Goal: Transaction & Acquisition: Book appointment/travel/reservation

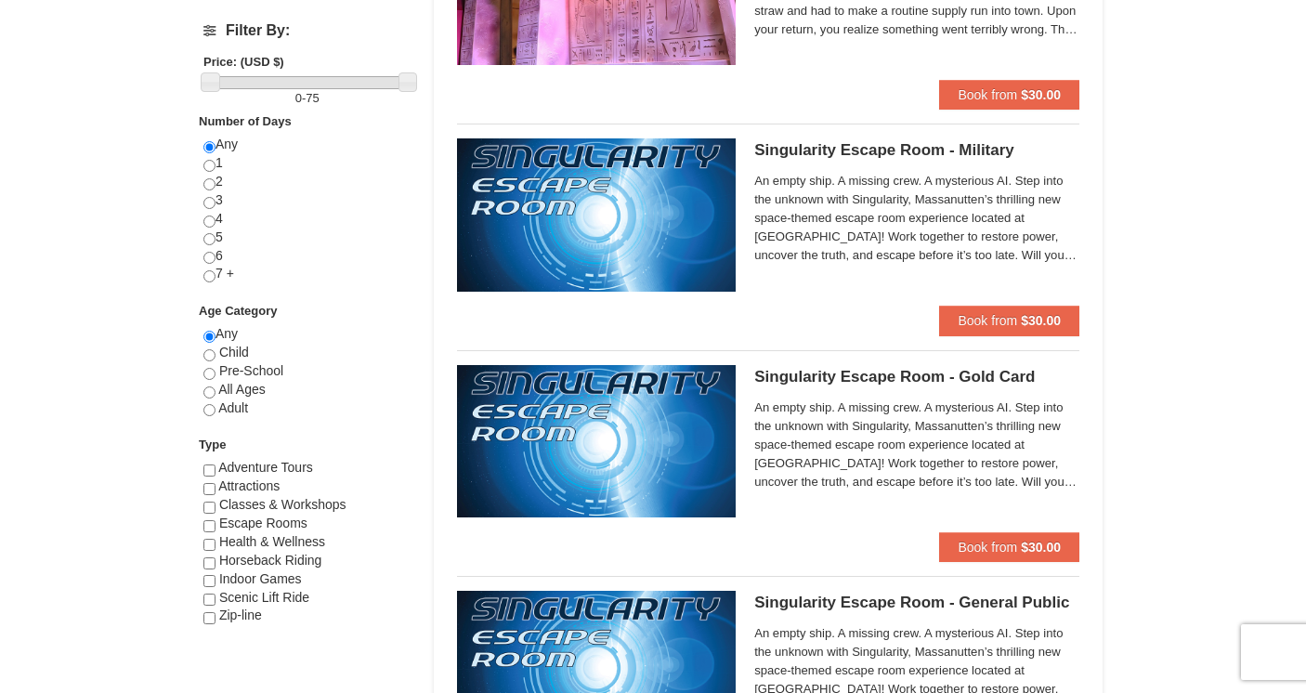
scroll to position [742, 0]
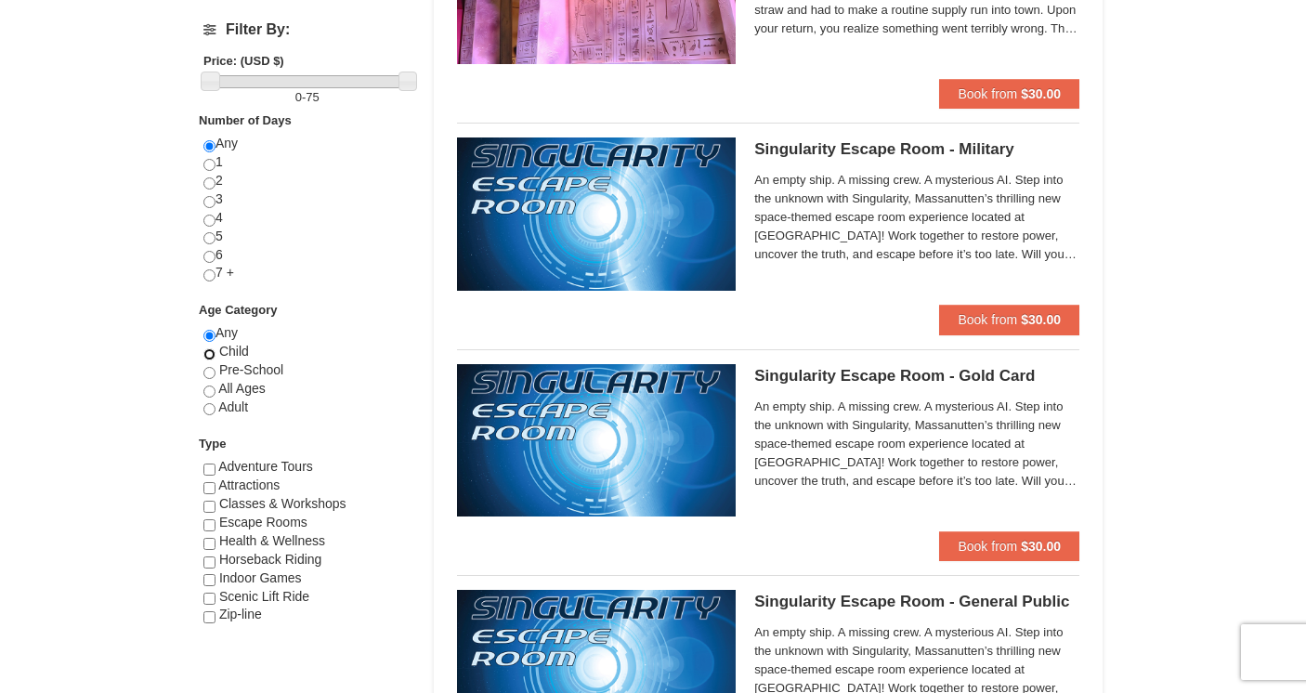
click at [211, 356] on input "radio" at bounding box center [209, 354] width 12 height 12
radio input "true"
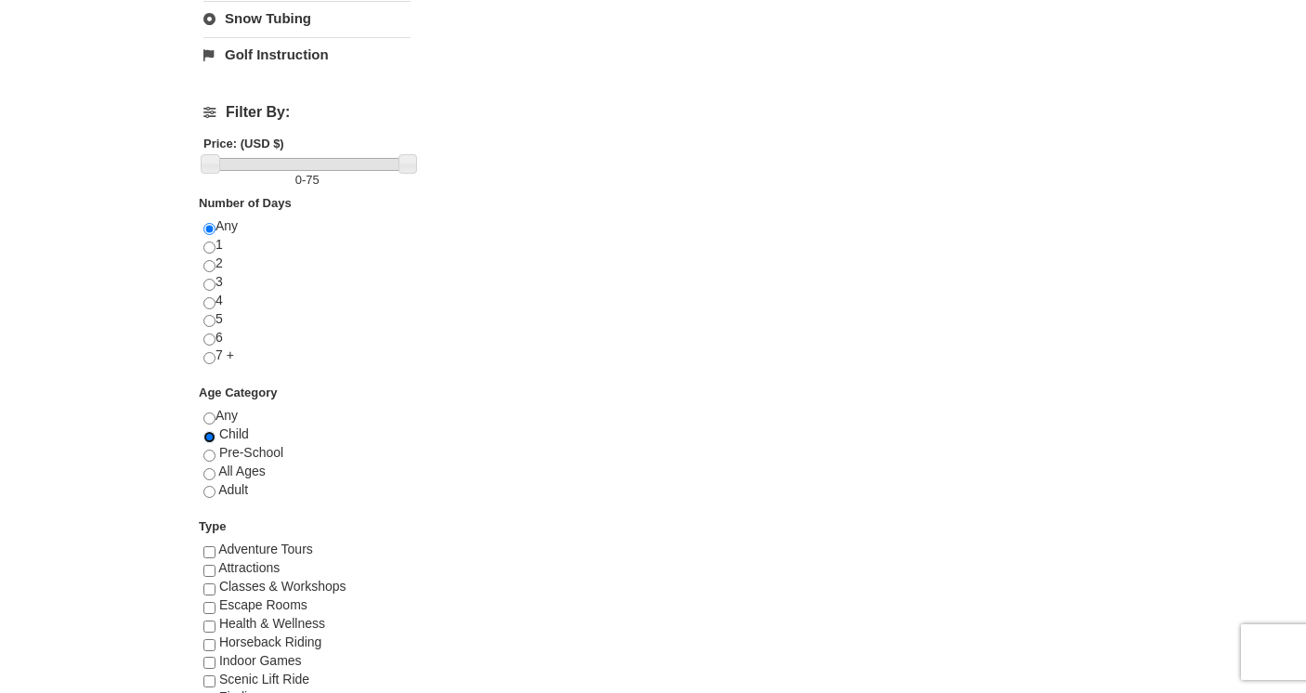
scroll to position [660, 0]
click at [213, 471] on input "radio" at bounding box center [209, 473] width 12 height 12
radio input "true"
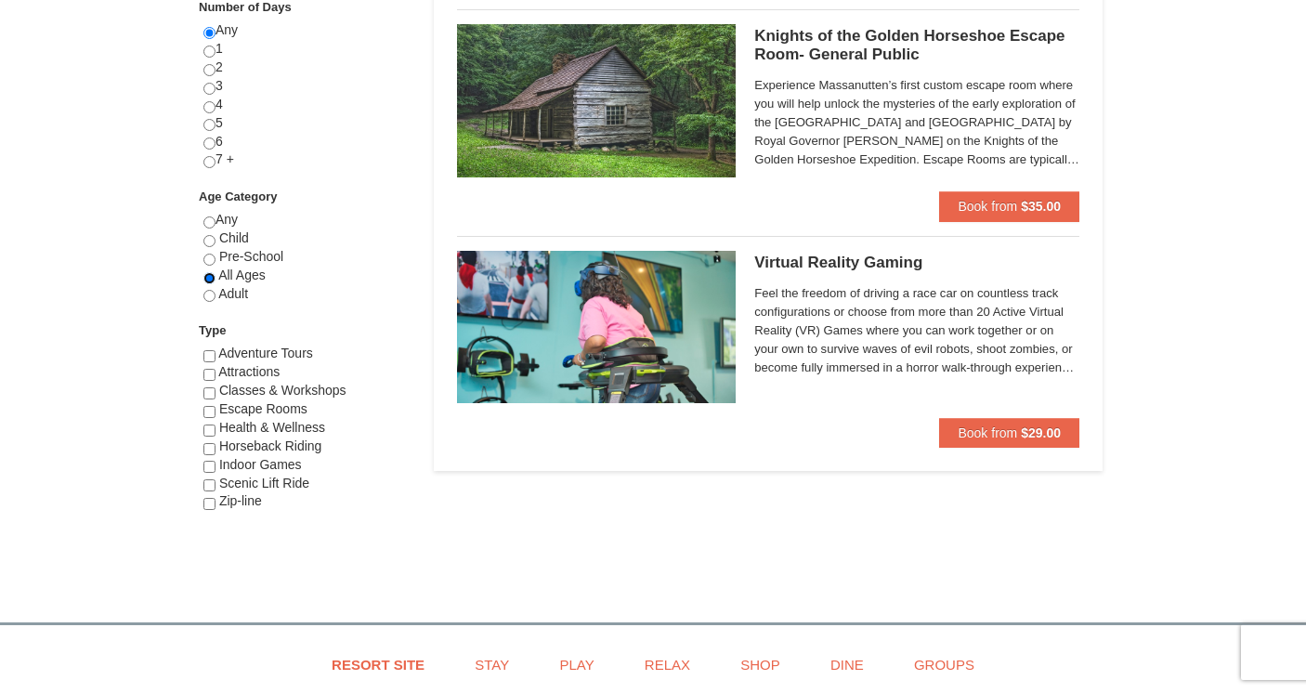
scroll to position [848, 0]
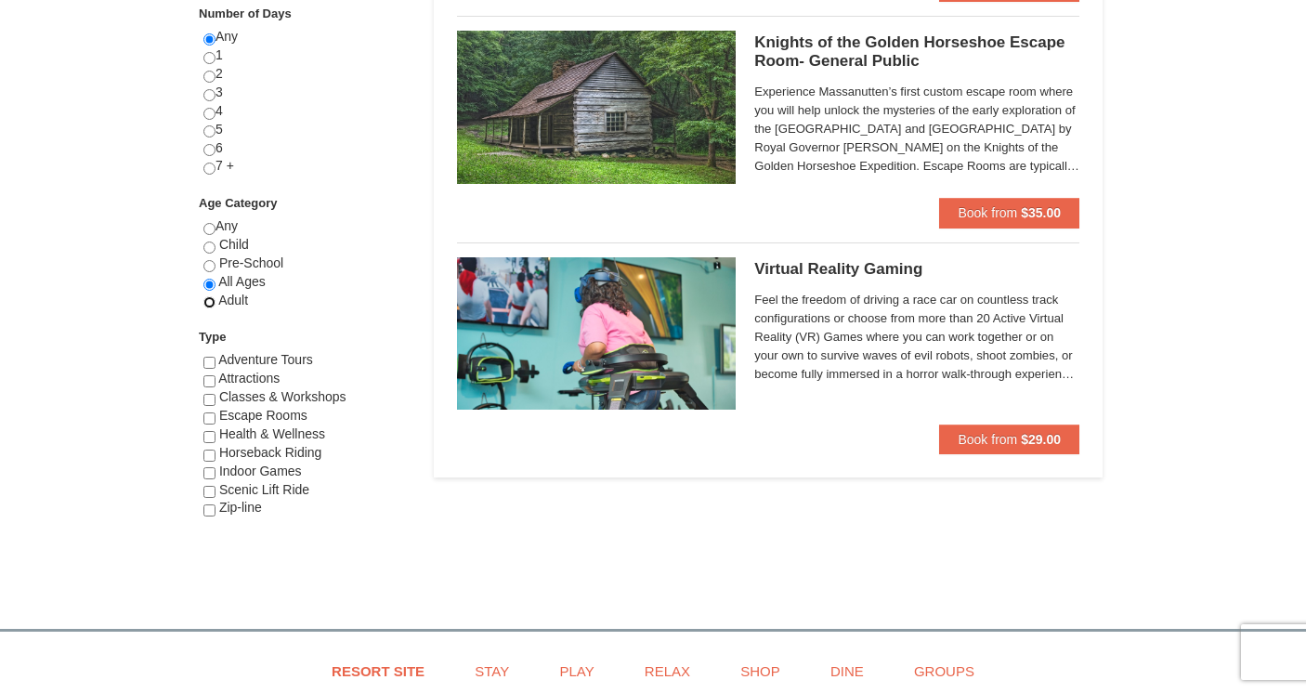
click at [209, 307] on input "radio" at bounding box center [209, 302] width 12 height 12
radio input "true"
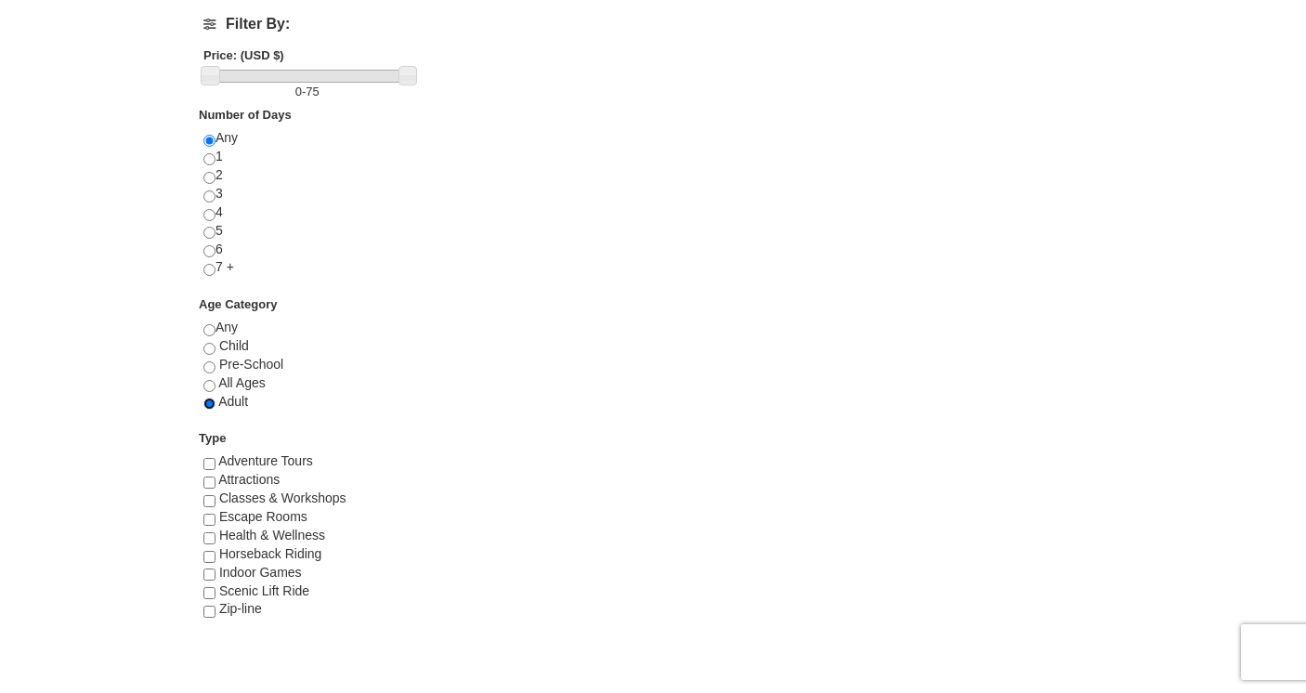
scroll to position [784, 0]
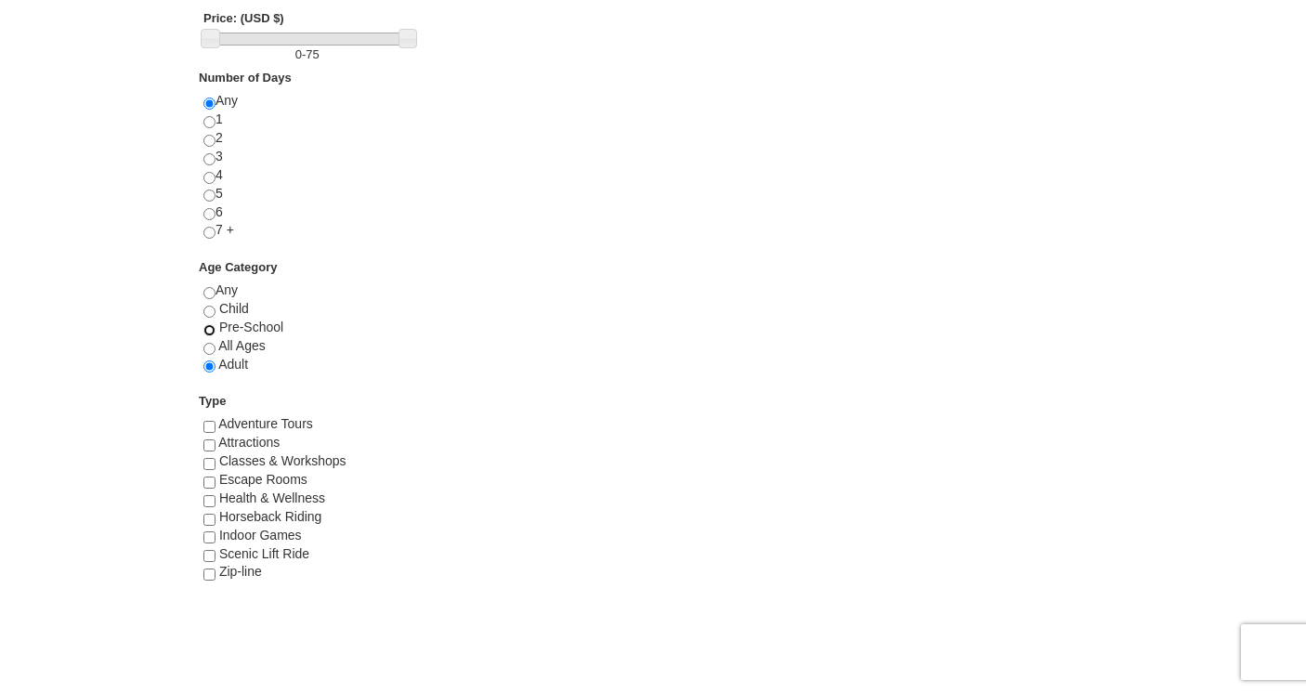
click at [213, 329] on input "radio" at bounding box center [209, 330] width 12 height 12
radio input "true"
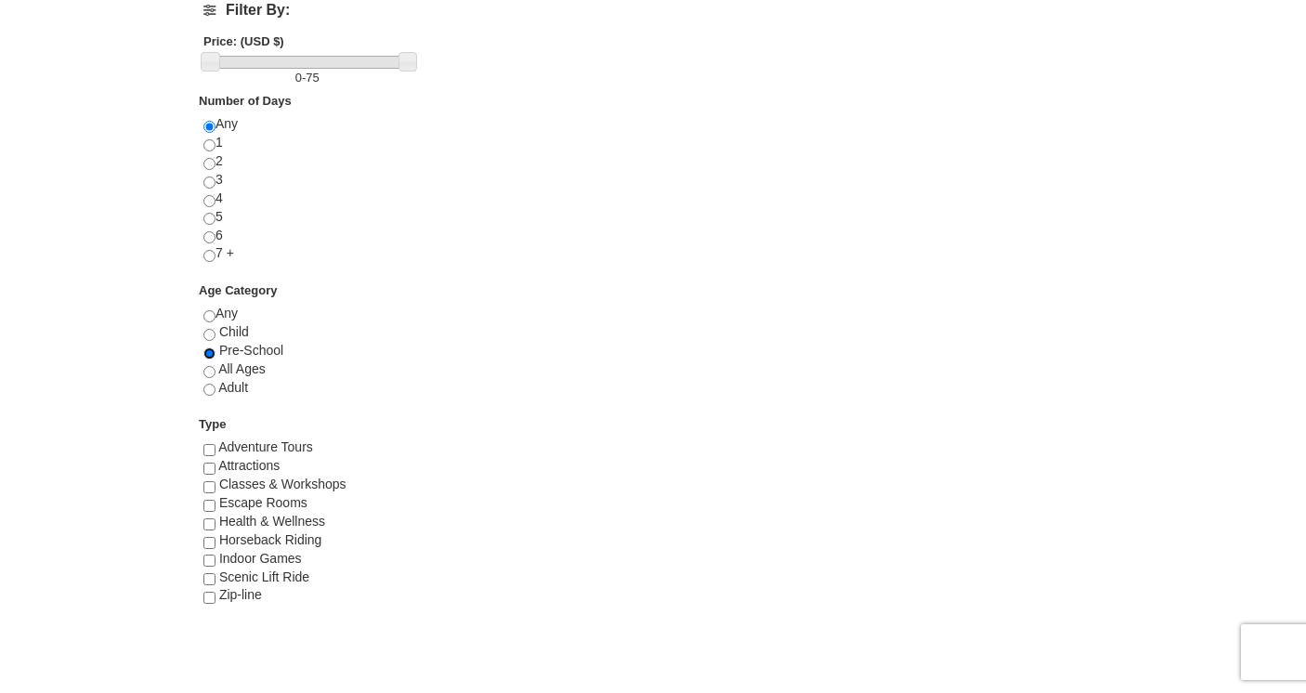
scroll to position [764, 0]
click at [209, 315] on input "radio" at bounding box center [209, 314] width 12 height 12
radio input "true"
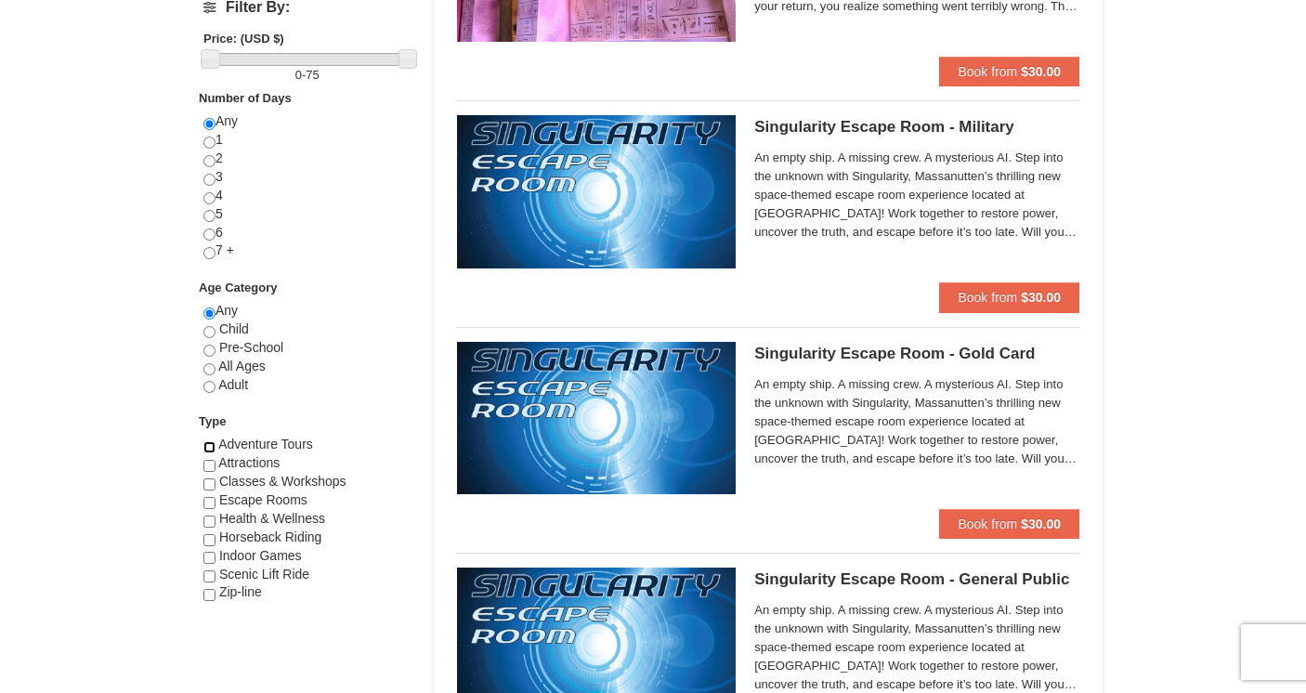
click at [209, 448] on input "checkbox" at bounding box center [209, 447] width 12 height 12
checkbox input "true"
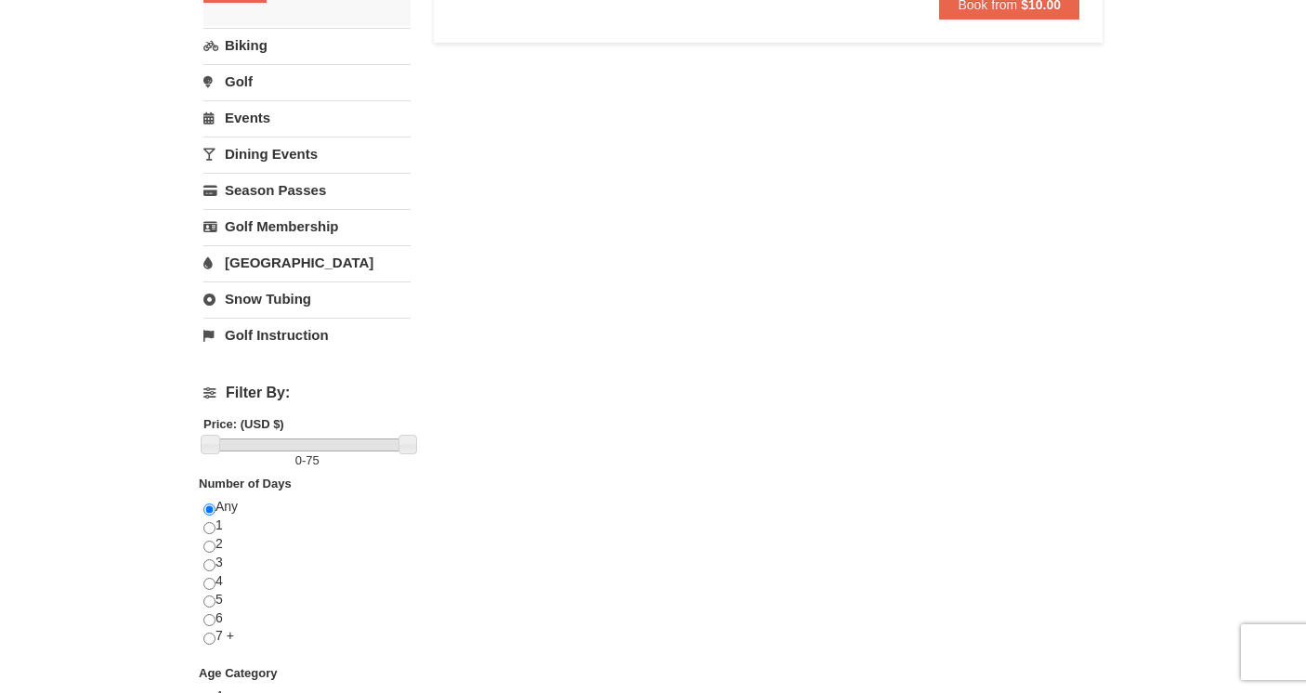
scroll to position [0, 0]
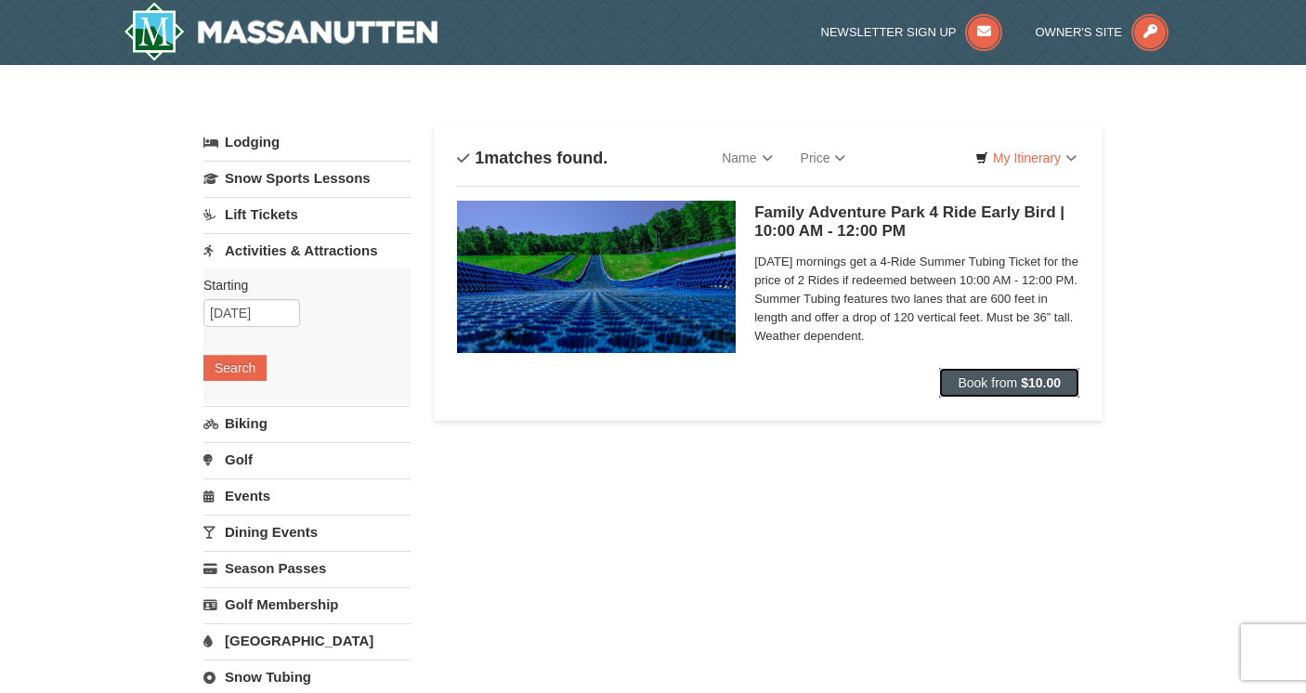
click at [997, 380] on span "Book from" at bounding box center [987, 382] width 59 height 15
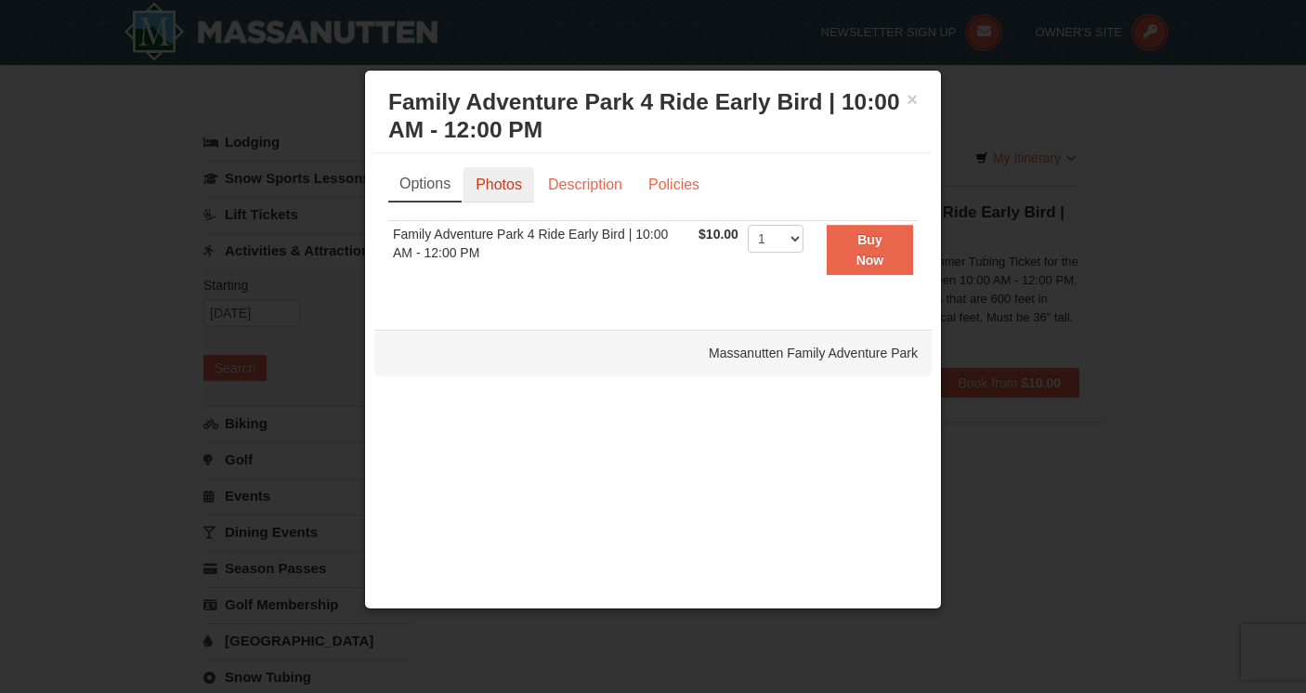
click at [505, 184] on link "Photos" at bounding box center [499, 184] width 71 height 35
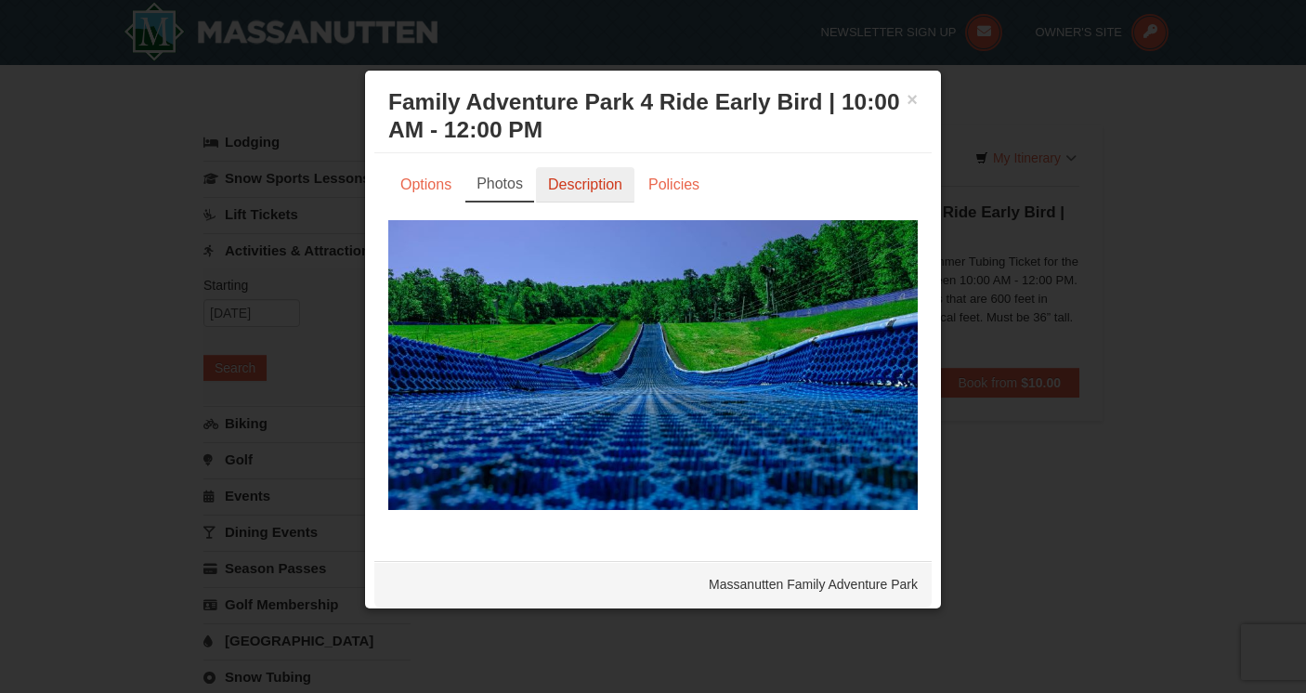
click at [585, 180] on link "Description" at bounding box center [585, 184] width 98 height 35
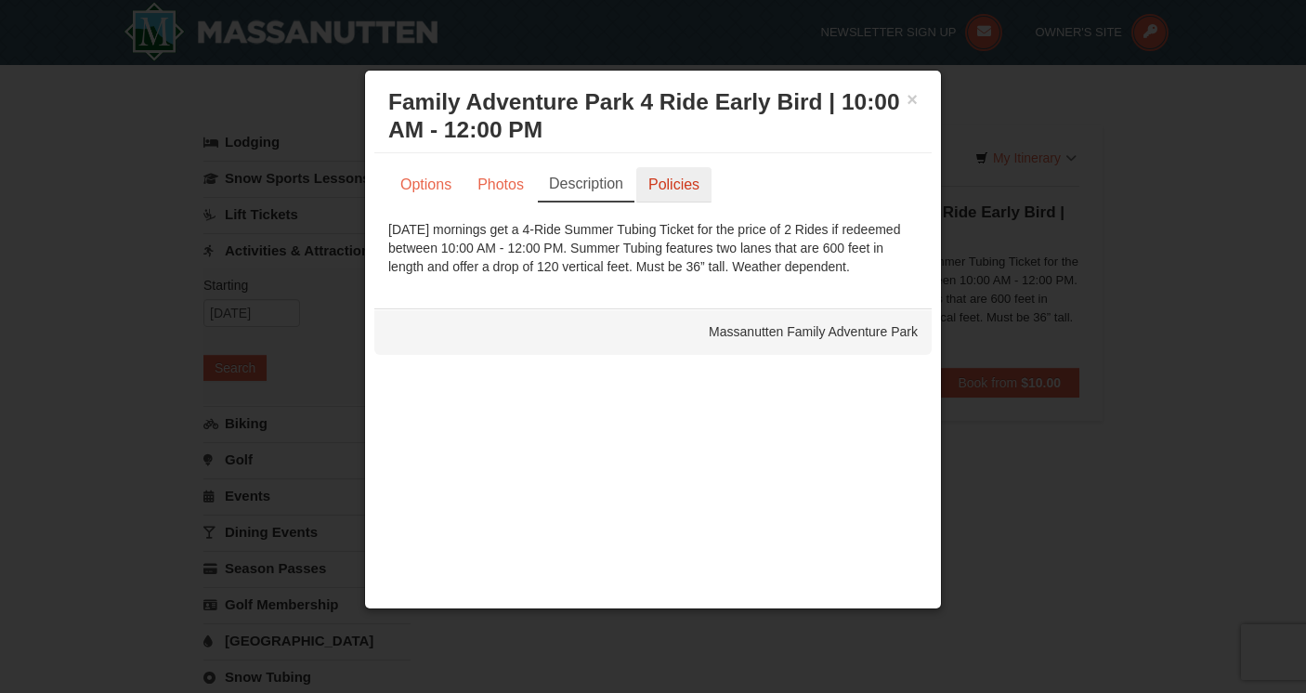
click at [681, 179] on link "Policies" at bounding box center [674, 184] width 75 height 35
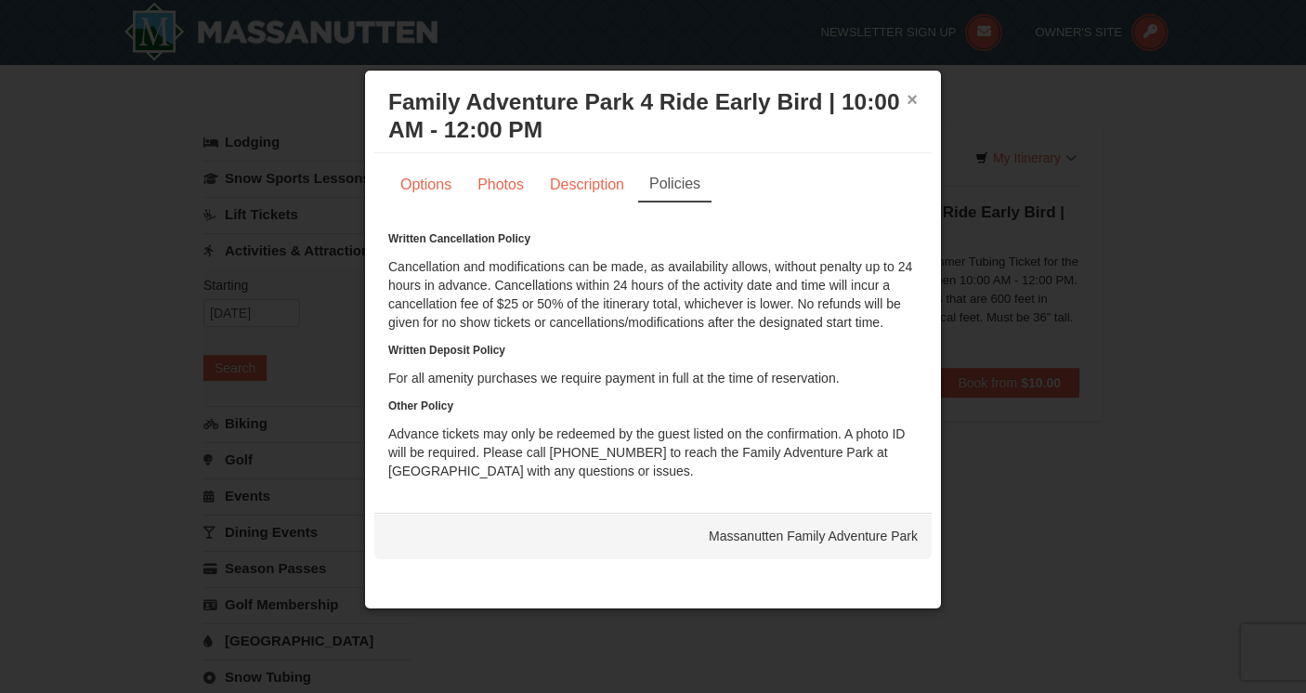
click at [910, 104] on button "×" at bounding box center [912, 99] width 11 height 19
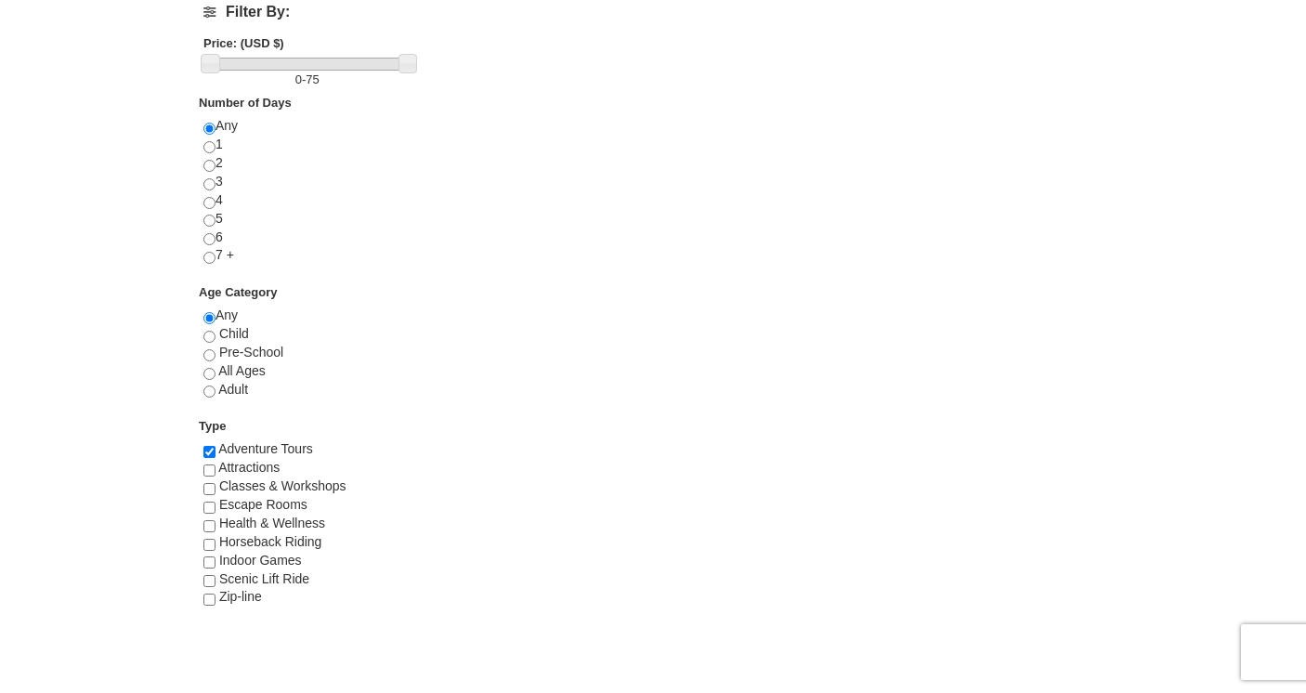
scroll to position [763, 0]
click at [210, 468] on input "checkbox" at bounding box center [209, 467] width 12 height 12
checkbox input "true"
click at [209, 449] on input "checkbox" at bounding box center [209, 448] width 12 height 12
checkbox input "false"
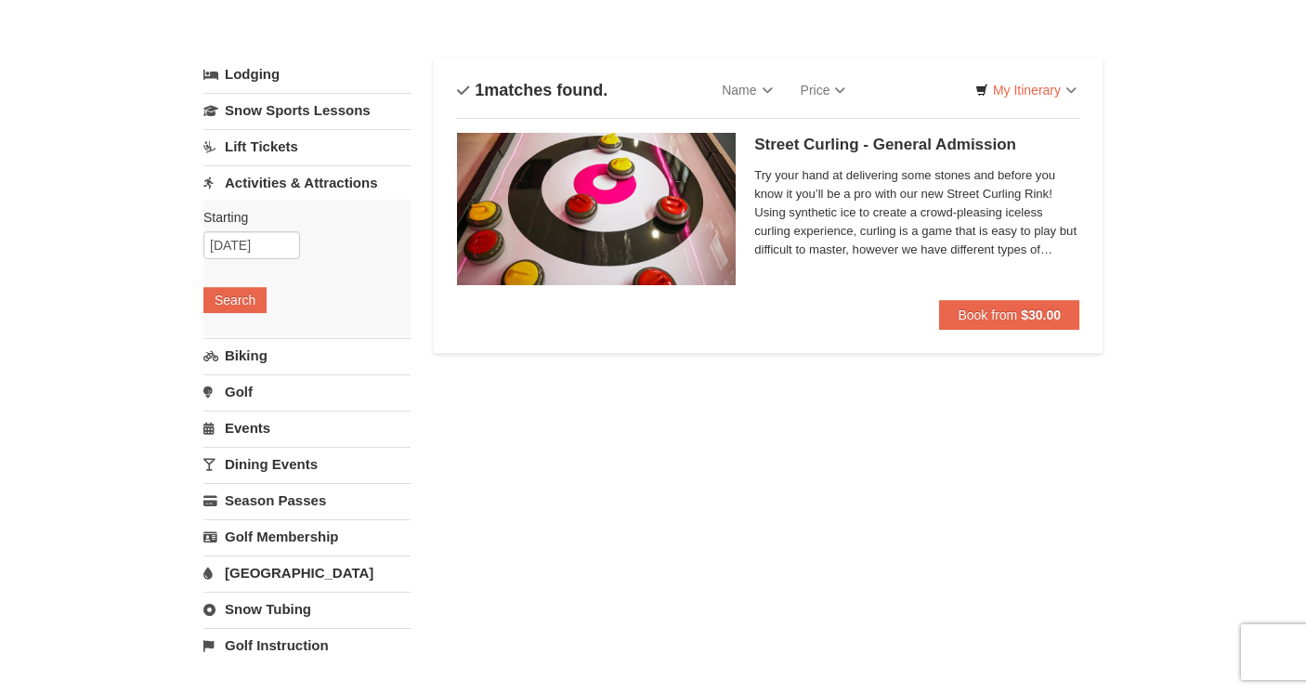
scroll to position [0, 0]
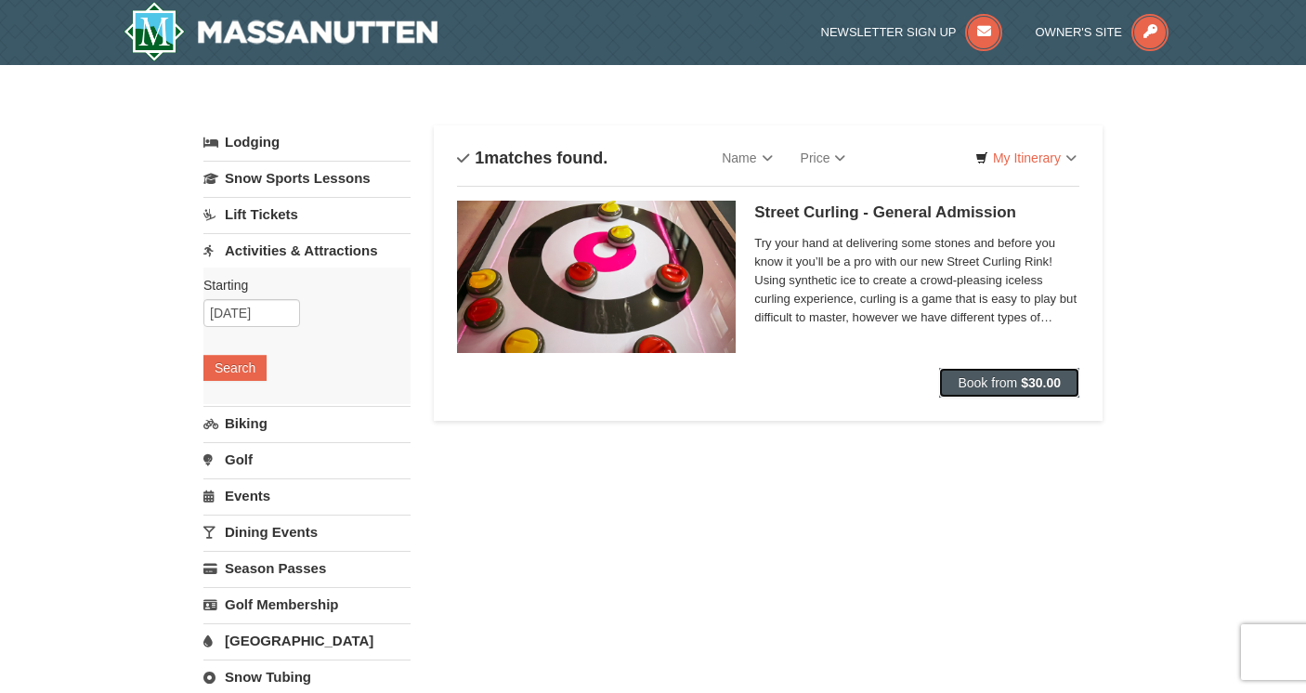
click at [982, 380] on span "Book from" at bounding box center [987, 382] width 59 height 15
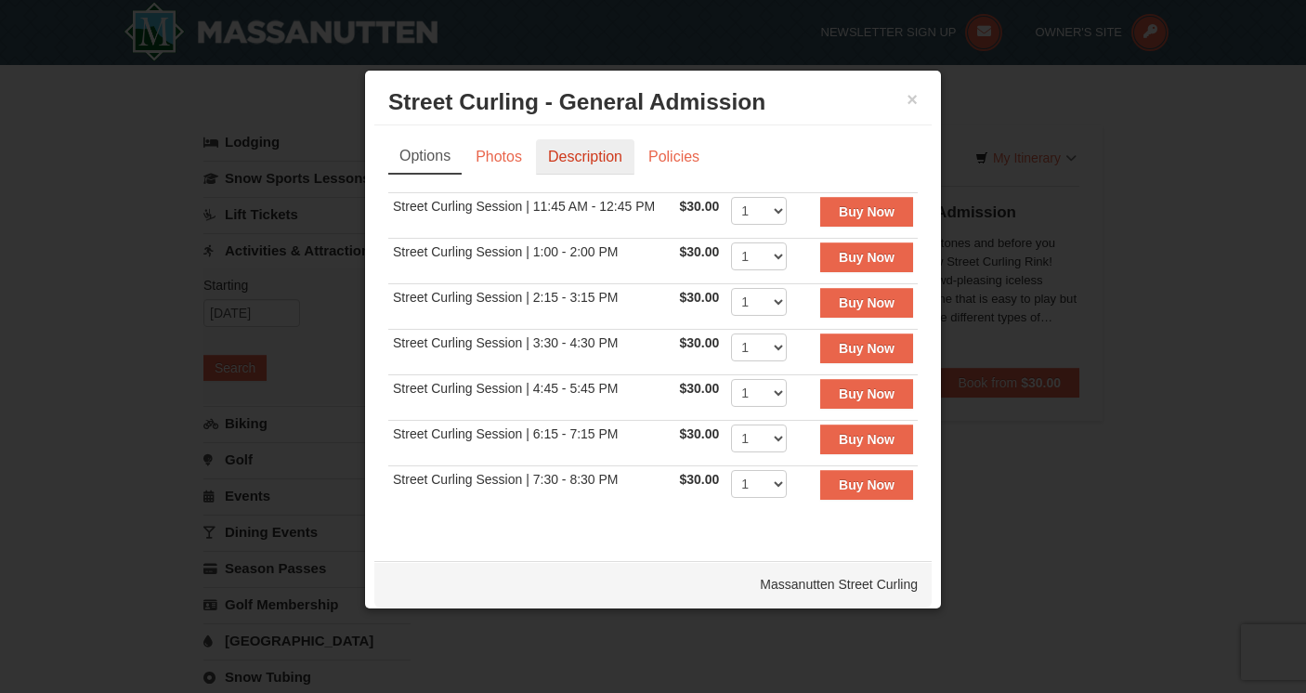
click at [607, 158] on link "Description" at bounding box center [585, 156] width 98 height 35
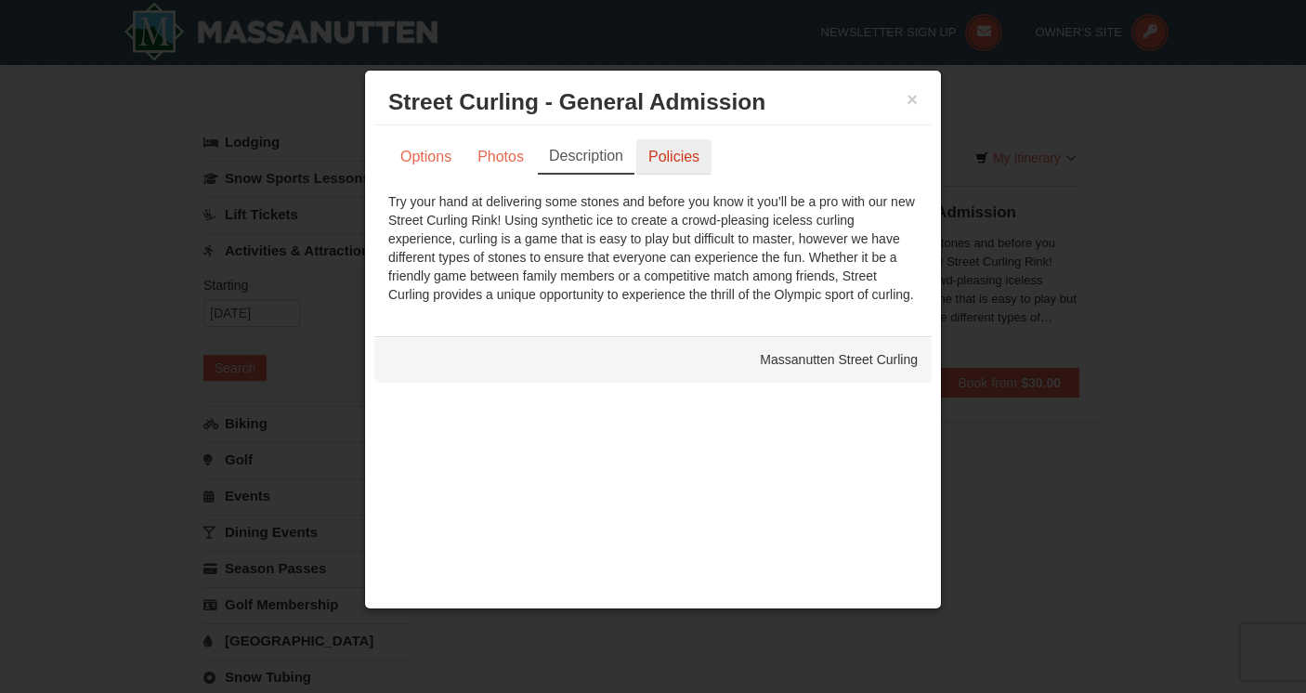
click at [670, 154] on link "Policies" at bounding box center [674, 156] width 75 height 35
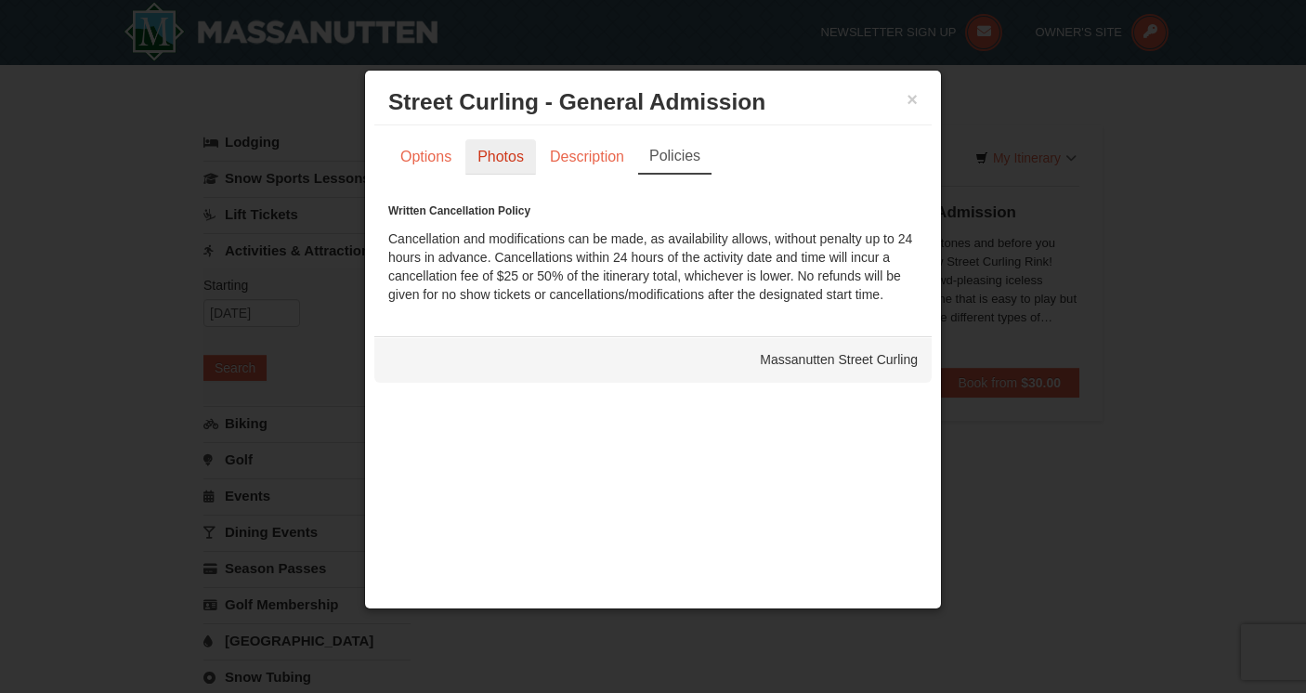
click at [524, 168] on link "Photos" at bounding box center [501, 156] width 71 height 35
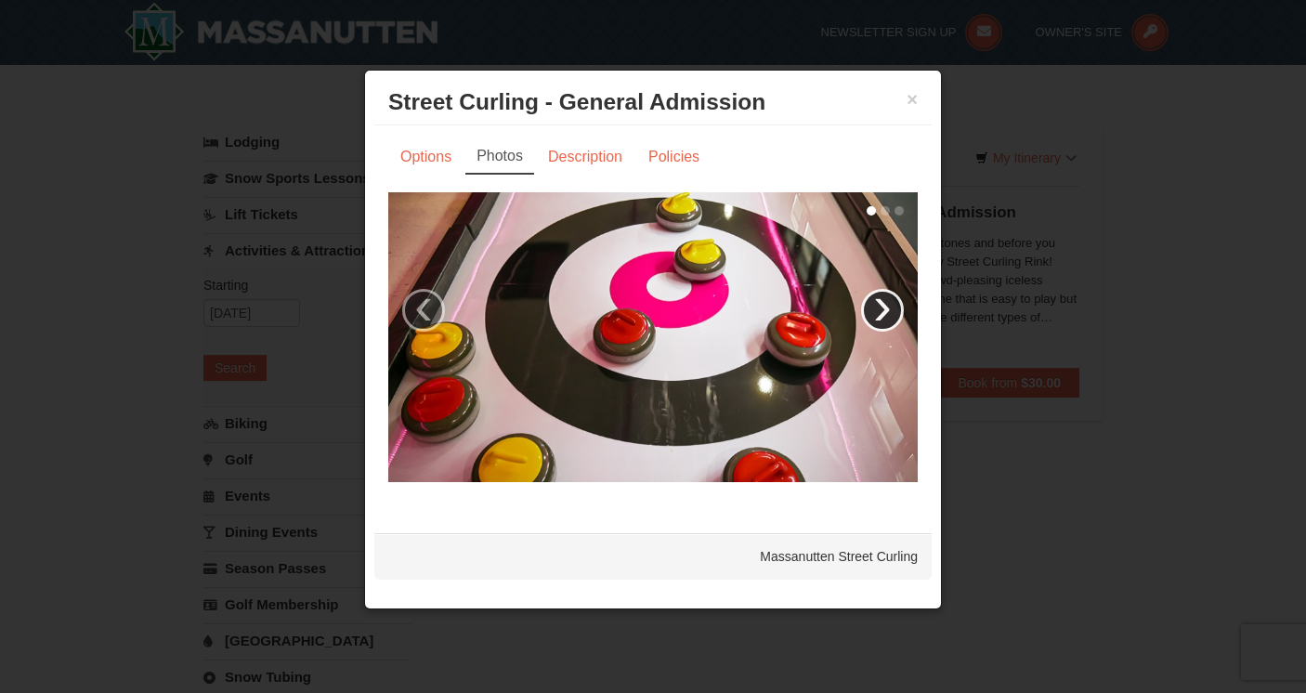
click at [880, 309] on link "›" at bounding box center [882, 310] width 43 height 43
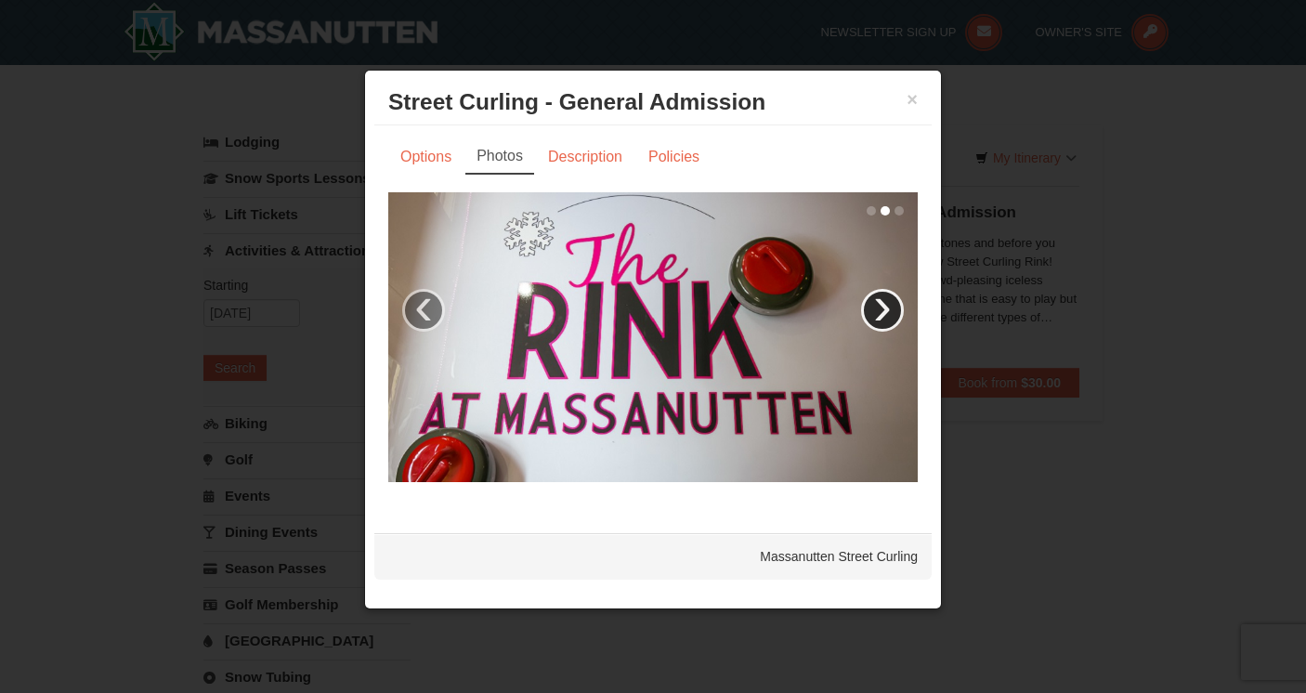
click at [880, 309] on link "›" at bounding box center [882, 310] width 43 height 43
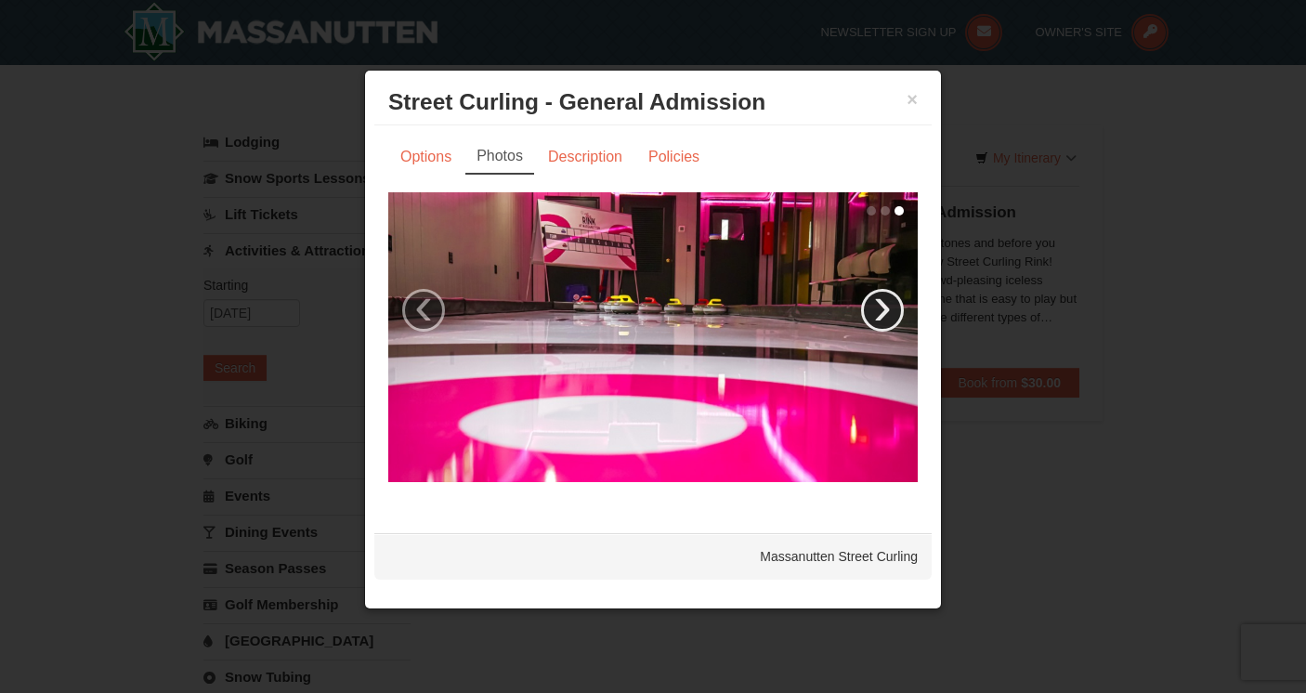
click at [880, 309] on link "›" at bounding box center [882, 310] width 43 height 43
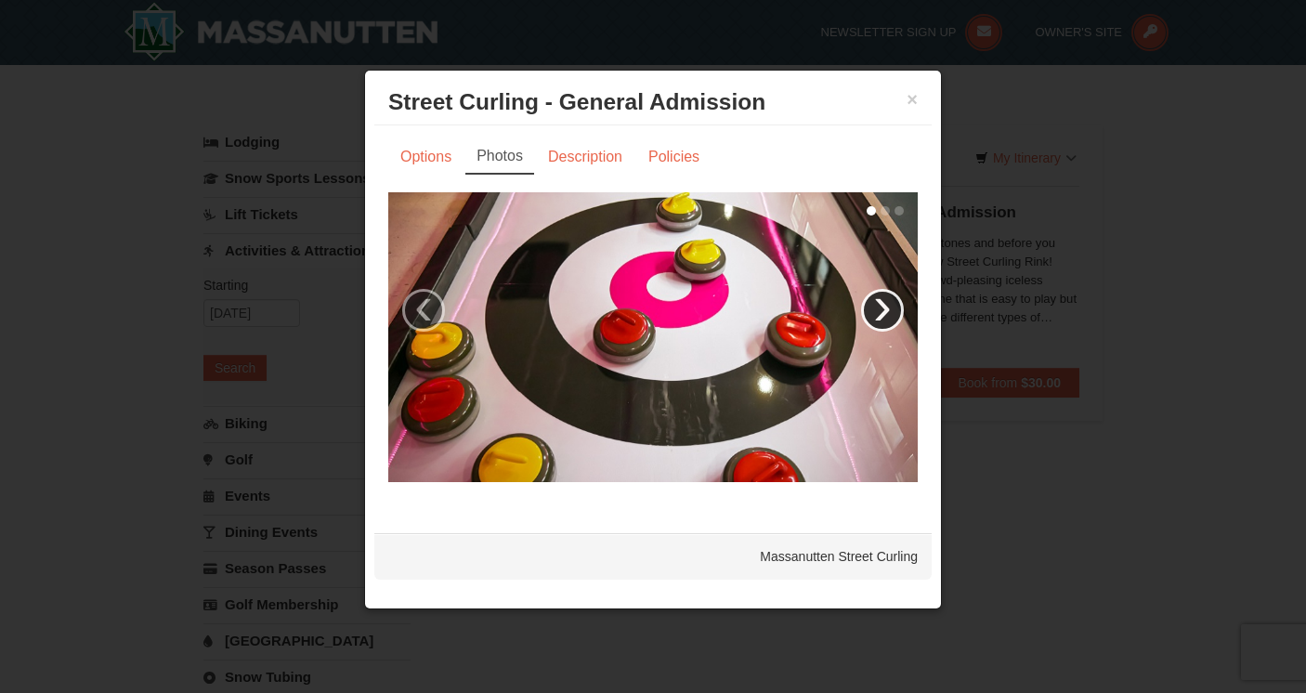
click at [880, 309] on link "›" at bounding box center [882, 310] width 43 height 43
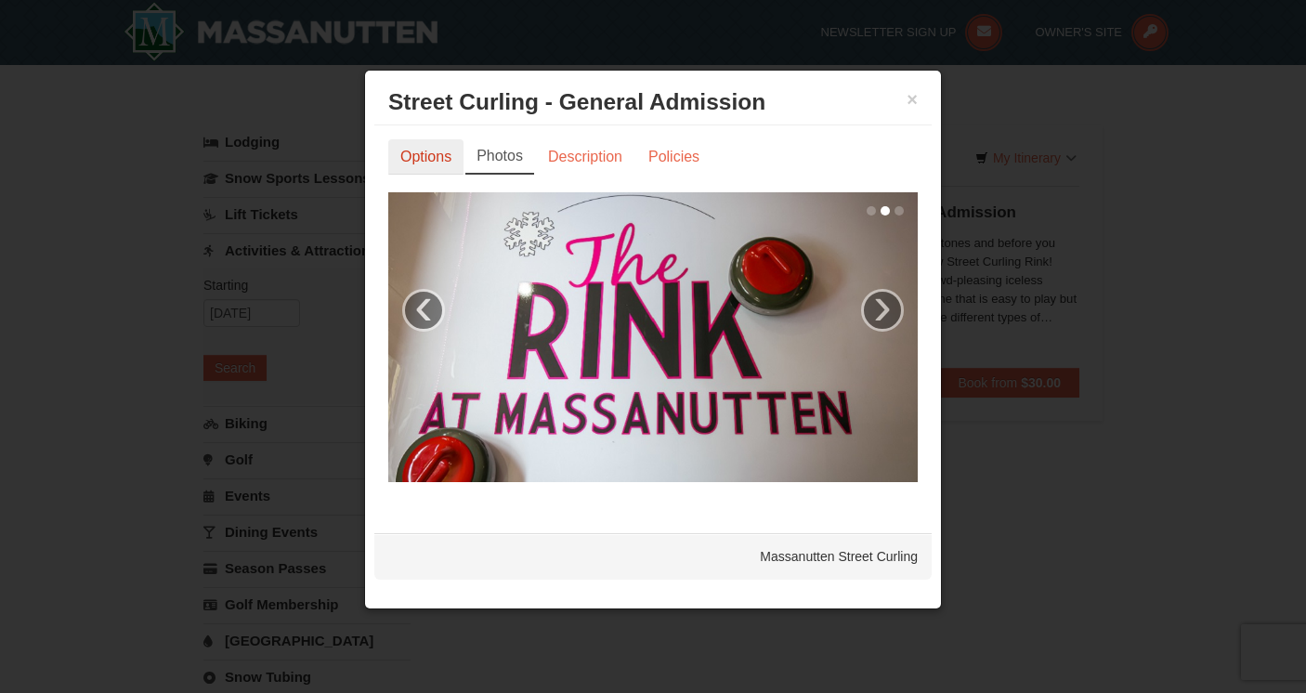
click at [421, 158] on link "Options" at bounding box center [425, 156] width 75 height 35
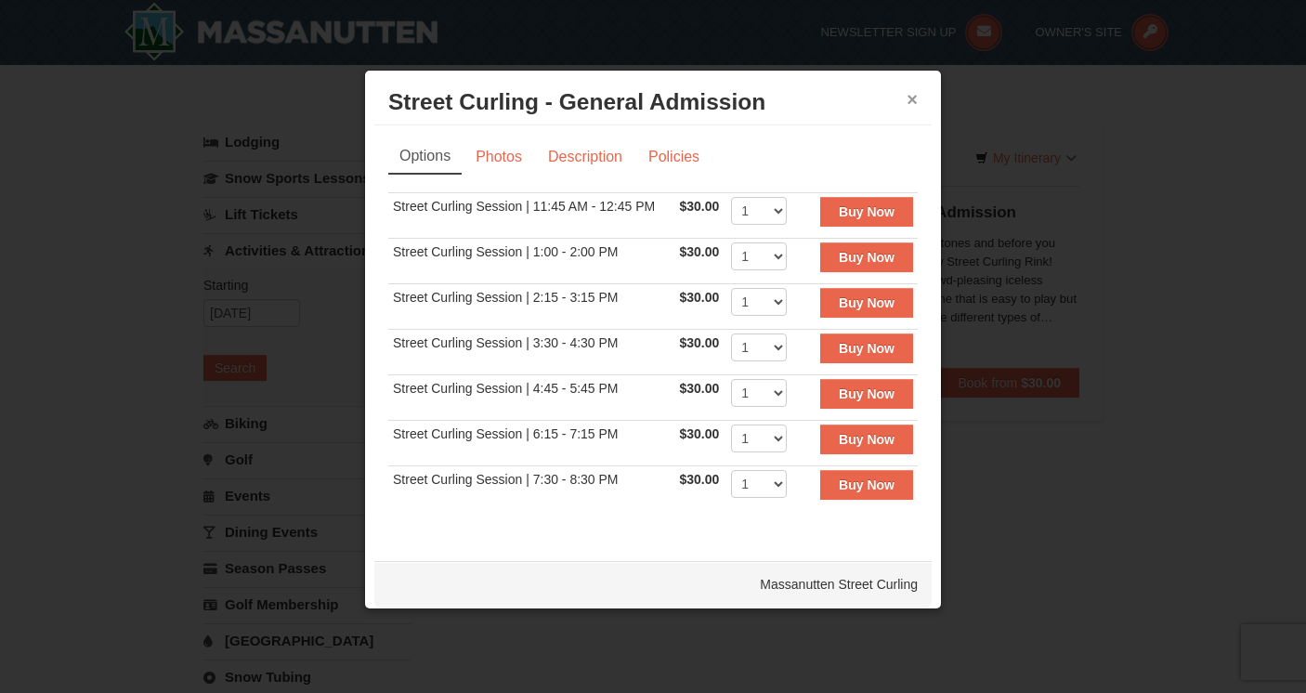
click at [911, 103] on button "×" at bounding box center [912, 99] width 11 height 19
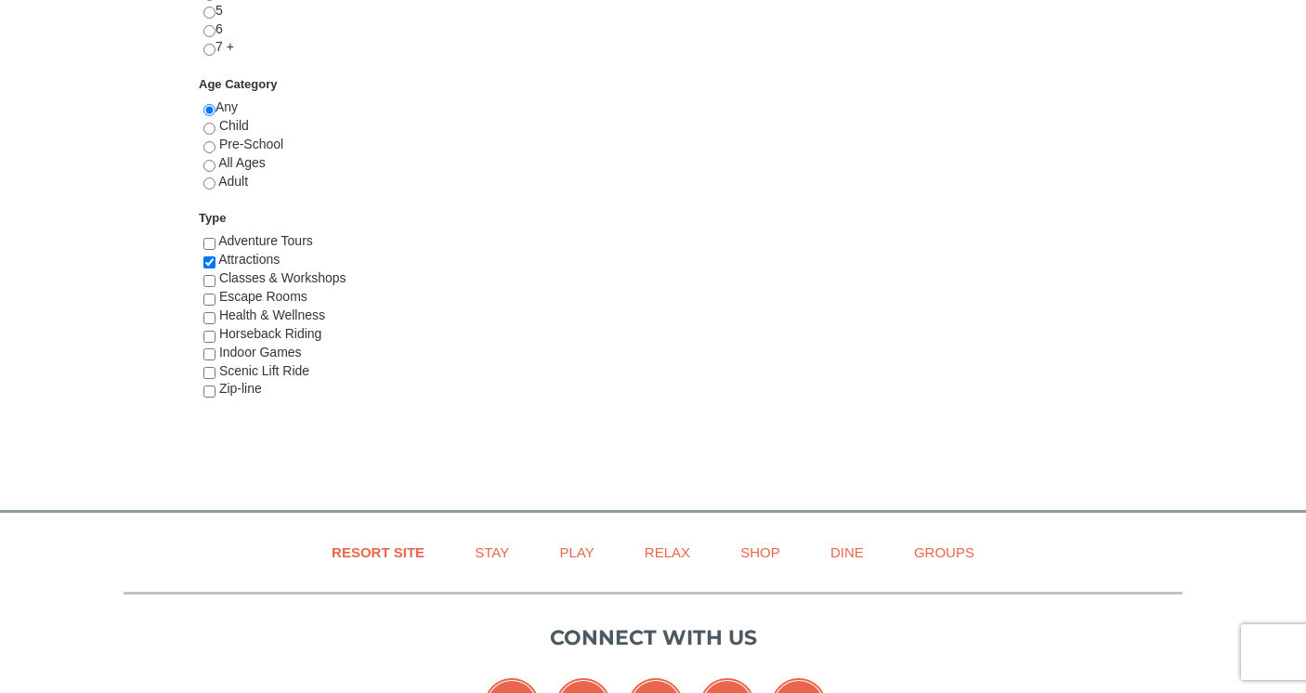
scroll to position [968, 0]
click at [208, 282] on input "checkbox" at bounding box center [209, 280] width 12 height 12
checkbox input "true"
click at [207, 264] on input "checkbox" at bounding box center [209, 262] width 12 height 12
checkbox input "false"
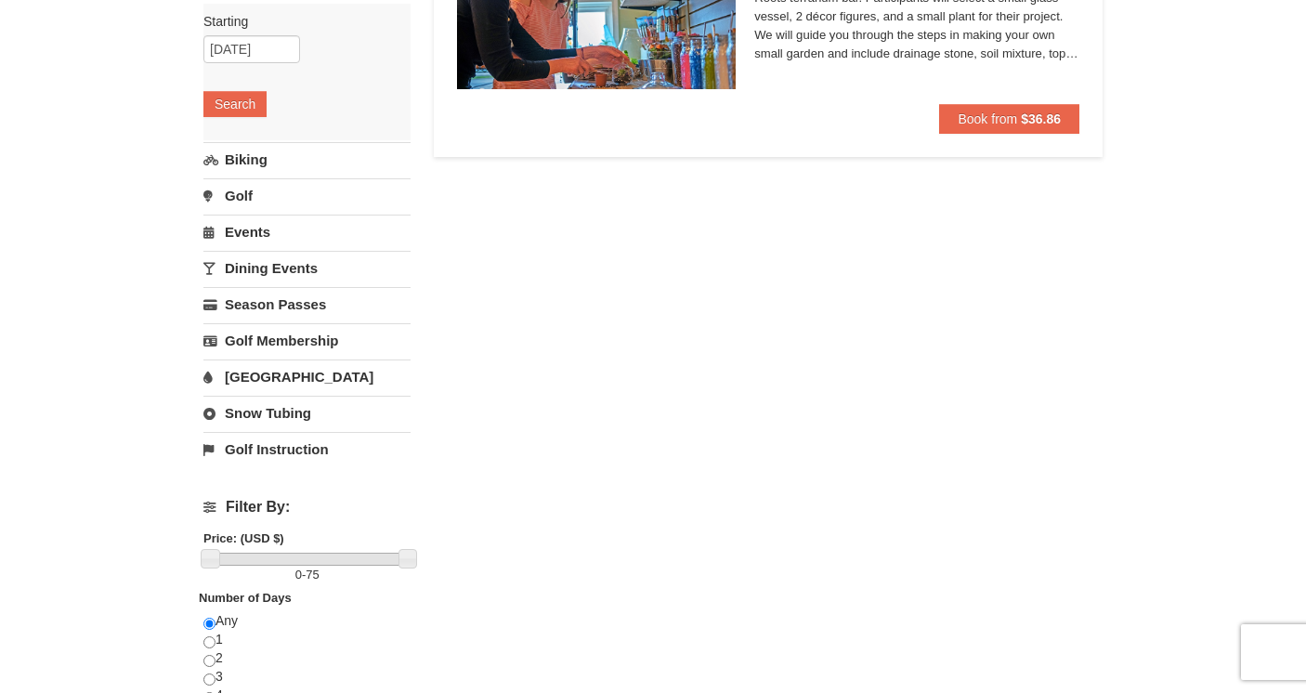
scroll to position [0, 0]
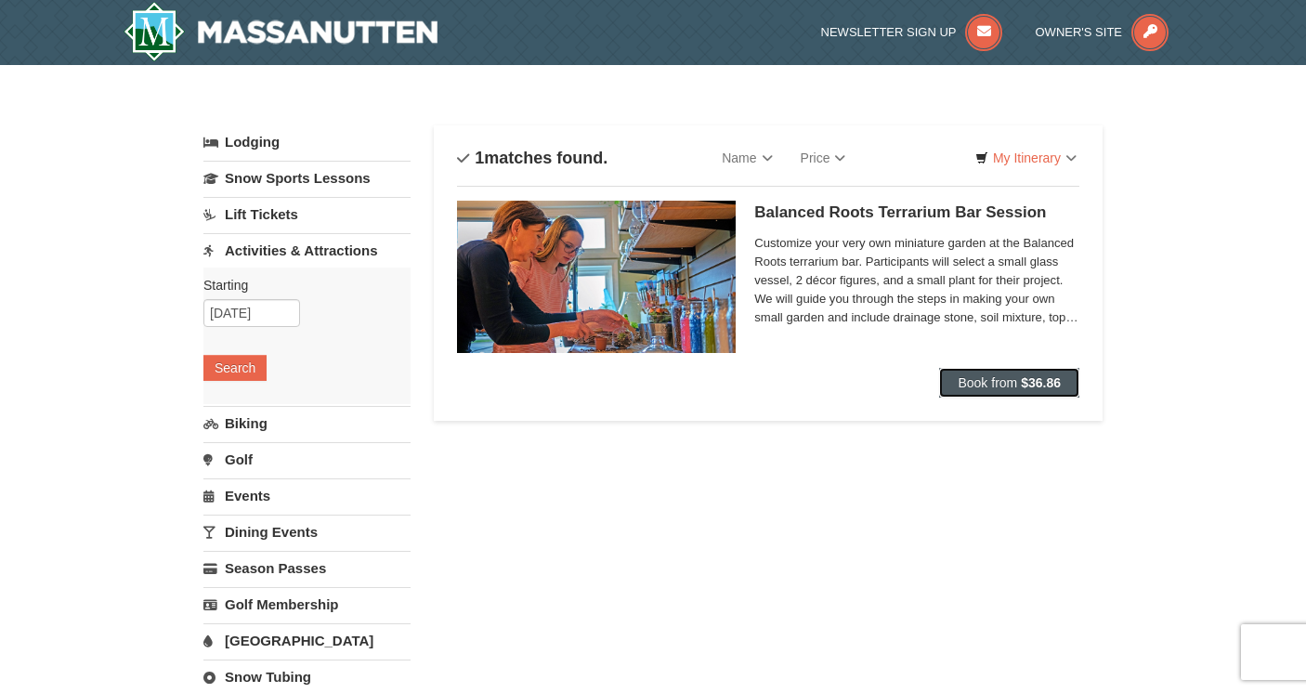
click at [992, 373] on button "Book from $36.86" at bounding box center [1009, 383] width 140 height 30
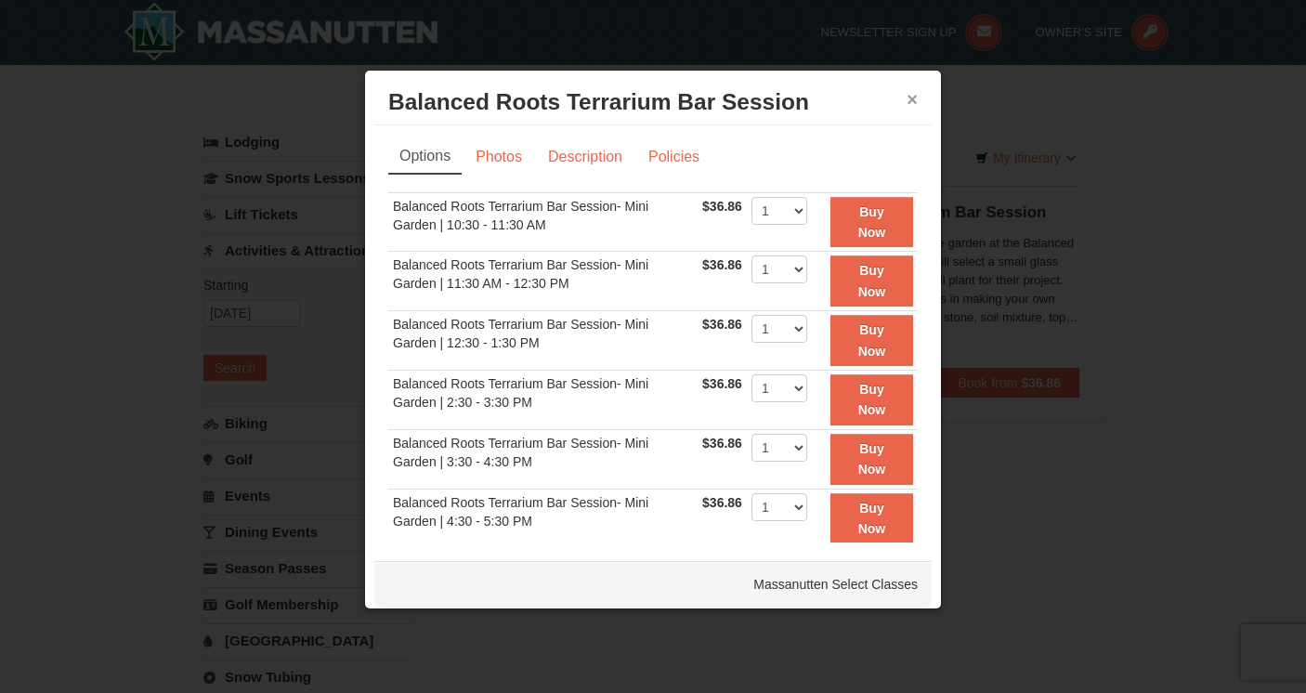
click at [913, 98] on button "×" at bounding box center [912, 99] width 11 height 19
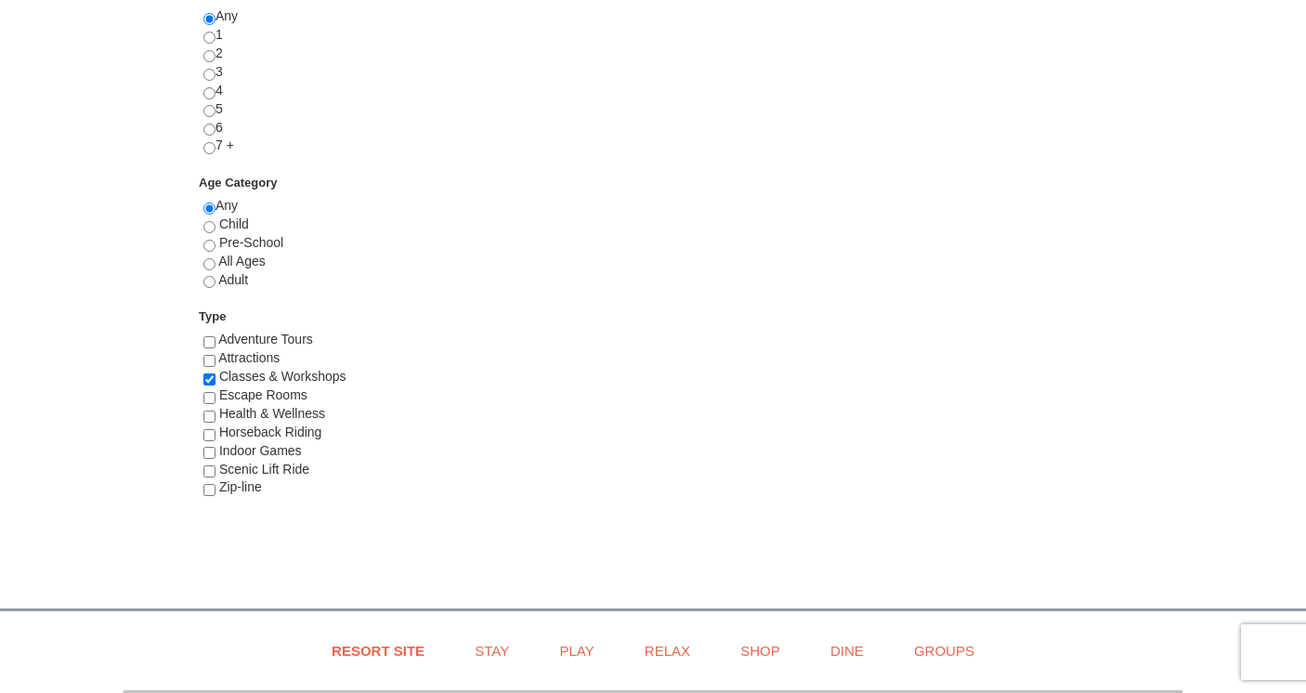
scroll to position [870, 0]
click at [211, 400] on input "checkbox" at bounding box center [209, 397] width 12 height 12
checkbox input "true"
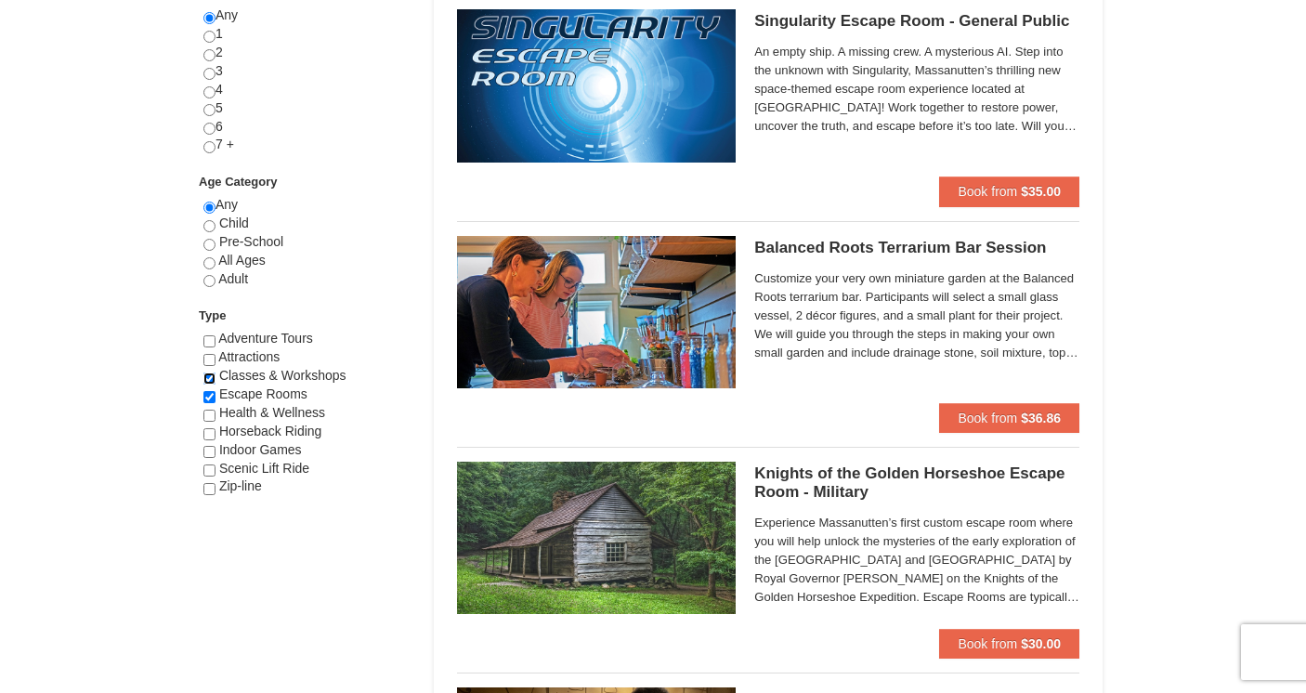
click at [210, 379] on input "checkbox" at bounding box center [209, 379] width 12 height 12
checkbox input "false"
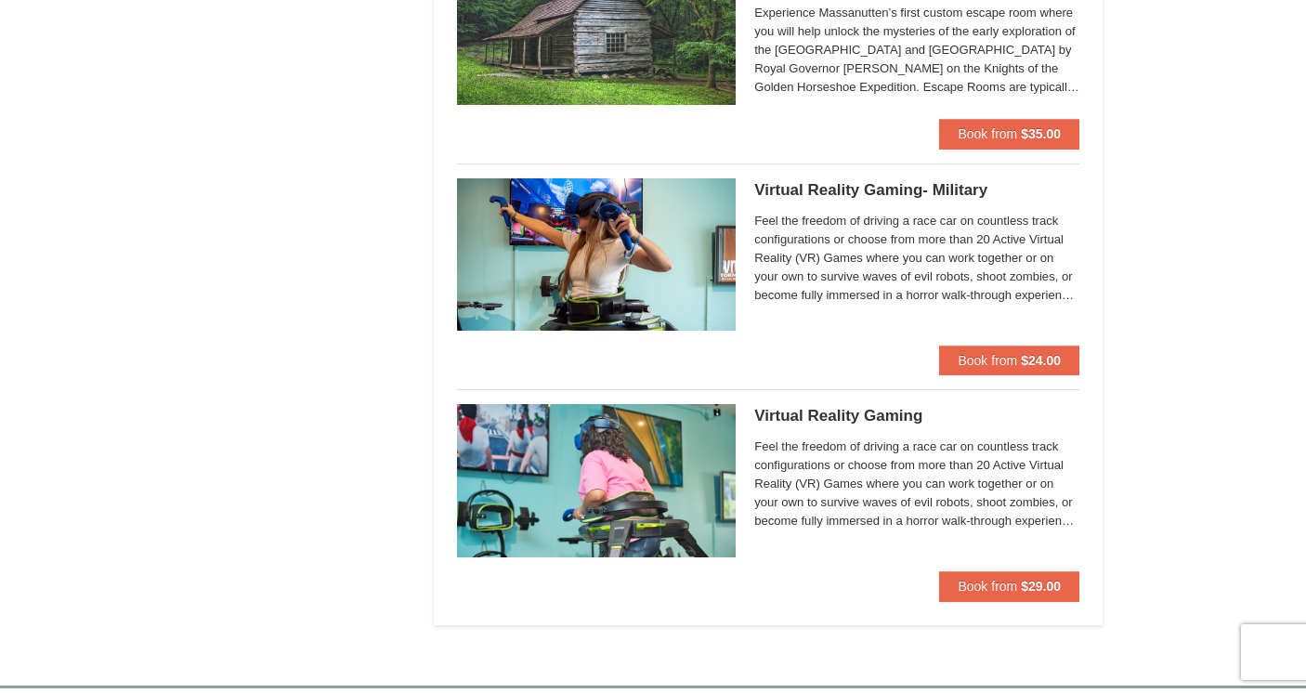
scroll to position [1610, 0]
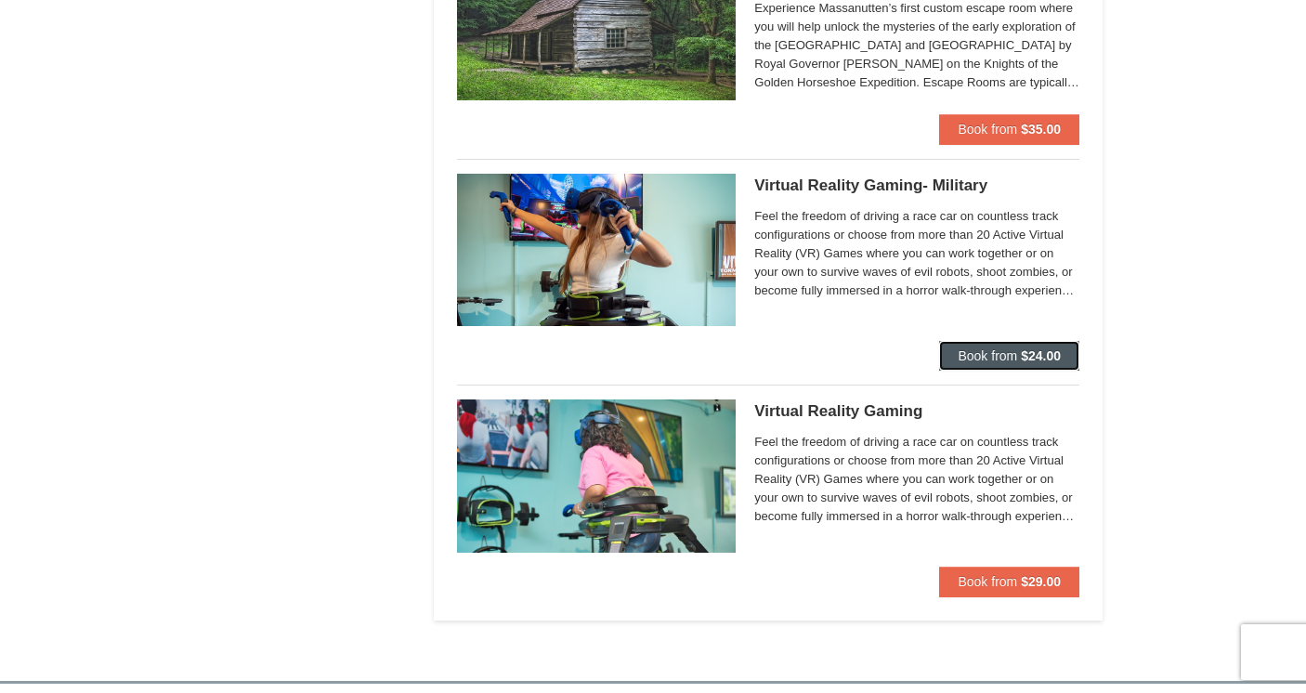
click at [1033, 349] on strong "$24.00" at bounding box center [1041, 355] width 40 height 15
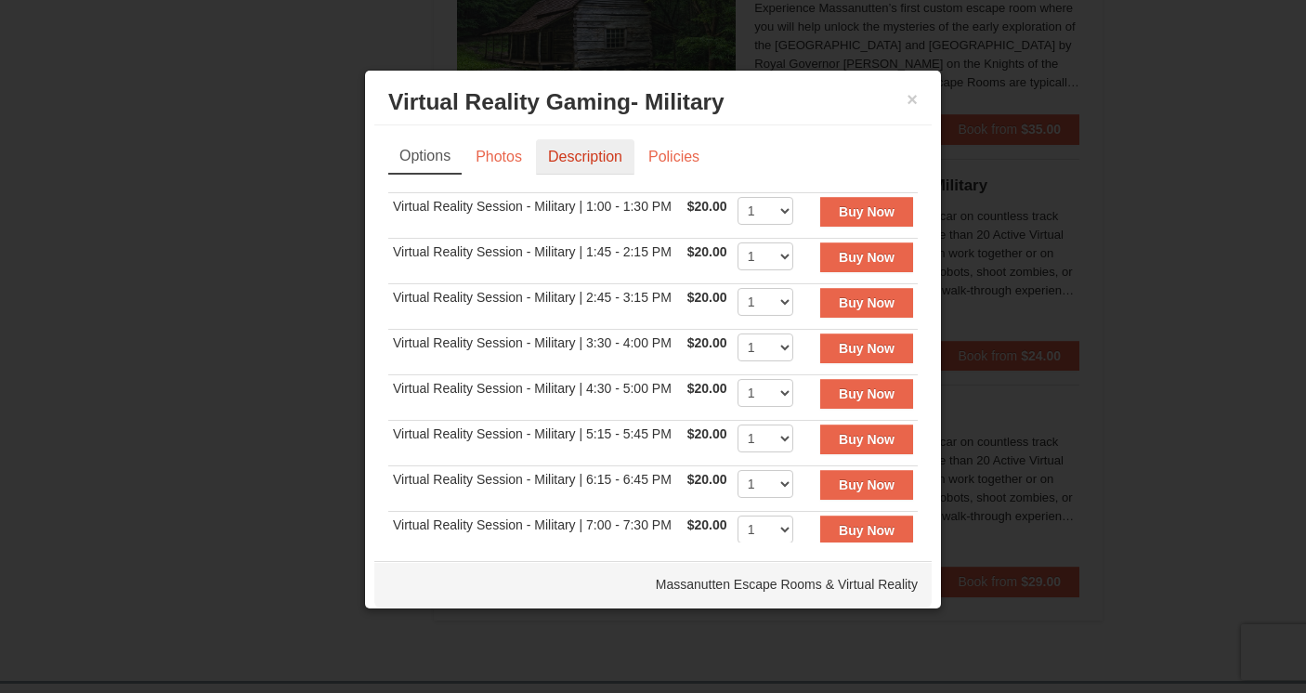
click at [606, 153] on link "Description" at bounding box center [585, 156] width 98 height 35
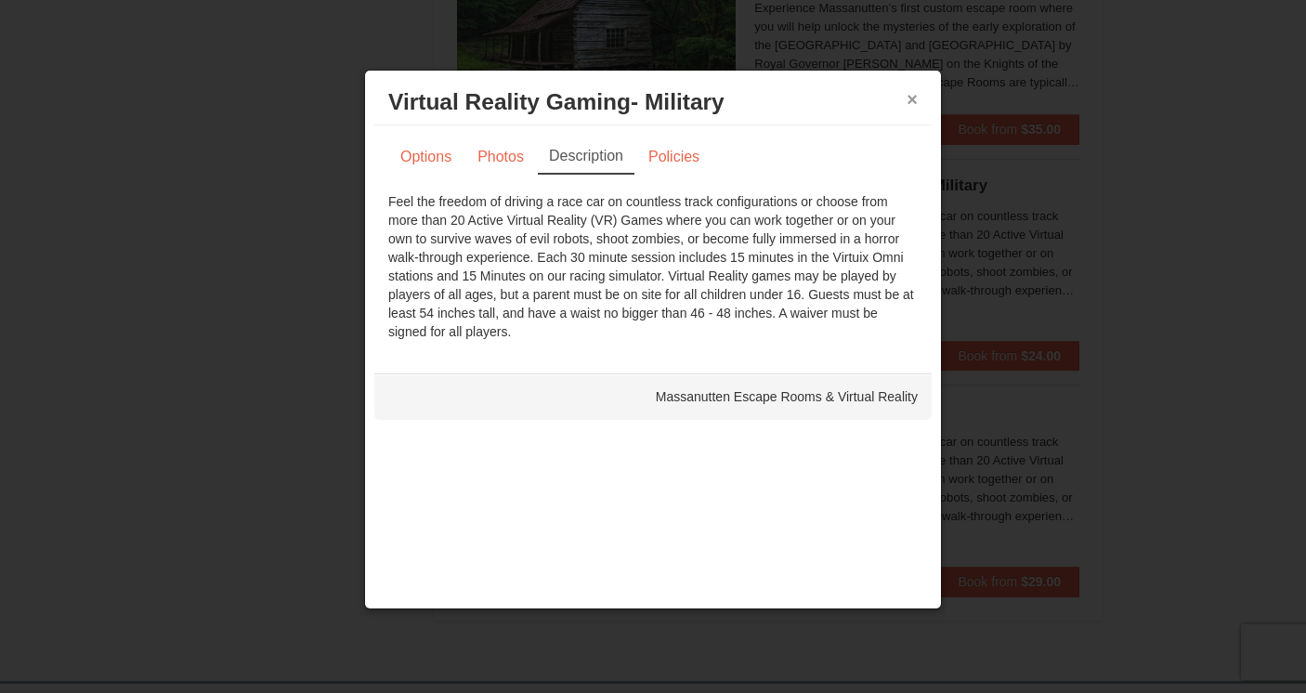
click at [915, 99] on button "×" at bounding box center [912, 99] width 11 height 19
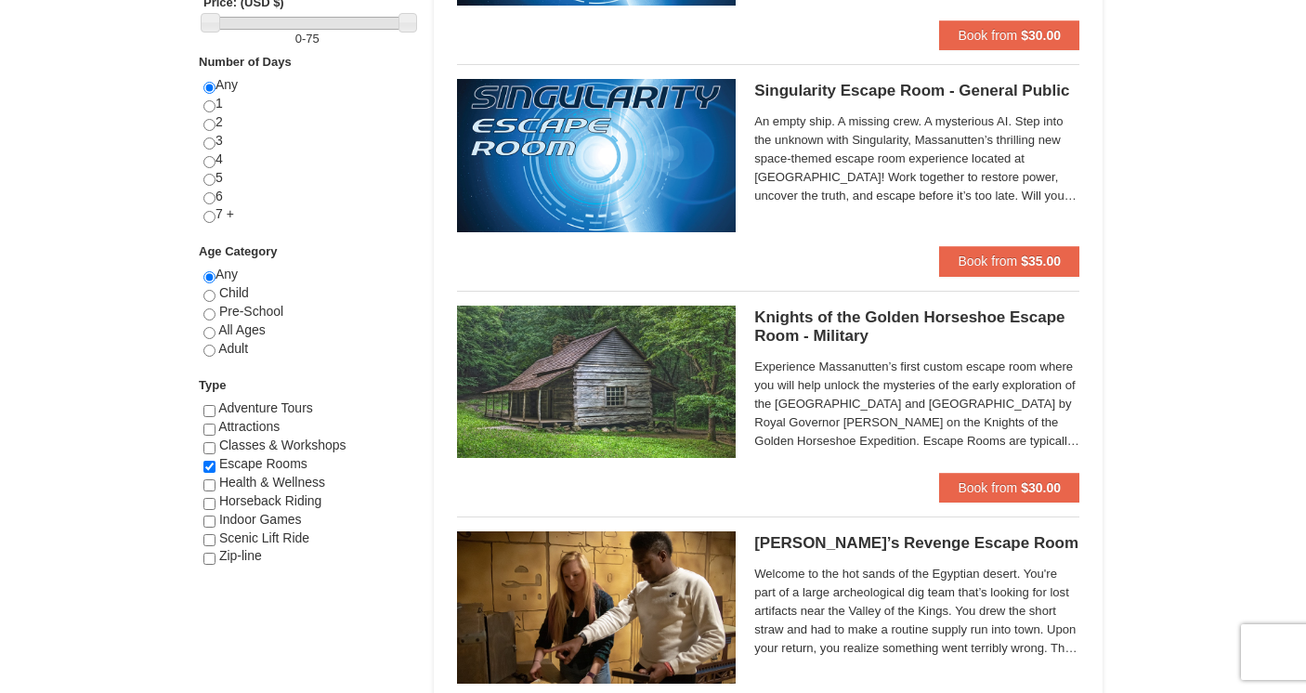
scroll to position [799, 0]
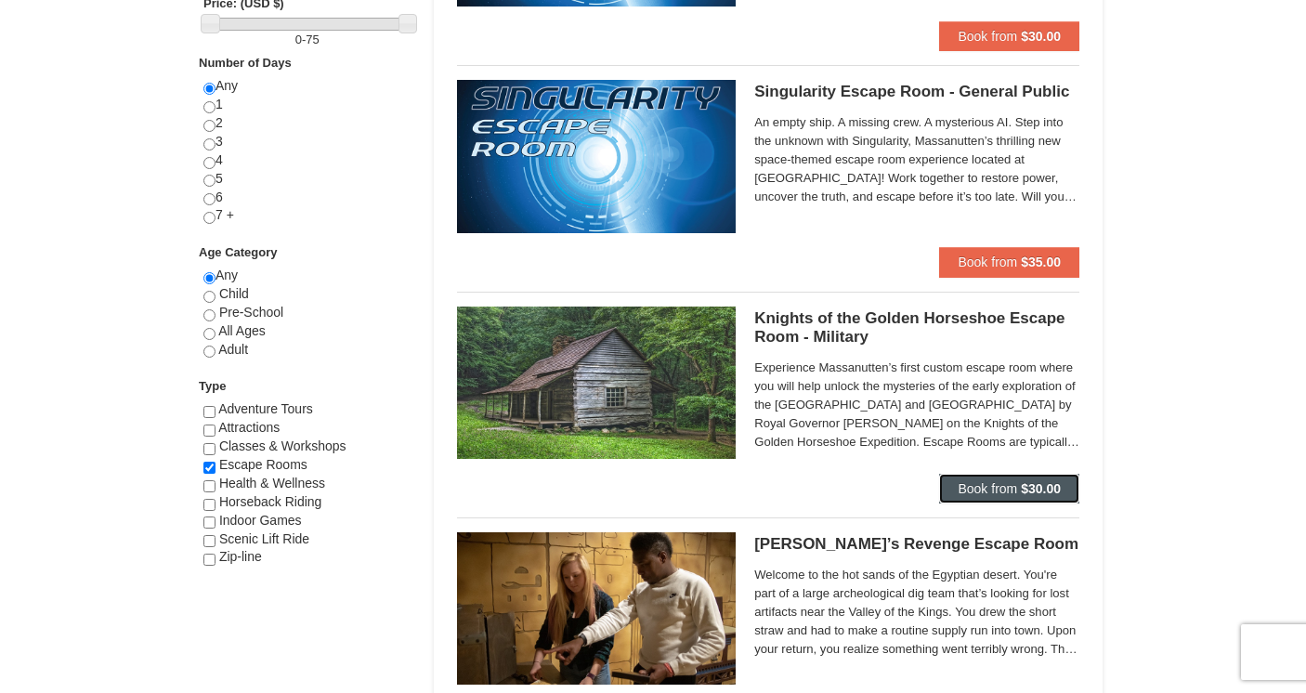
click at [1004, 490] on span "Book from" at bounding box center [987, 488] width 59 height 15
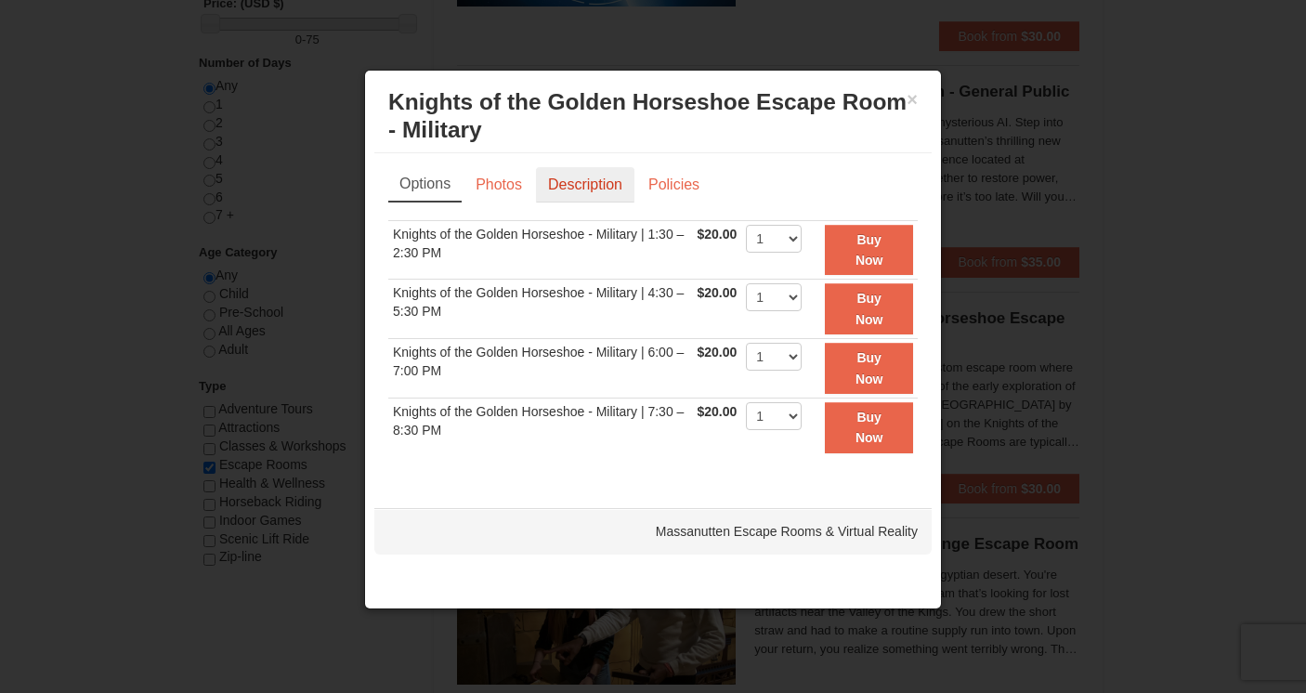
click at [592, 190] on link "Description" at bounding box center [585, 184] width 98 height 35
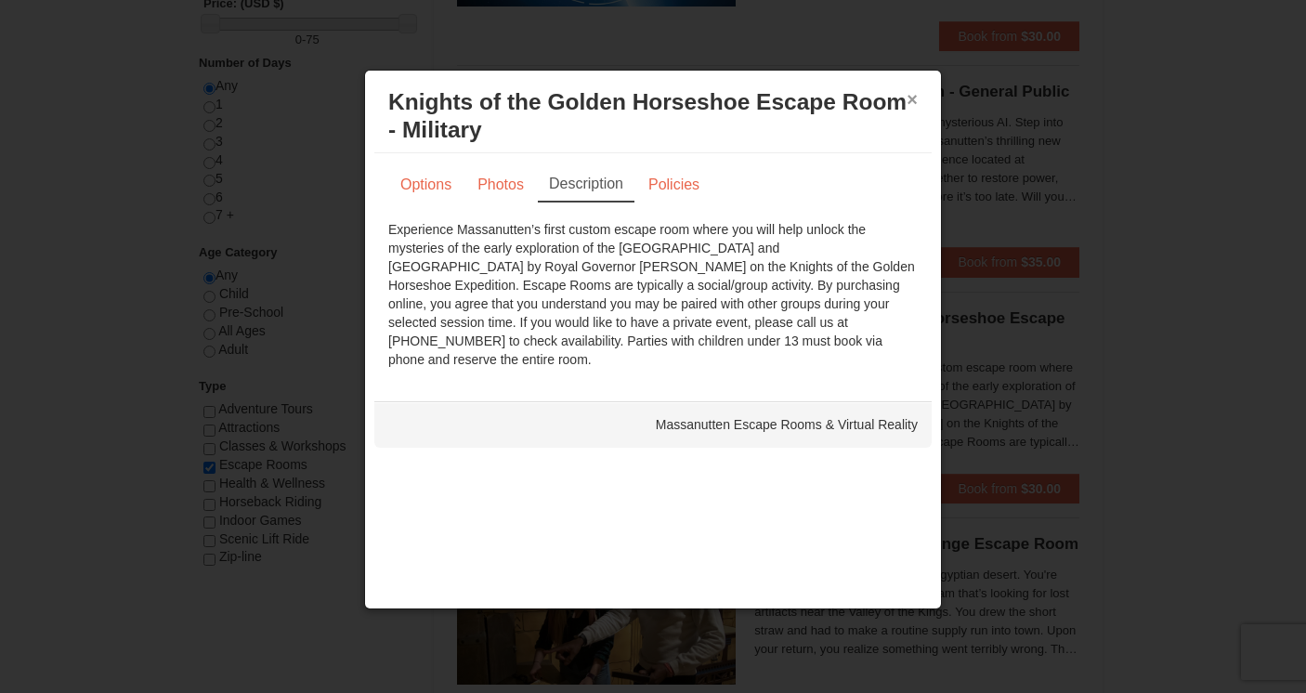
click at [911, 98] on button "×" at bounding box center [912, 99] width 11 height 19
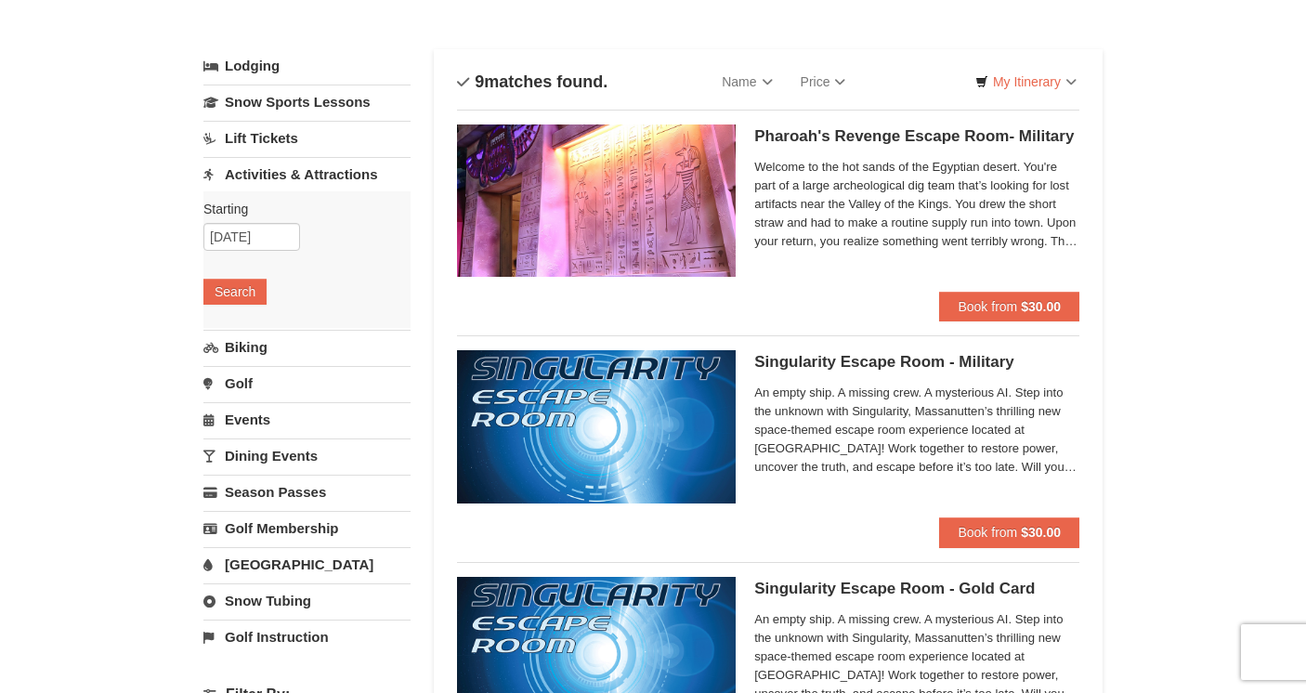
scroll to position [72, 0]
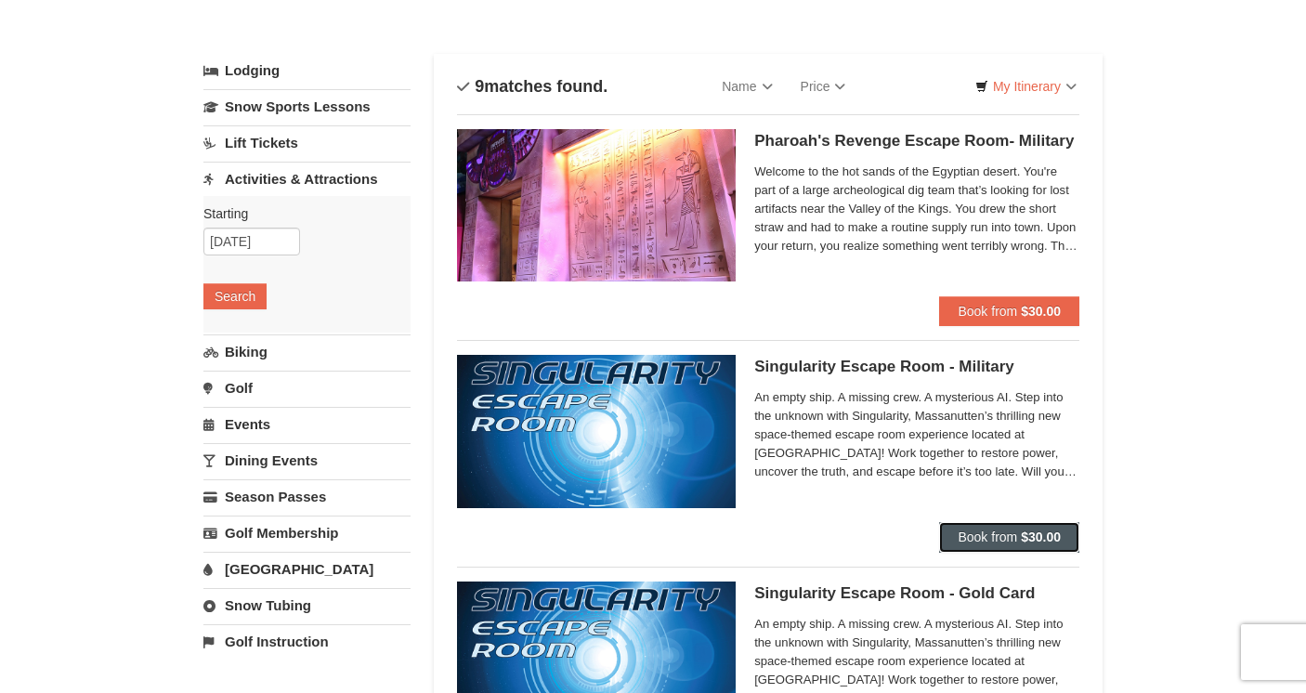
click at [1034, 534] on strong "$30.00" at bounding box center [1041, 537] width 40 height 15
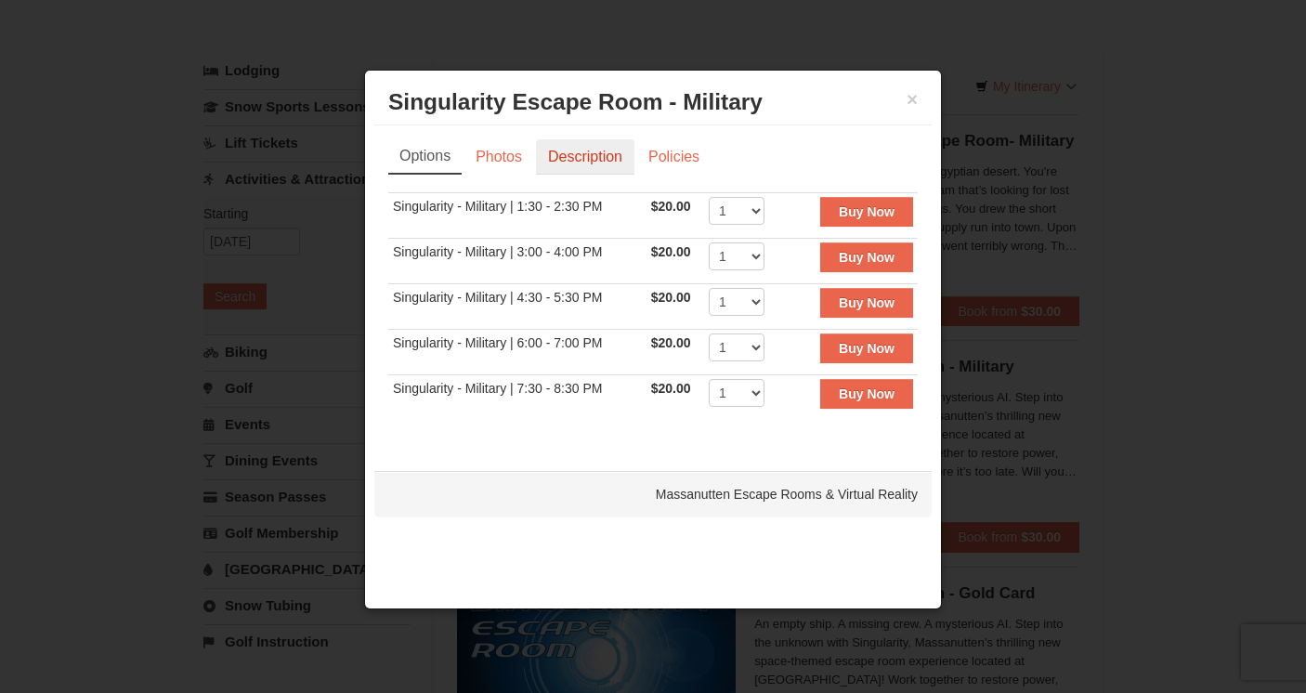
click at [582, 153] on link "Description" at bounding box center [585, 156] width 98 height 35
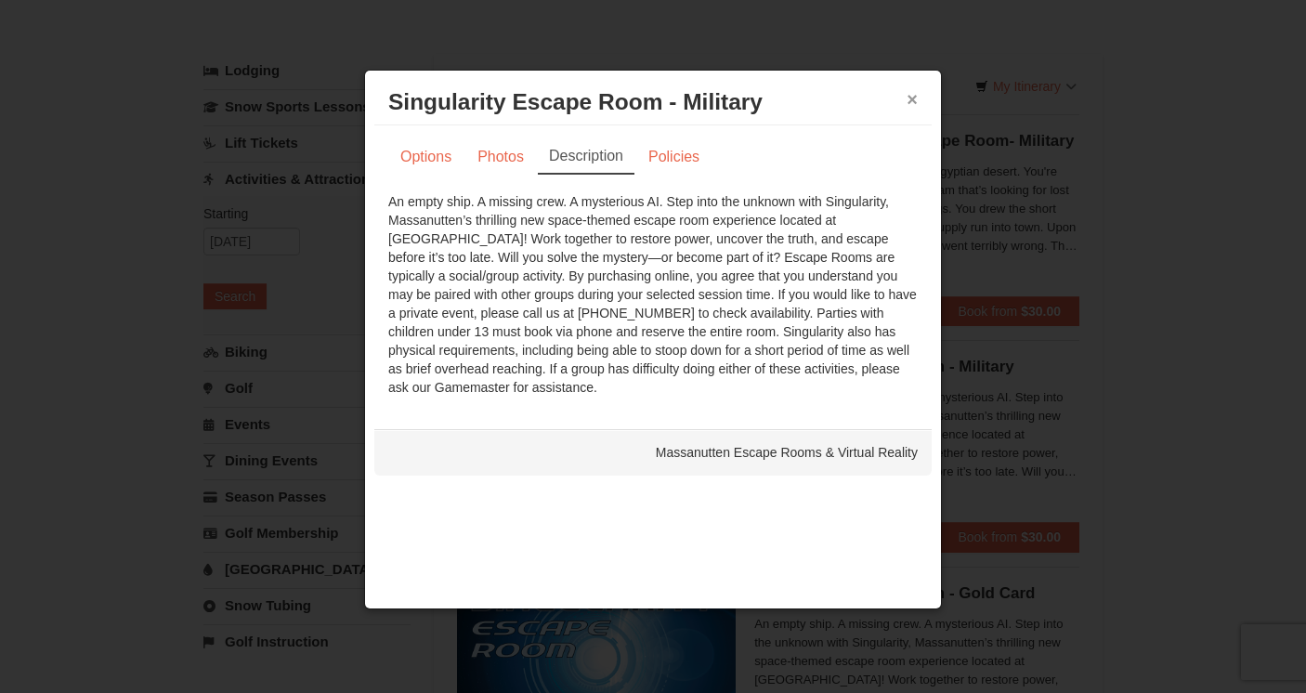
click at [915, 99] on button "×" at bounding box center [912, 99] width 11 height 19
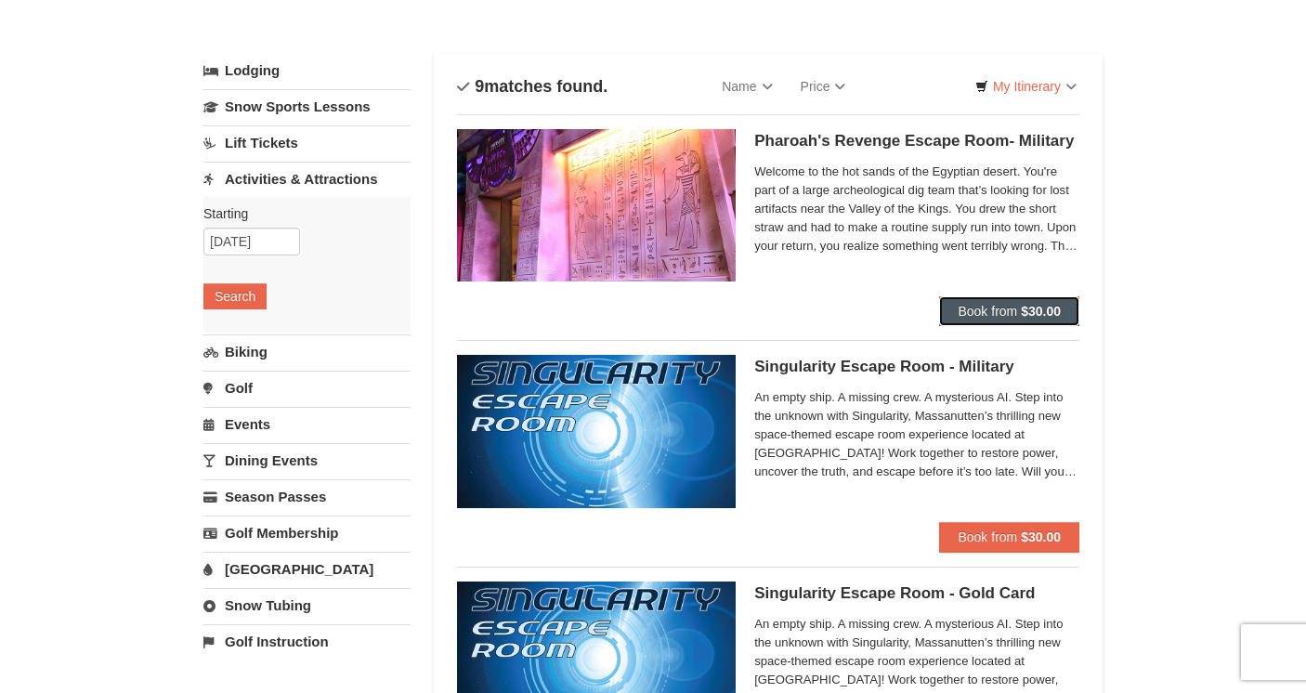
click at [1048, 312] on strong "$30.00" at bounding box center [1041, 311] width 40 height 15
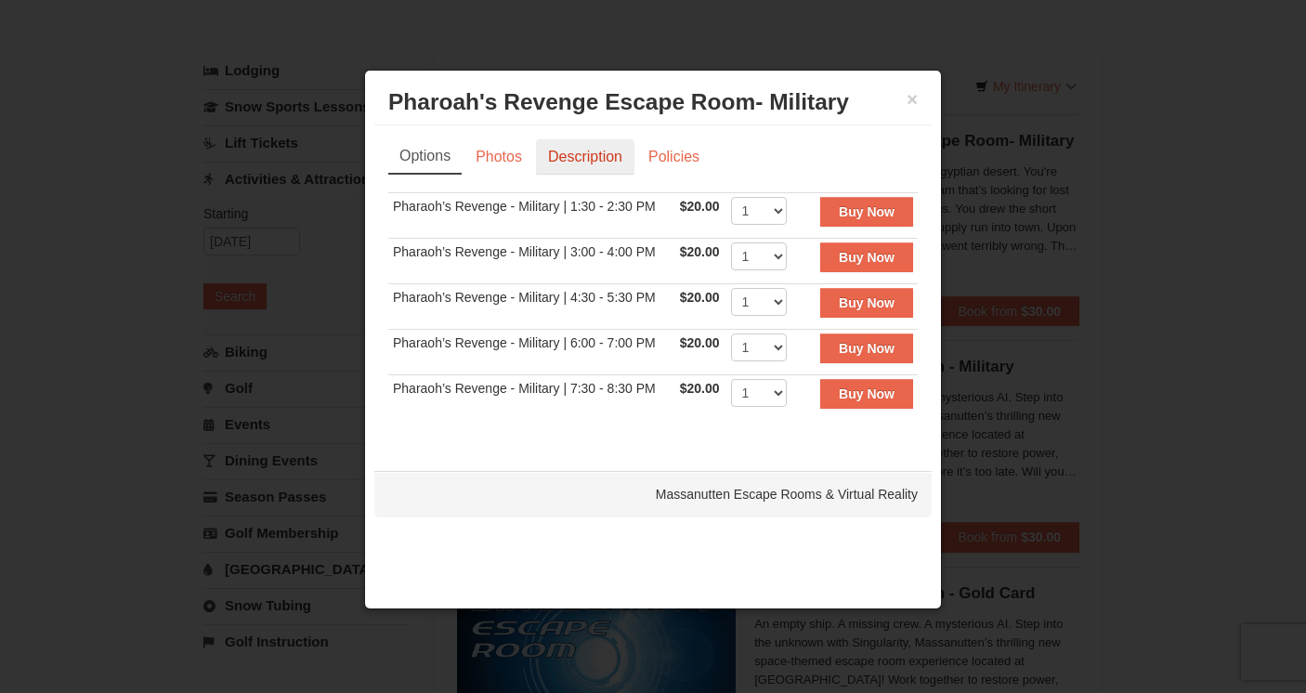
click at [590, 159] on link "Description" at bounding box center [585, 156] width 98 height 35
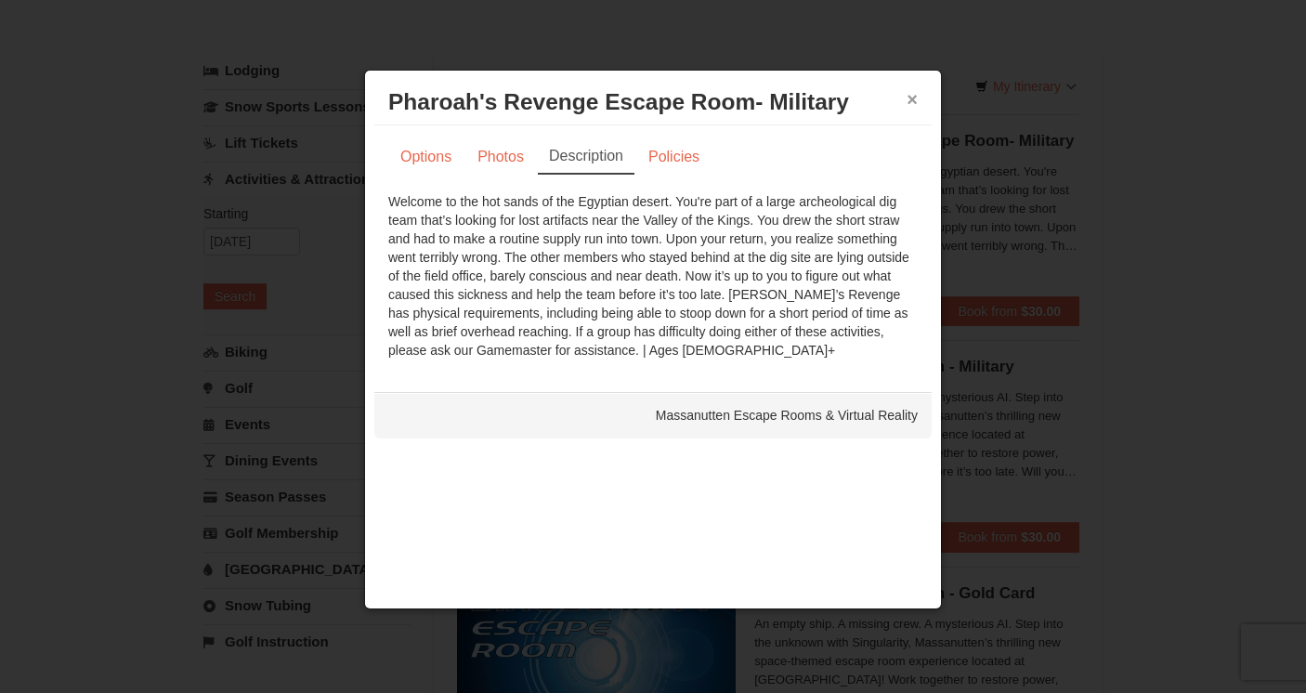
click at [910, 98] on button "×" at bounding box center [912, 99] width 11 height 19
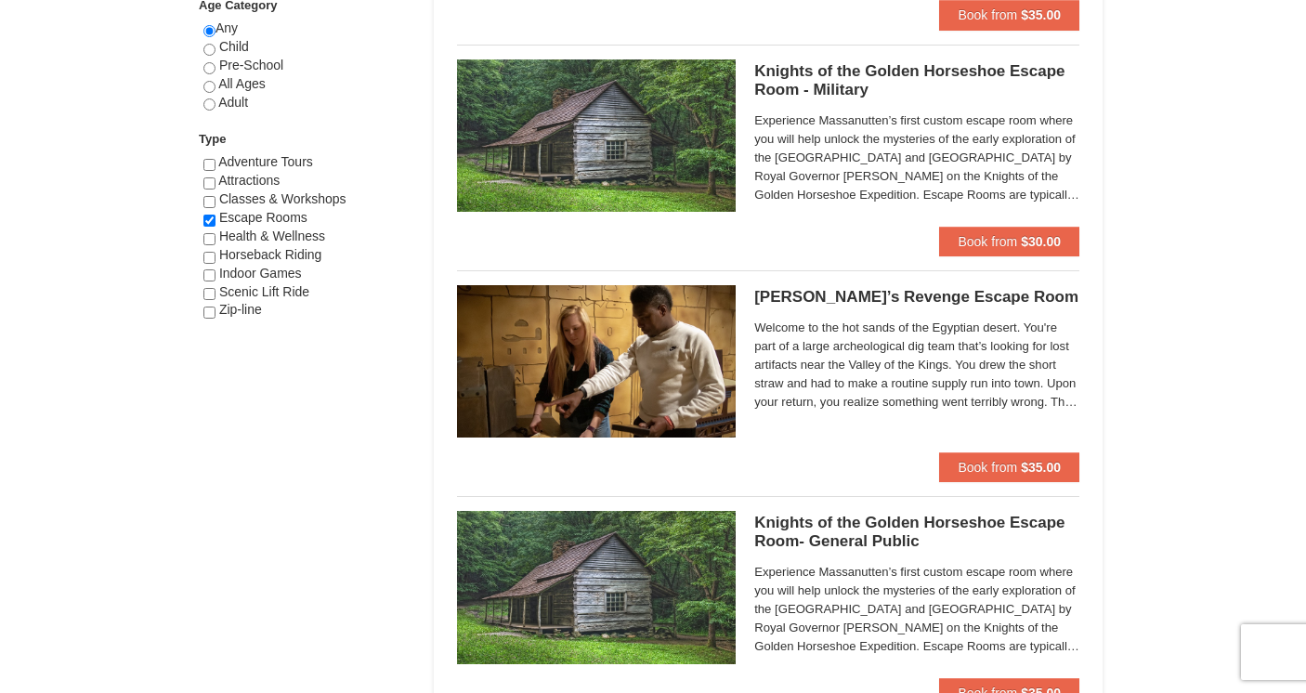
scroll to position [1047, 0]
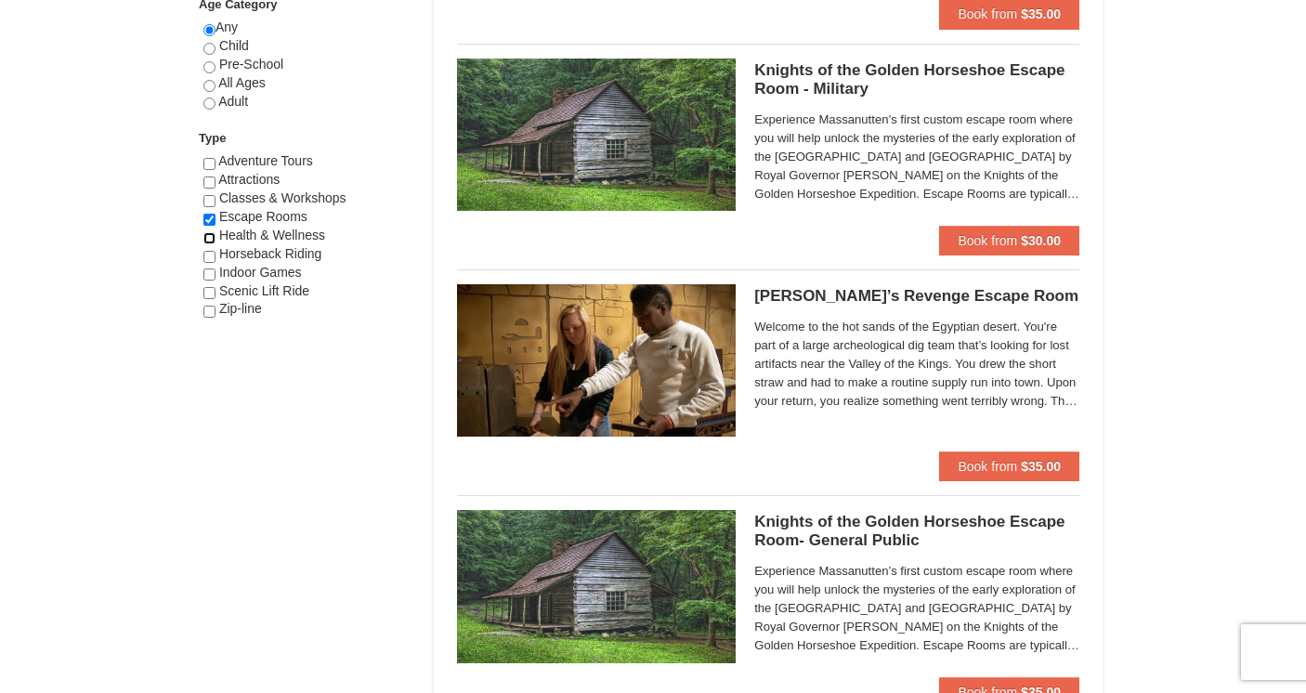
click at [209, 240] on input "checkbox" at bounding box center [209, 238] width 12 height 12
checkbox input "true"
click at [210, 223] on input "checkbox" at bounding box center [209, 220] width 12 height 12
checkbox input "false"
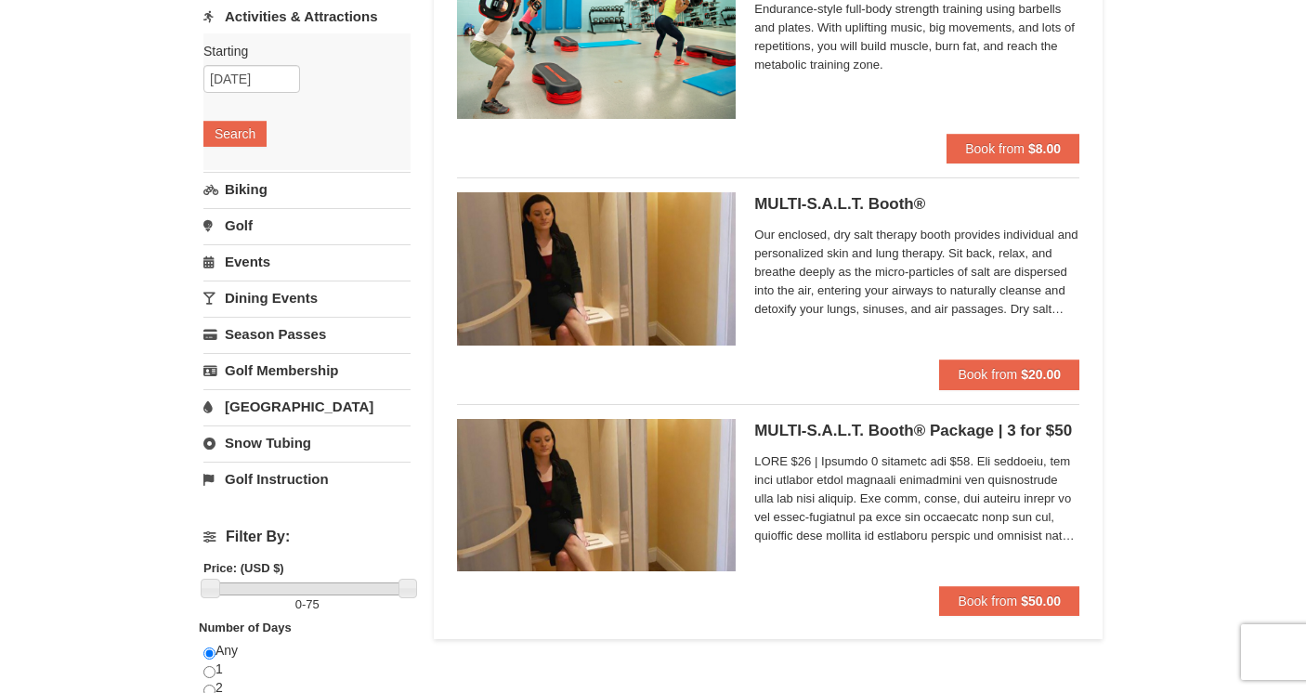
scroll to position [236, 0]
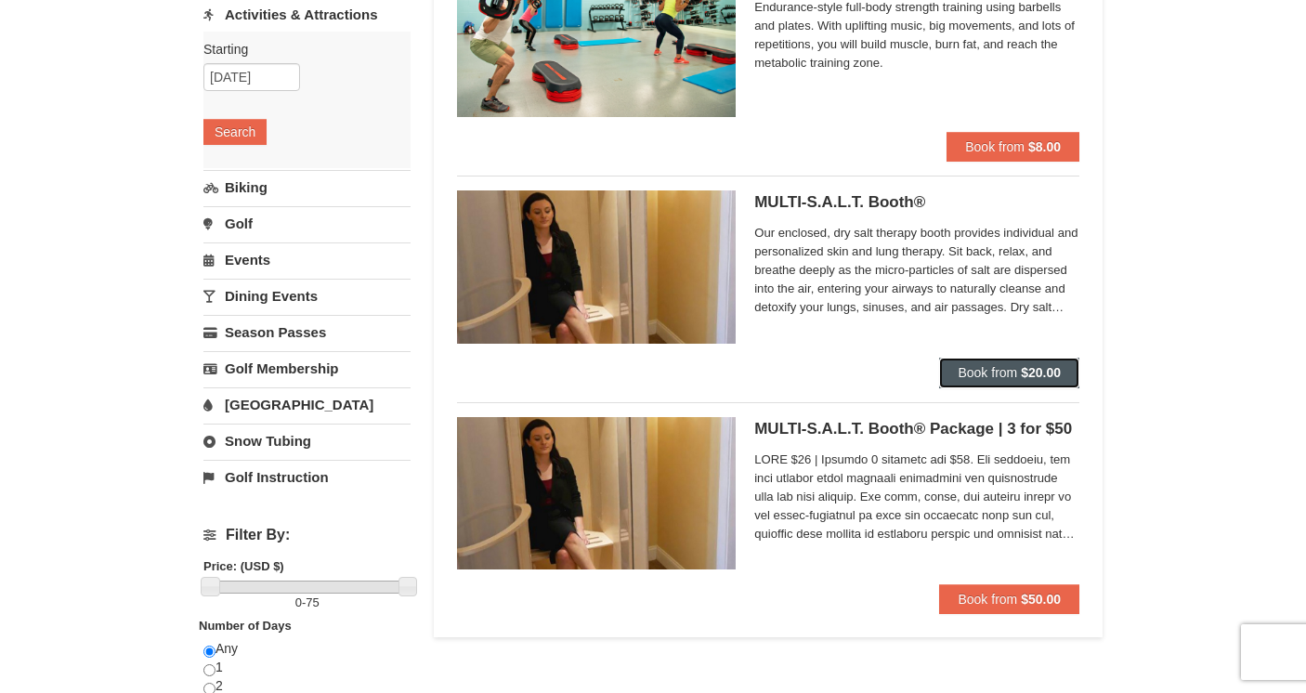
click at [1048, 372] on strong "$20.00" at bounding box center [1041, 372] width 40 height 15
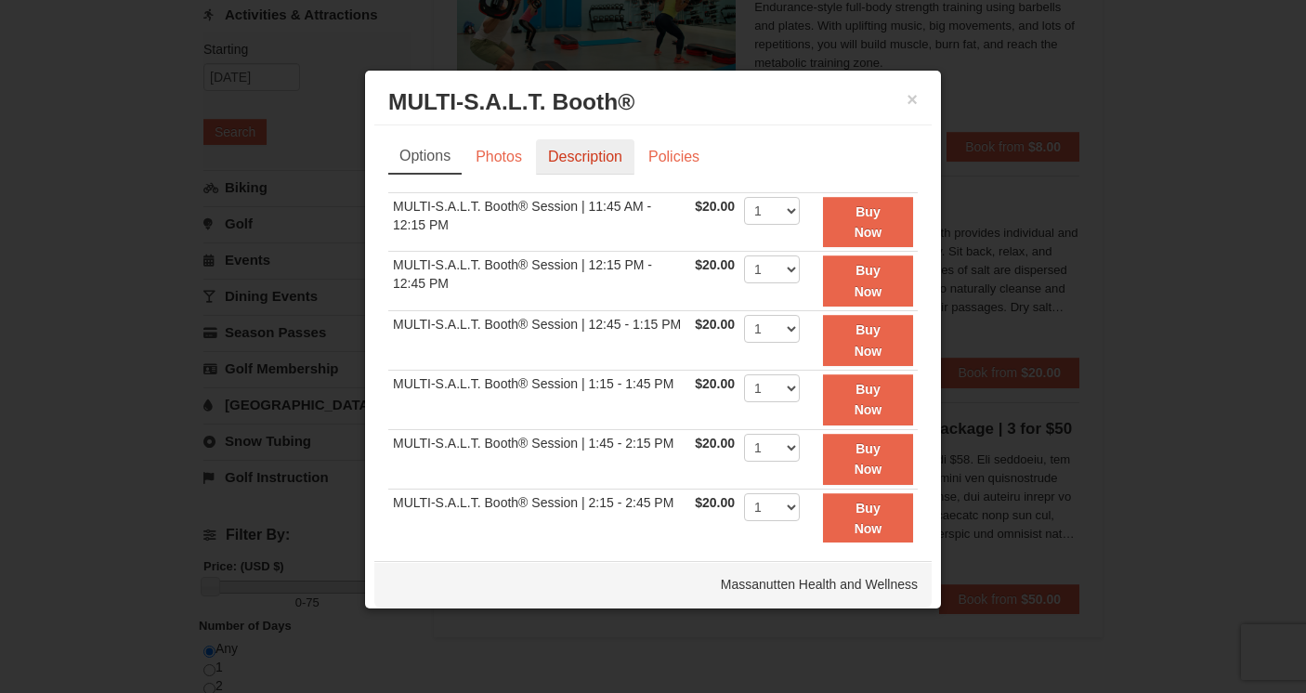
click at [588, 162] on link "Description" at bounding box center [585, 156] width 98 height 35
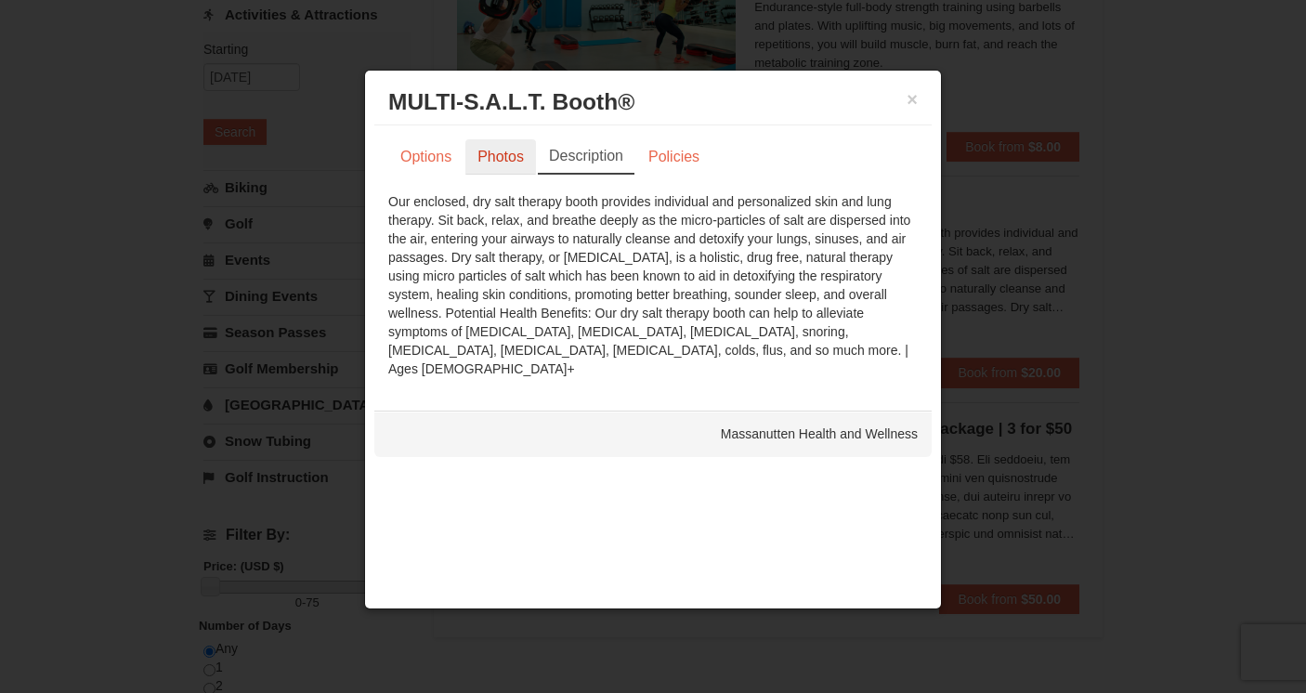
click at [504, 157] on link "Photos" at bounding box center [501, 156] width 71 height 35
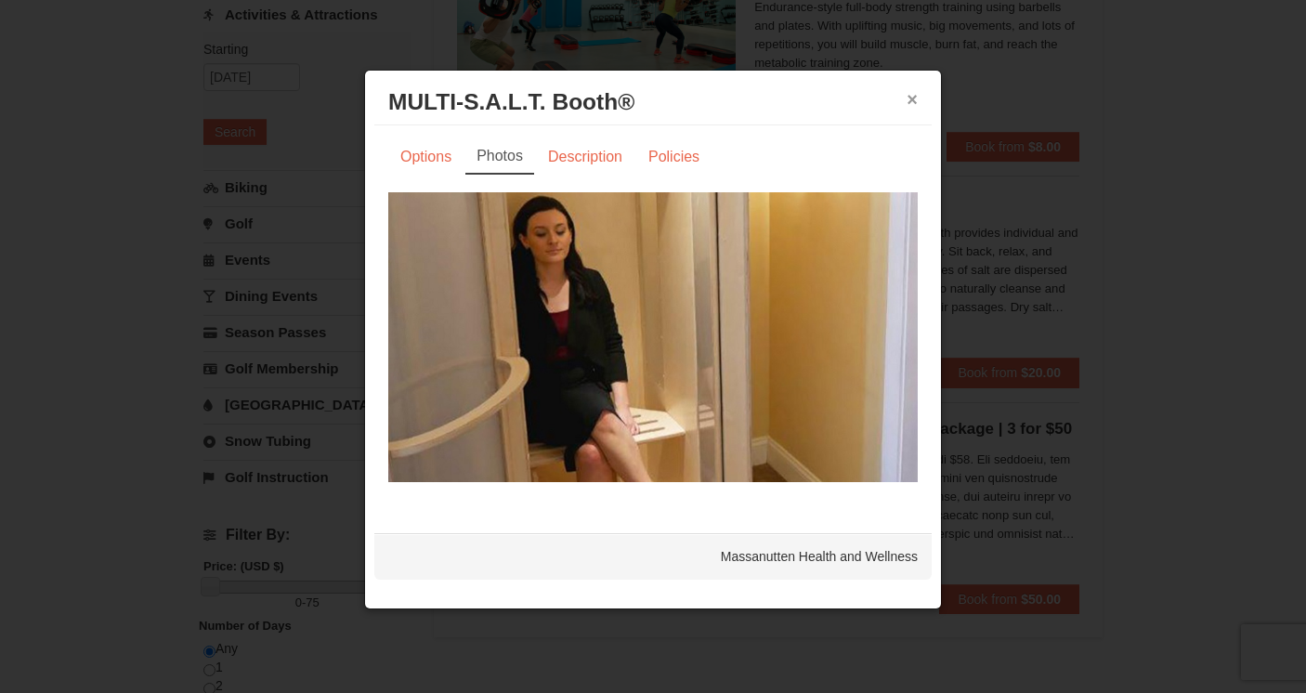
click at [914, 99] on button "×" at bounding box center [912, 99] width 11 height 19
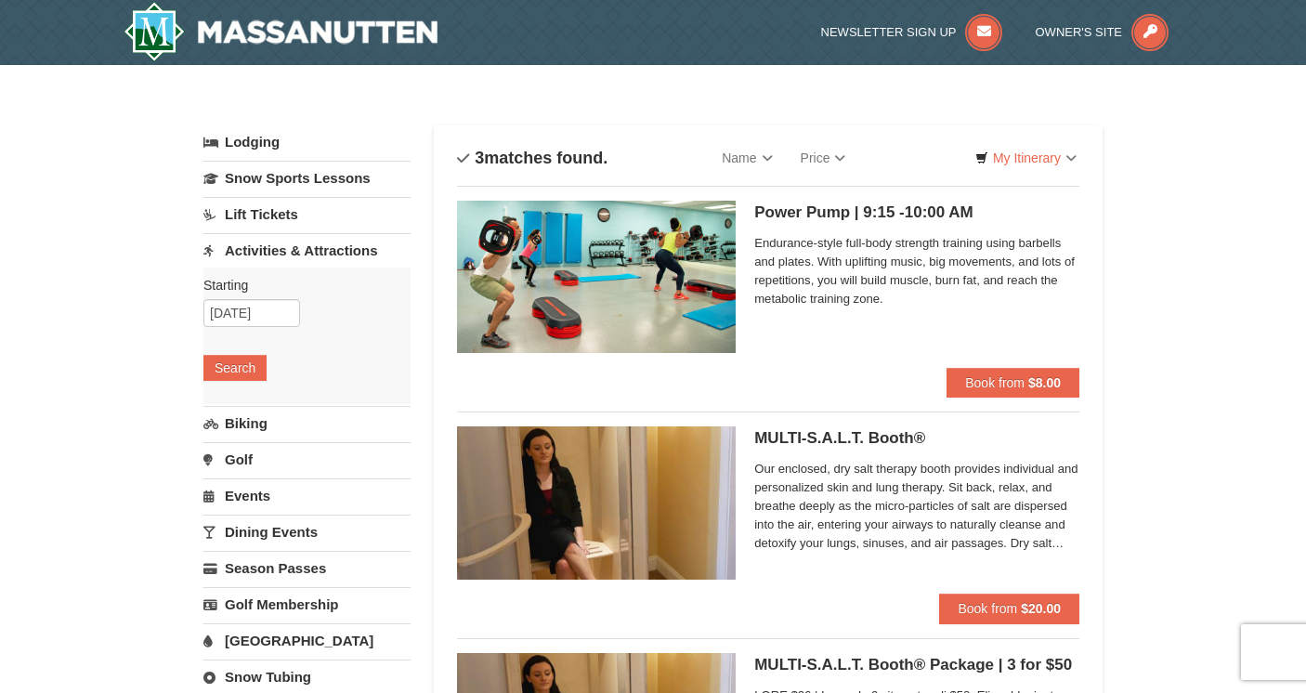
scroll to position [3, 0]
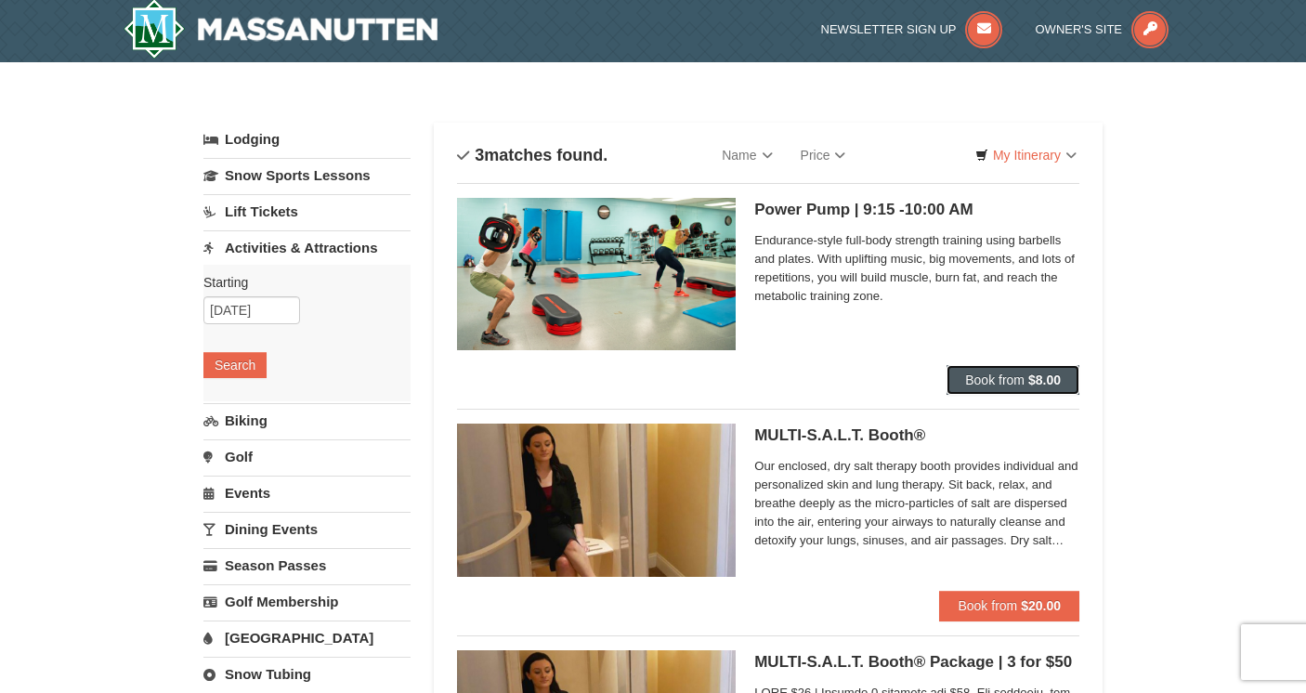
click at [1029, 382] on strong "$8.00" at bounding box center [1045, 380] width 33 height 15
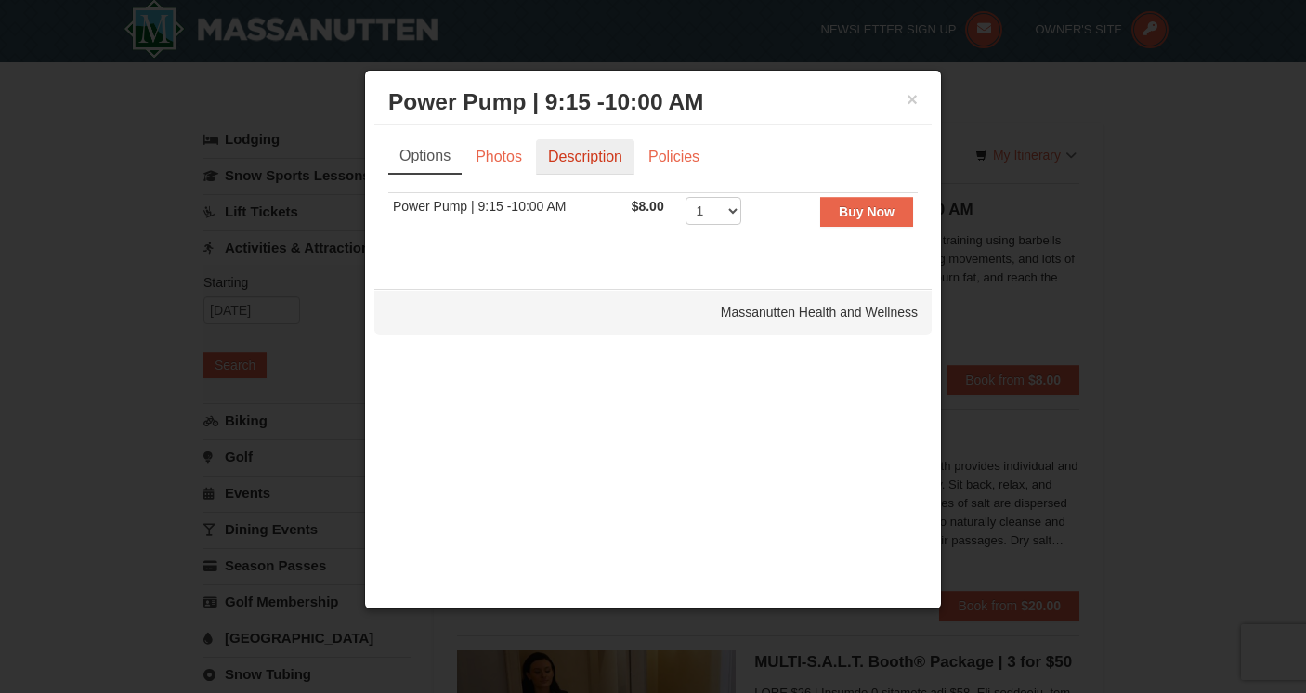
click at [595, 153] on link "Description" at bounding box center [585, 156] width 98 height 35
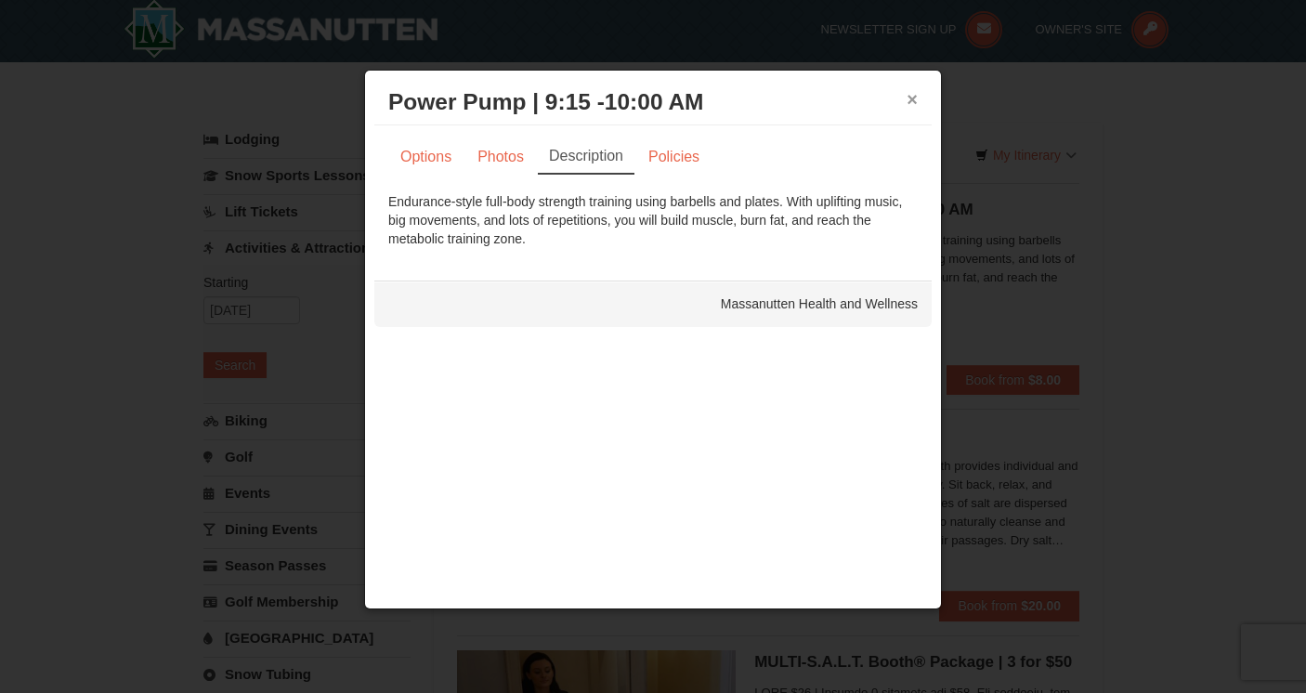
click at [911, 101] on button "×" at bounding box center [912, 99] width 11 height 19
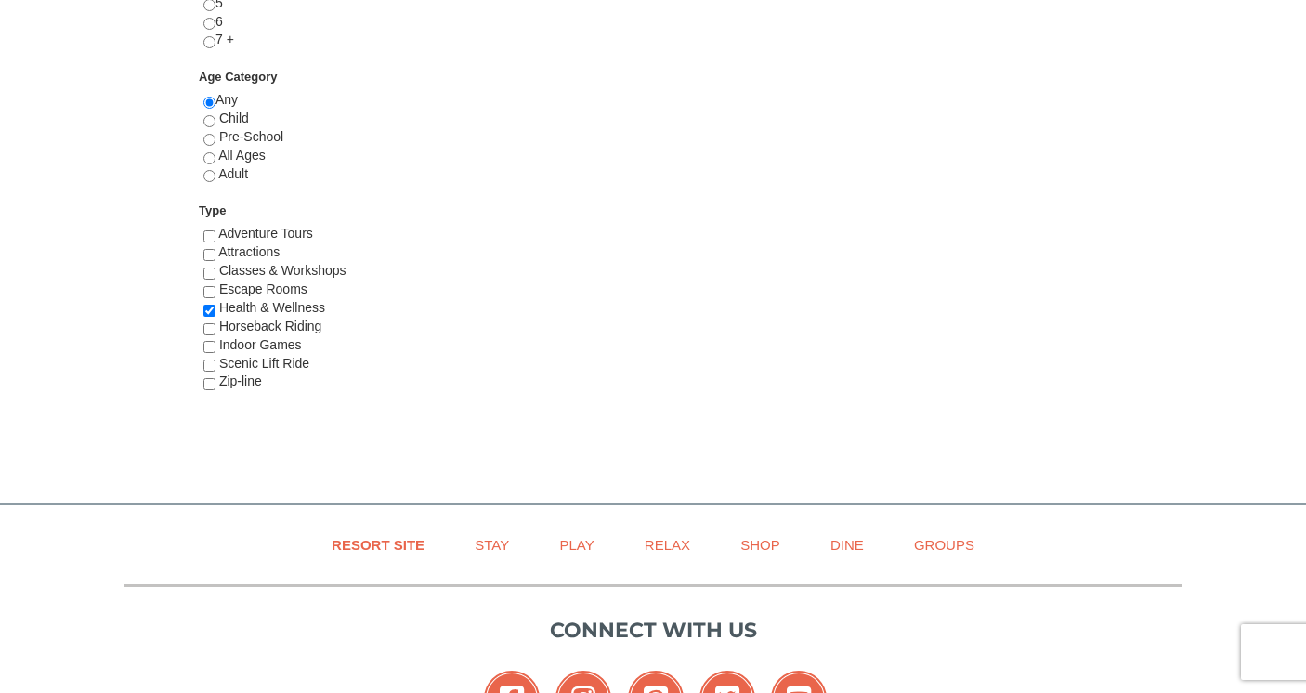
scroll to position [976, 0]
click at [209, 327] on input "checkbox" at bounding box center [209, 328] width 12 height 12
checkbox input "true"
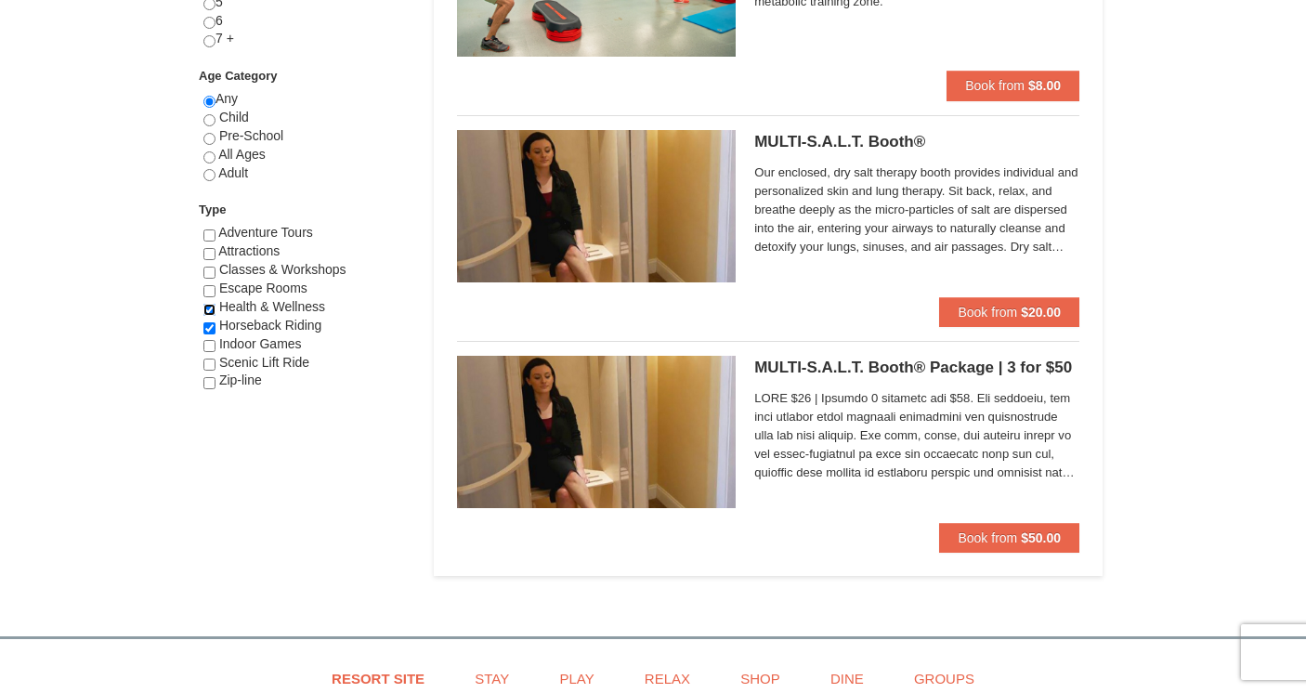
click at [211, 309] on input "checkbox" at bounding box center [209, 310] width 12 height 12
checkbox input "false"
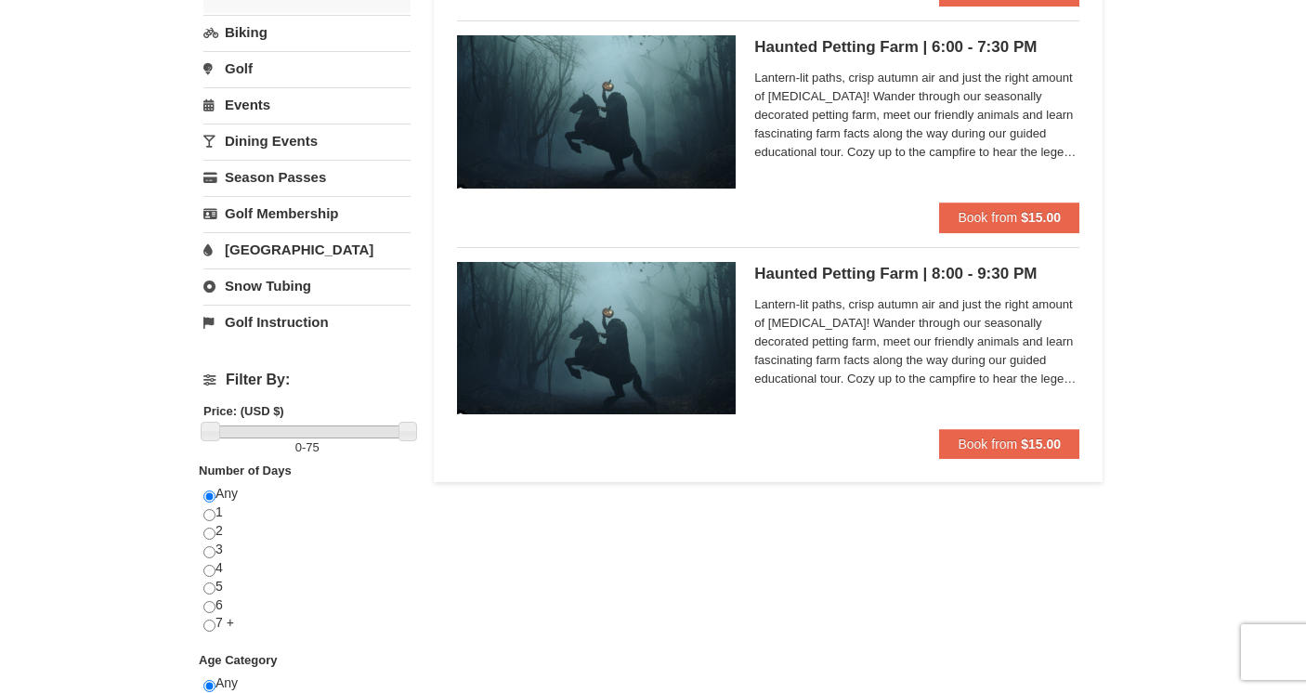
scroll to position [395, 0]
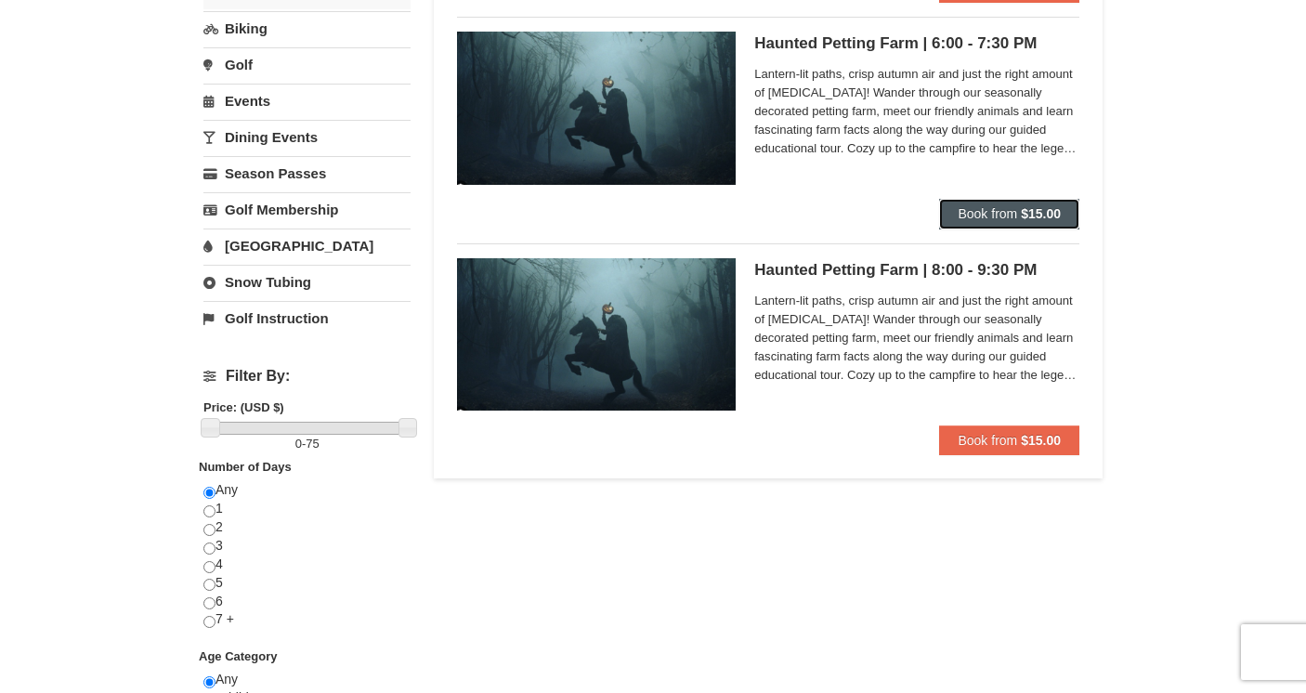
click at [1046, 216] on strong "$15.00" at bounding box center [1041, 213] width 40 height 15
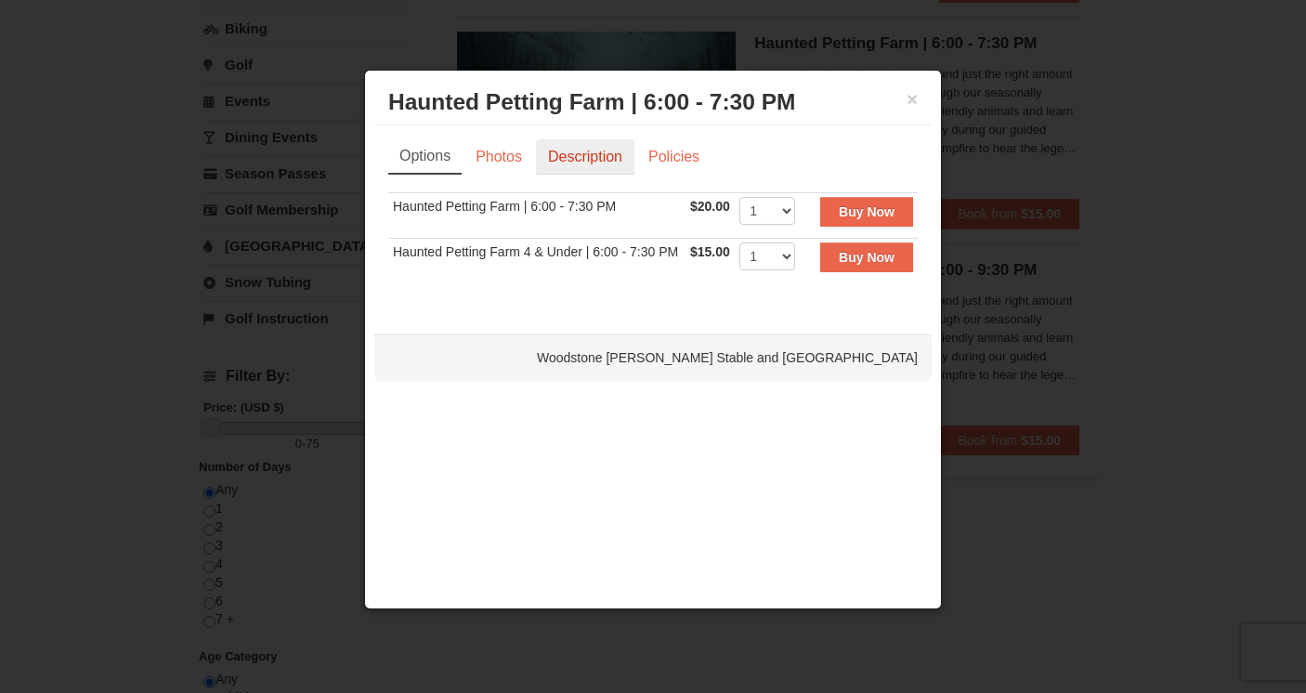
click at [598, 160] on link "Description" at bounding box center [585, 156] width 98 height 35
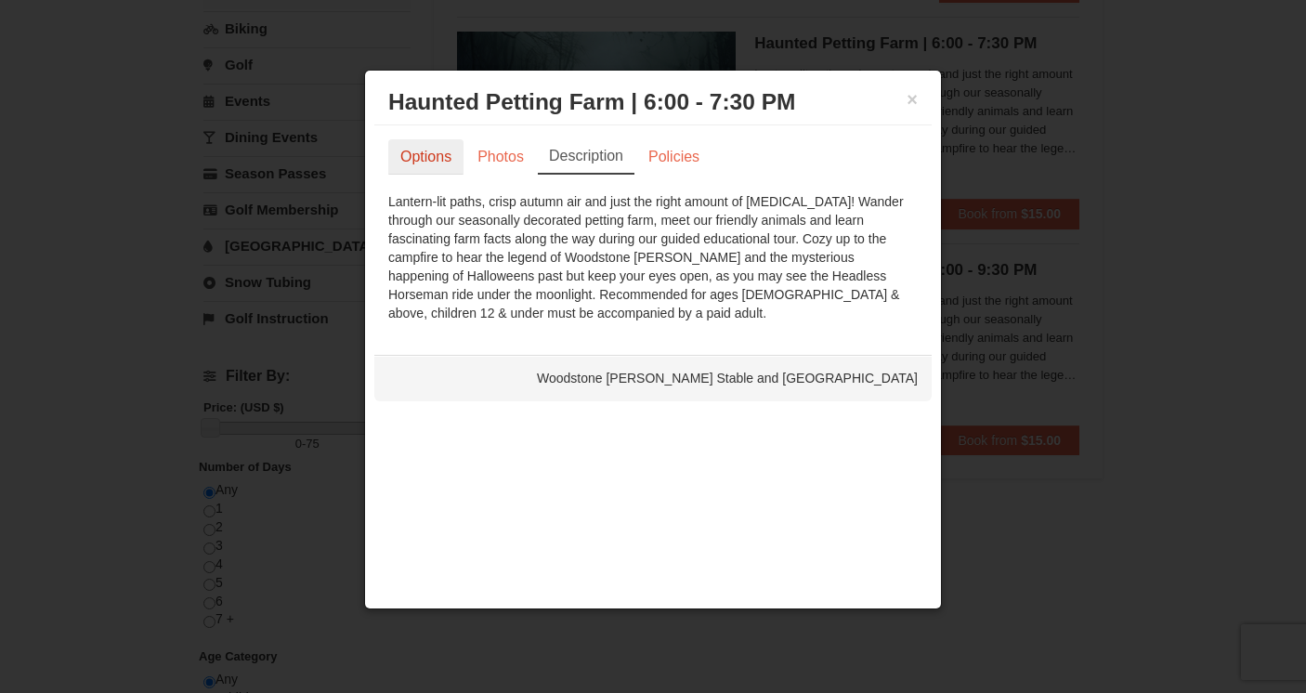
click at [417, 154] on link "Options" at bounding box center [425, 156] width 75 height 35
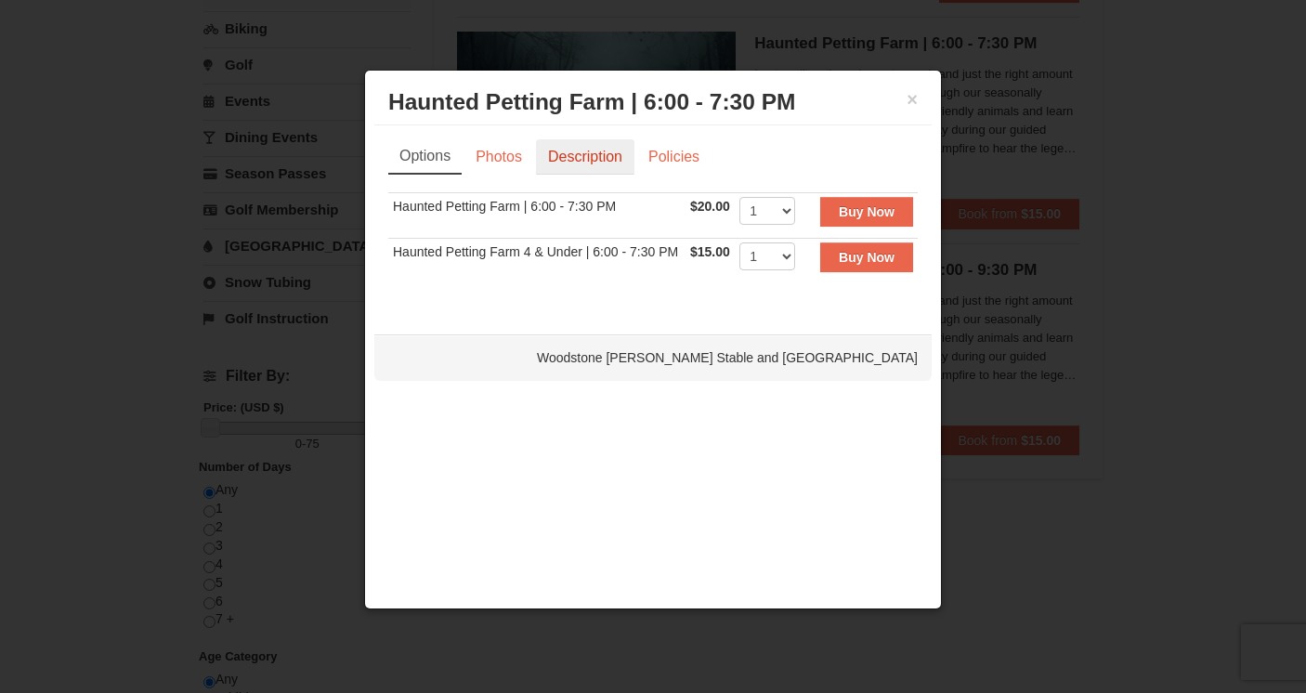
click at [596, 158] on link "Description" at bounding box center [585, 156] width 98 height 35
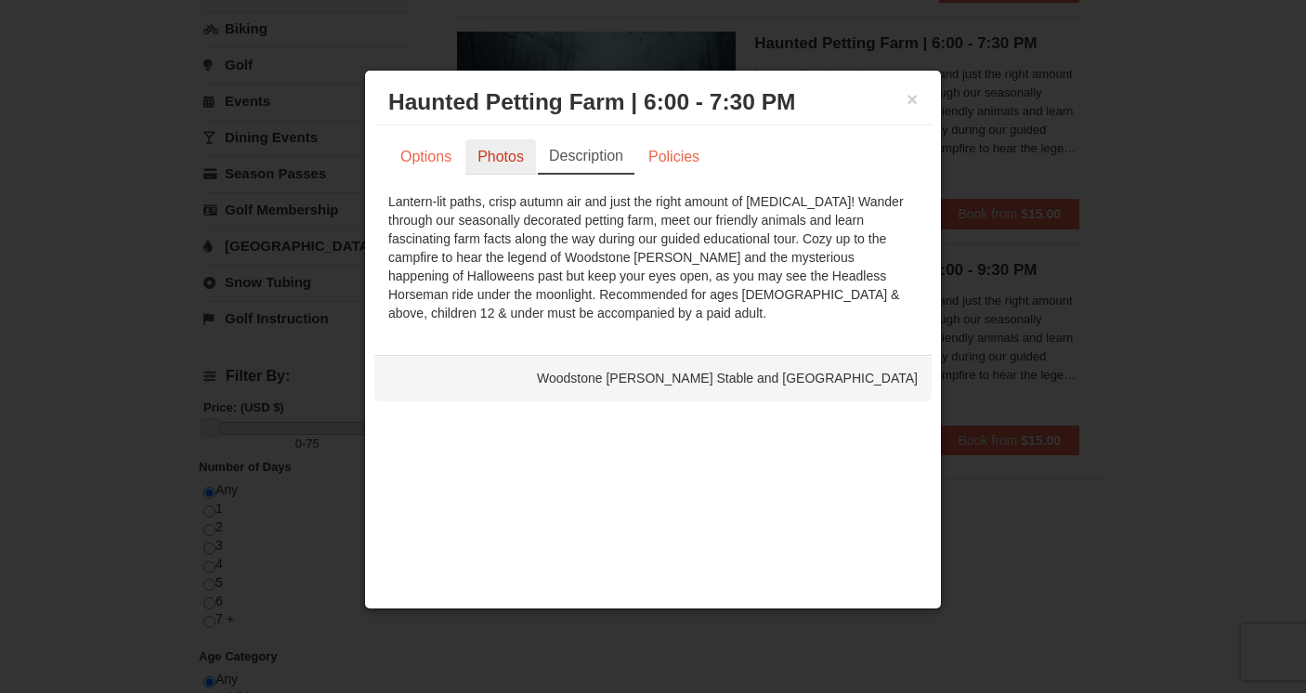
click at [513, 158] on link "Photos" at bounding box center [501, 156] width 71 height 35
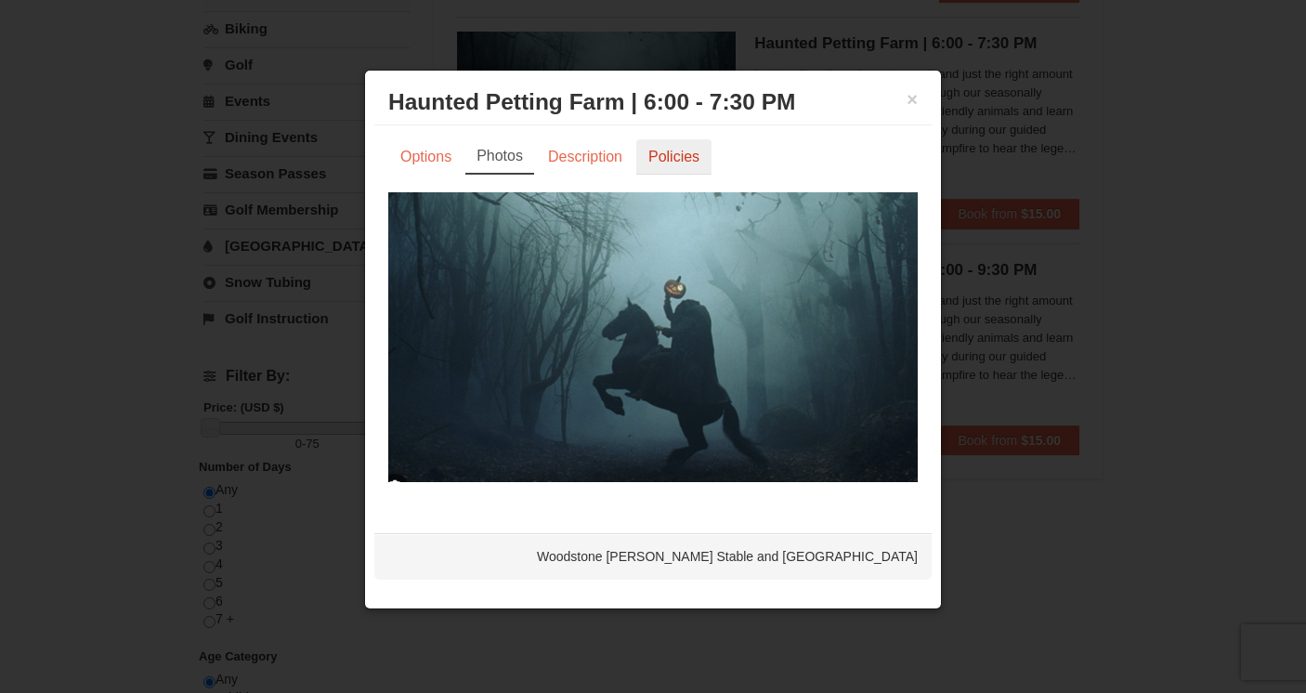
click at [674, 154] on link "Policies" at bounding box center [674, 156] width 75 height 35
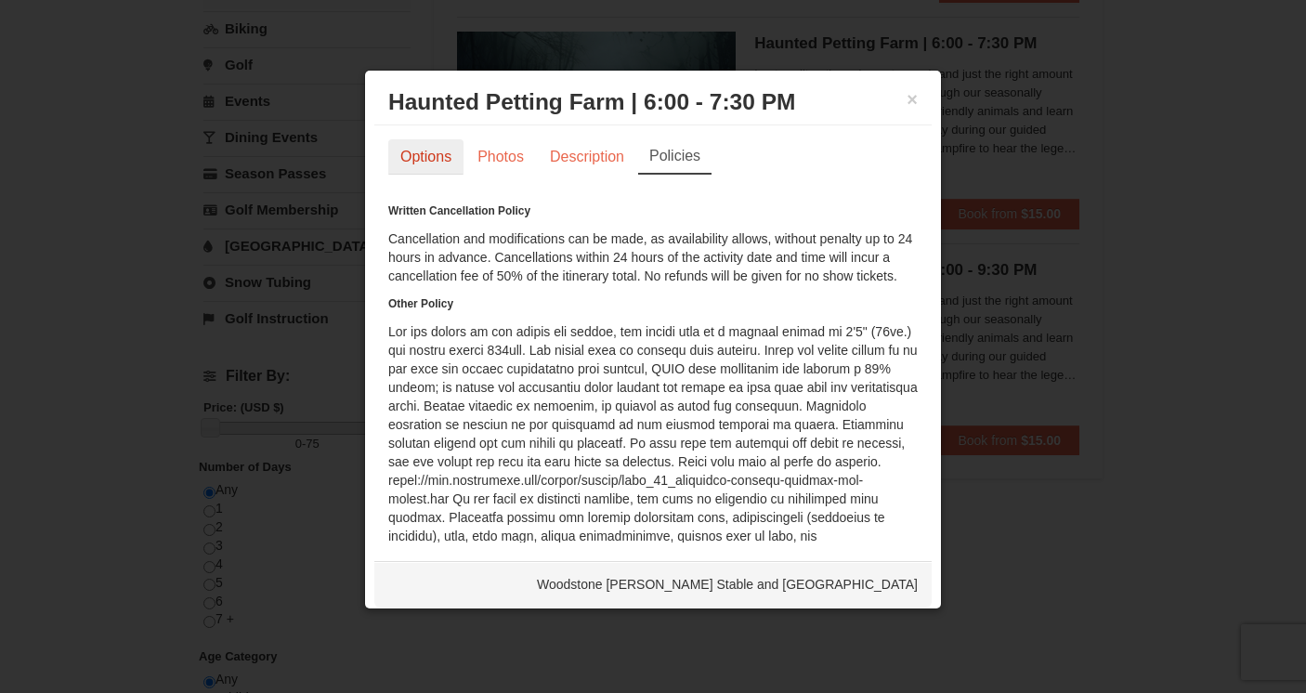
click at [421, 150] on link "Options" at bounding box center [425, 156] width 75 height 35
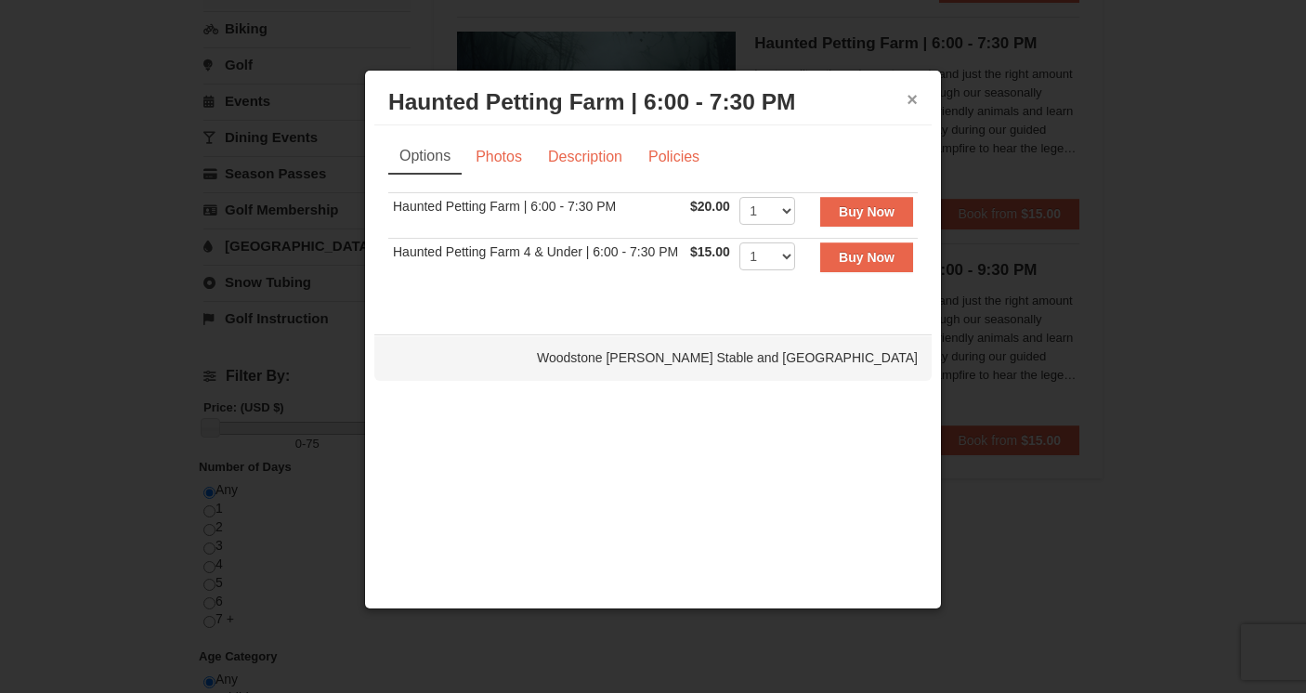
click at [911, 100] on button "×" at bounding box center [912, 99] width 11 height 19
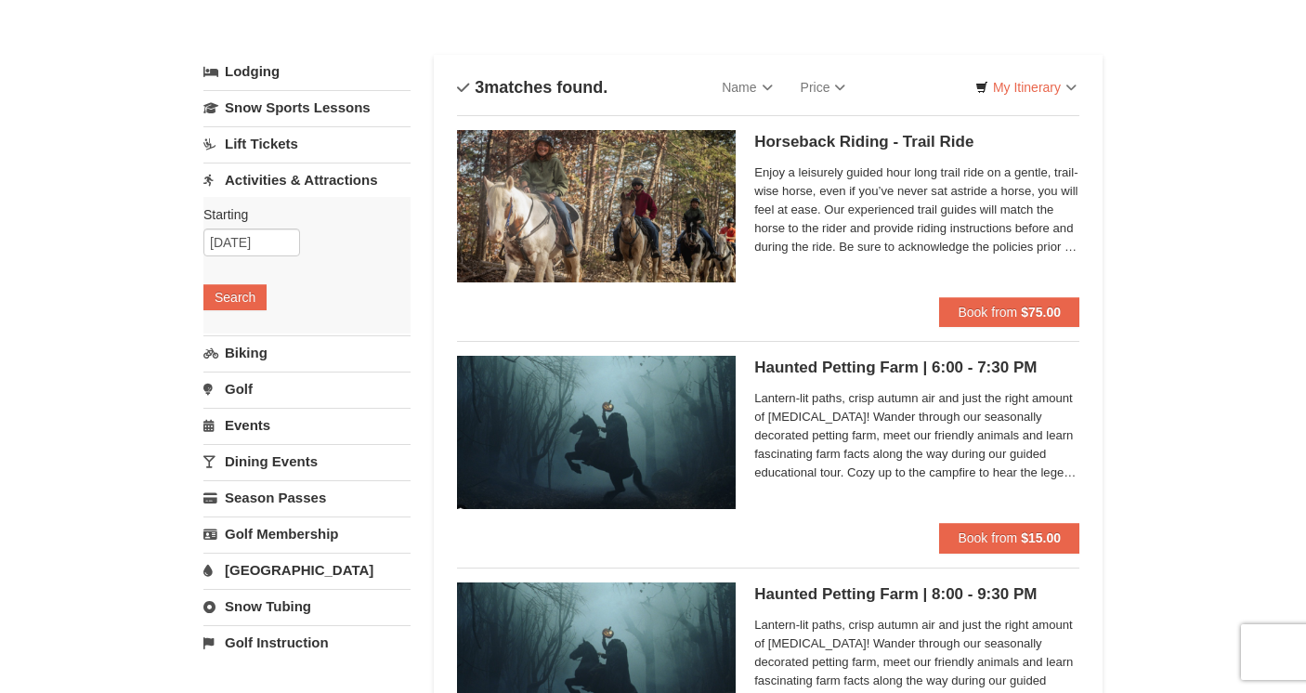
scroll to position [67, 0]
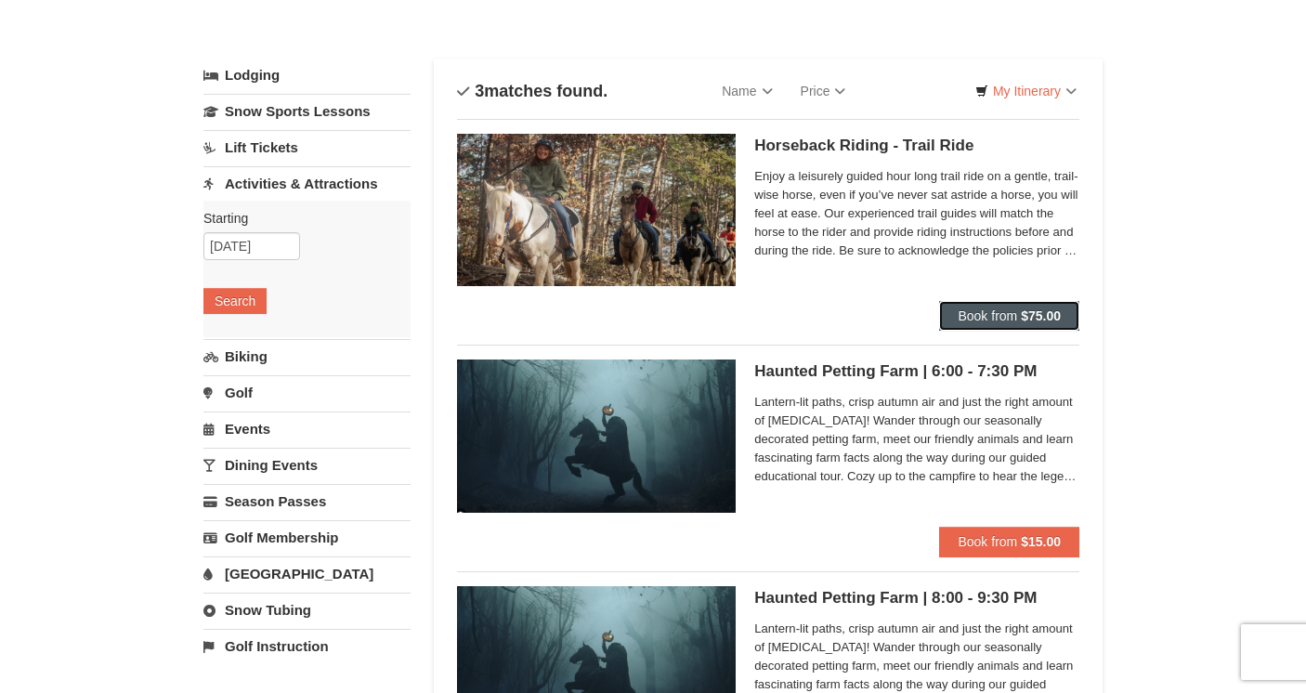
click at [1003, 315] on span "Book from" at bounding box center [987, 316] width 59 height 15
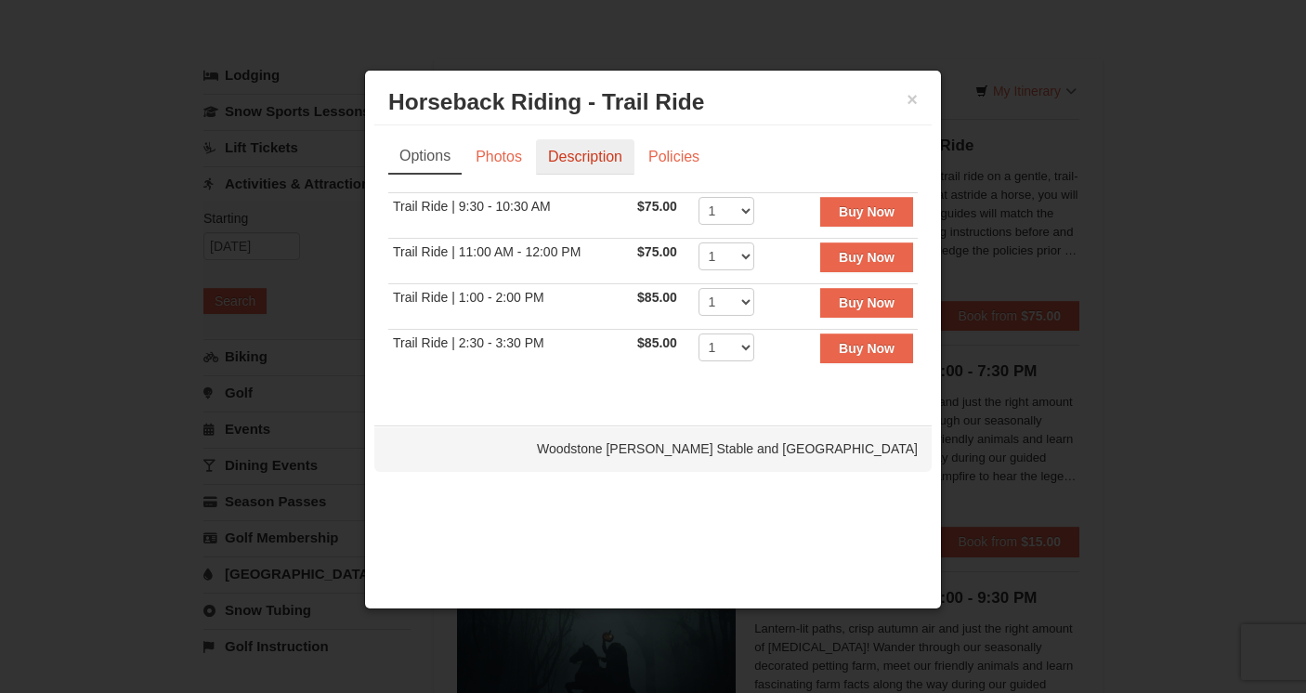
click at [595, 165] on link "Description" at bounding box center [585, 156] width 98 height 35
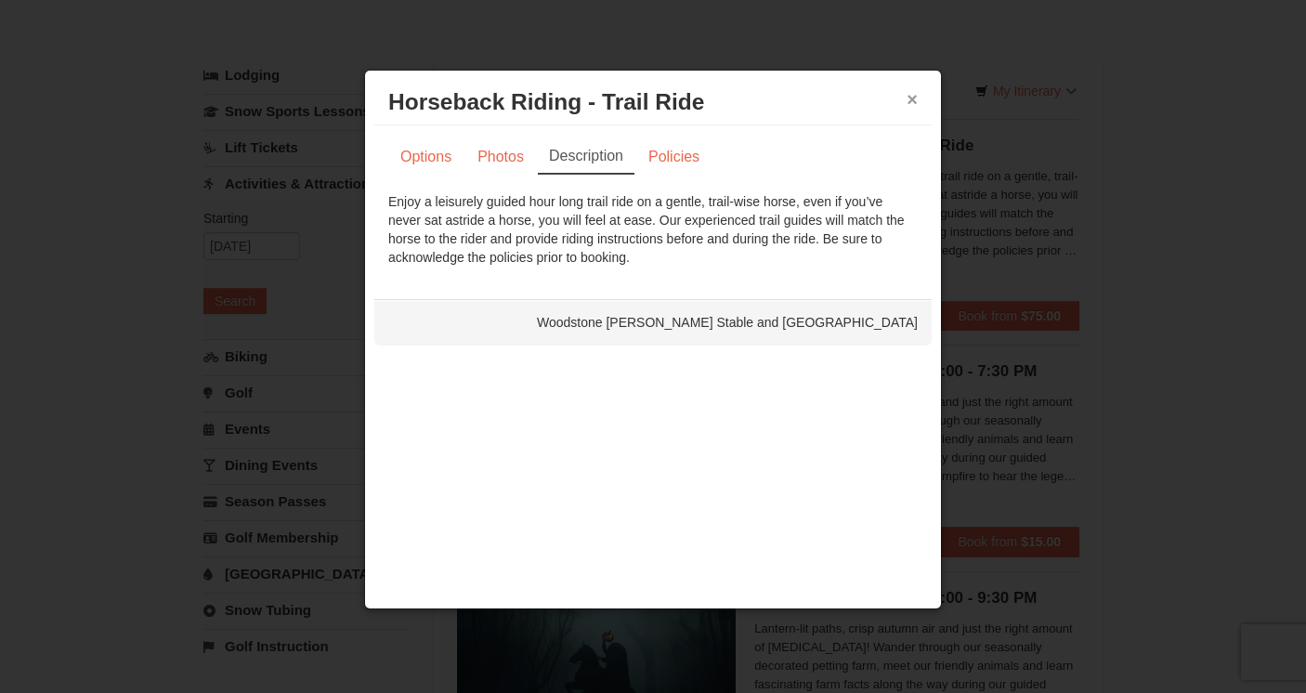
click at [911, 100] on button "×" at bounding box center [912, 99] width 11 height 19
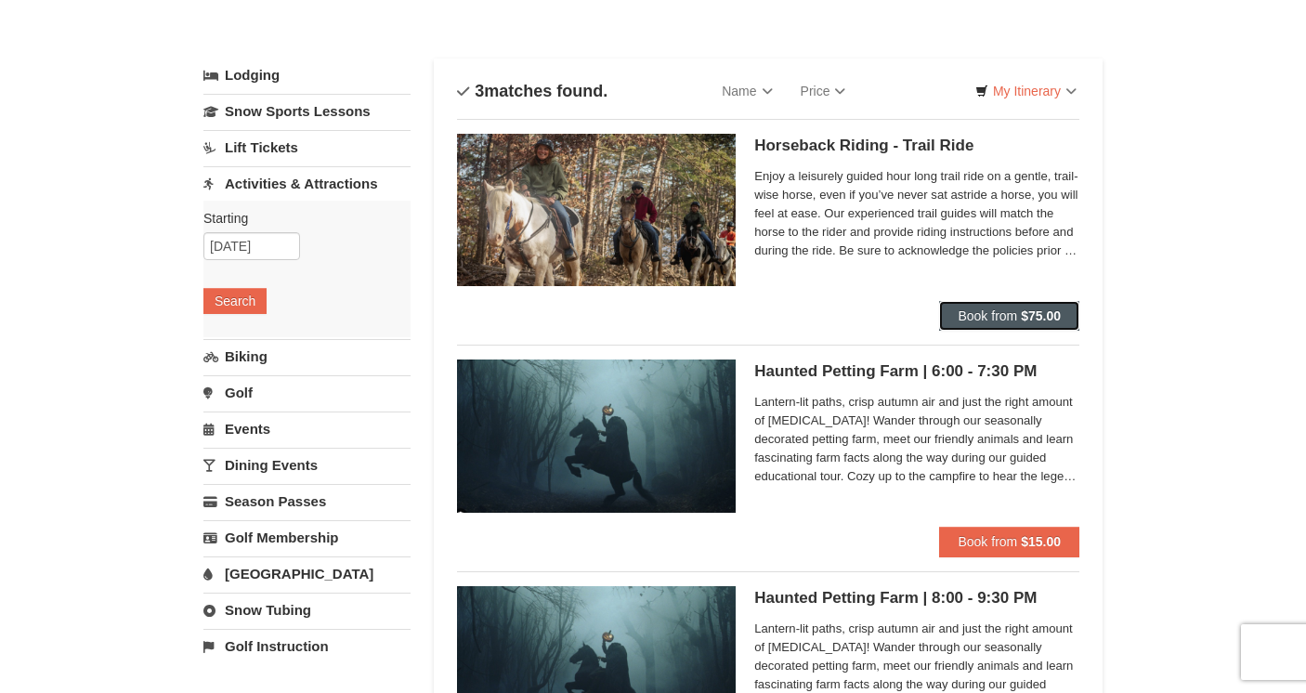
click at [988, 320] on span "Book from" at bounding box center [987, 316] width 59 height 15
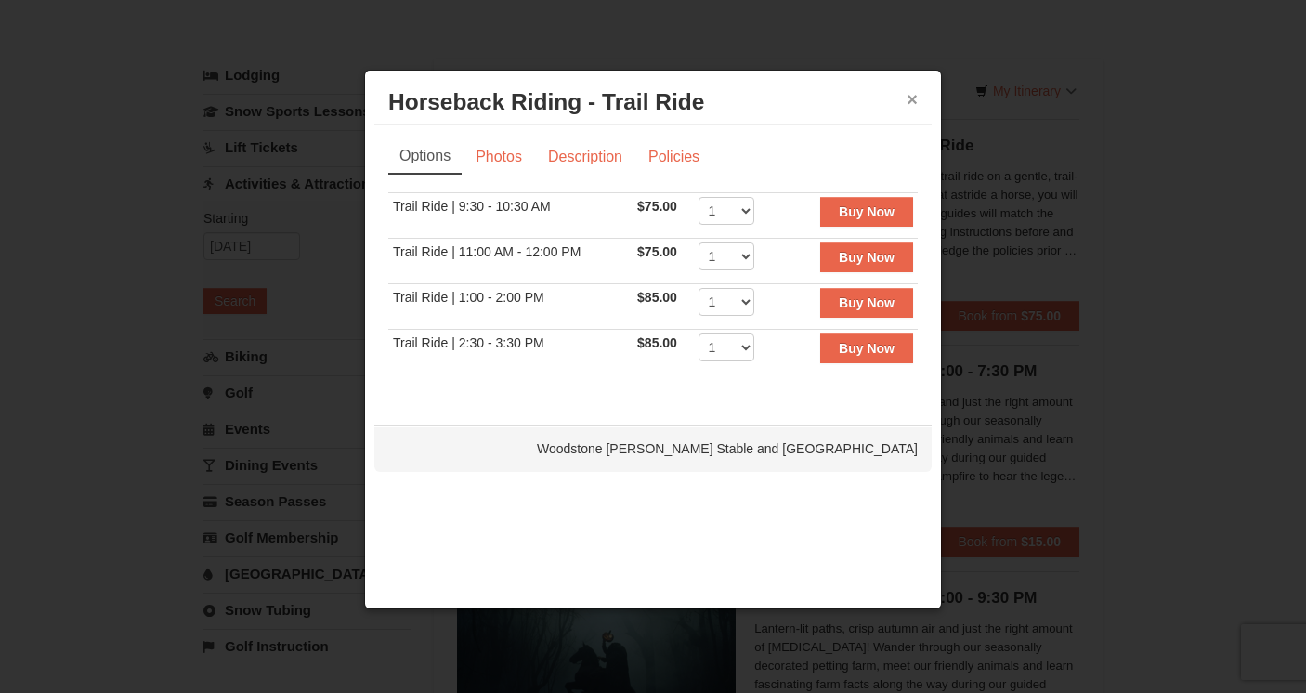
click at [914, 102] on button "×" at bounding box center [912, 99] width 11 height 19
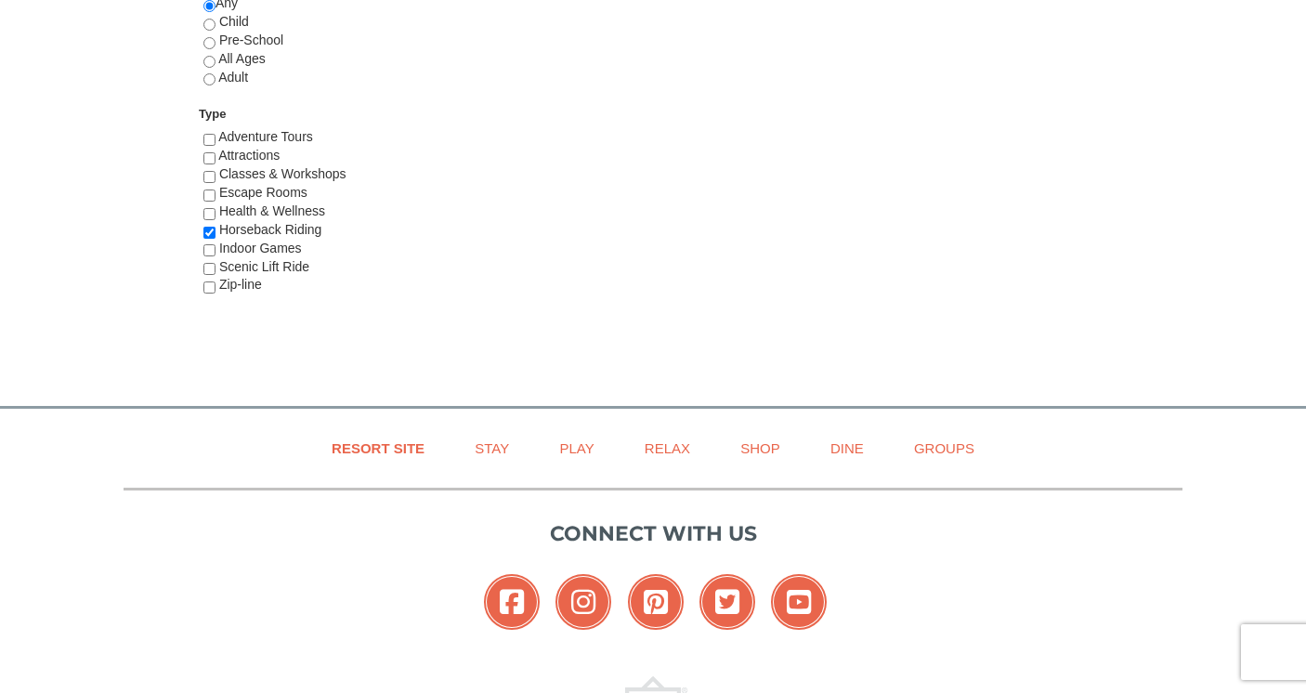
scroll to position [1070, 0]
click at [211, 254] on input "checkbox" at bounding box center [209, 251] width 12 height 12
checkbox input "true"
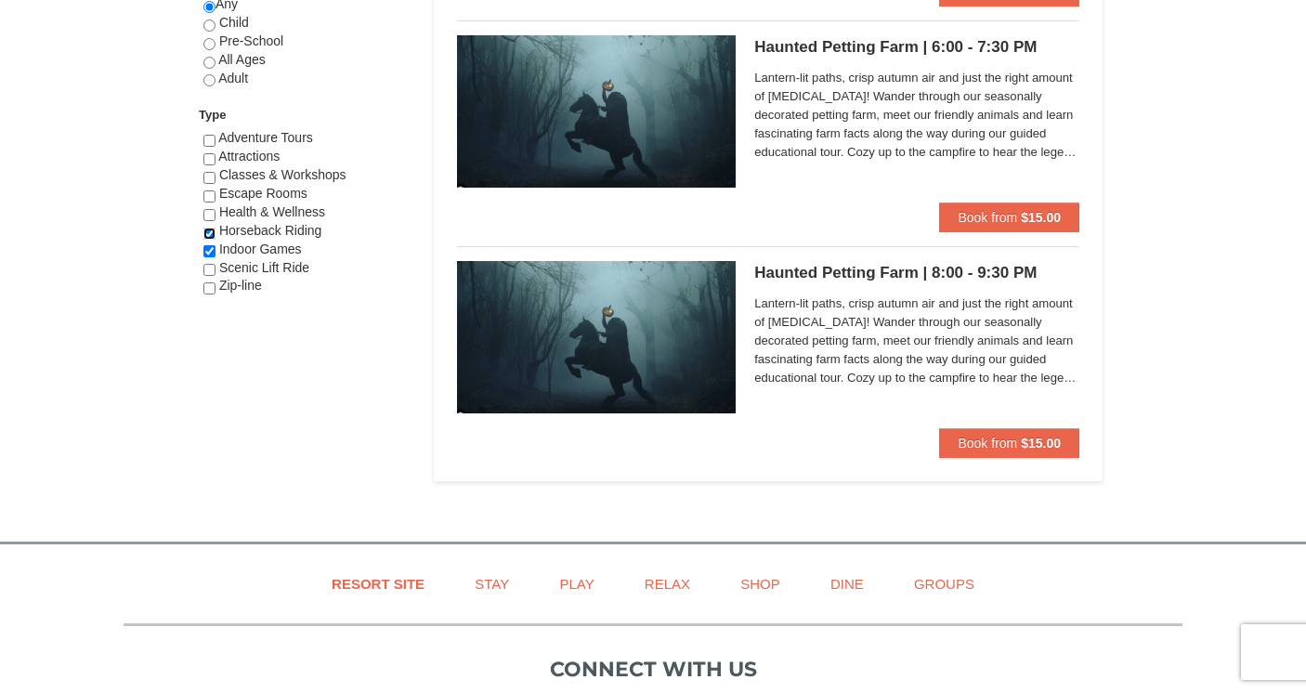
click at [211, 237] on input "checkbox" at bounding box center [209, 234] width 12 height 12
checkbox input "false"
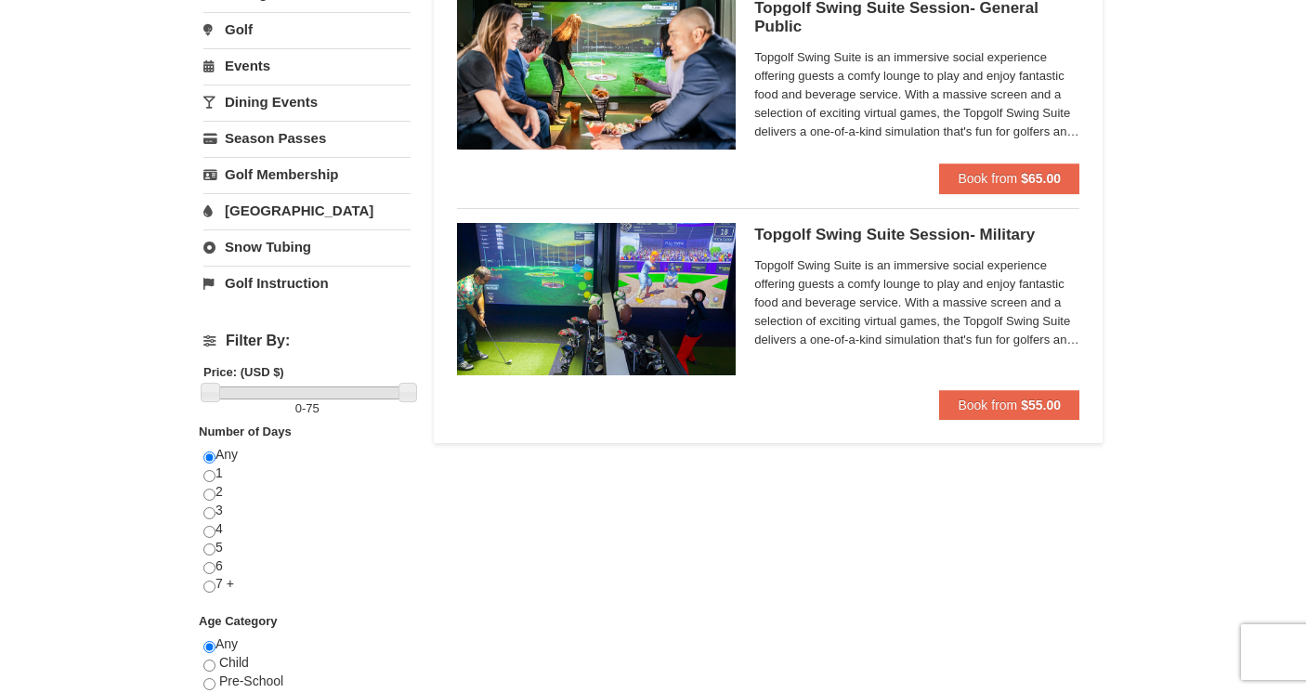
scroll to position [436, 0]
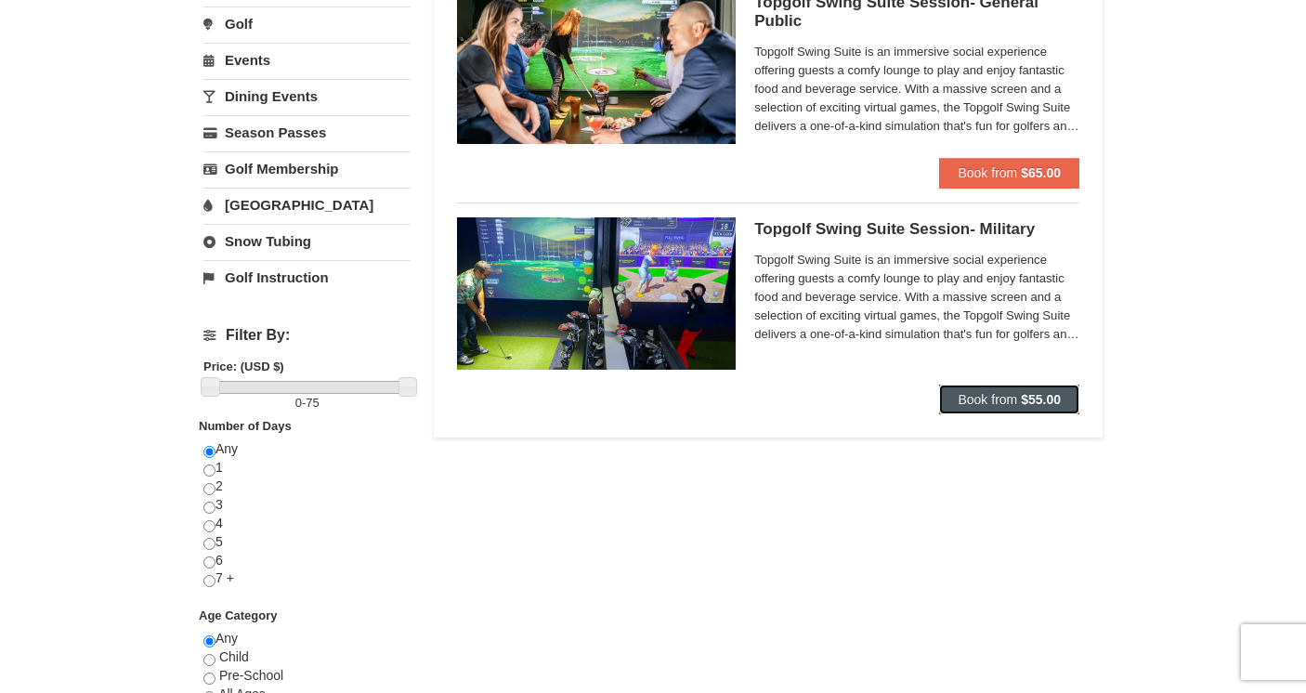
click at [1038, 392] on strong "$55.00" at bounding box center [1041, 399] width 40 height 15
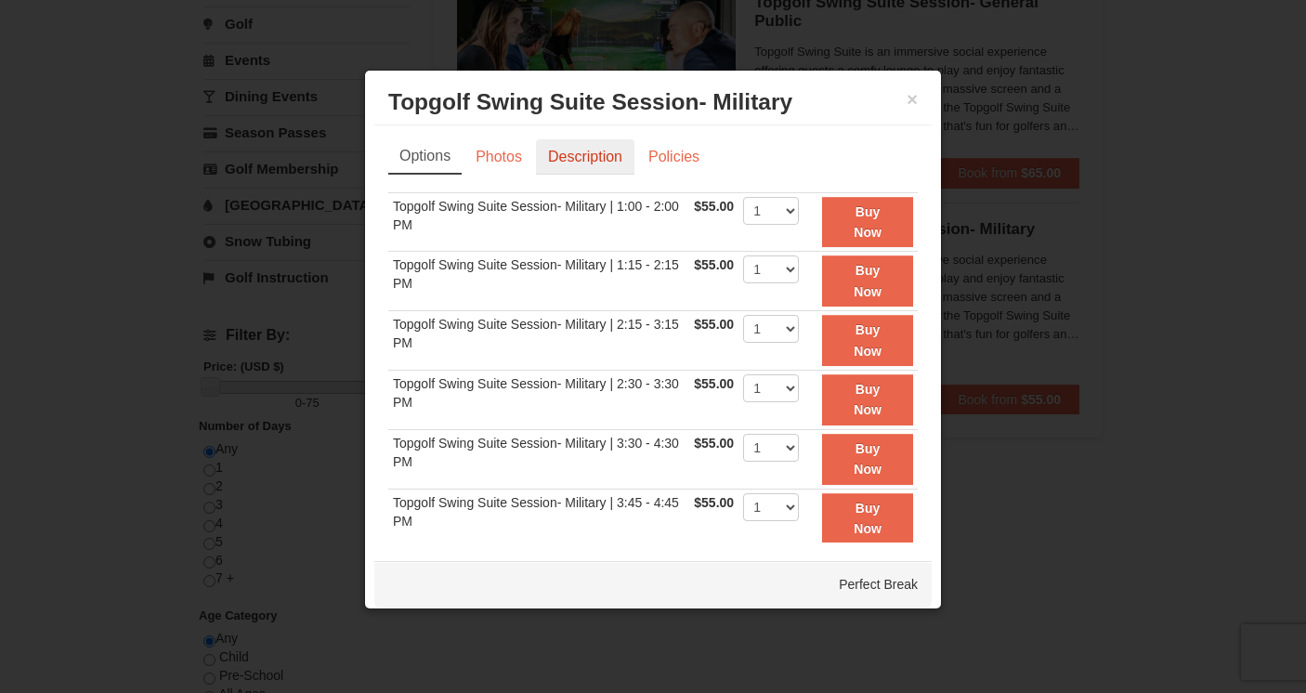
click at [578, 156] on link "Description" at bounding box center [585, 156] width 98 height 35
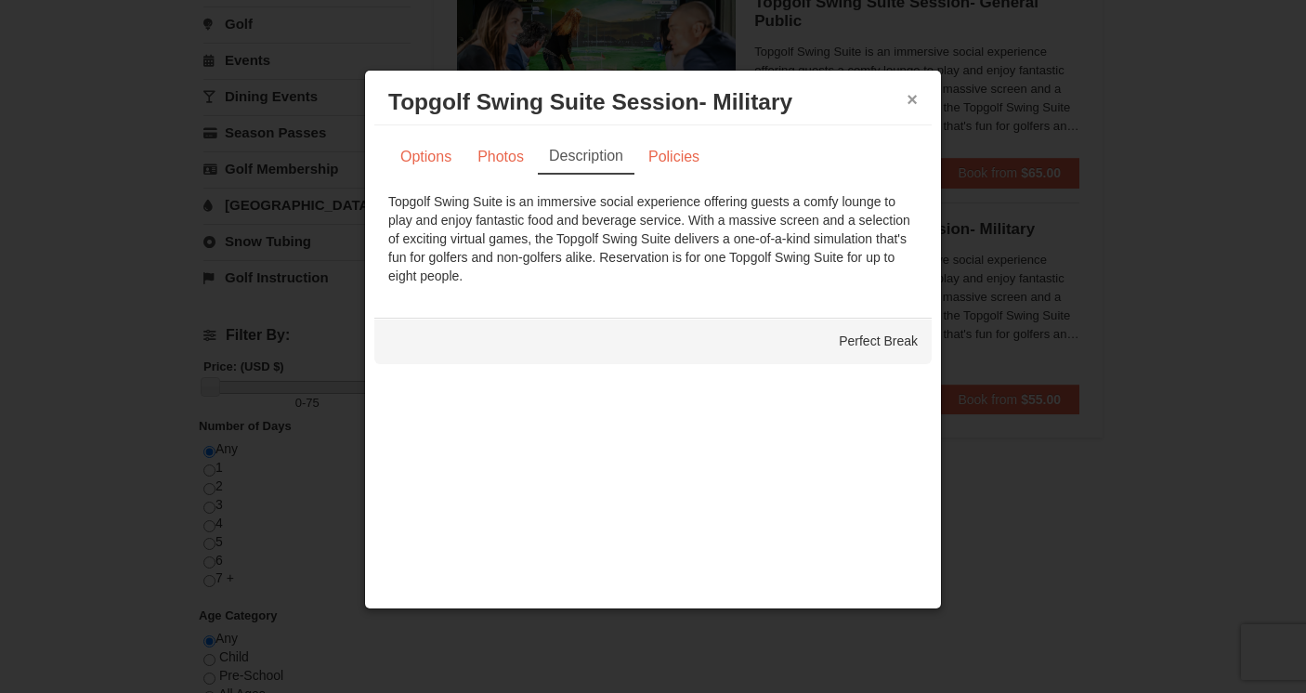
click at [916, 101] on button "×" at bounding box center [912, 99] width 11 height 19
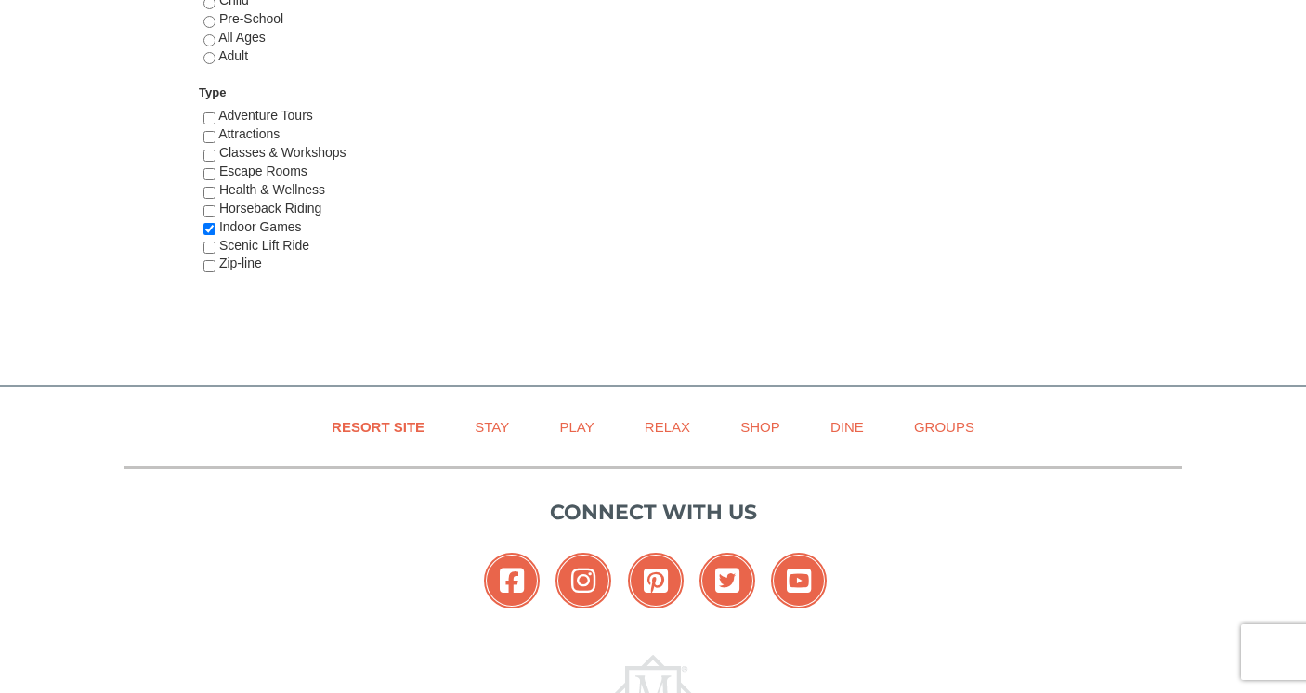
scroll to position [1061, 0]
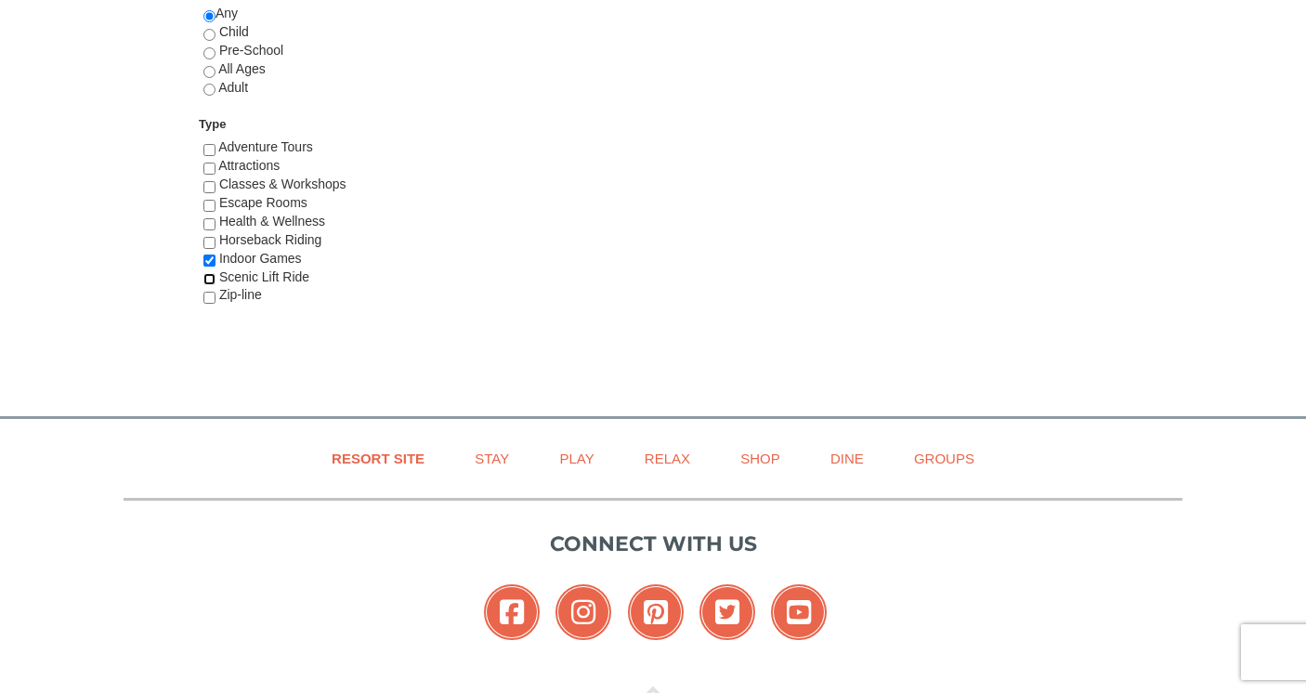
click at [213, 282] on input "checkbox" at bounding box center [209, 279] width 12 height 12
checkbox input "true"
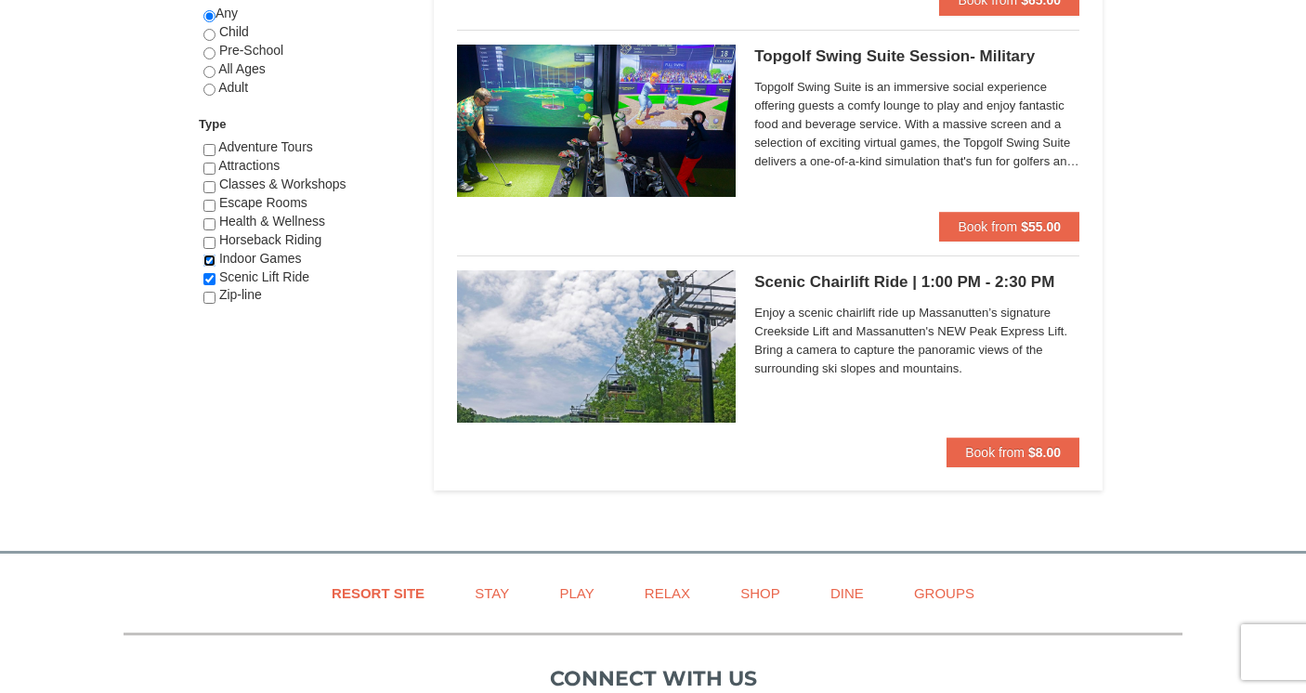
click at [210, 261] on input "checkbox" at bounding box center [209, 261] width 12 height 12
checkbox input "false"
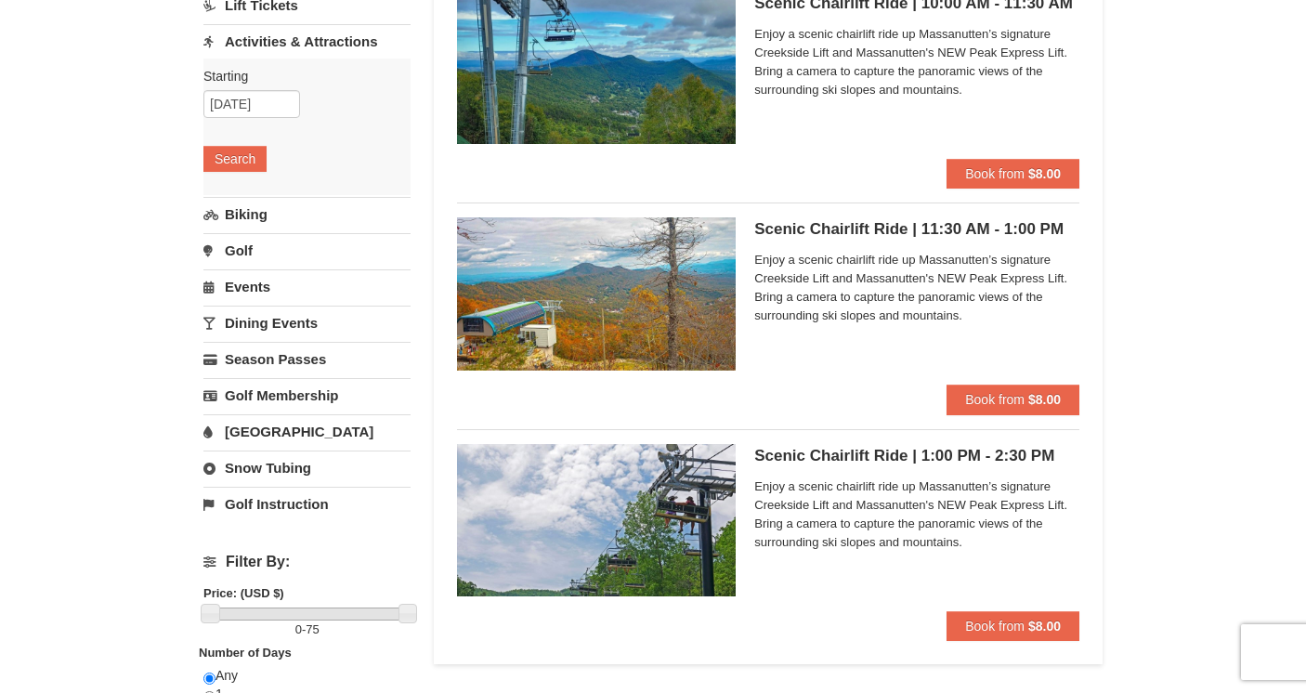
scroll to position [213, 0]
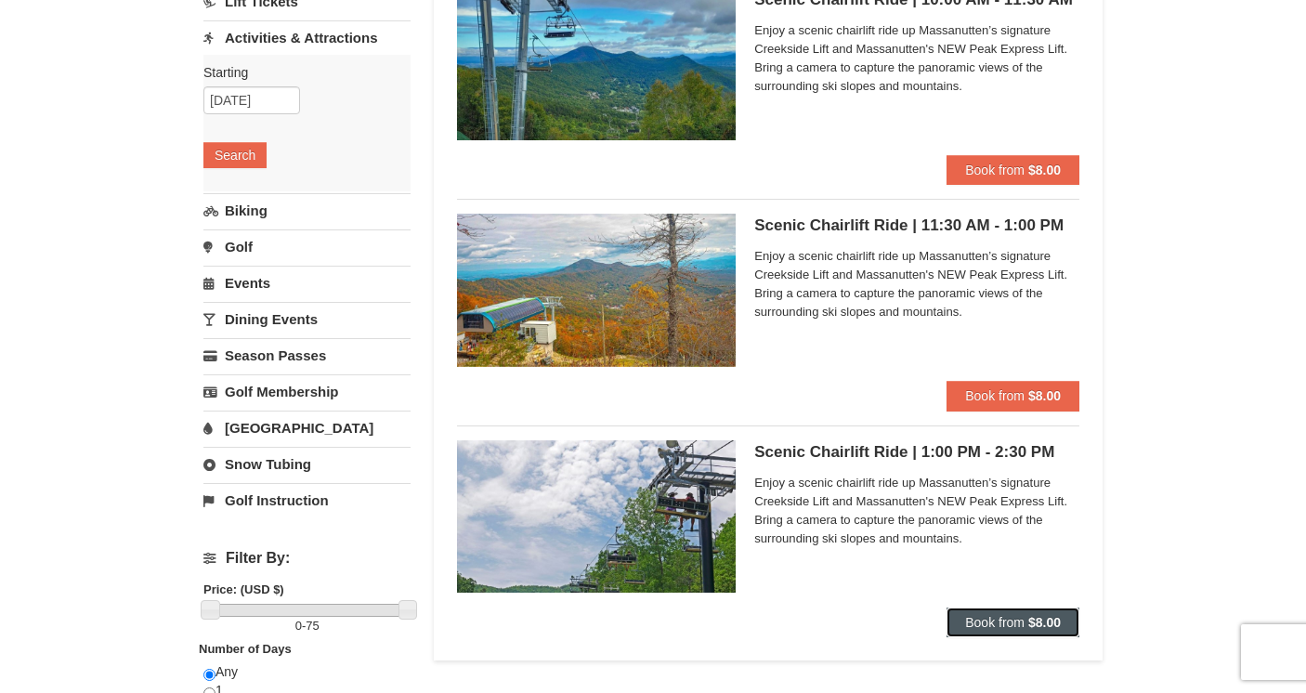
click at [1040, 625] on strong "$8.00" at bounding box center [1045, 622] width 33 height 15
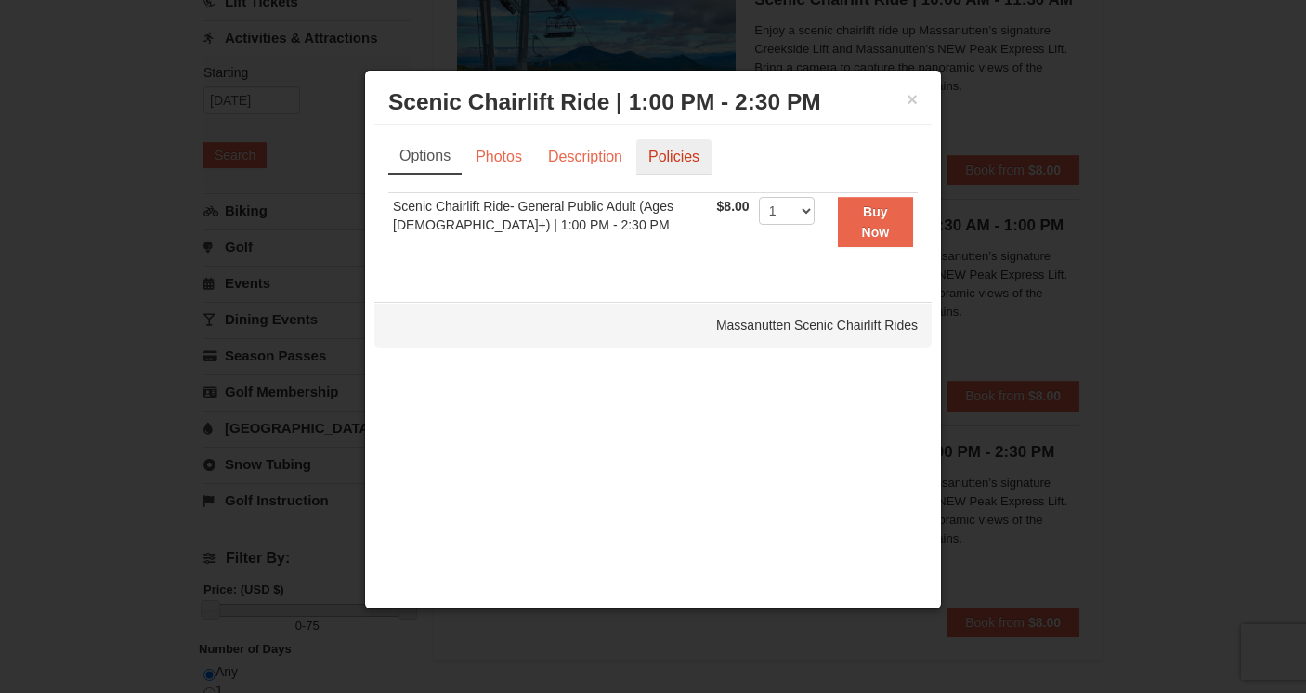
click at [683, 161] on link "Policies" at bounding box center [674, 156] width 75 height 35
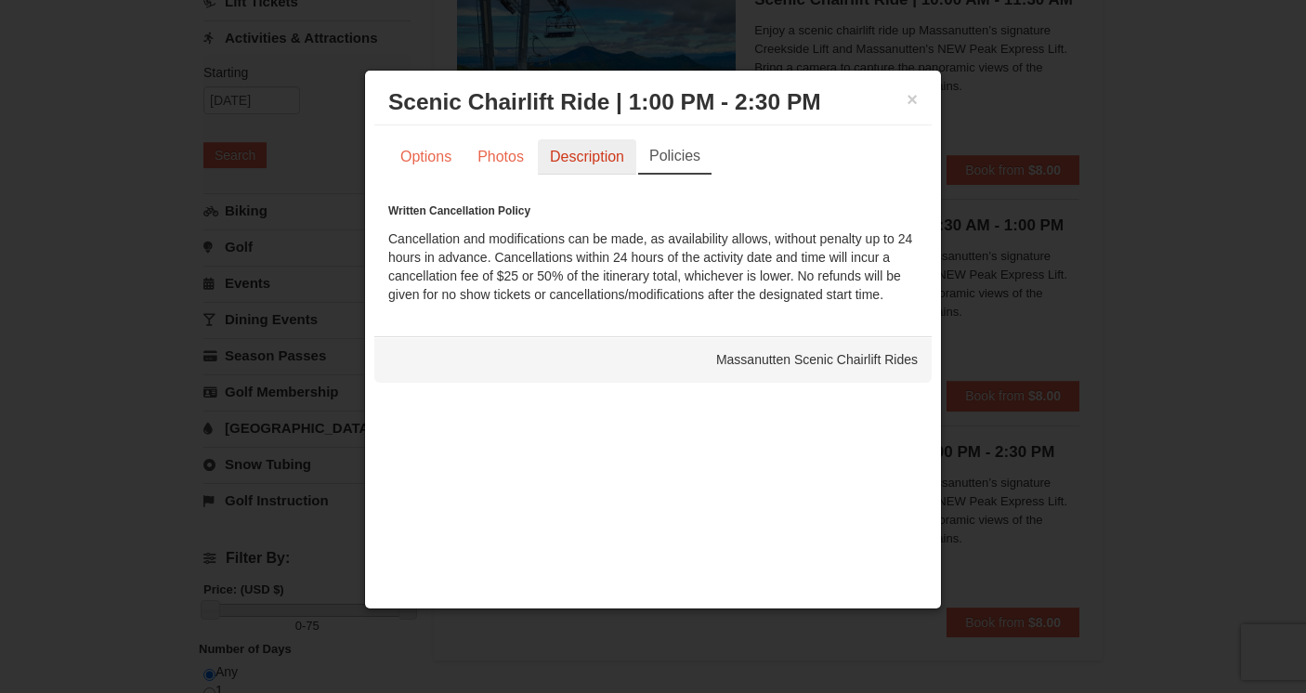
click at [597, 165] on link "Description" at bounding box center [587, 156] width 98 height 35
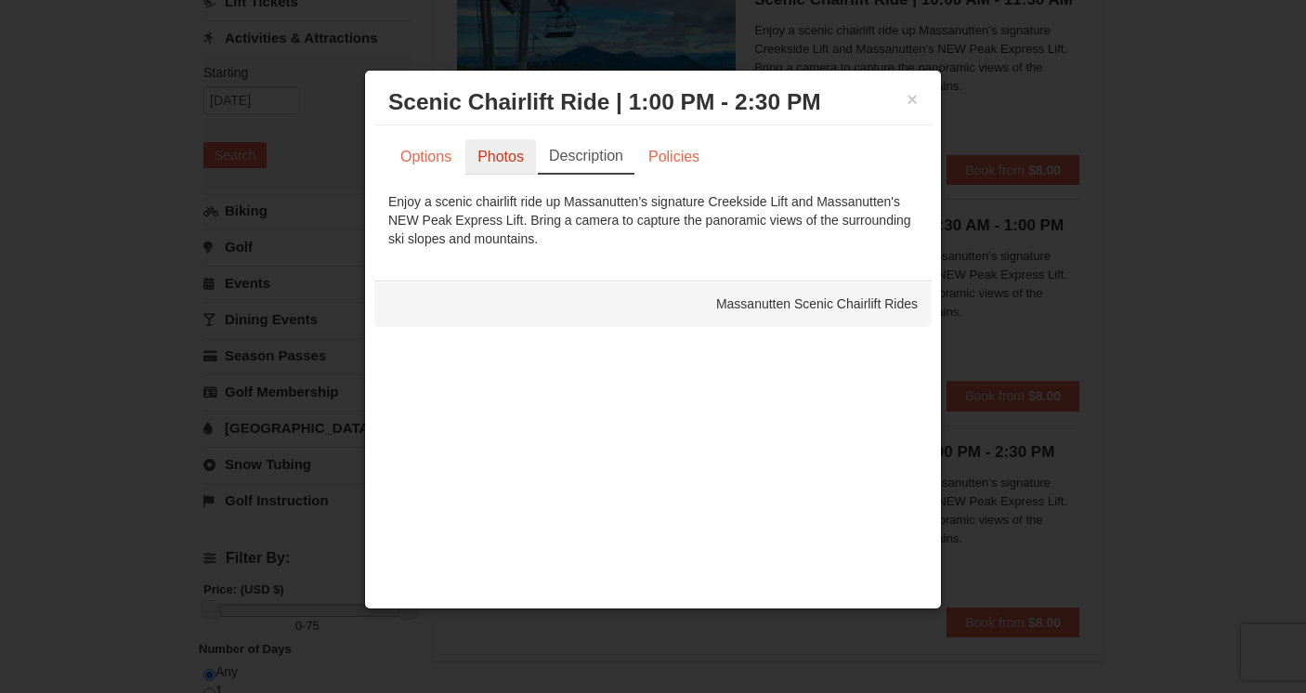
click at [499, 163] on link "Photos" at bounding box center [501, 156] width 71 height 35
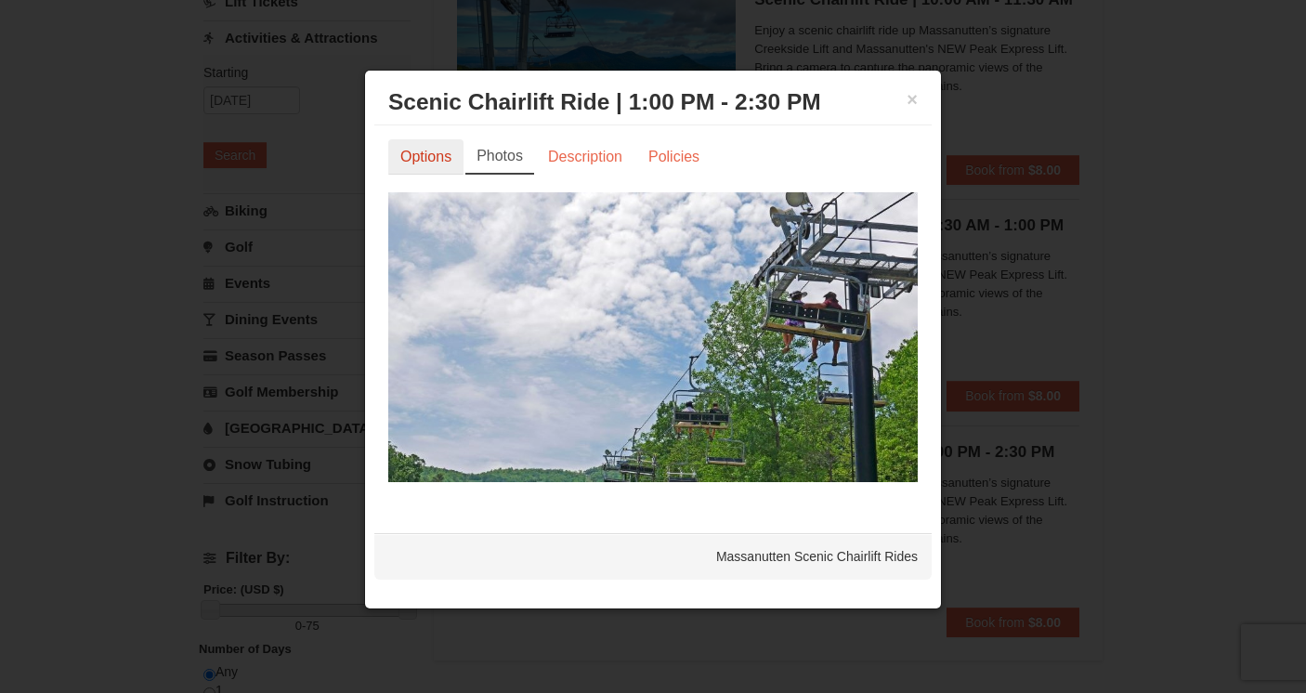
click at [427, 154] on link "Options" at bounding box center [425, 156] width 75 height 35
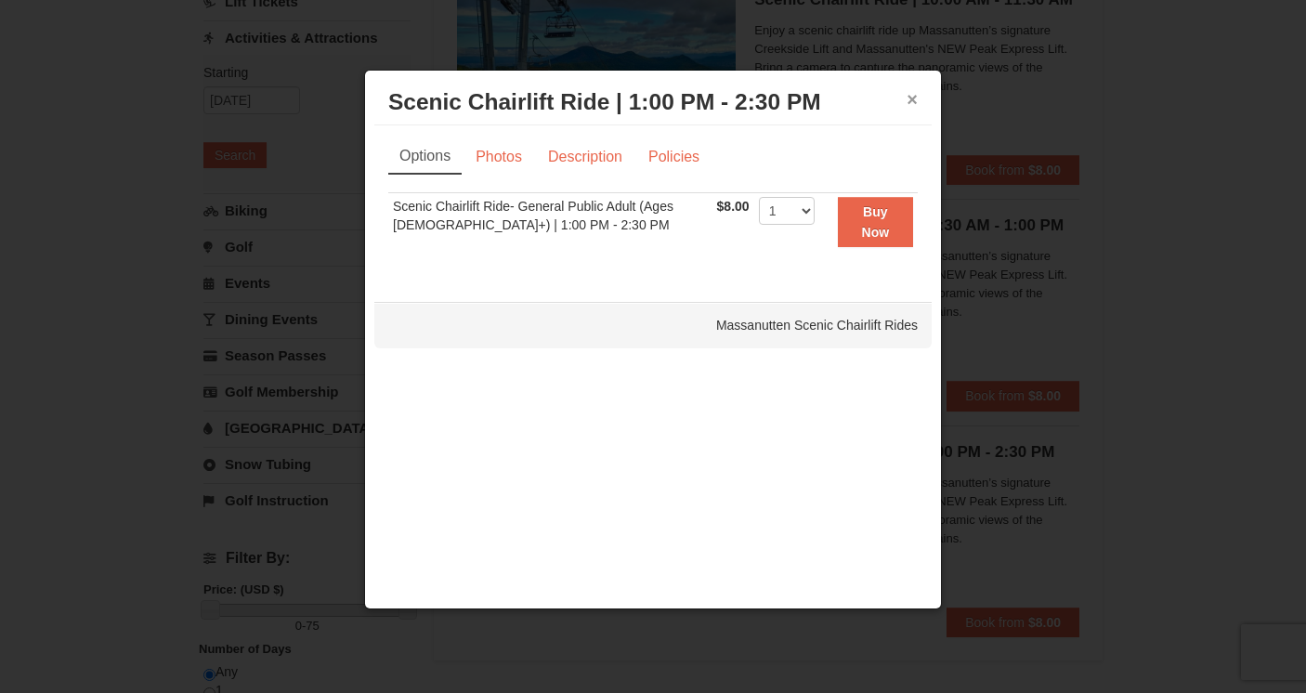
click at [910, 98] on button "×" at bounding box center [912, 99] width 11 height 19
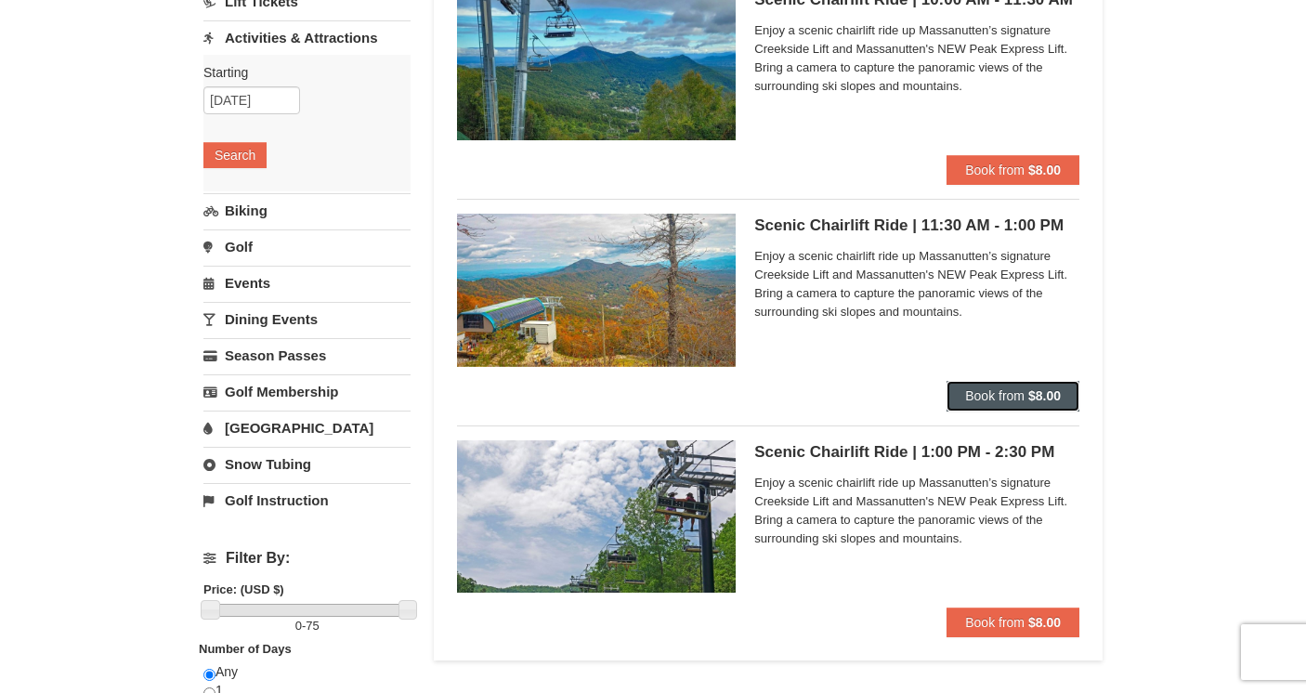
click at [1033, 400] on strong "$8.00" at bounding box center [1045, 395] width 33 height 15
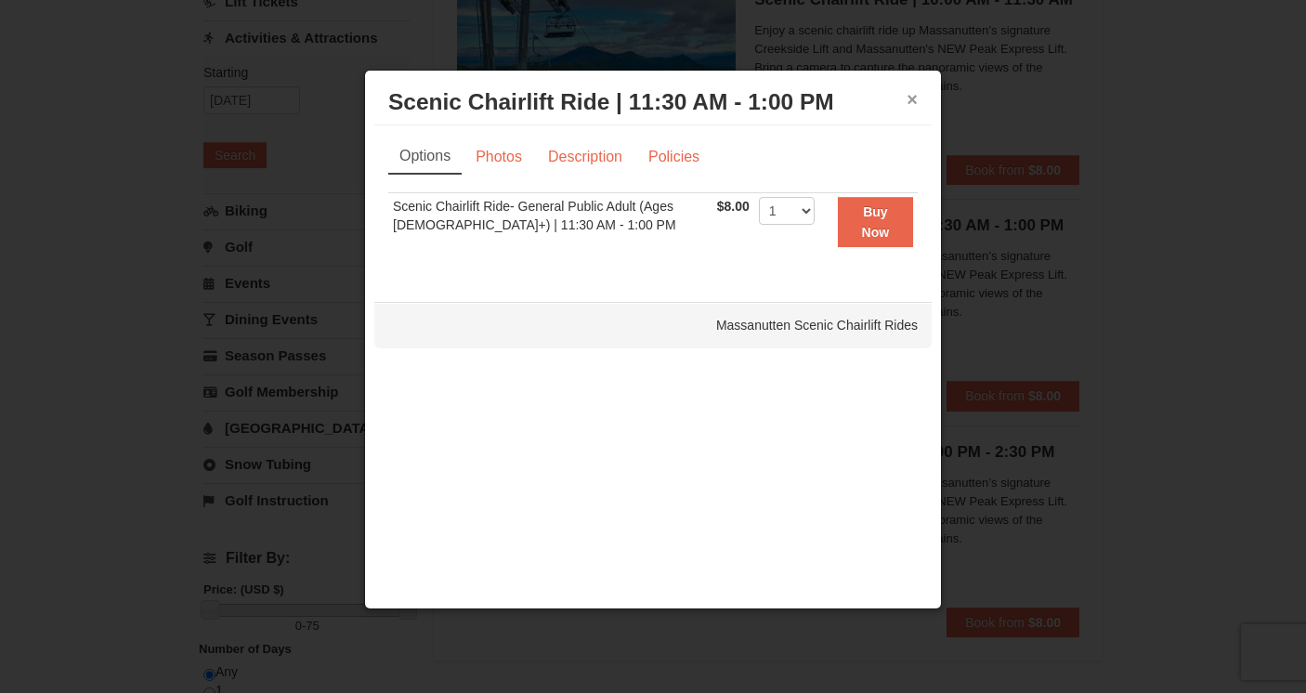
click at [912, 98] on button "×" at bounding box center [912, 99] width 11 height 19
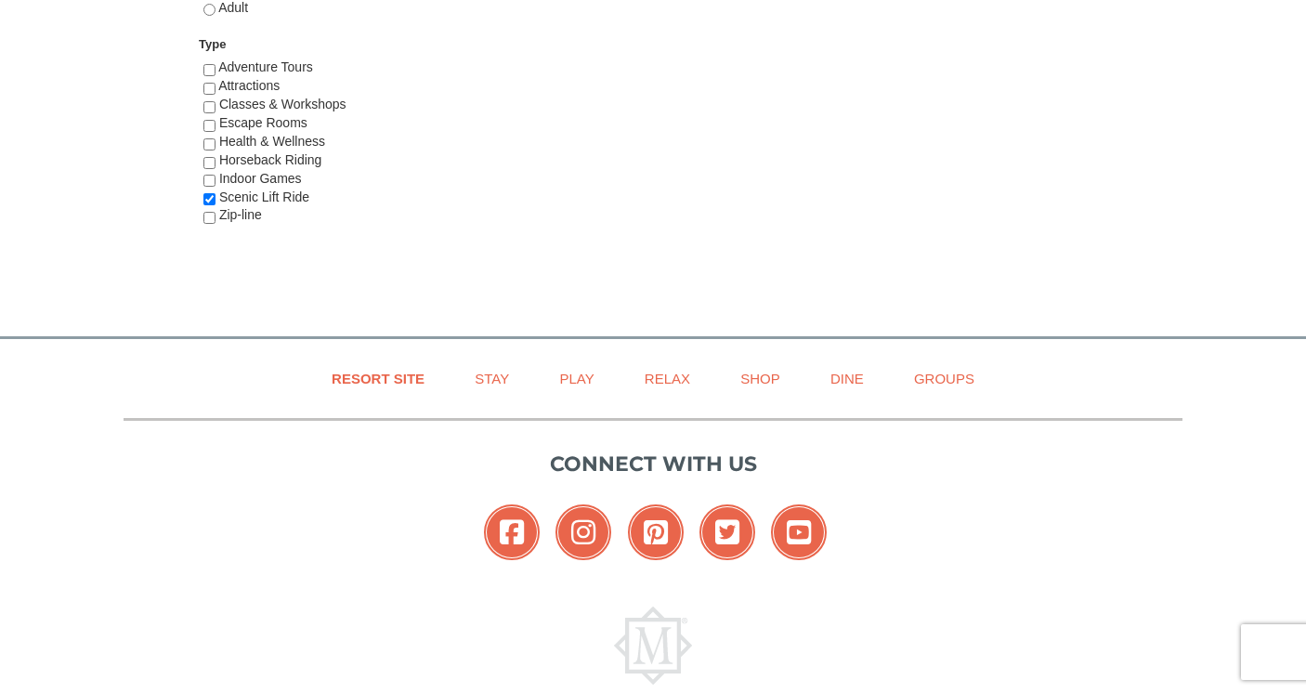
scroll to position [1230, 0]
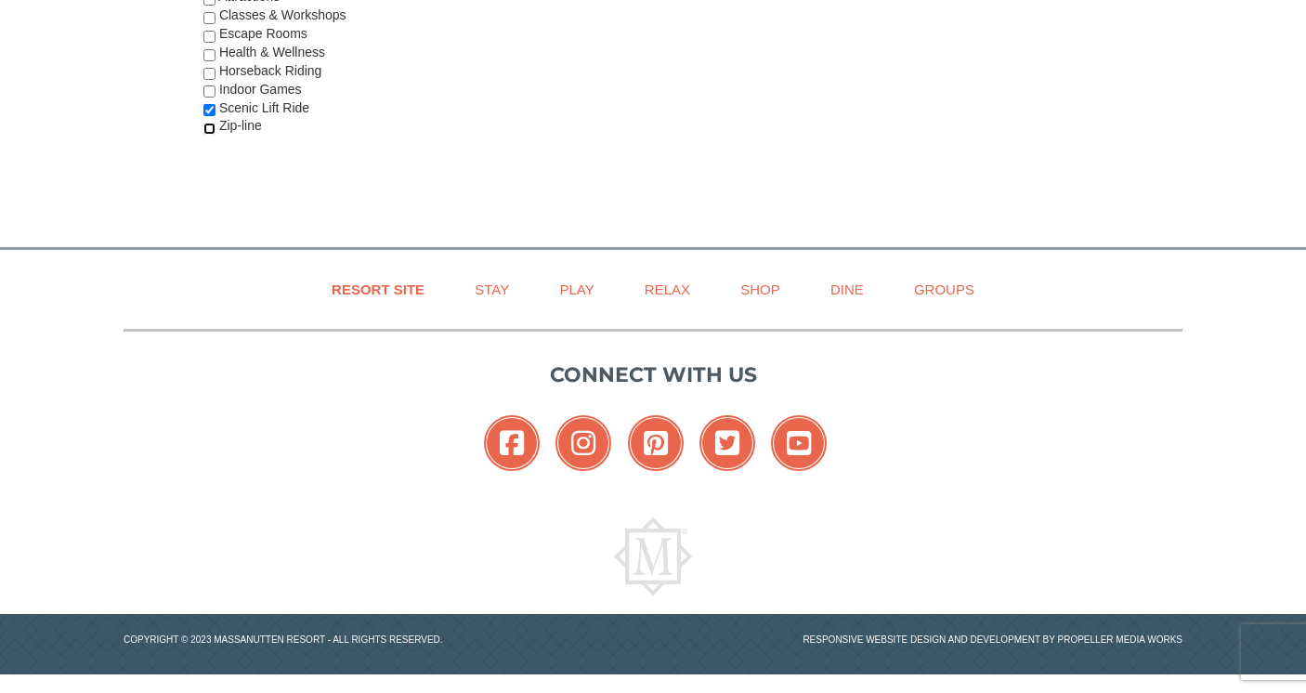
click at [210, 131] on input "checkbox" at bounding box center [209, 129] width 12 height 12
checkbox input "true"
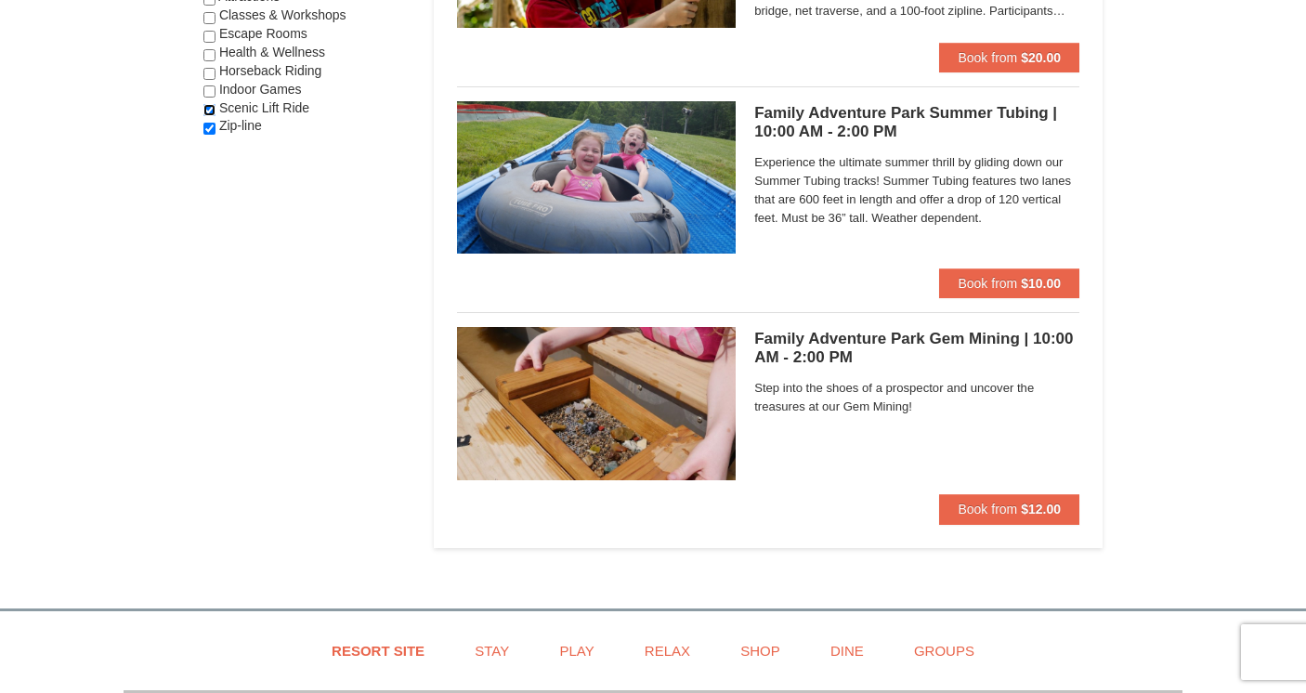
click at [209, 106] on input "checkbox" at bounding box center [209, 110] width 12 height 12
checkbox input "false"
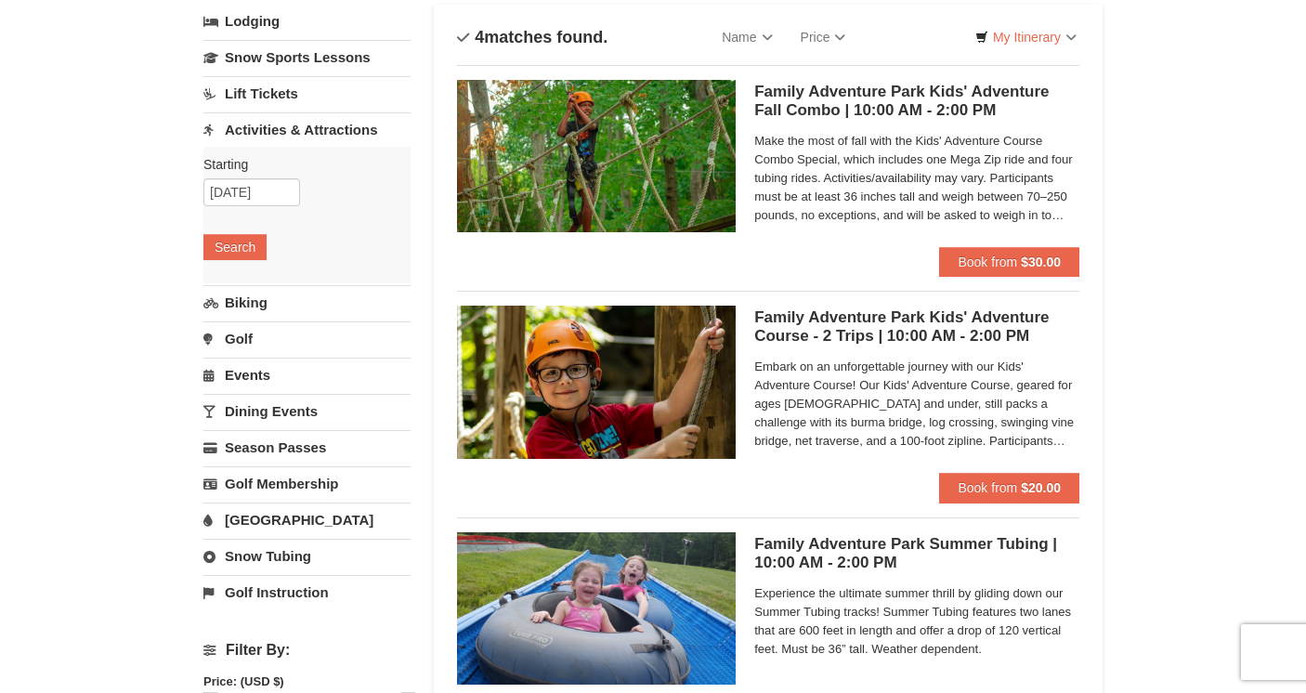
scroll to position [0, 0]
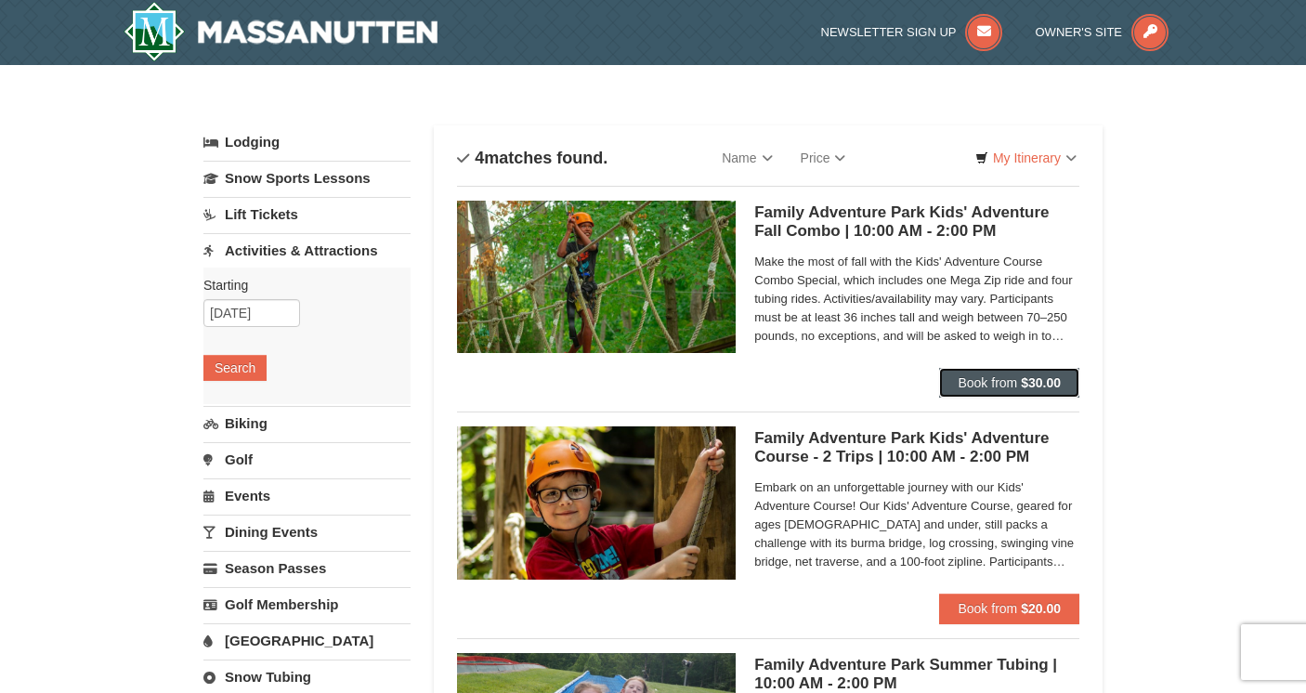
click at [1058, 373] on button "Book from $30.00" at bounding box center [1009, 383] width 140 height 30
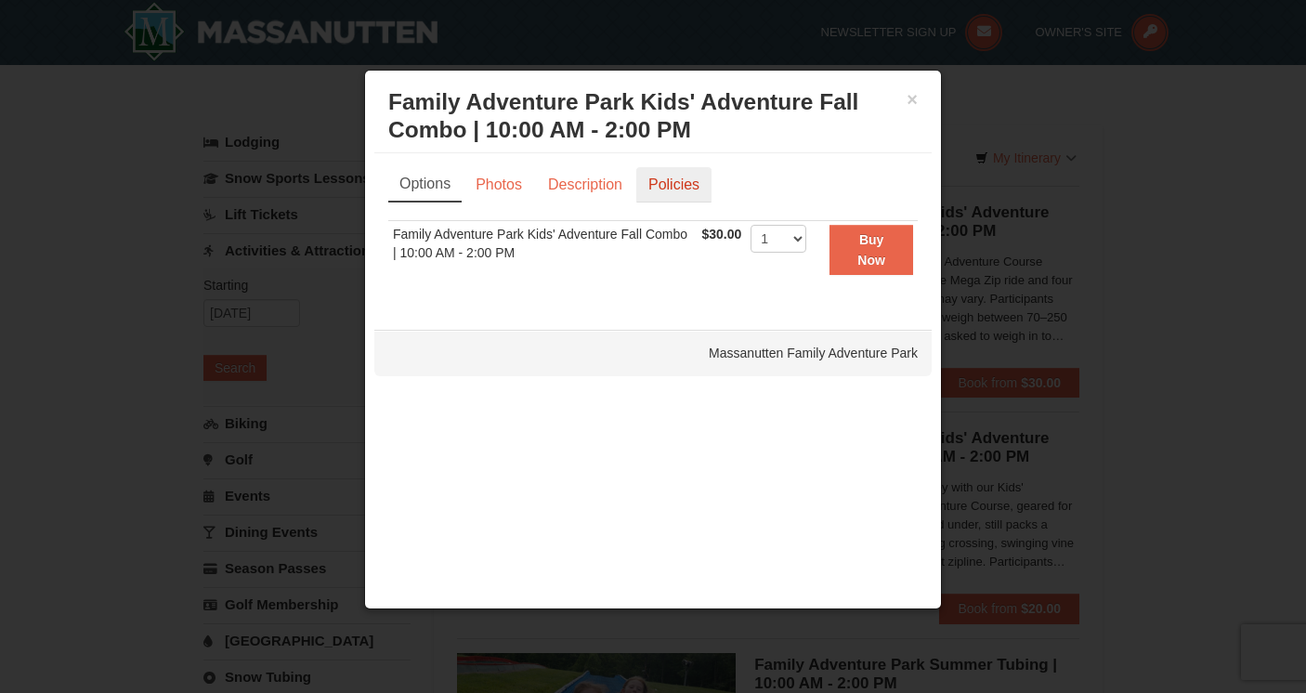
click at [666, 187] on link "Policies" at bounding box center [674, 184] width 75 height 35
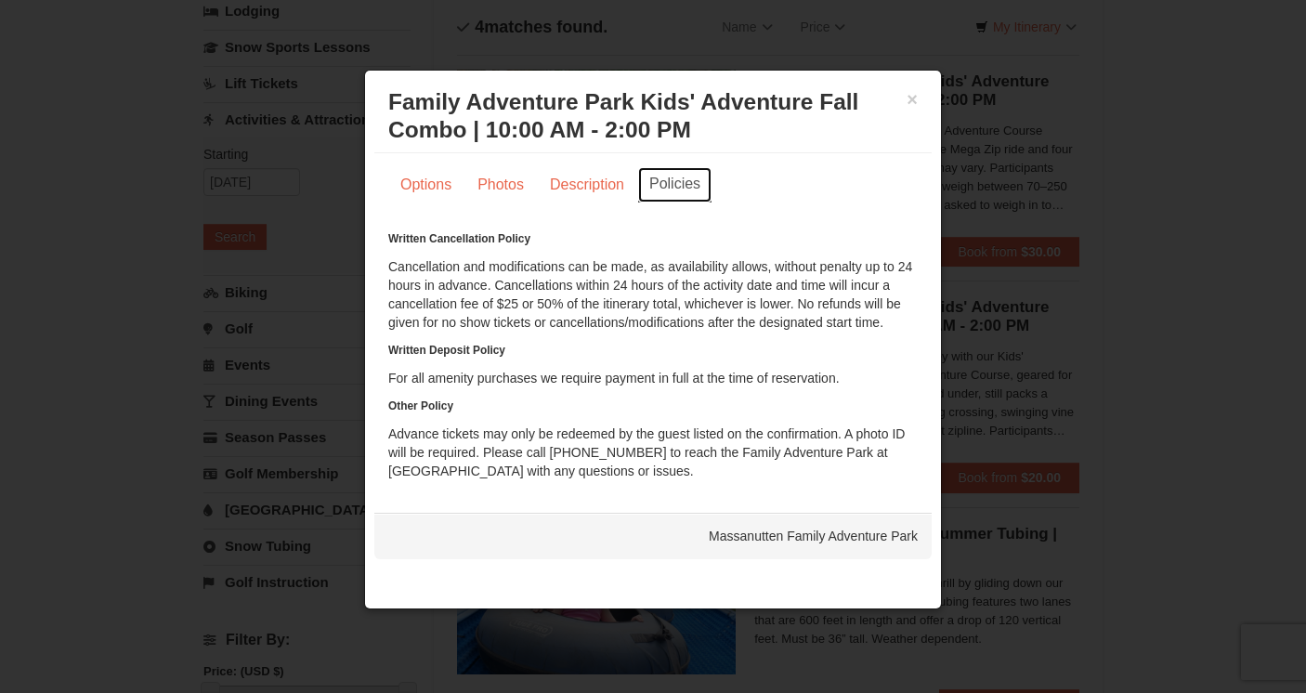
scroll to position [134, 0]
click at [587, 191] on link "Description" at bounding box center [587, 184] width 98 height 35
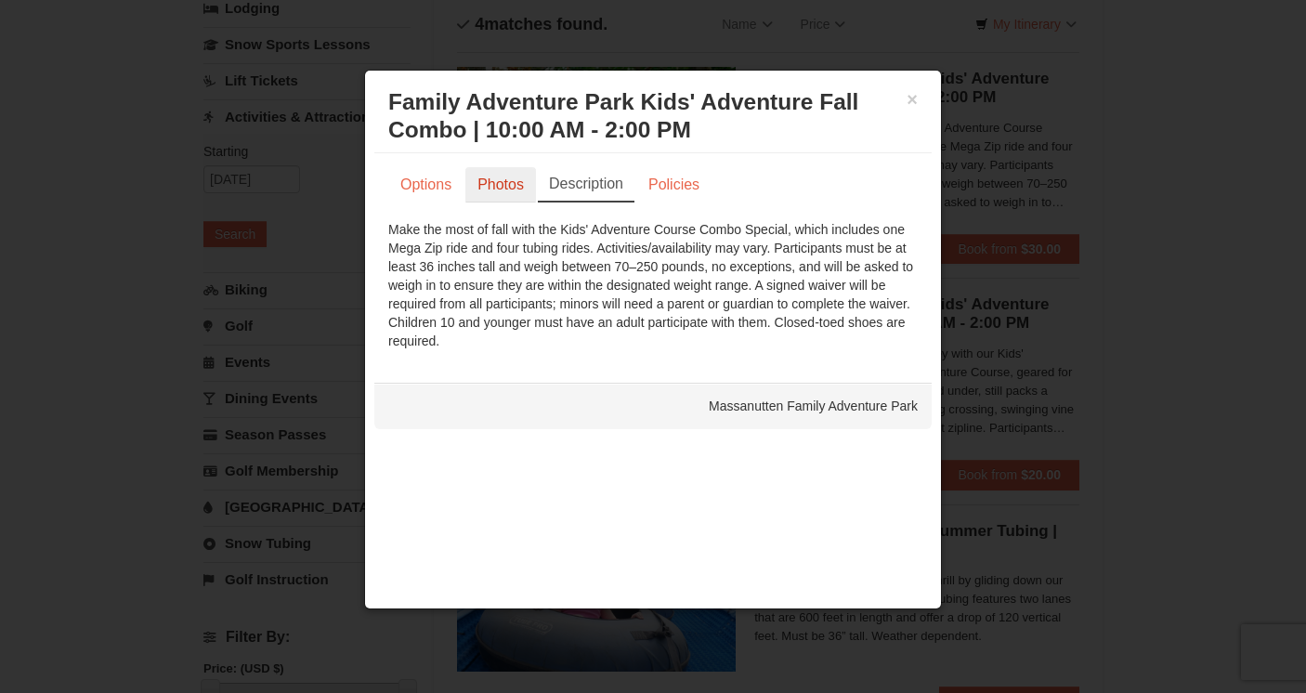
click at [493, 183] on link "Photos" at bounding box center [501, 184] width 71 height 35
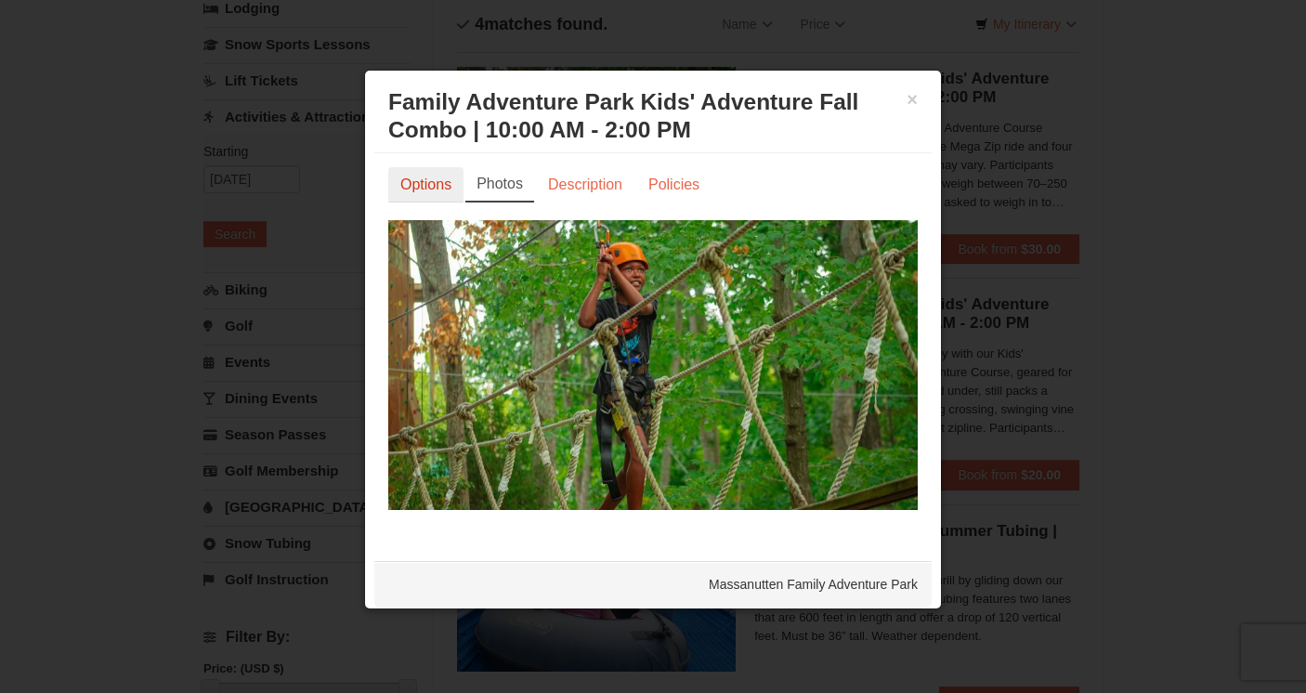
click at [430, 185] on link "Options" at bounding box center [425, 184] width 75 height 35
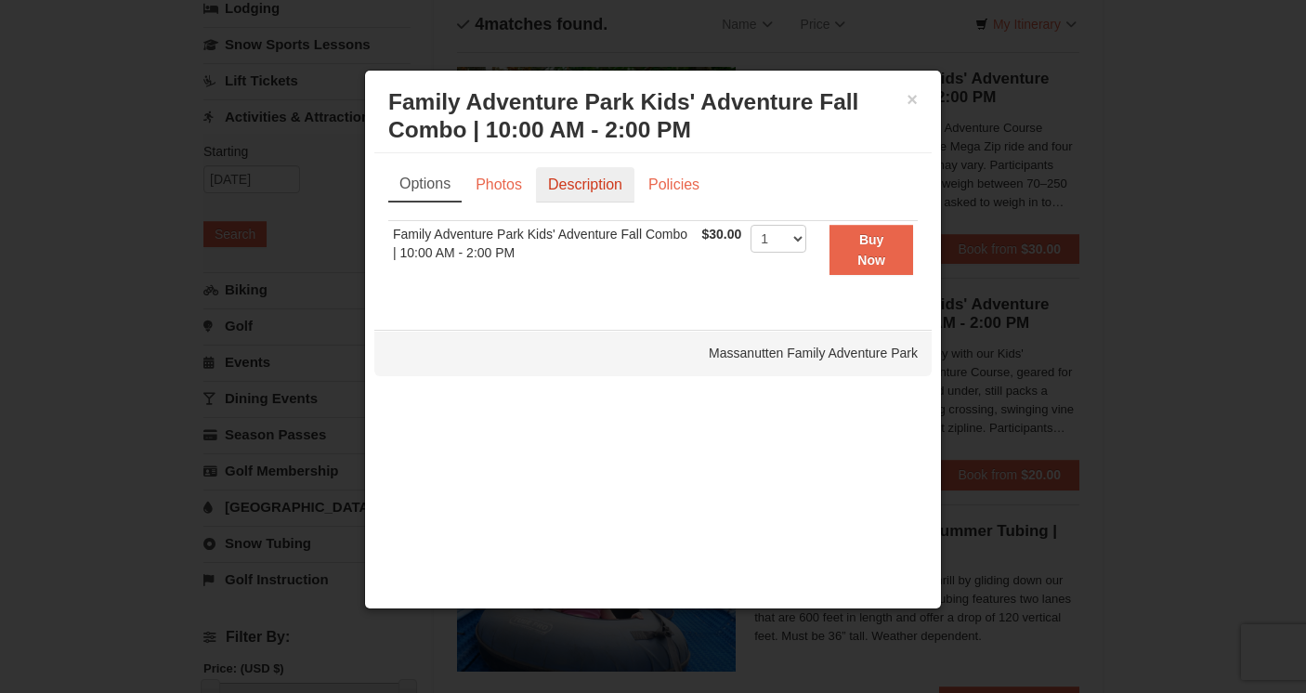
click at [584, 189] on link "Description" at bounding box center [585, 184] width 98 height 35
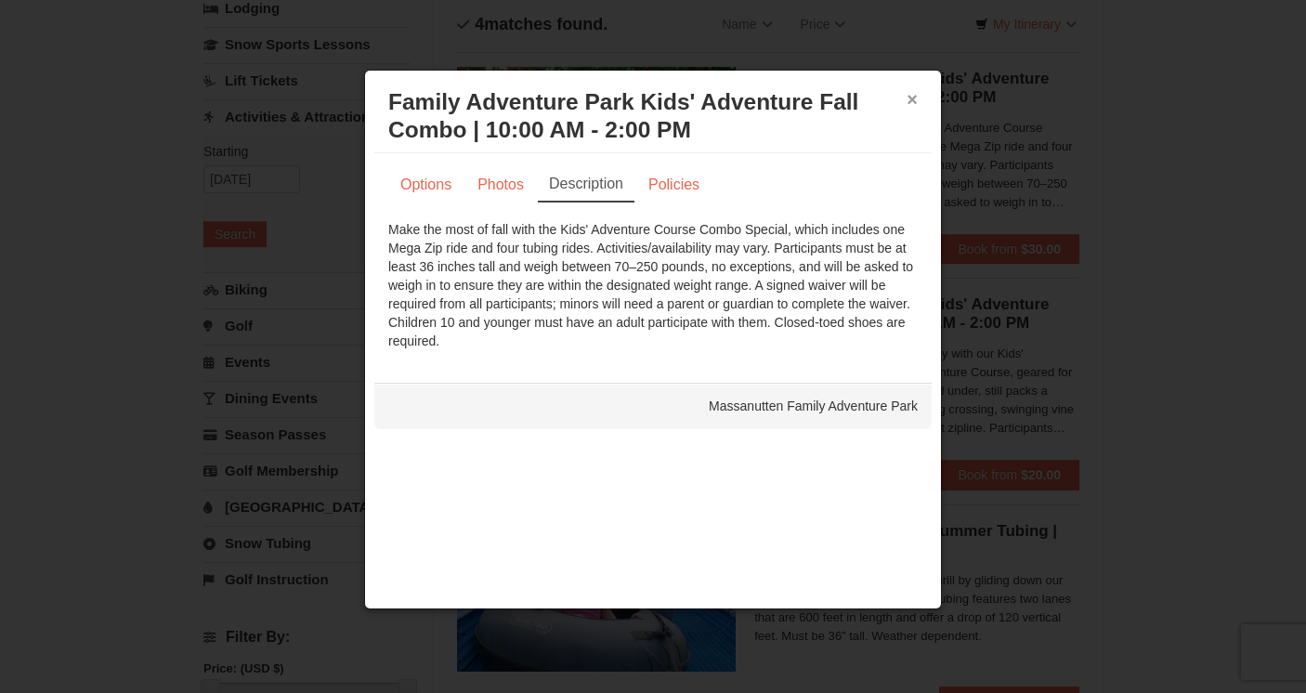
click at [916, 99] on button "×" at bounding box center [912, 99] width 11 height 19
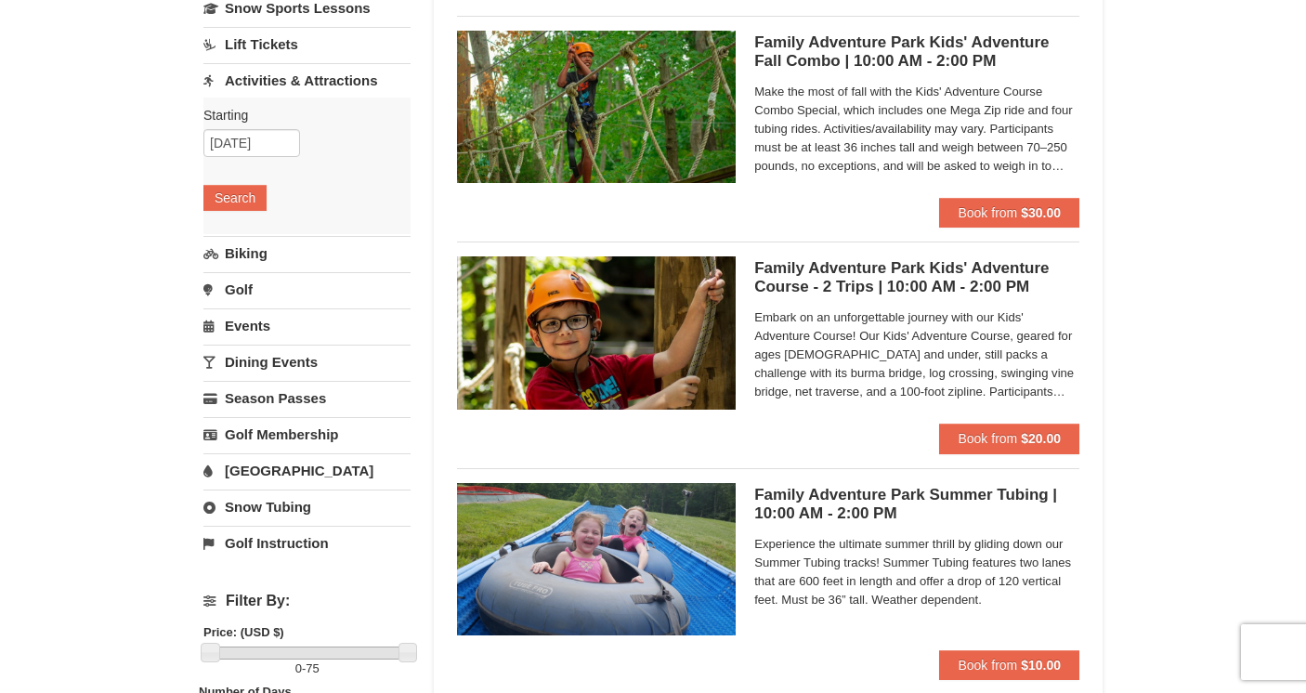
scroll to position [171, 0]
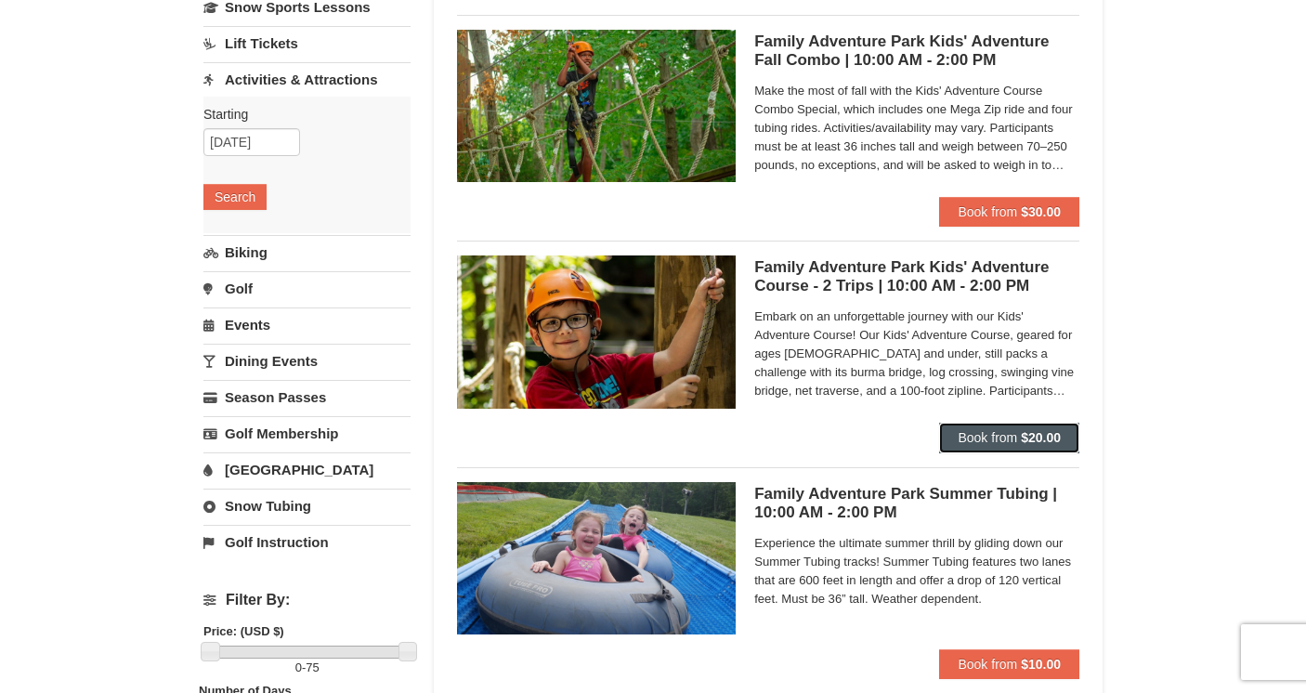
click at [1010, 438] on span "Book from" at bounding box center [987, 437] width 59 height 15
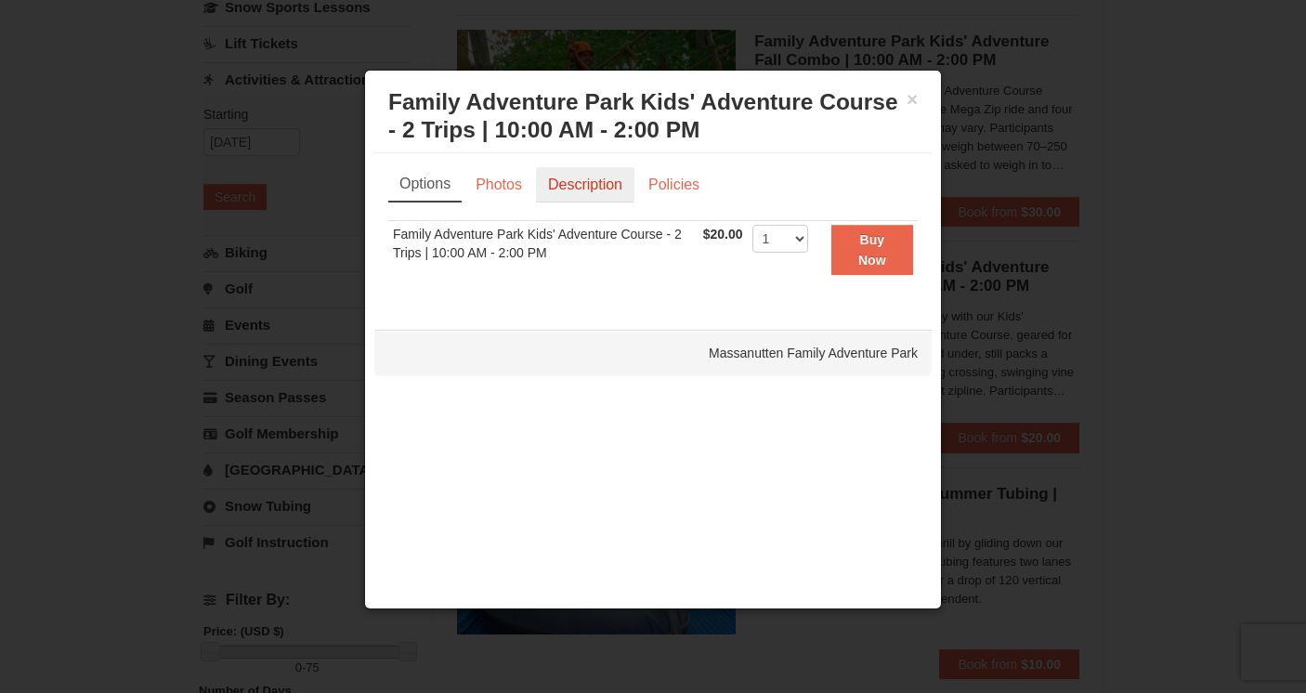
click at [585, 189] on link "Description" at bounding box center [585, 184] width 98 height 35
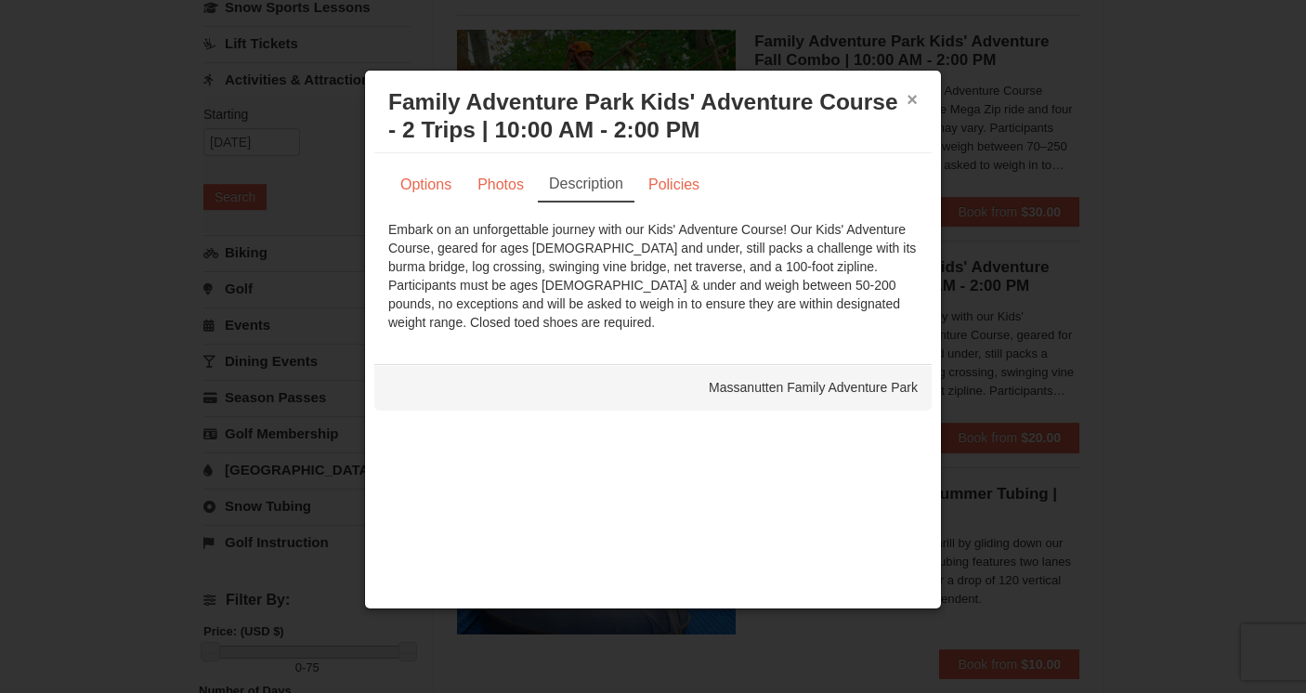
click at [913, 98] on button "×" at bounding box center [912, 99] width 11 height 19
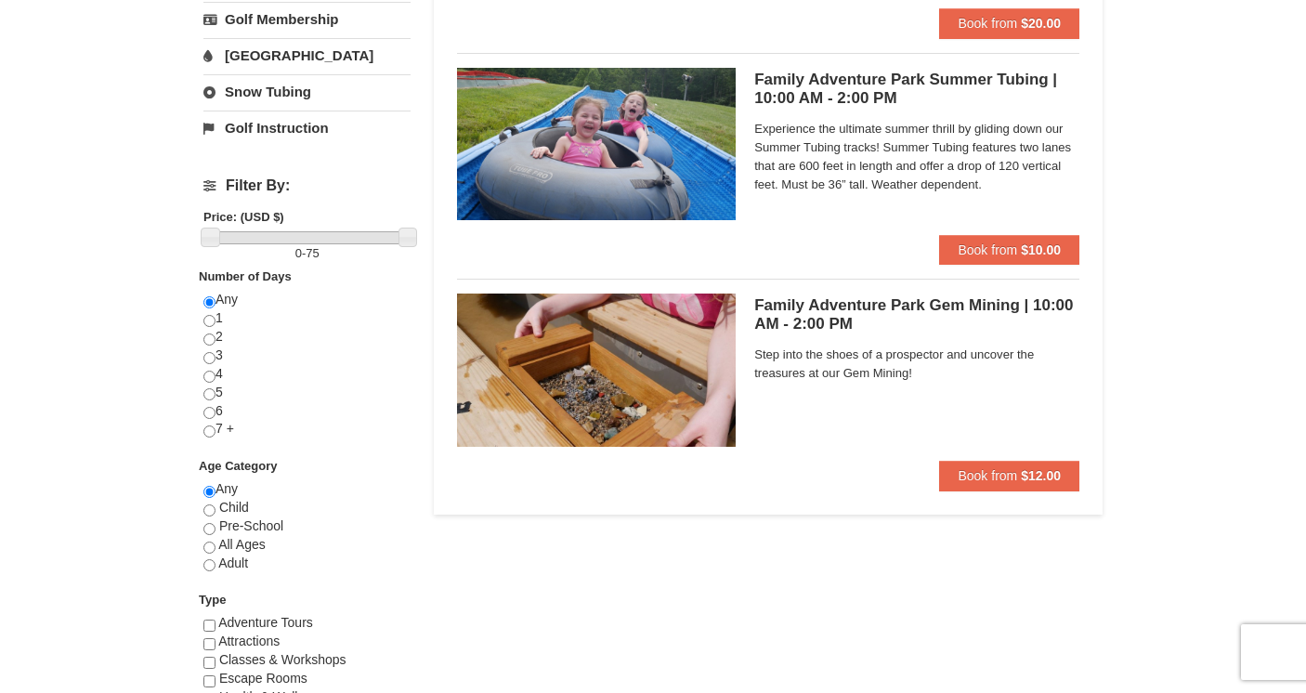
scroll to position [586, 0]
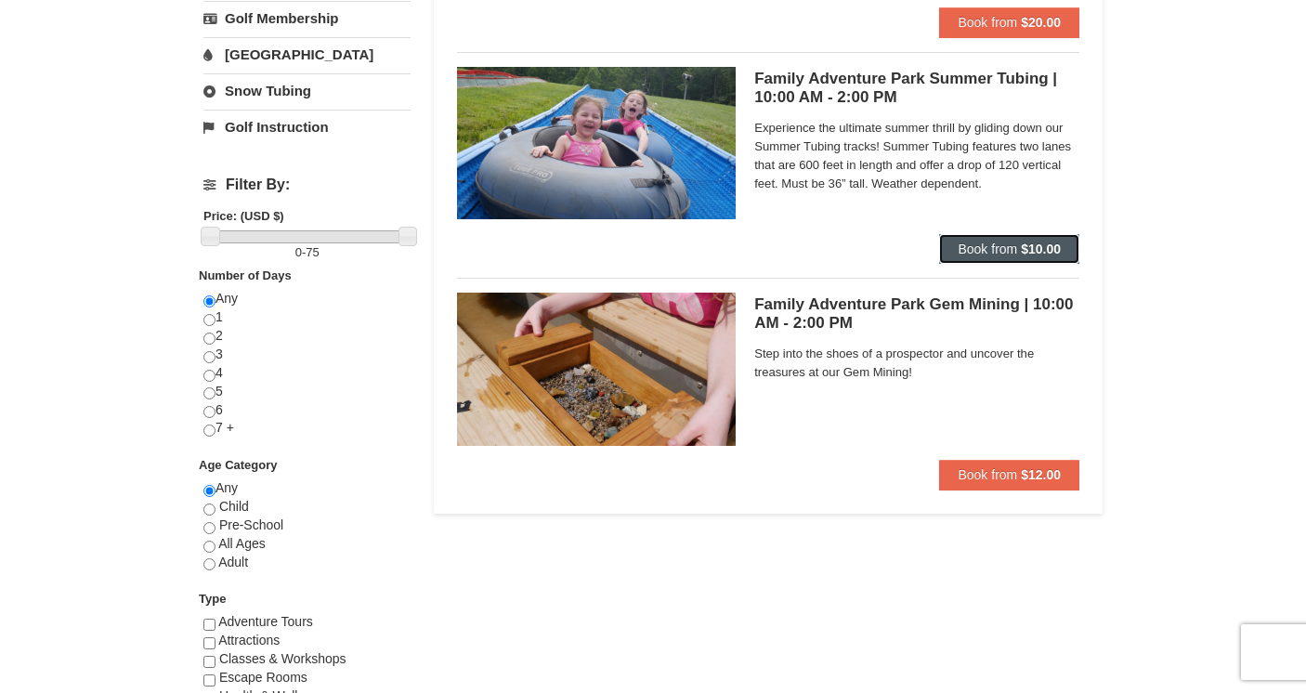
click at [1016, 248] on span "Book from" at bounding box center [987, 249] width 59 height 15
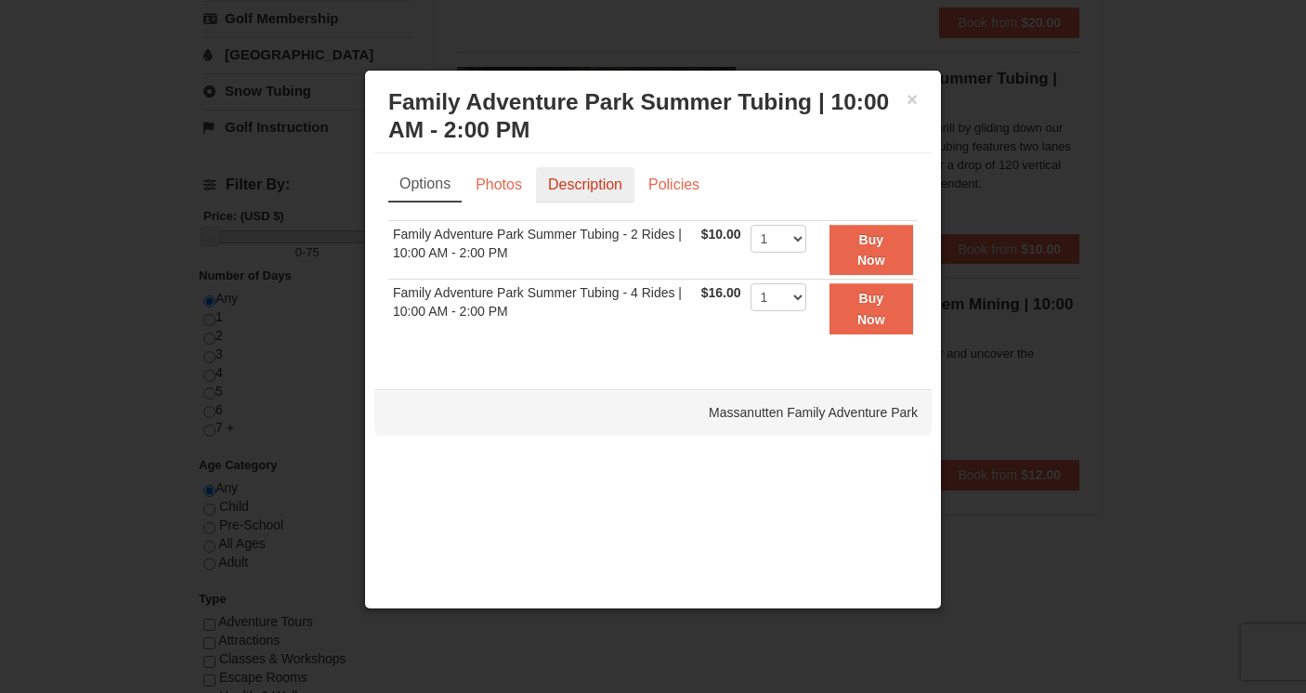
click at [609, 187] on link "Description" at bounding box center [585, 184] width 98 height 35
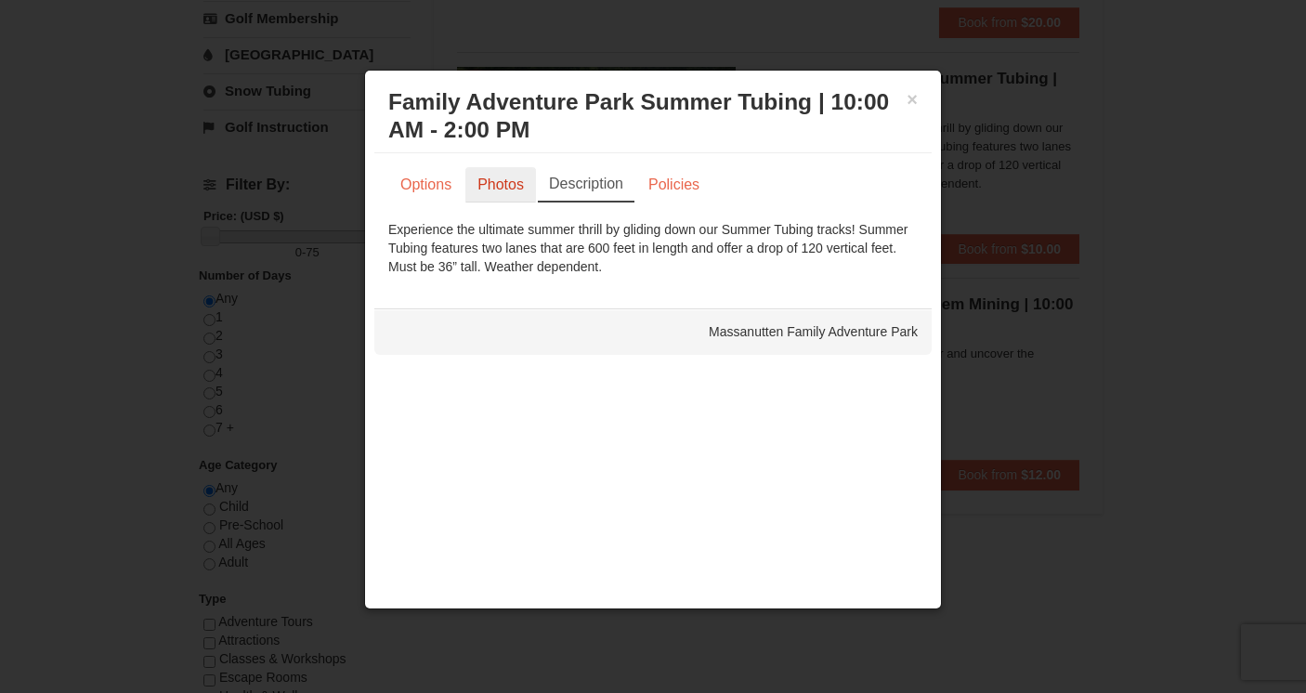
click at [496, 182] on link "Photos" at bounding box center [501, 184] width 71 height 35
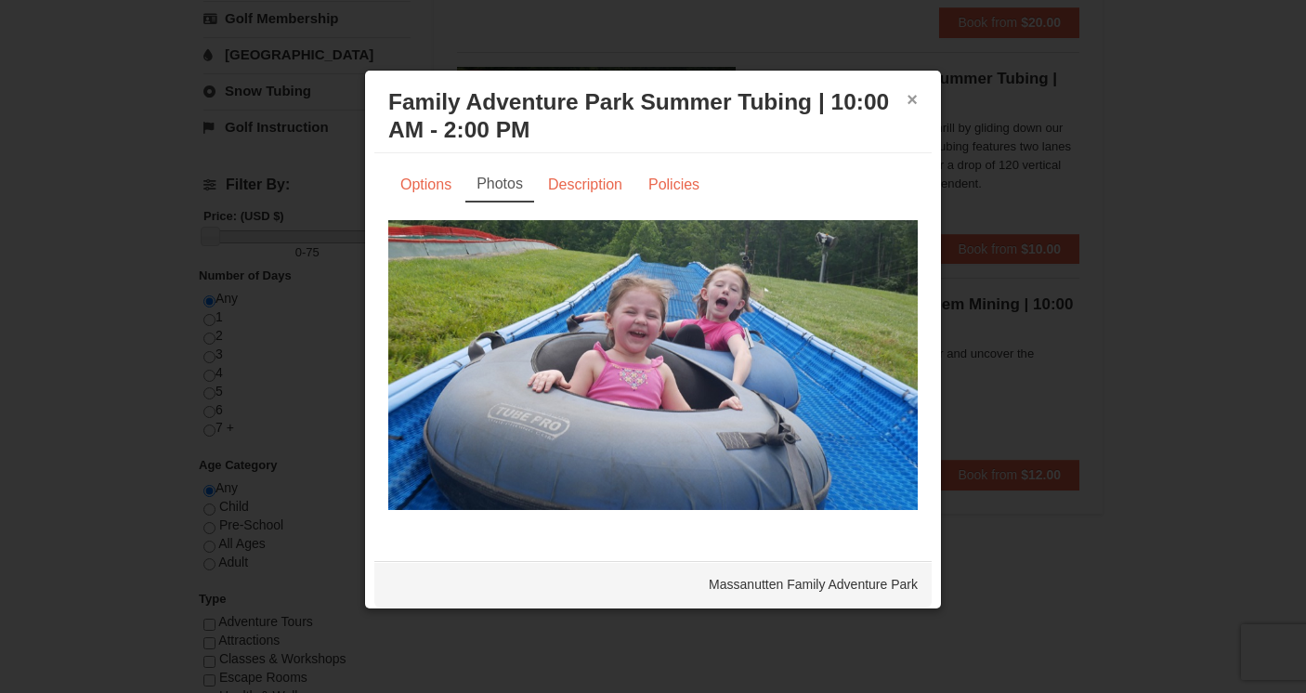
click at [912, 100] on button "×" at bounding box center [912, 99] width 11 height 19
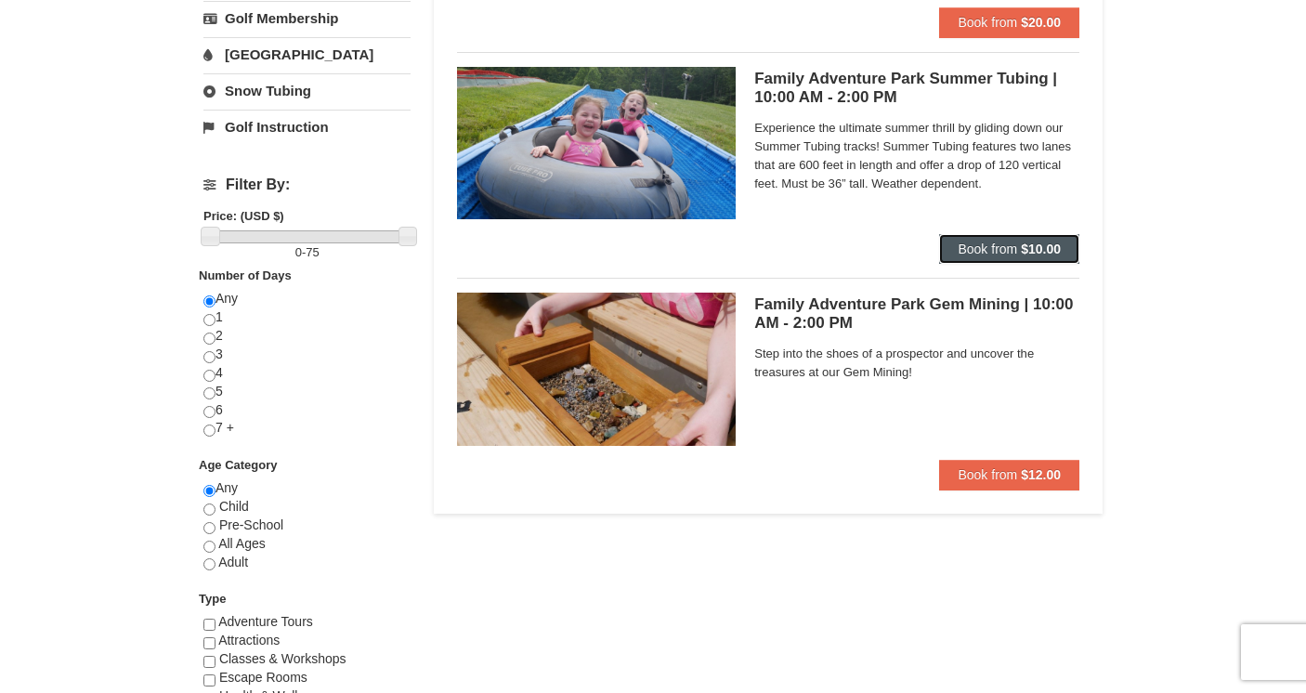
click at [993, 250] on span "Book from" at bounding box center [987, 249] width 59 height 15
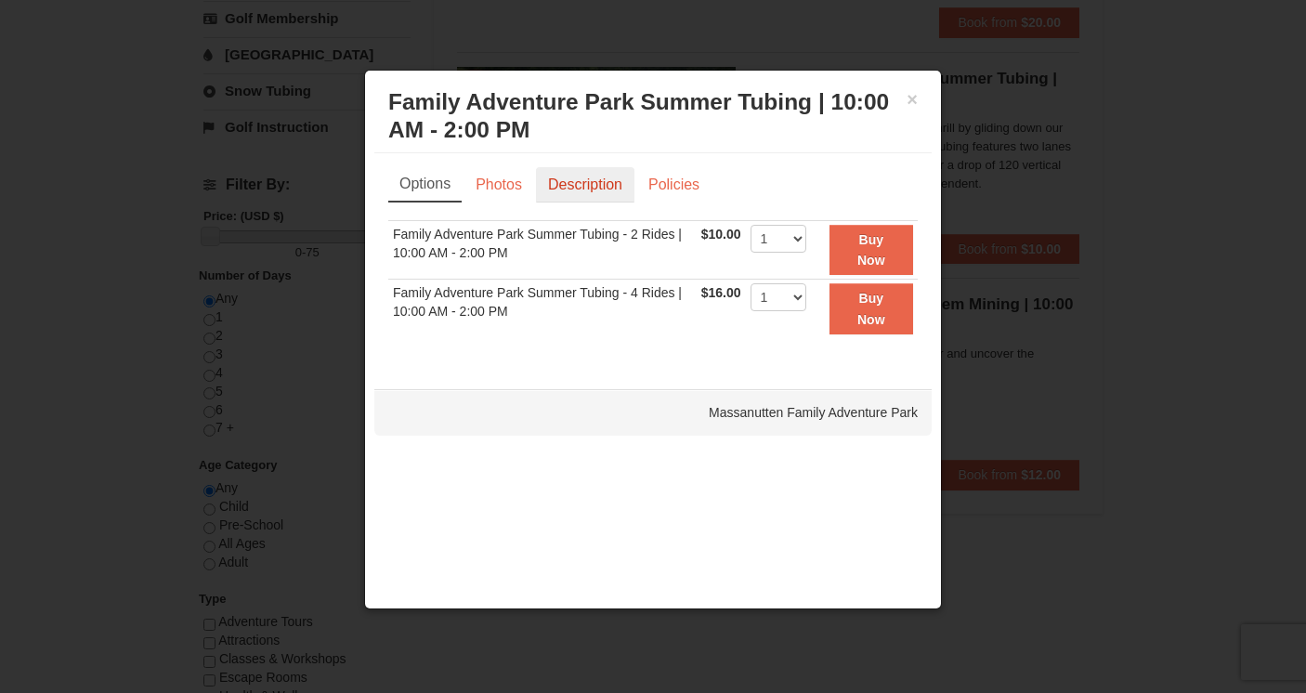
click at [597, 183] on link "Description" at bounding box center [585, 184] width 98 height 35
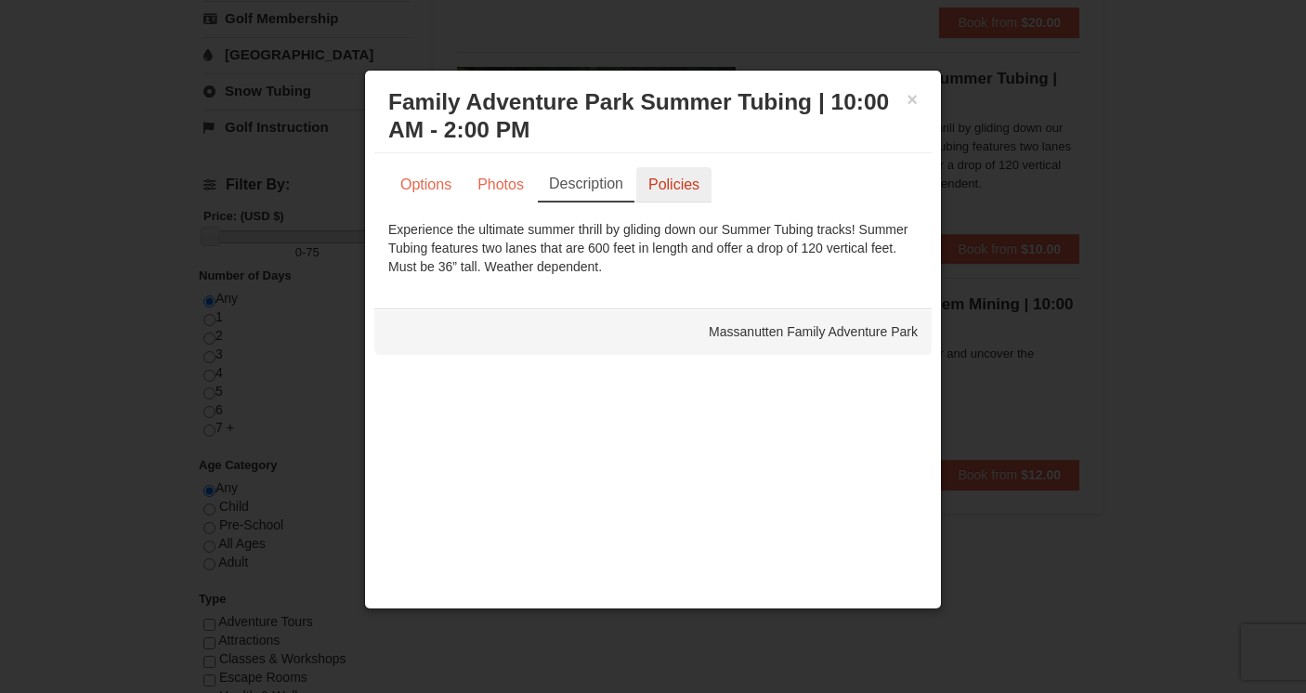
click at [677, 190] on link "Policies" at bounding box center [674, 184] width 75 height 35
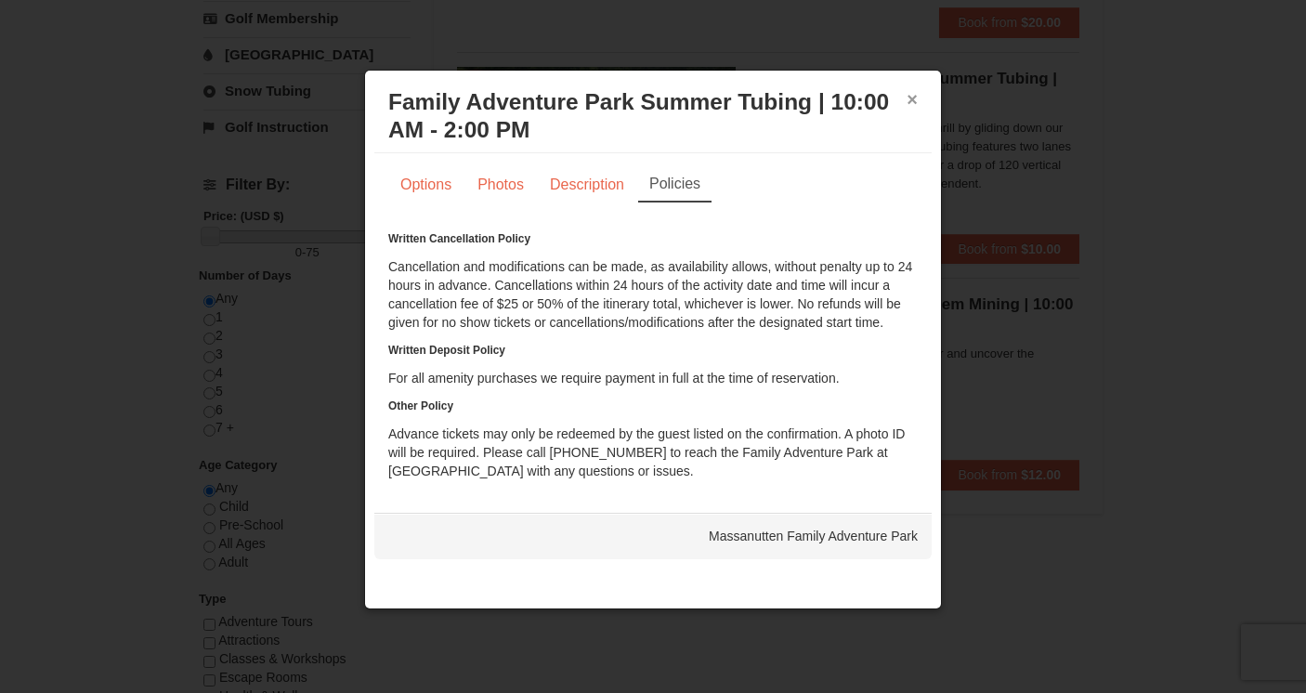
click at [912, 100] on button "×" at bounding box center [912, 99] width 11 height 19
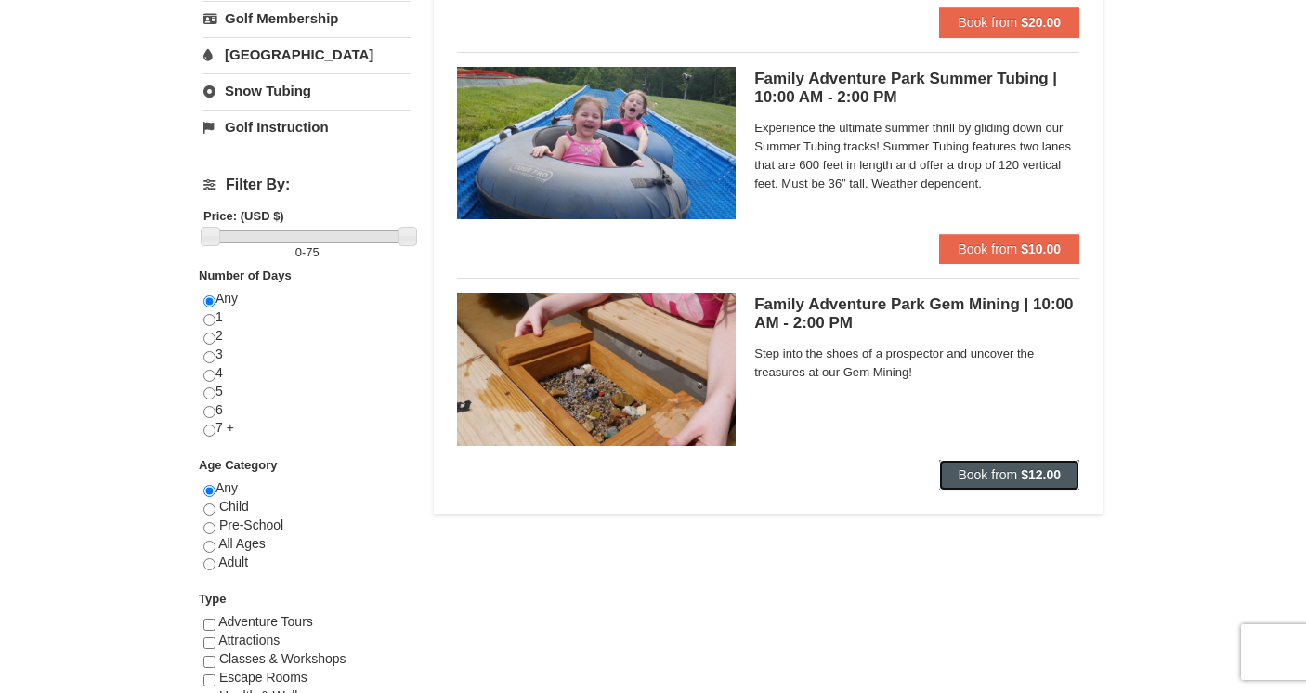
click at [1001, 481] on span "Book from" at bounding box center [987, 474] width 59 height 15
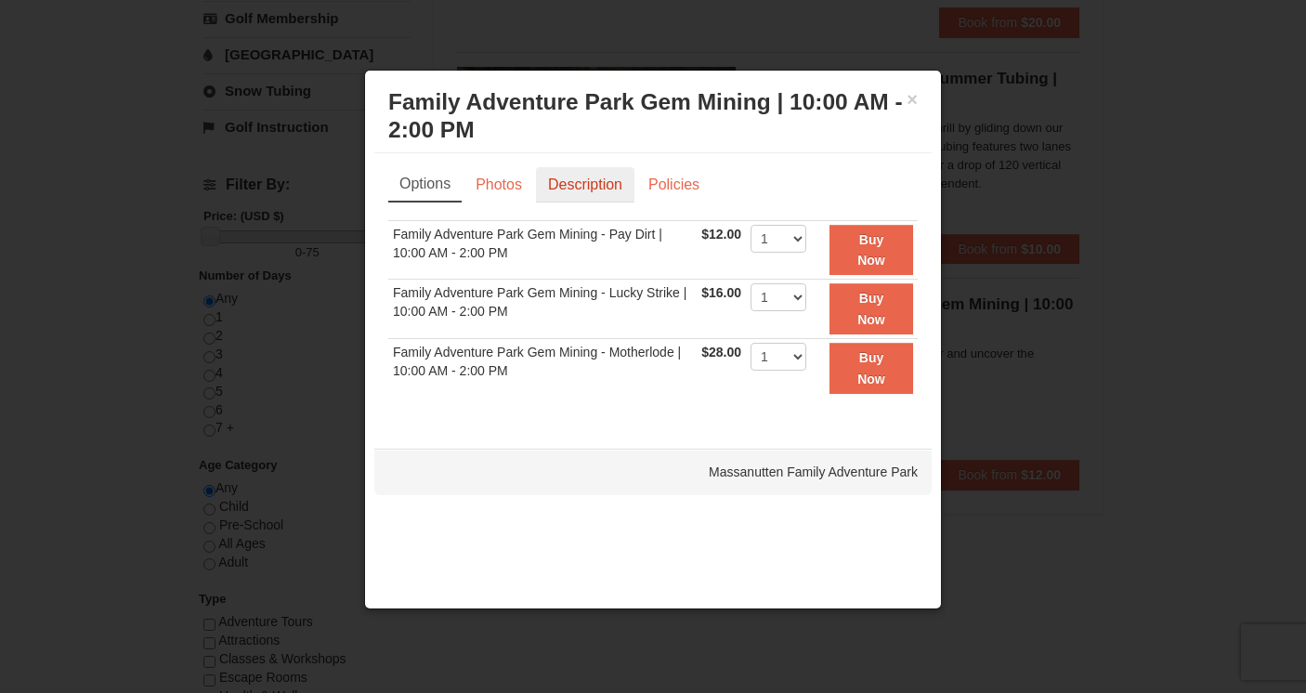
click at [604, 191] on link "Description" at bounding box center [585, 184] width 98 height 35
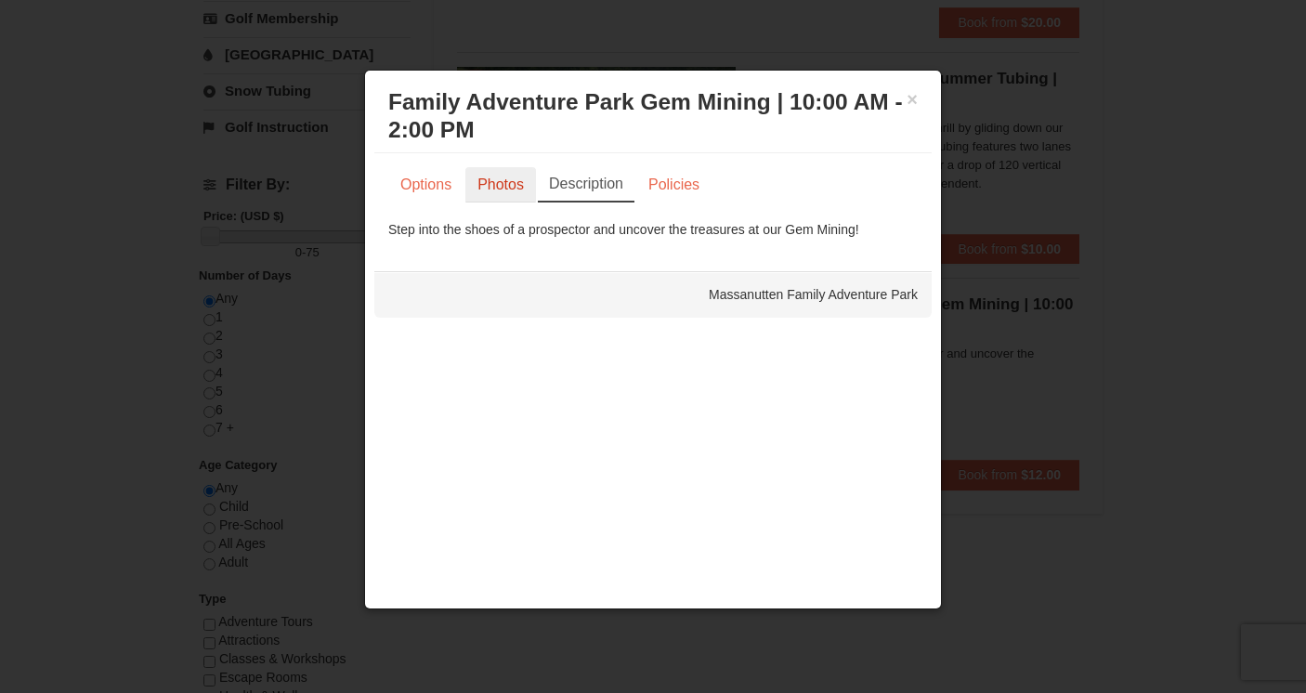
click at [488, 180] on link "Photos" at bounding box center [501, 184] width 71 height 35
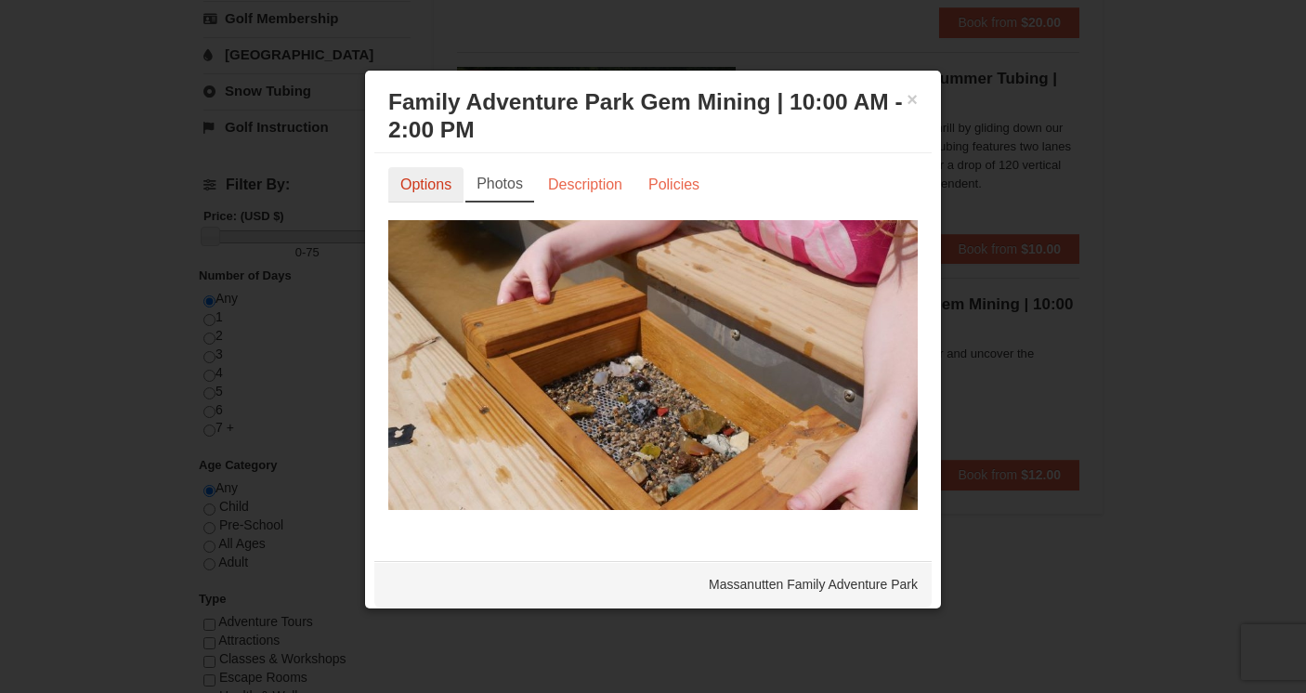
click at [427, 187] on link "Options" at bounding box center [425, 184] width 75 height 35
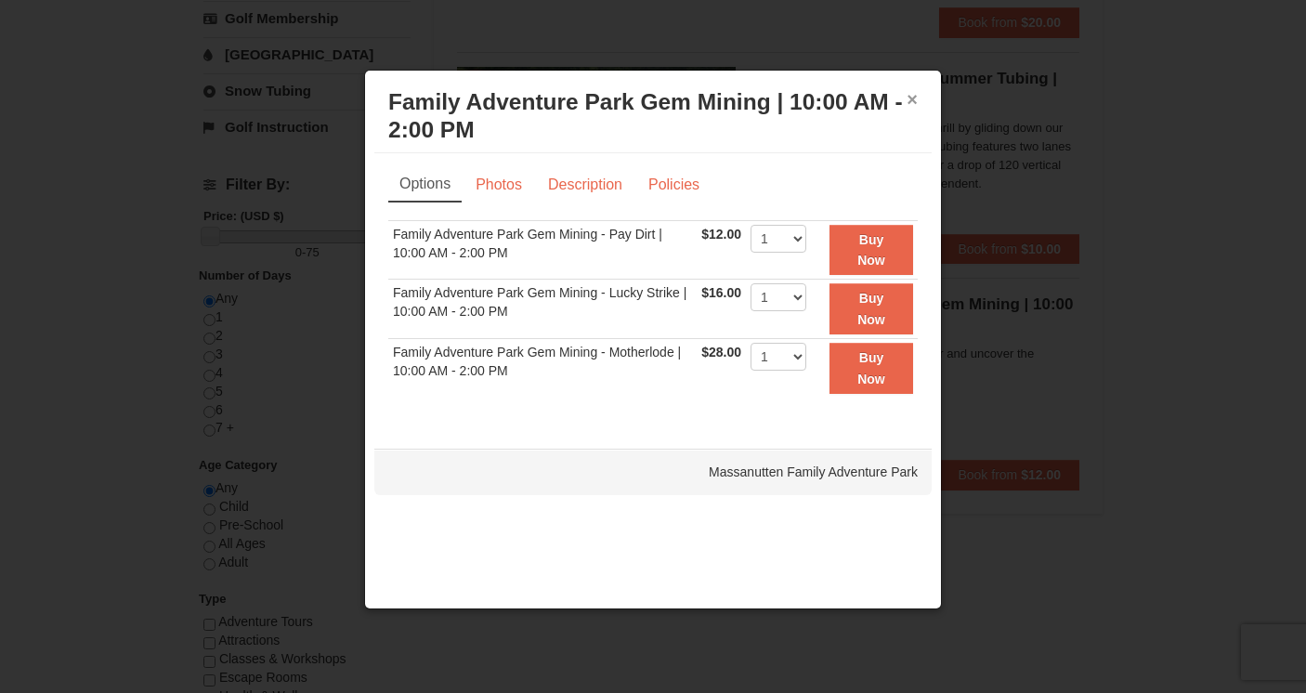
click at [912, 101] on button "×" at bounding box center [912, 99] width 11 height 19
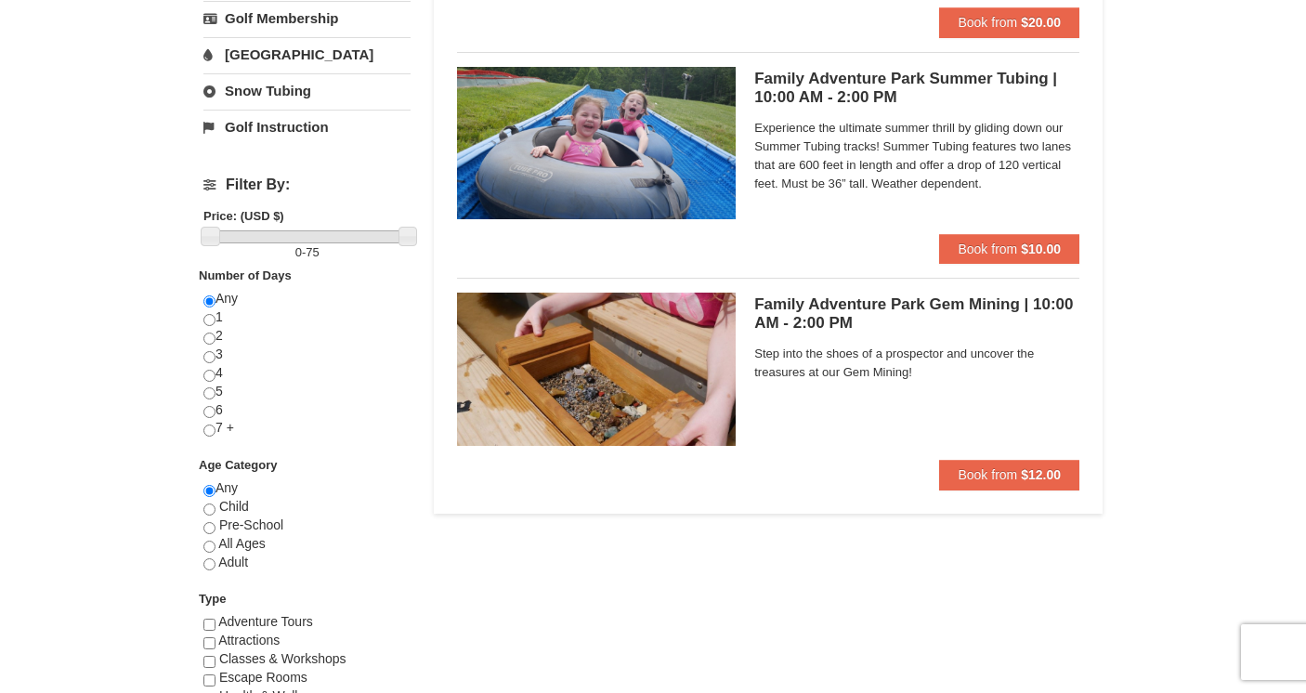
click at [1155, 374] on div "× Categories List Filter My Itinerary Questions? [PHONE_NUMBER] Lodging Arrival…" at bounding box center [653, 176] width 1306 height 1394
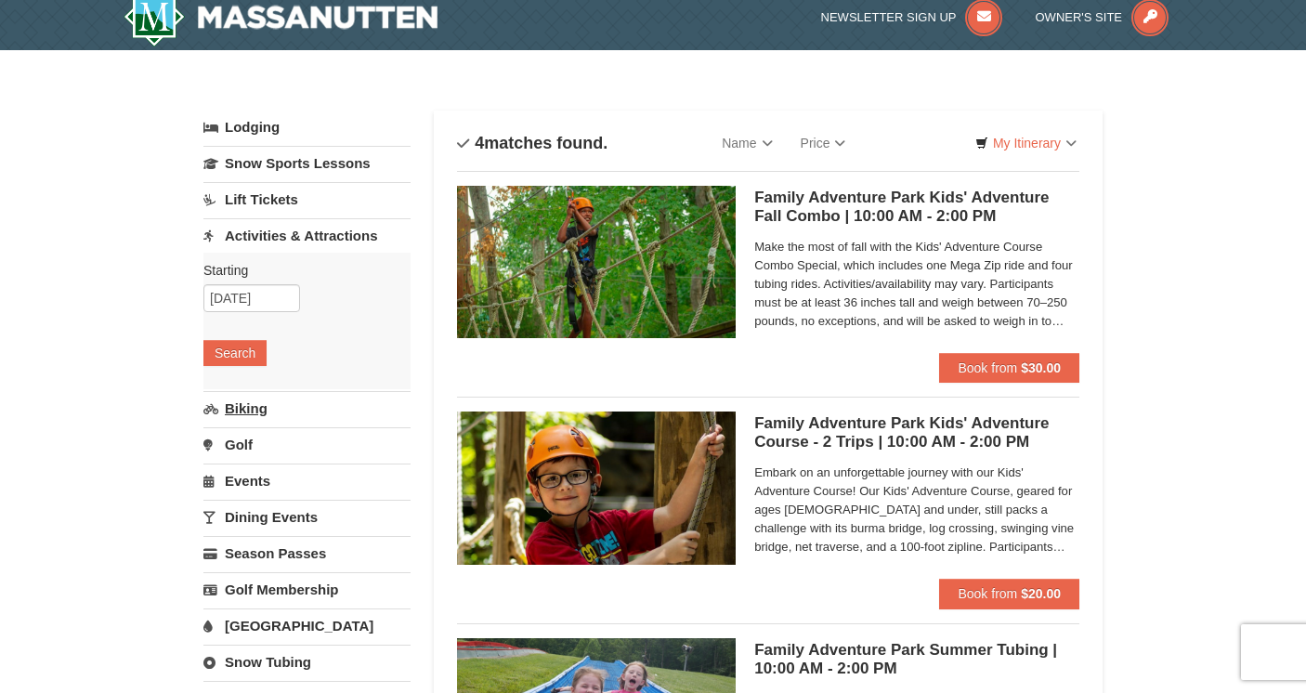
scroll to position [0, 0]
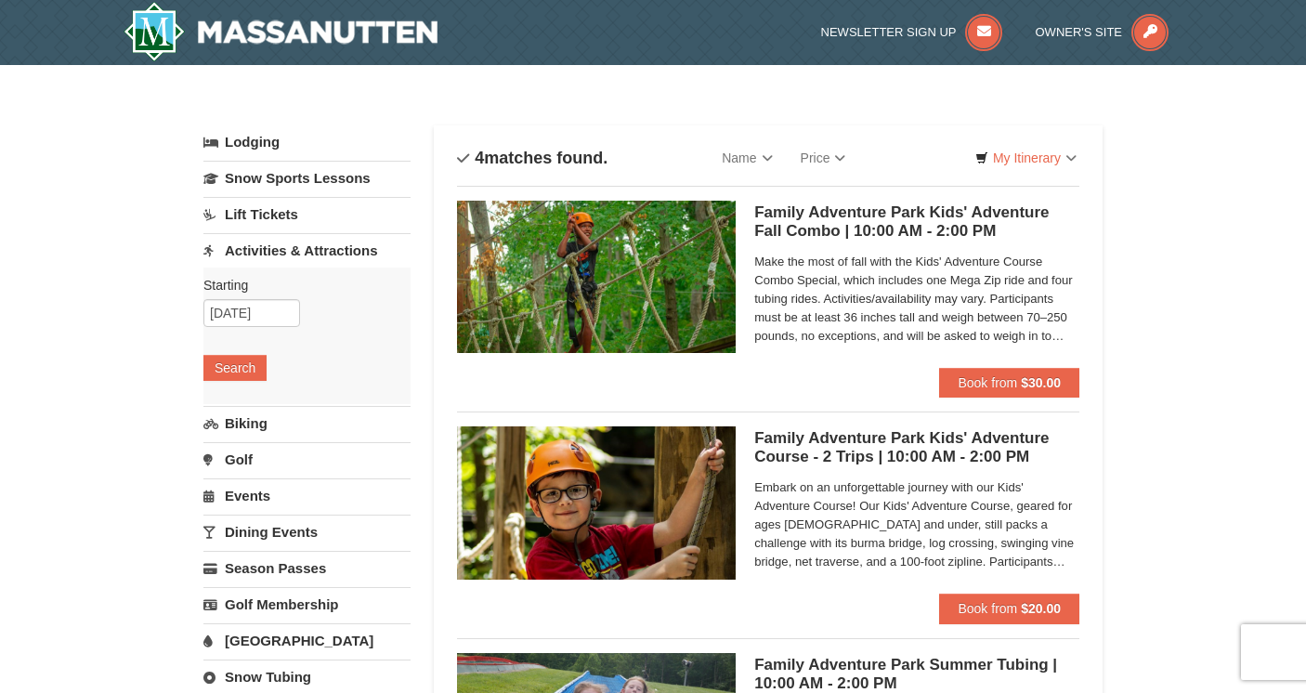
click at [348, 245] on link "Activities & Attractions" at bounding box center [306, 250] width 207 height 34
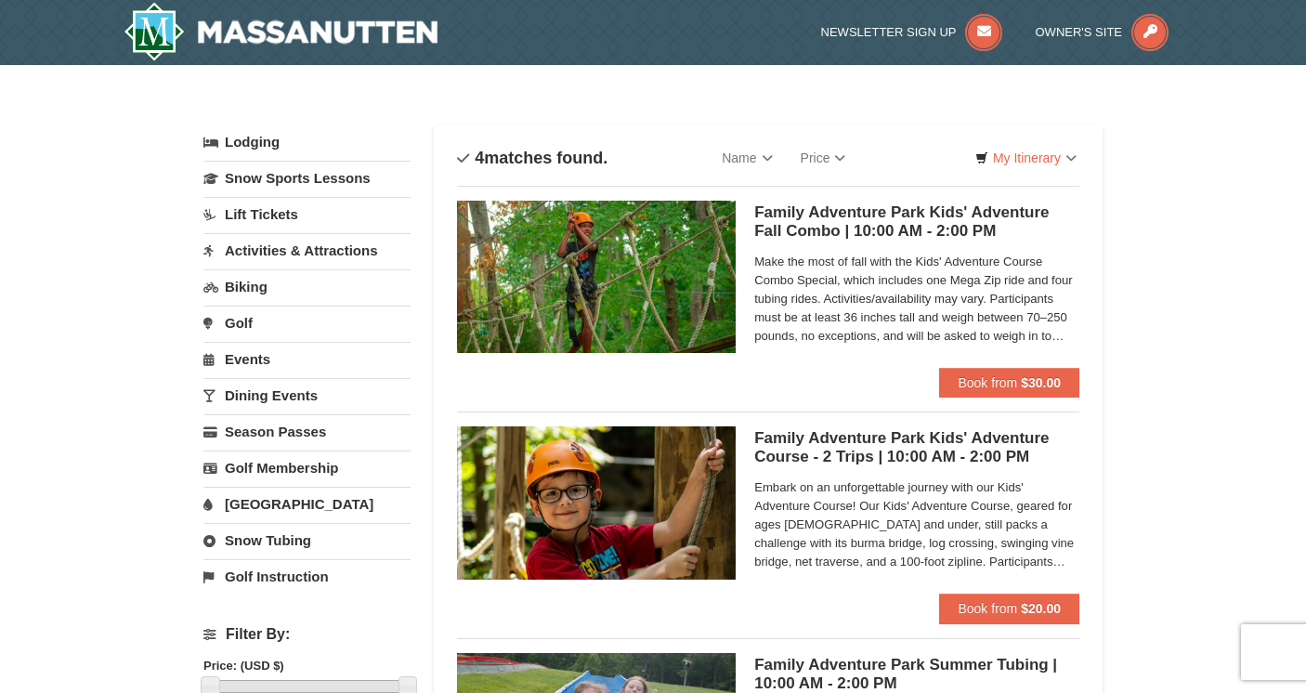
click at [348, 245] on link "Activities & Attractions" at bounding box center [306, 250] width 207 height 34
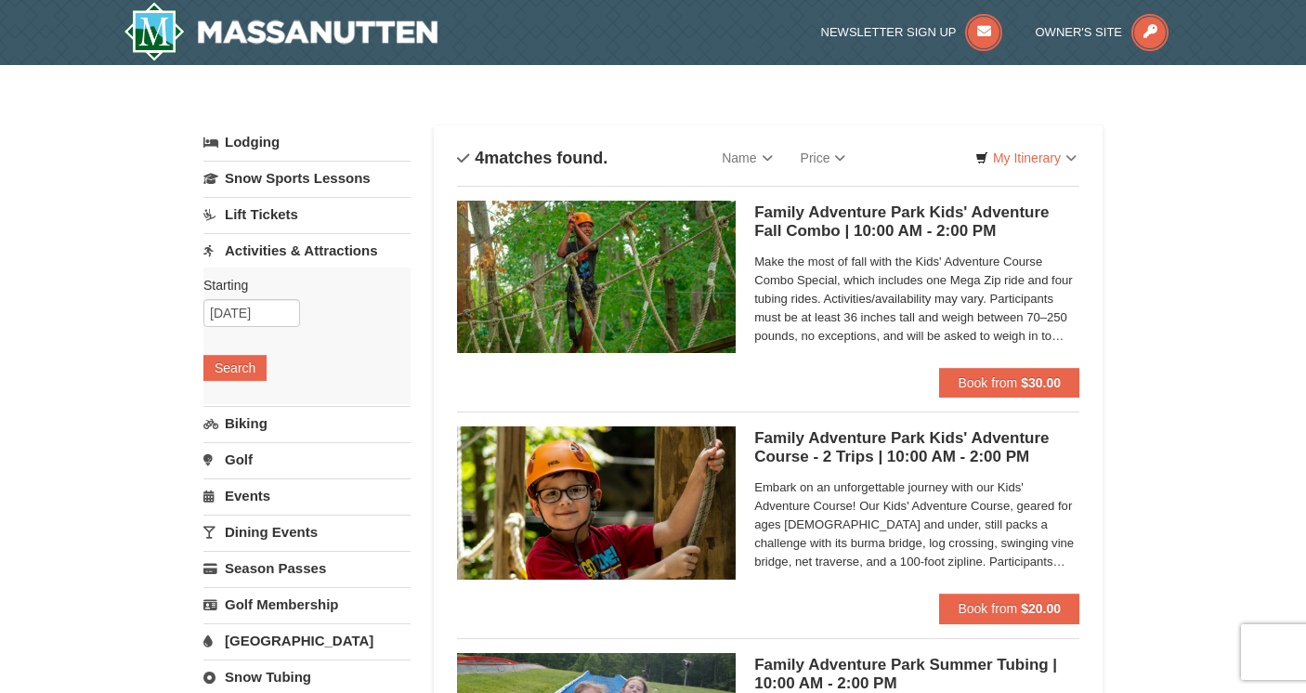
click at [348, 245] on link "Activities & Attractions" at bounding box center [306, 250] width 207 height 34
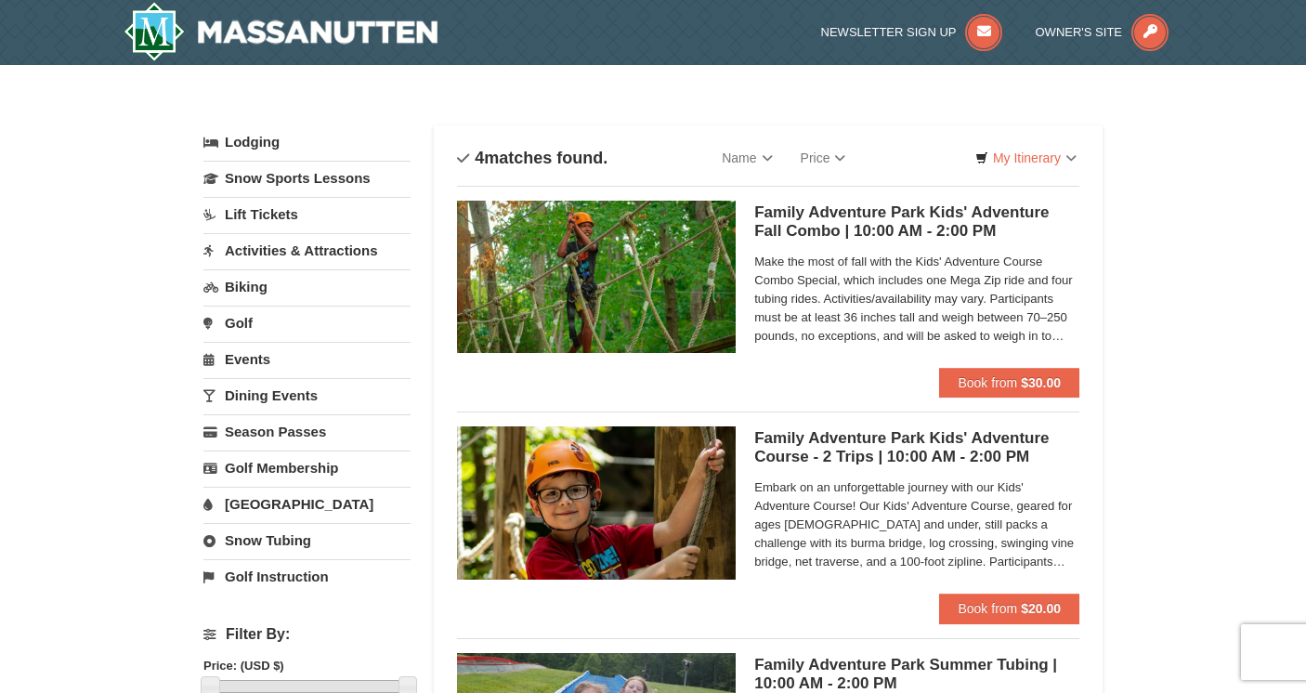
click at [249, 324] on link "Golf" at bounding box center [306, 323] width 207 height 34
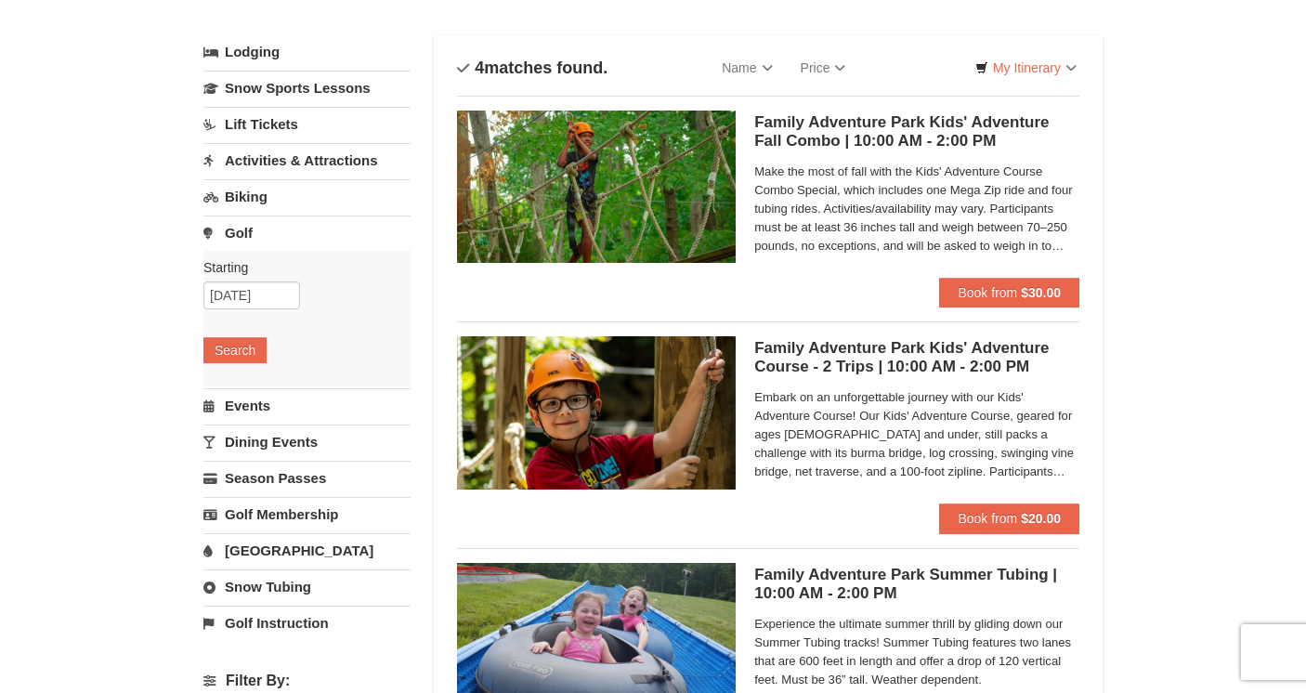
scroll to position [89, 0]
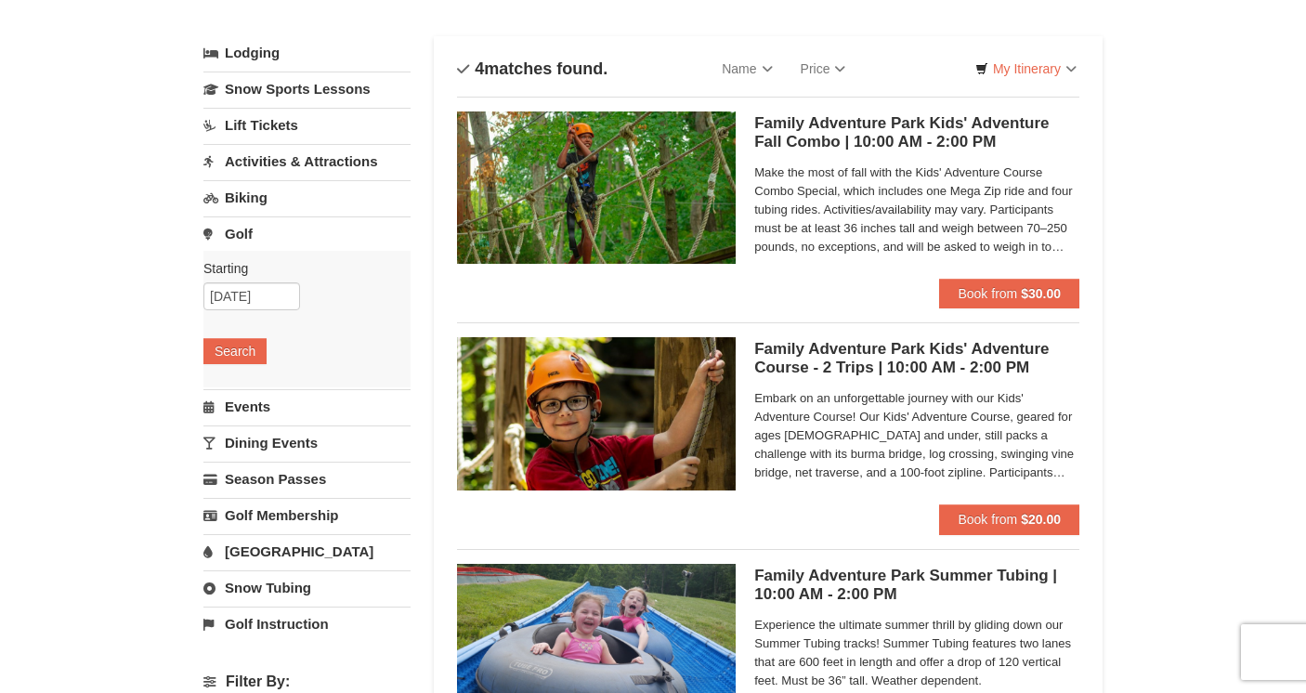
click at [246, 236] on link "Golf" at bounding box center [306, 234] width 207 height 34
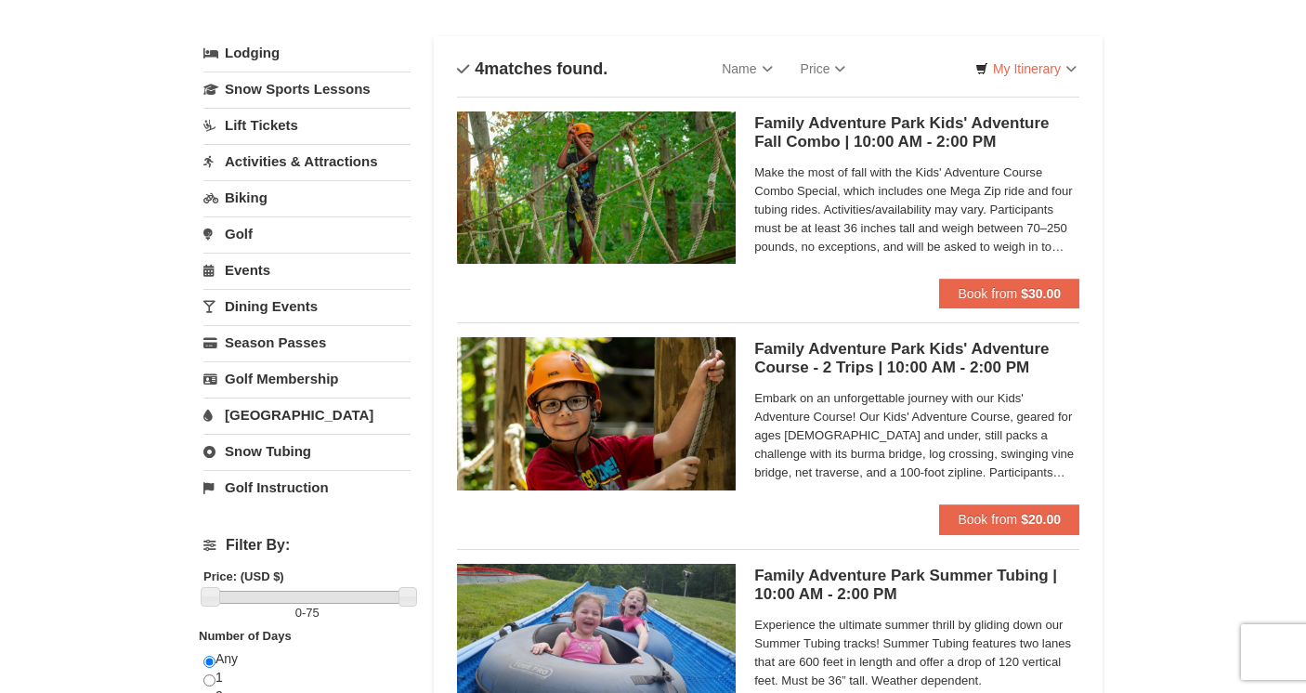
click at [246, 236] on link "Golf" at bounding box center [306, 234] width 207 height 34
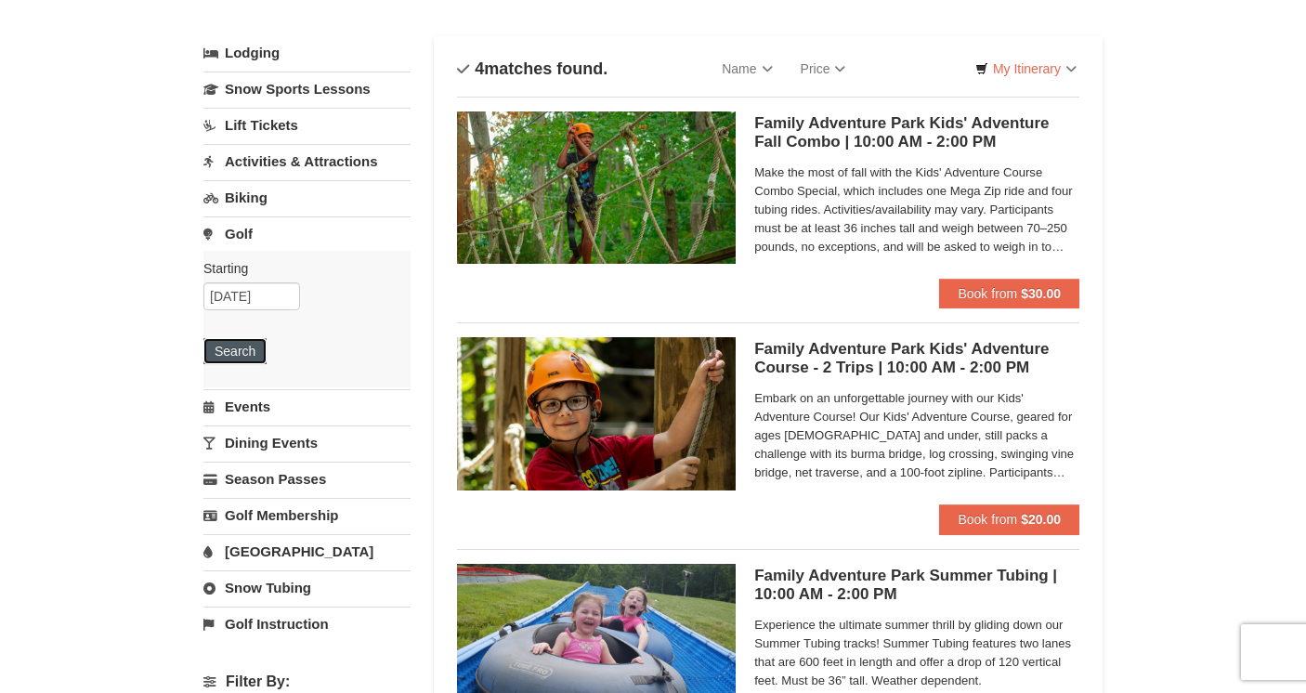
click at [244, 360] on button "Search" at bounding box center [234, 351] width 63 height 26
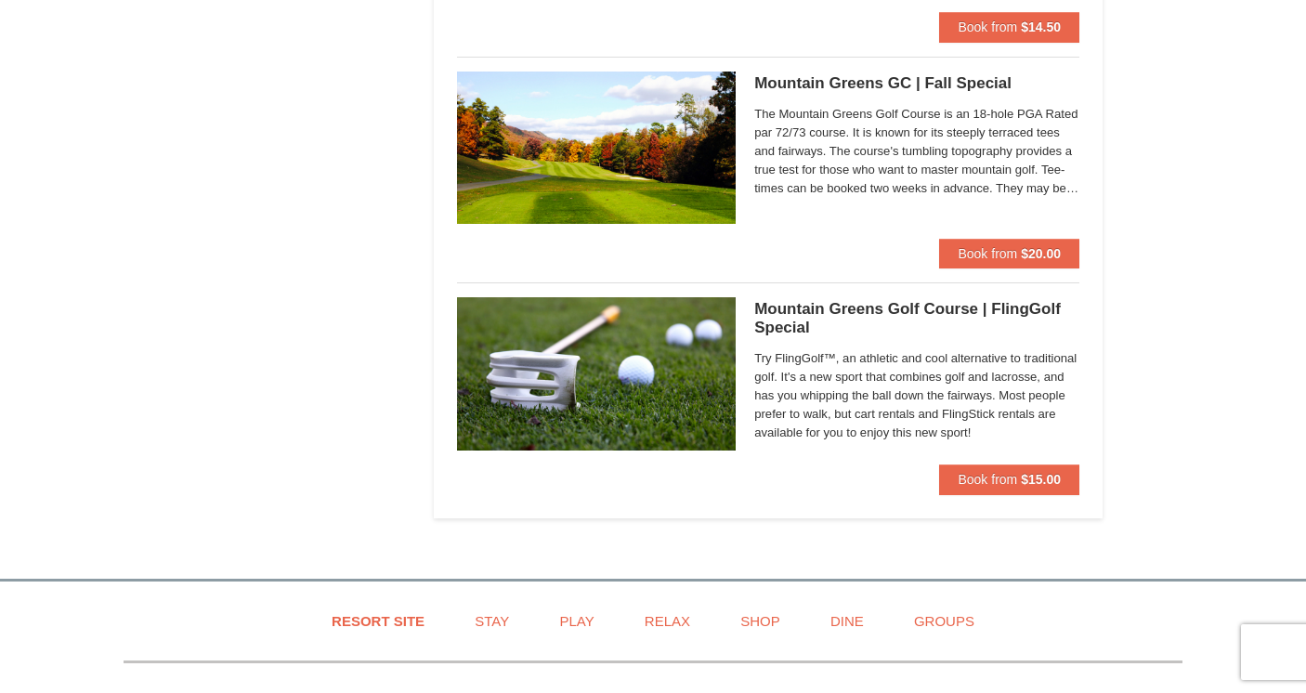
scroll to position [1720, 0]
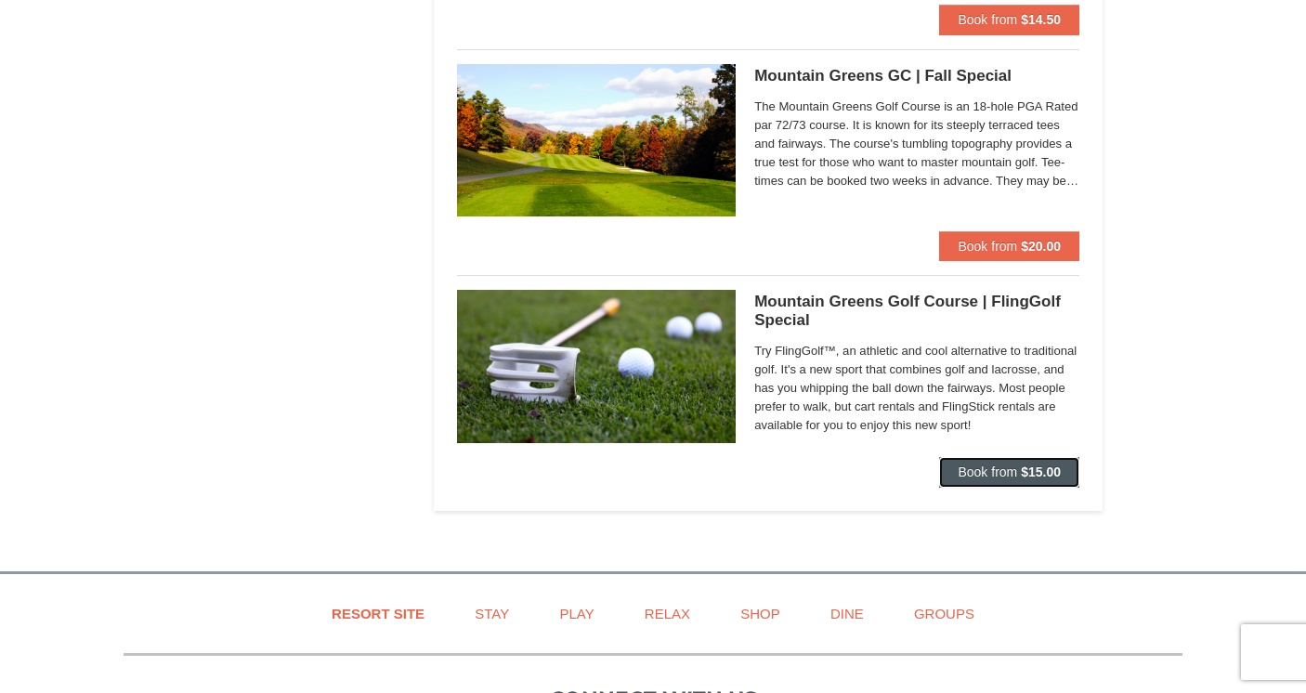
click at [1026, 476] on strong "$15.00" at bounding box center [1041, 472] width 40 height 15
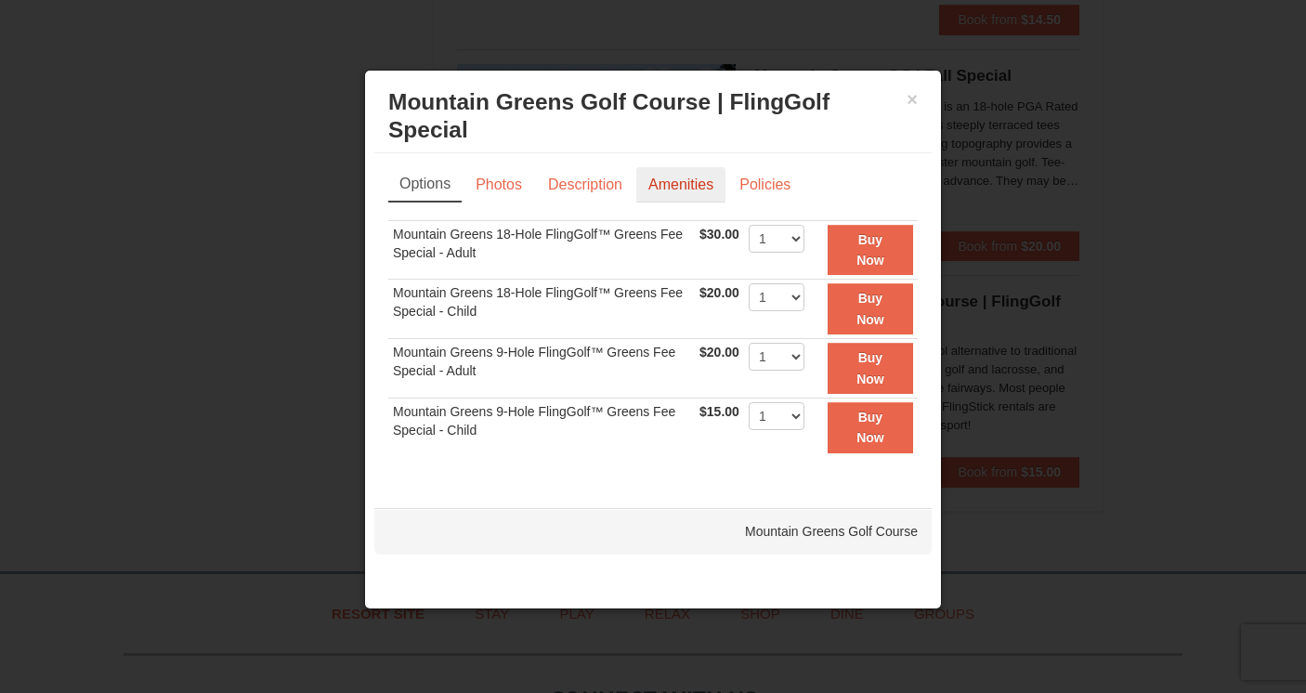
click at [691, 186] on link "Amenities" at bounding box center [681, 184] width 89 height 35
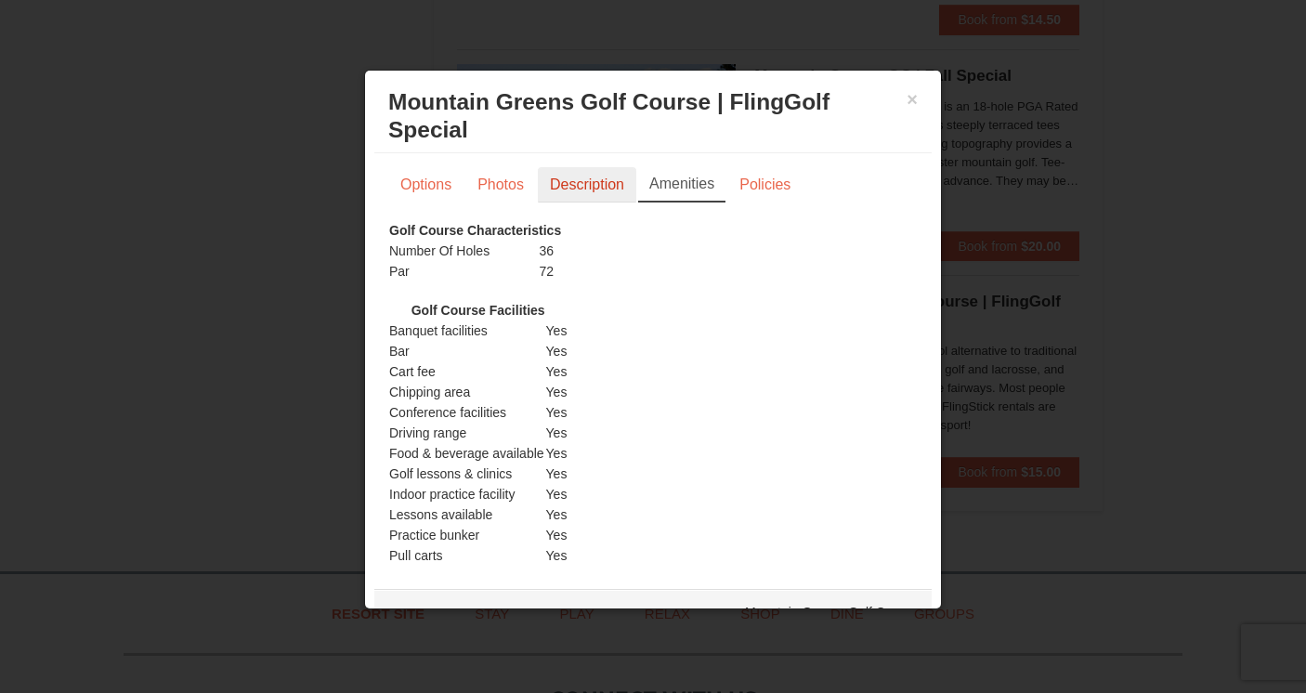
click at [587, 192] on link "Description" at bounding box center [587, 184] width 98 height 35
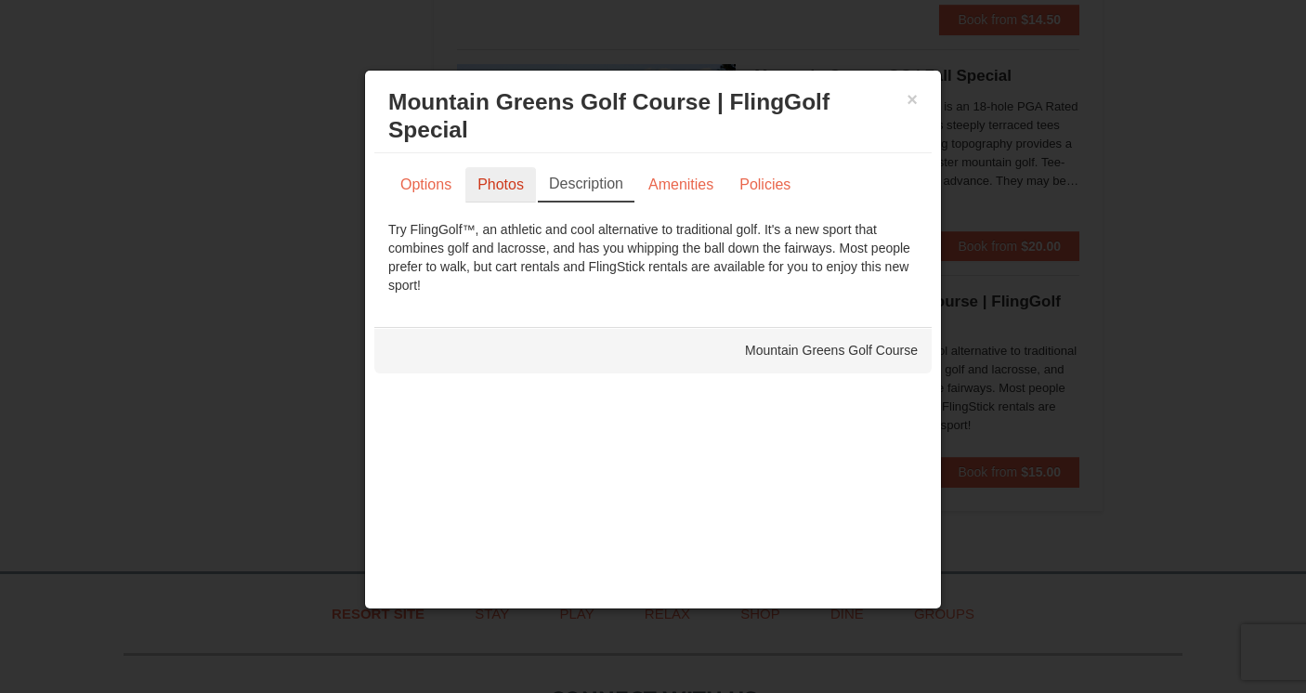
click at [493, 181] on link "Photos" at bounding box center [501, 184] width 71 height 35
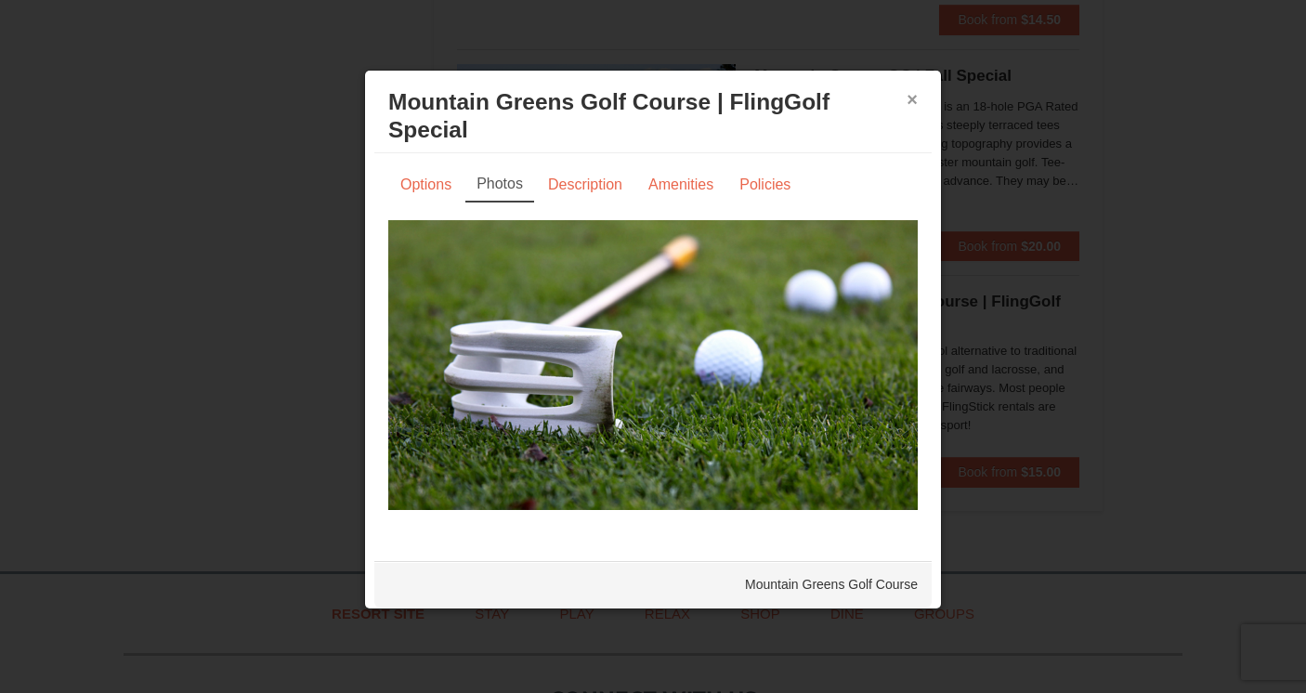
click at [908, 99] on button "×" at bounding box center [912, 99] width 11 height 19
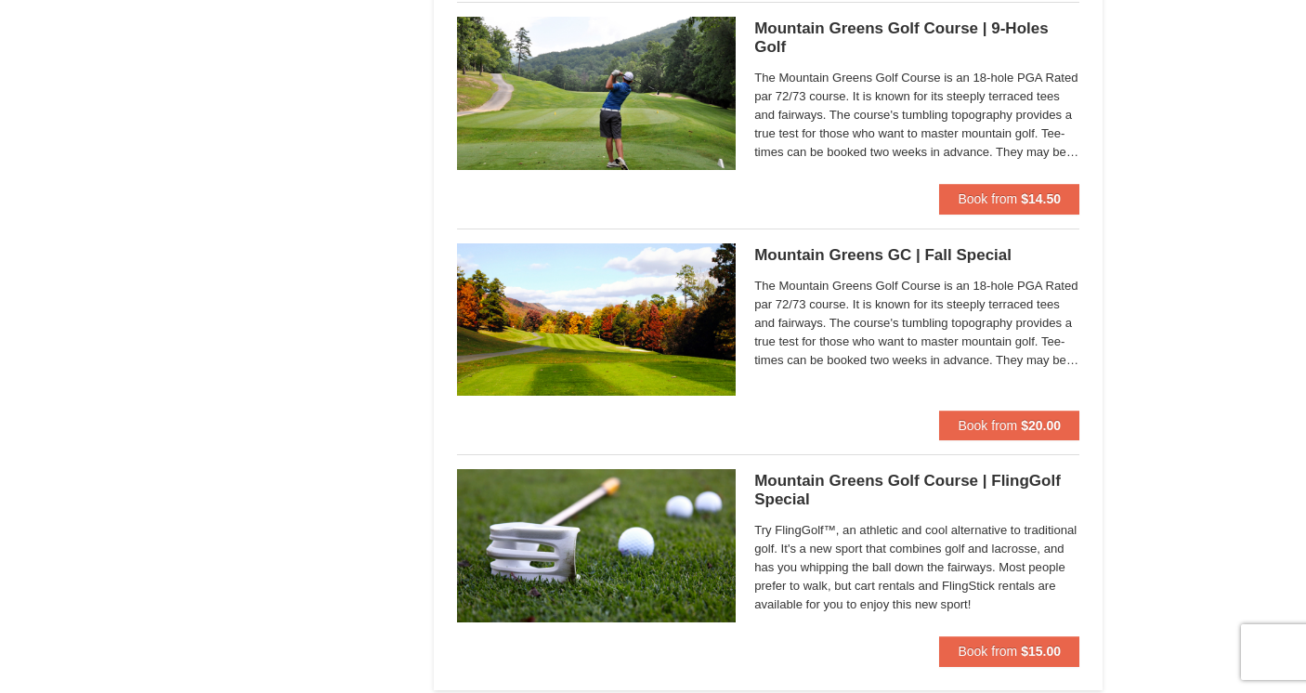
scroll to position [1490, 0]
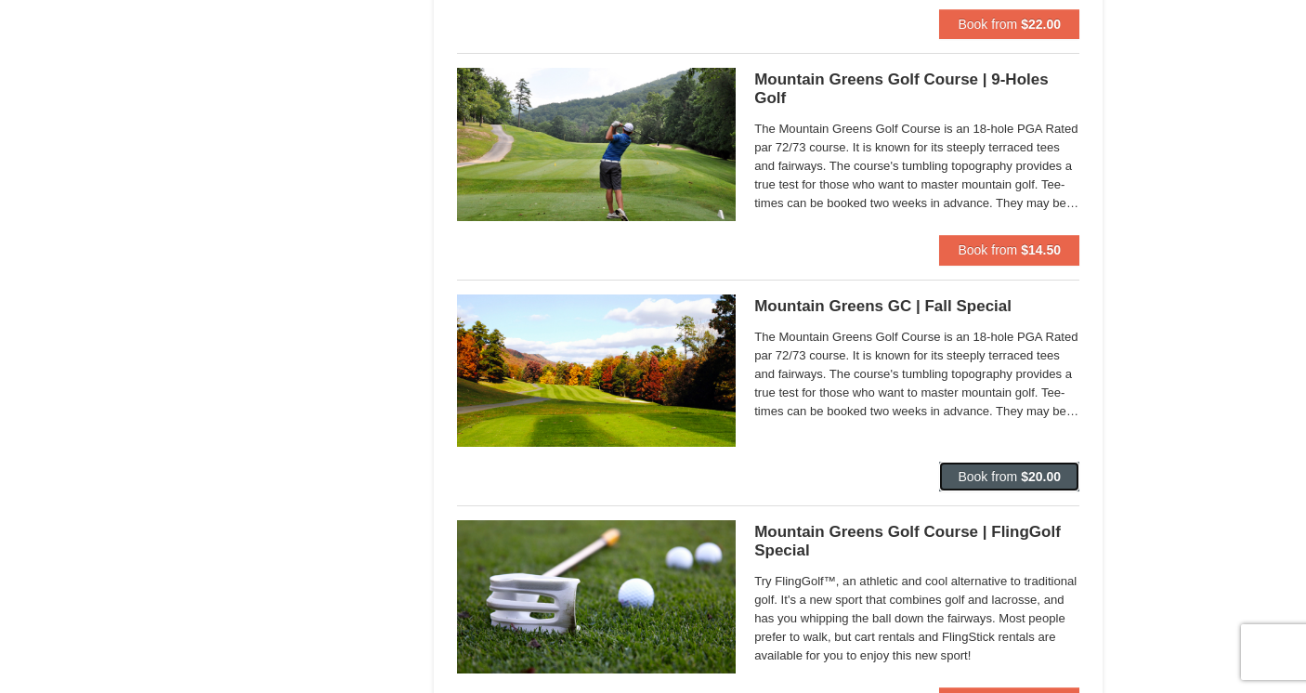
click at [1040, 469] on strong "$20.00" at bounding box center [1041, 476] width 40 height 15
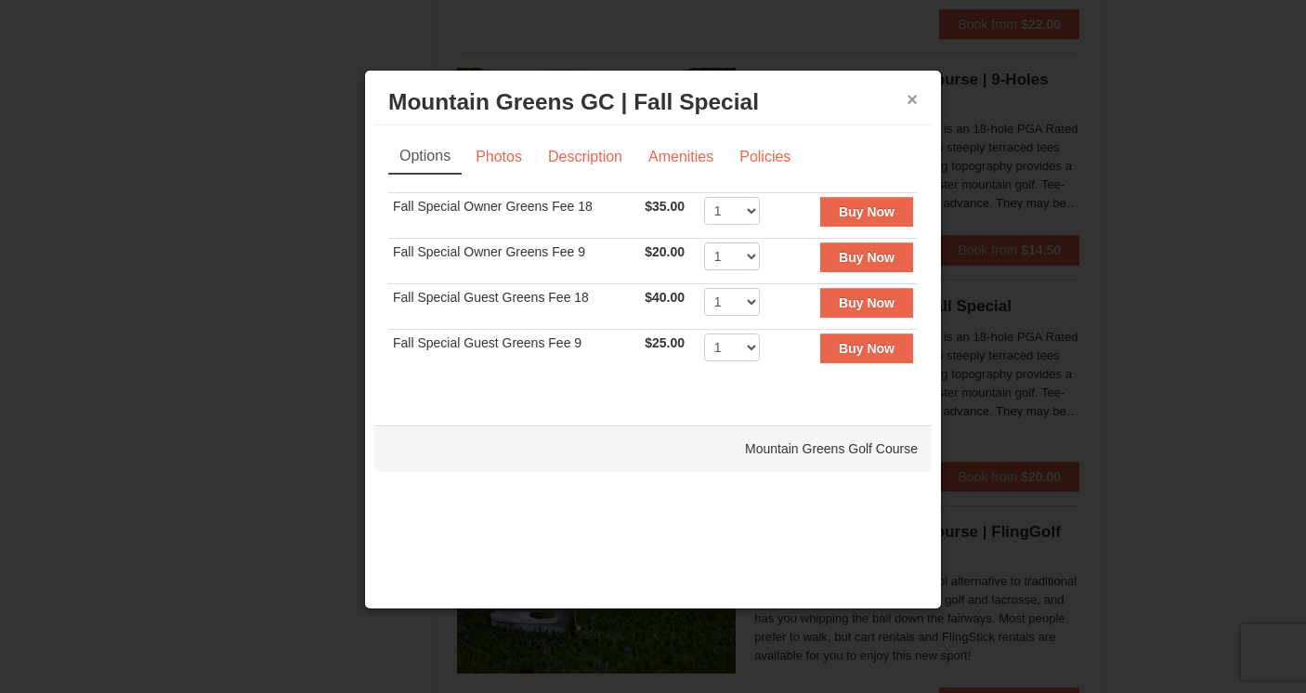
click at [913, 100] on button "×" at bounding box center [912, 99] width 11 height 19
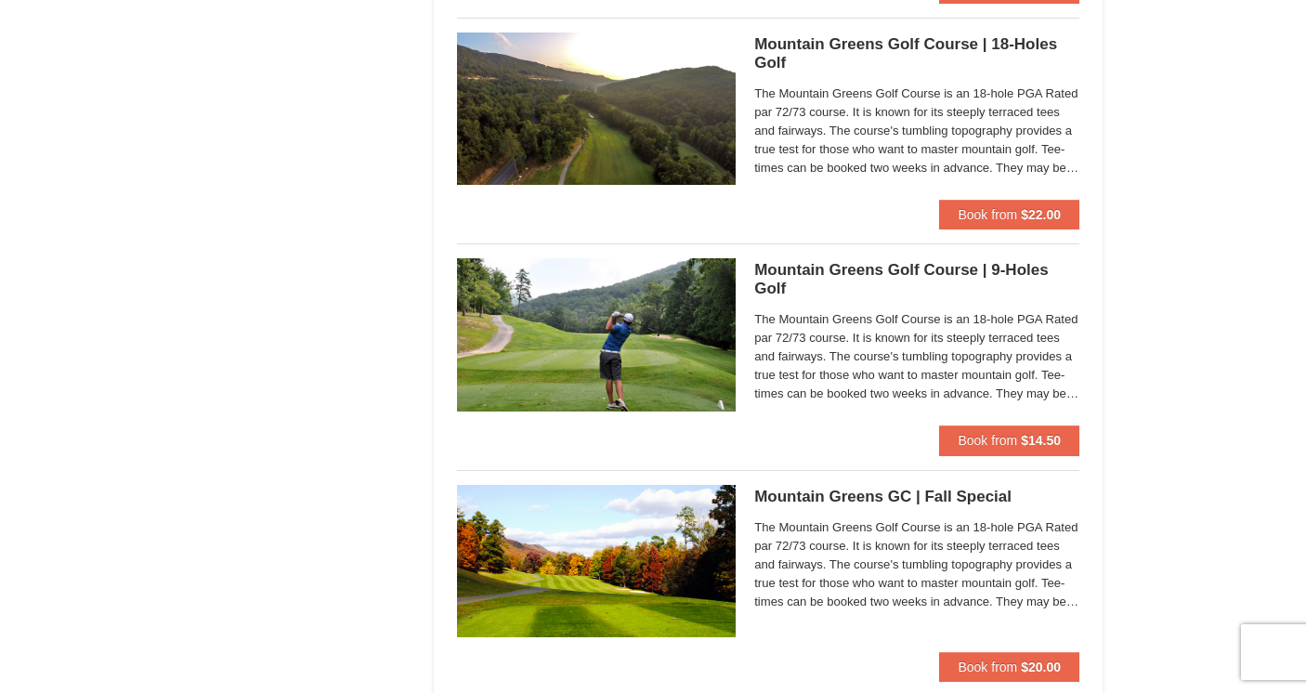
scroll to position [1294, 0]
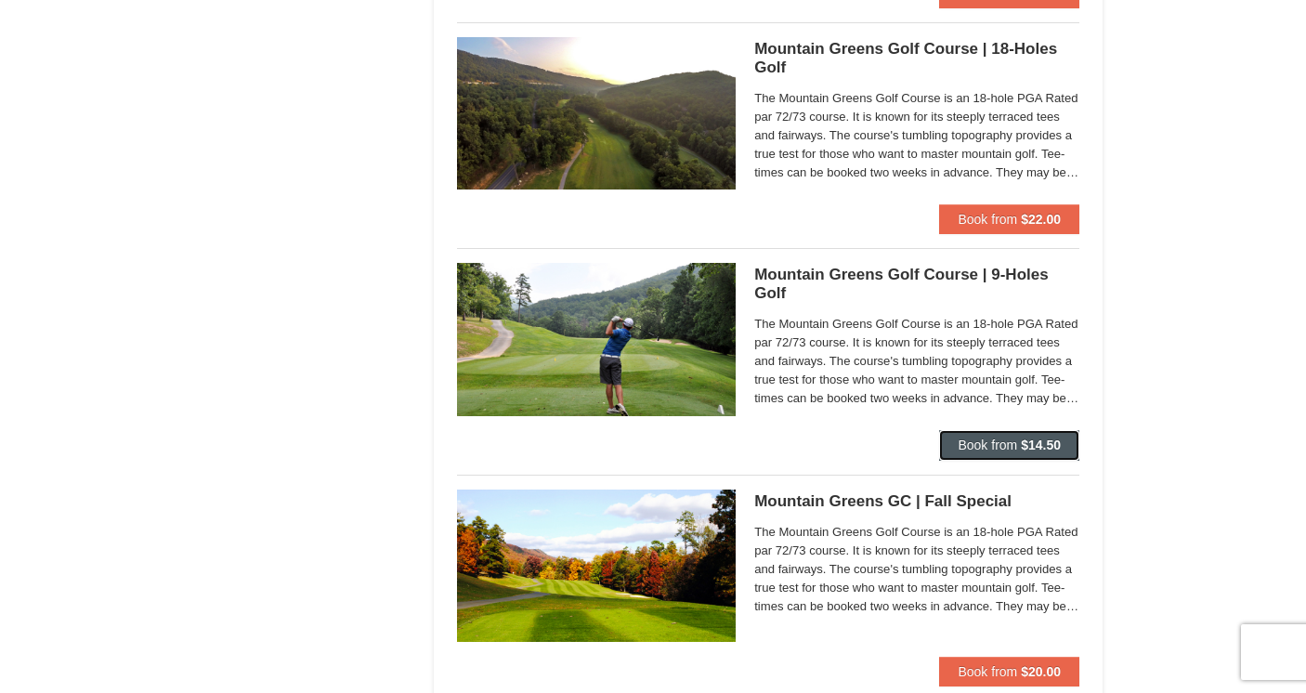
click at [1017, 442] on button "Book from $14.50" at bounding box center [1009, 445] width 140 height 30
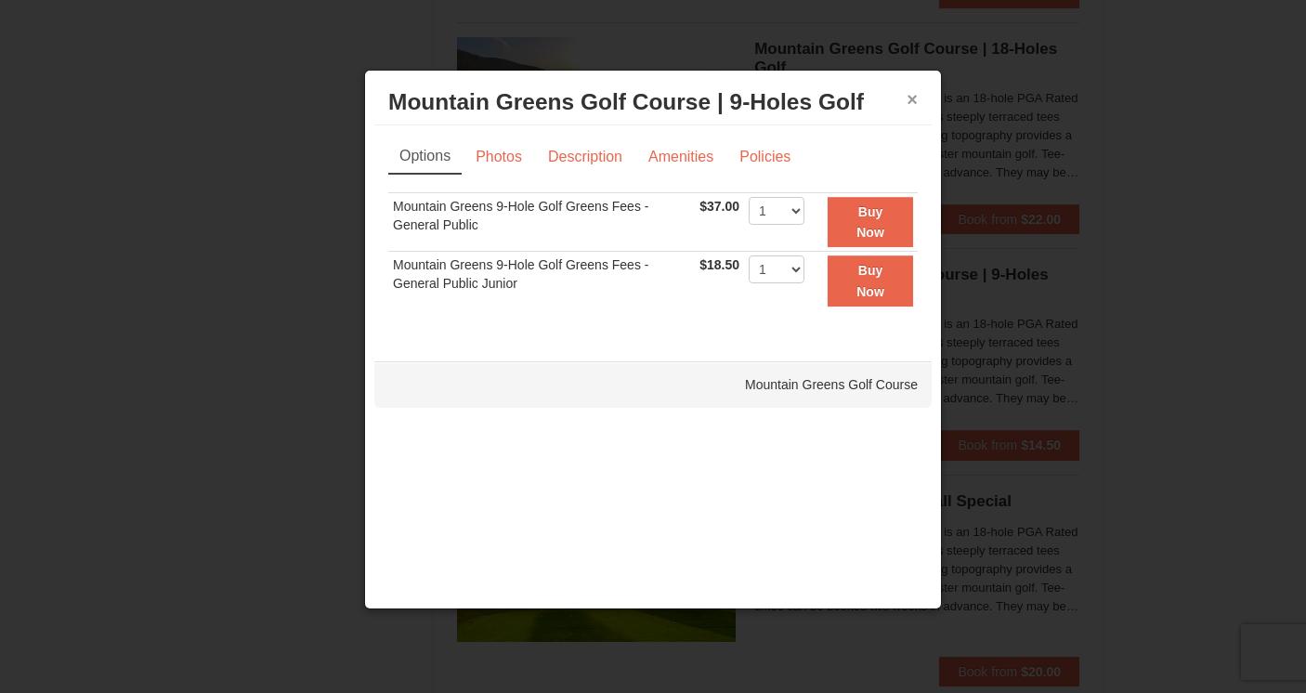
click at [913, 100] on button "×" at bounding box center [912, 99] width 11 height 19
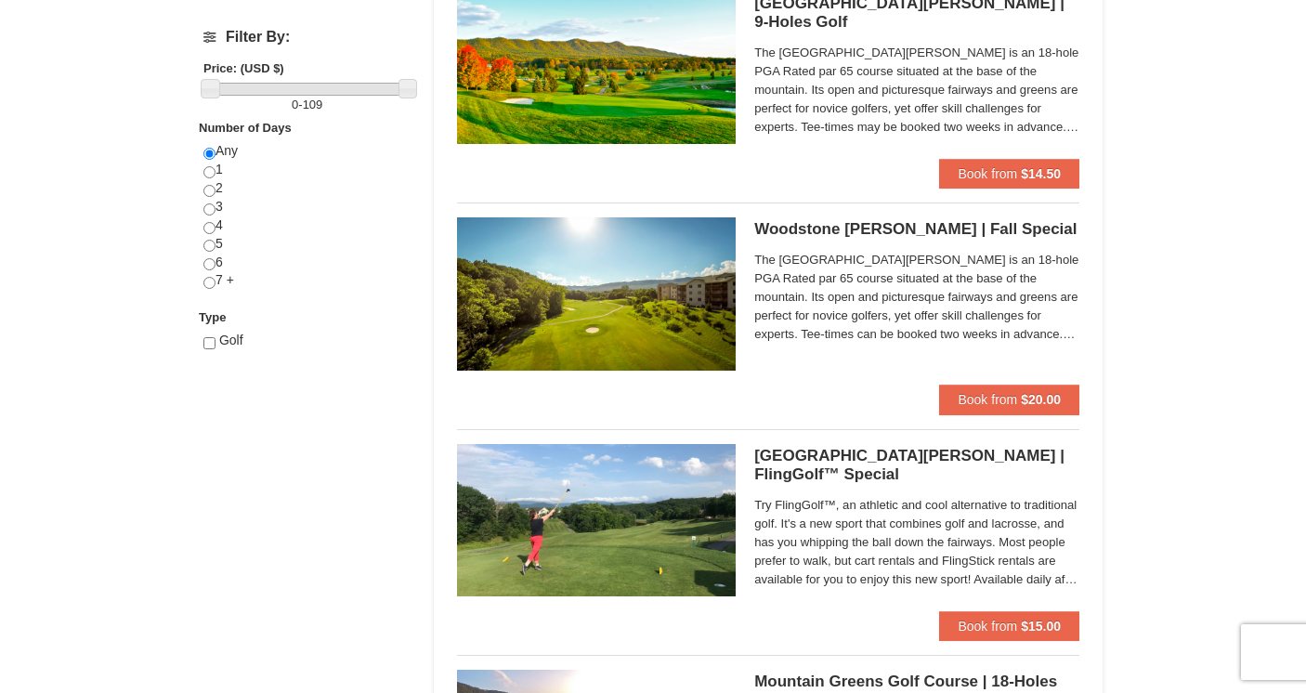
scroll to position [668, 0]
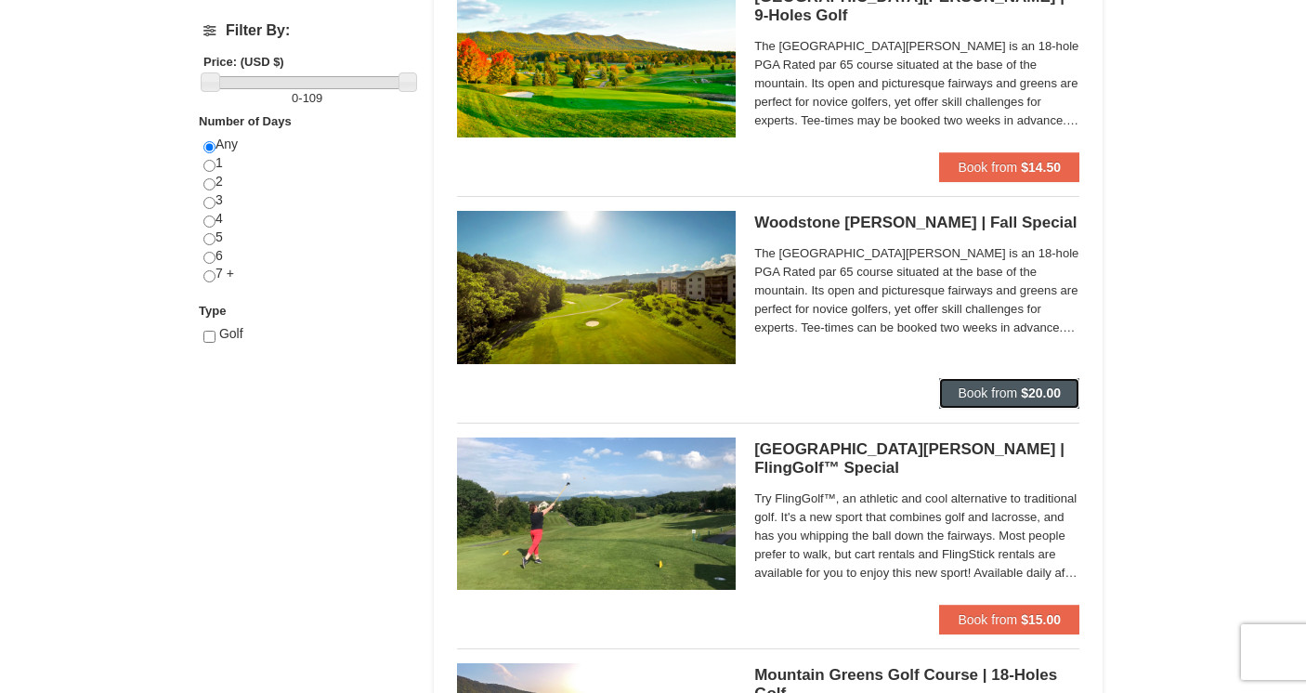
click at [1022, 396] on strong "$20.00" at bounding box center [1041, 393] width 40 height 15
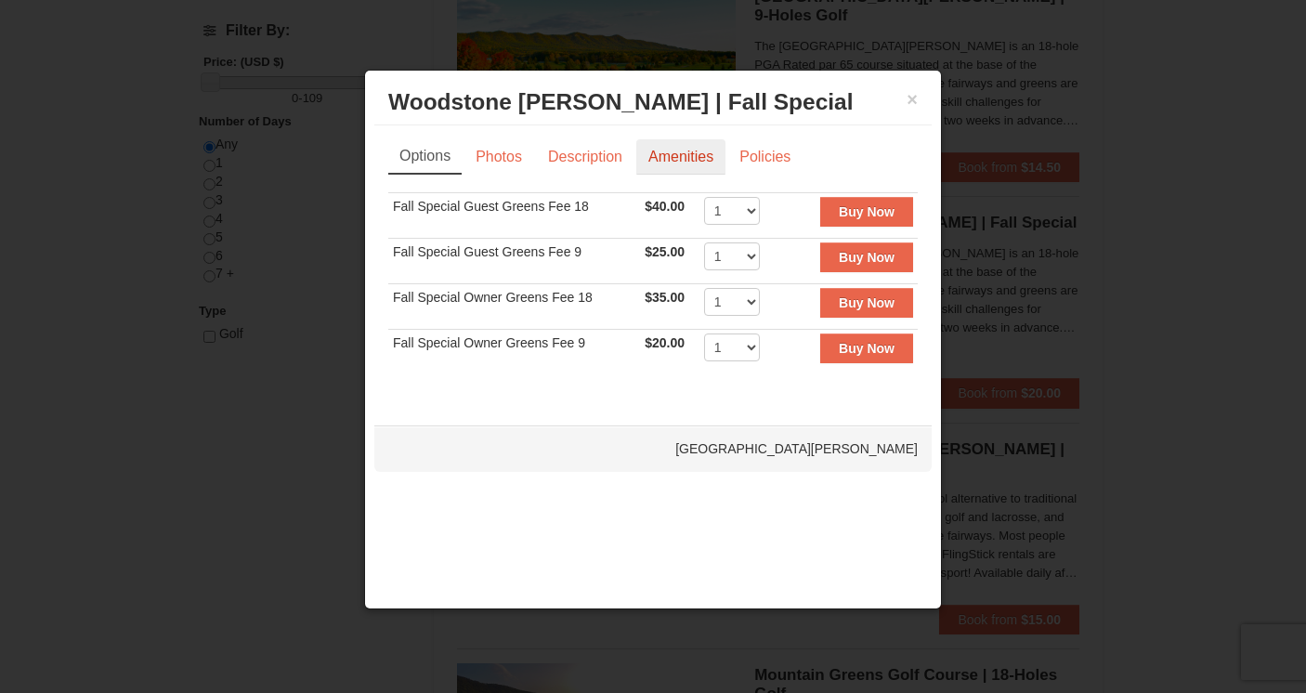
click at [687, 165] on link "Amenities" at bounding box center [681, 156] width 89 height 35
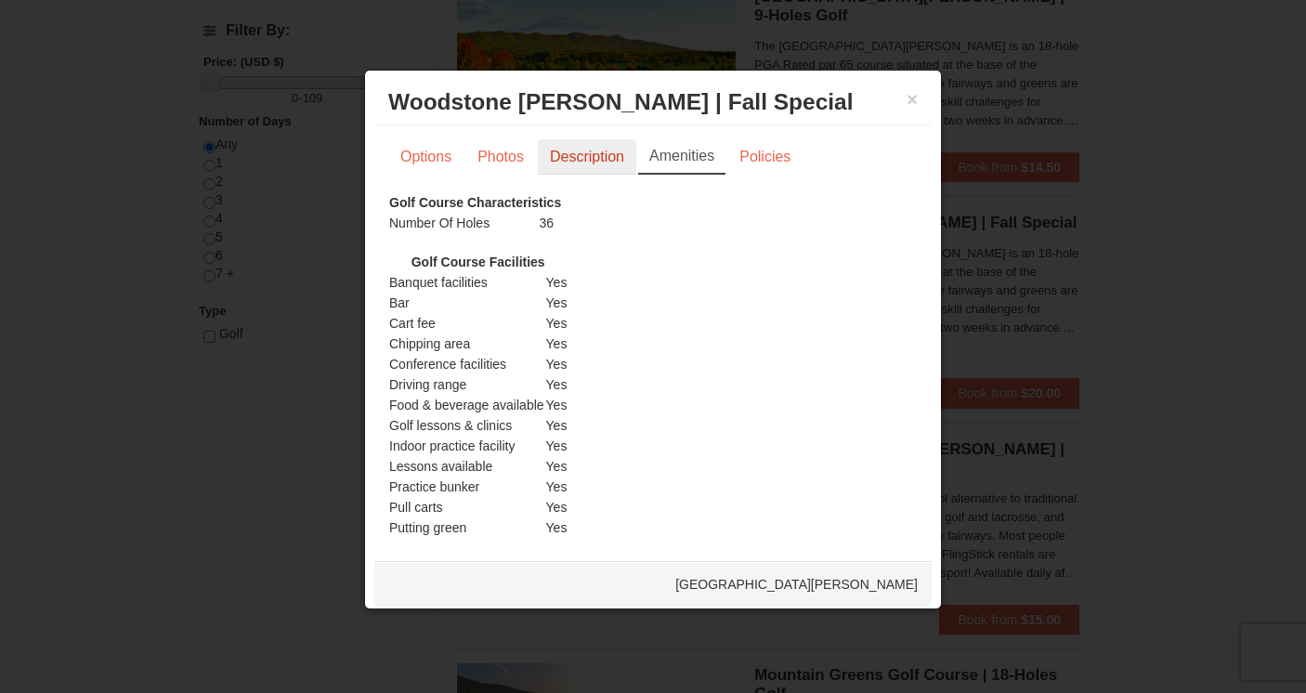
click at [619, 157] on link "Description" at bounding box center [587, 156] width 98 height 35
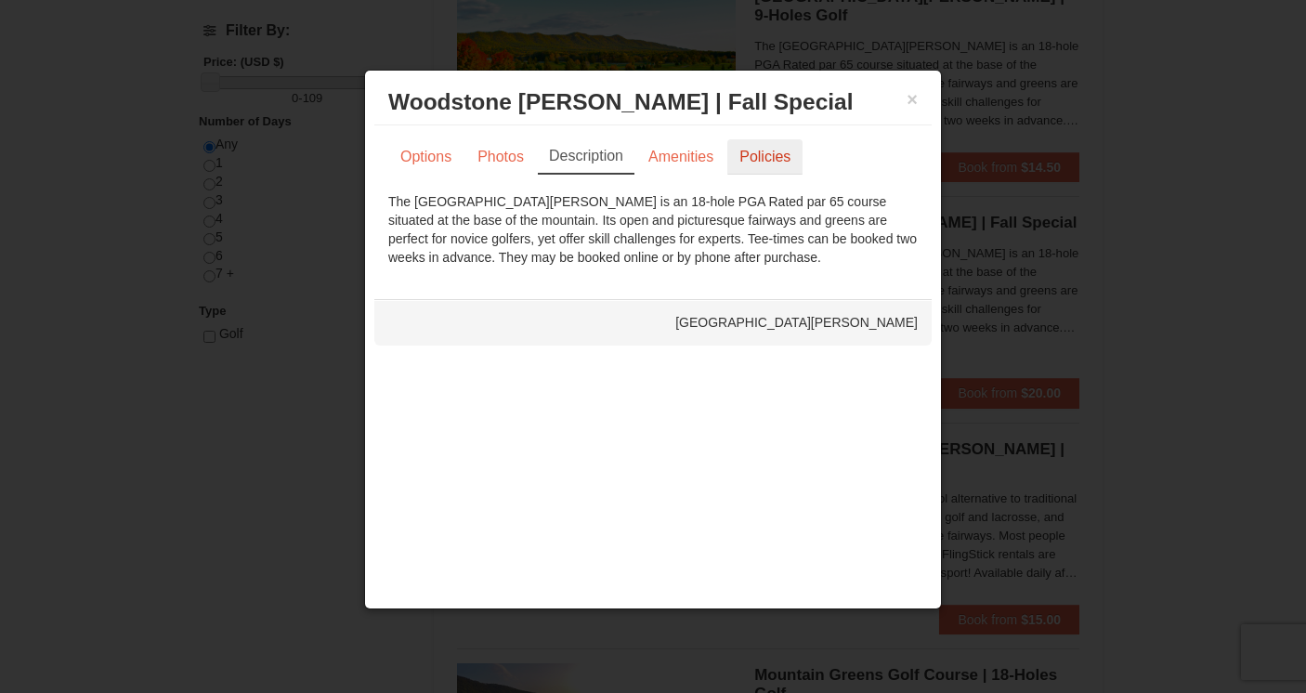
click at [773, 154] on link "Policies" at bounding box center [765, 156] width 75 height 35
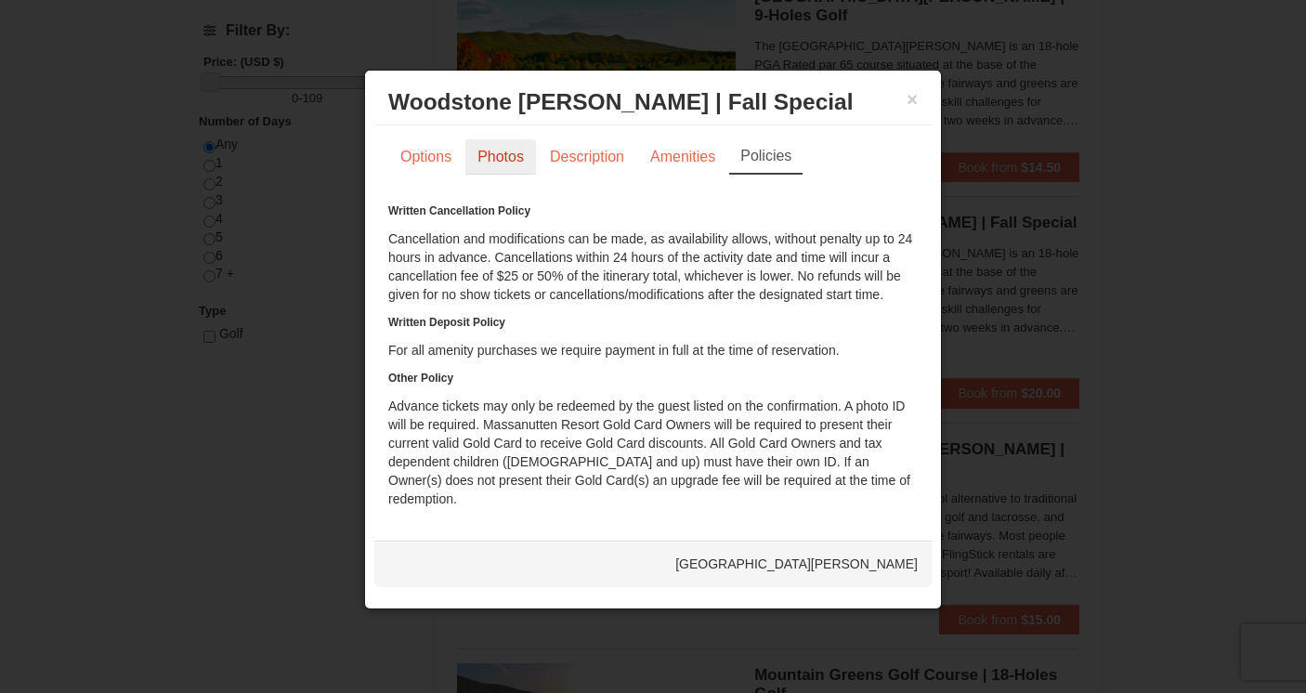
click at [505, 159] on link "Photos" at bounding box center [501, 156] width 71 height 35
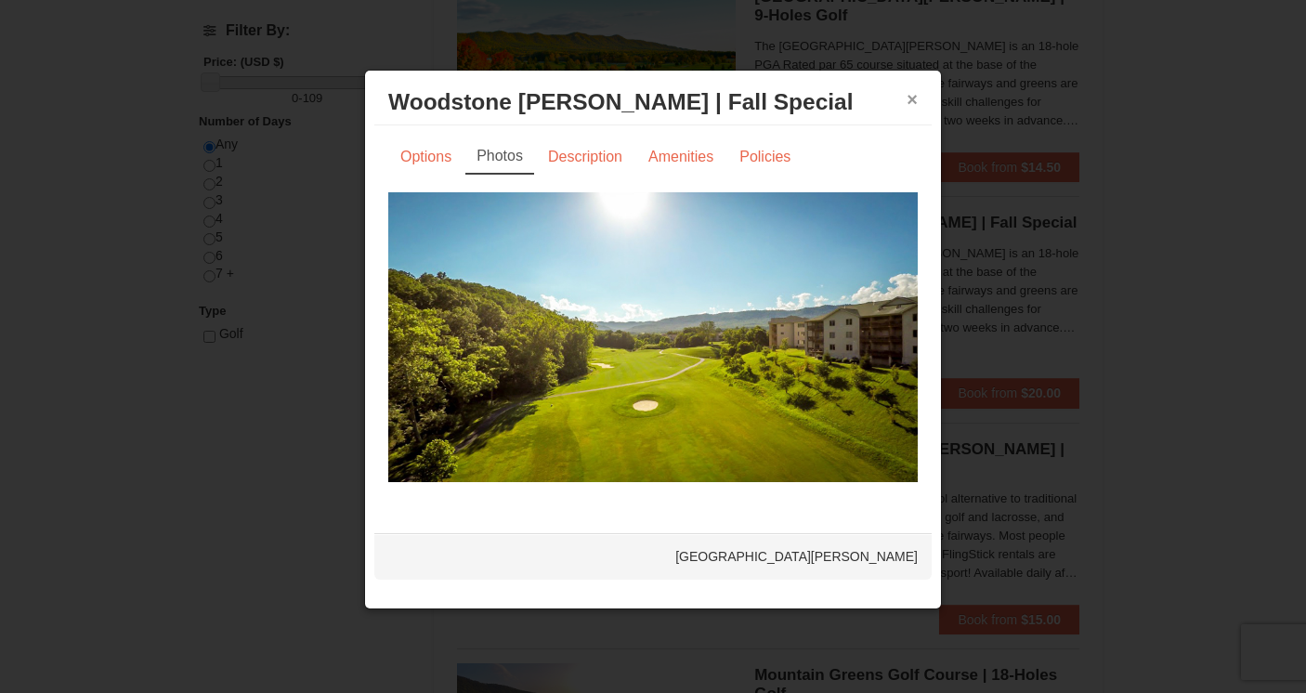
click at [913, 106] on button "×" at bounding box center [912, 99] width 11 height 19
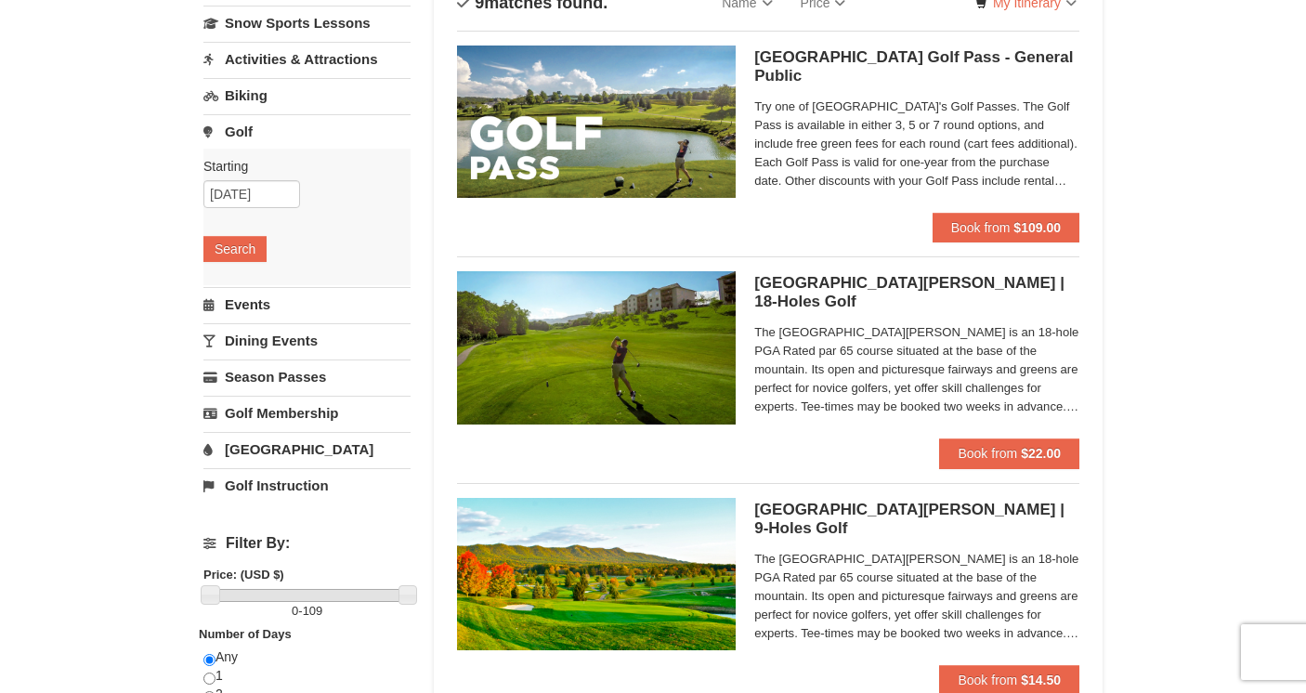
scroll to position [158, 0]
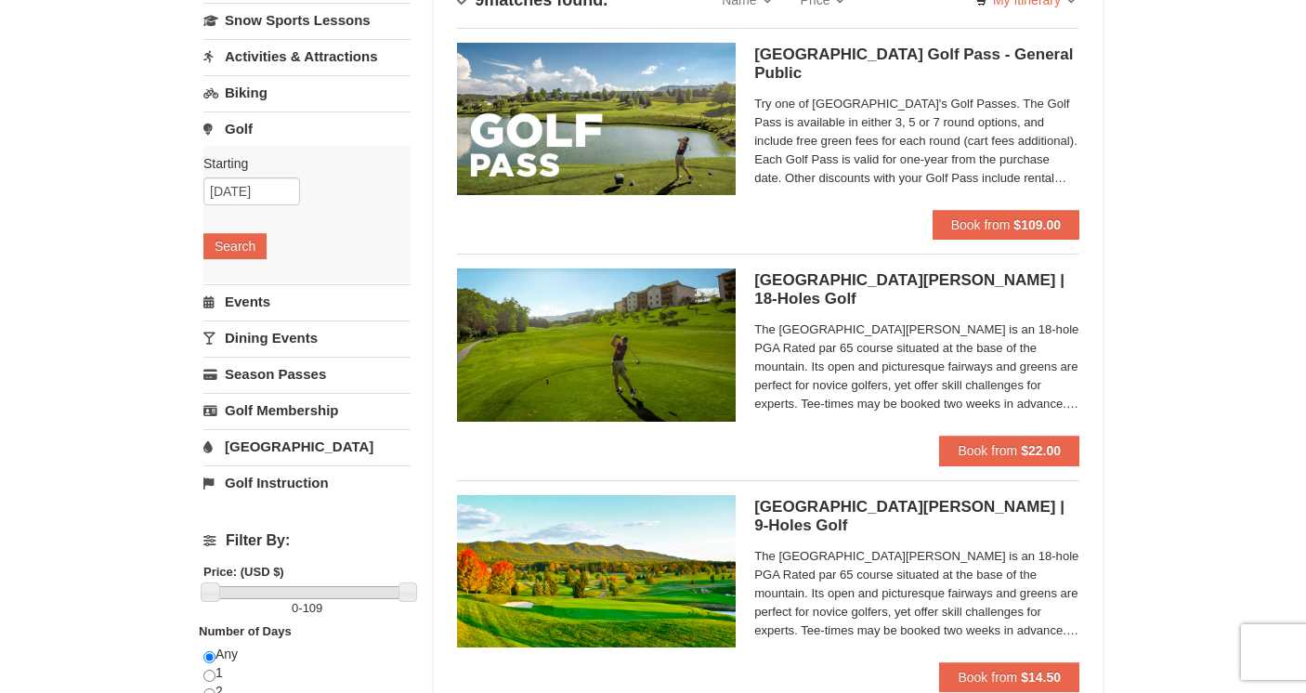
click at [244, 303] on link "Events" at bounding box center [306, 301] width 207 height 34
click at [240, 282] on button "Search" at bounding box center [234, 282] width 63 height 26
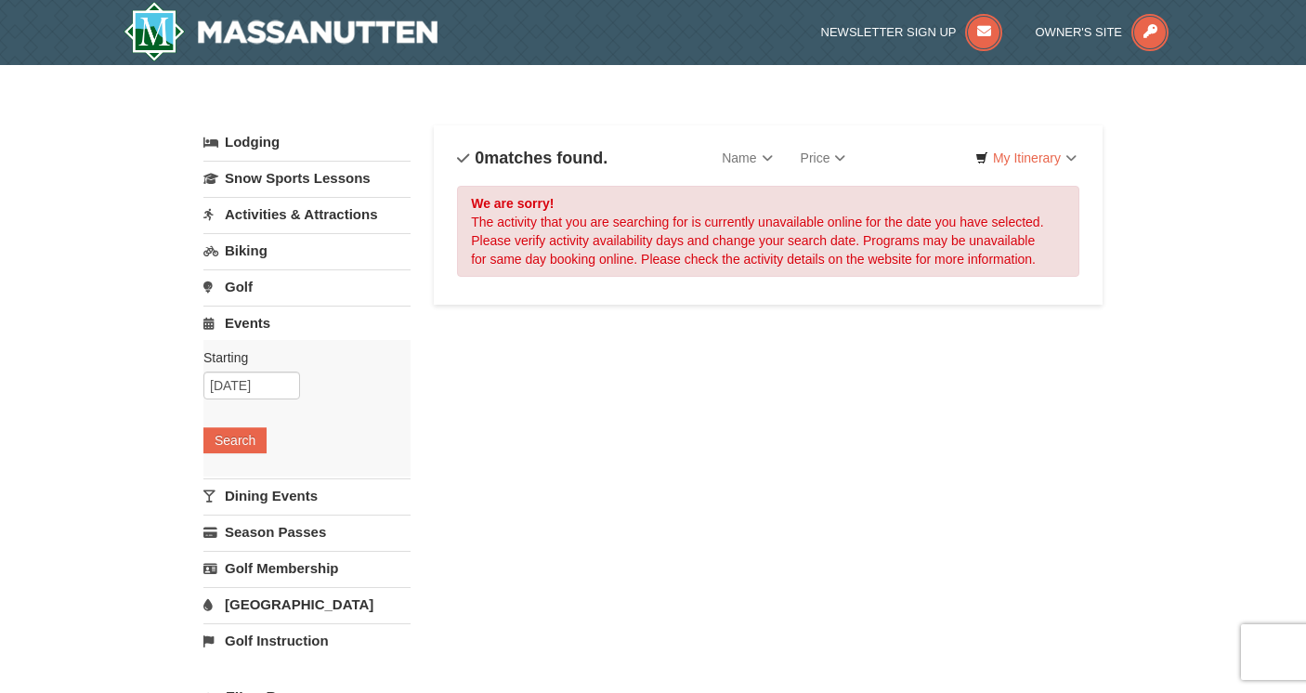
click at [250, 249] on link "Biking" at bounding box center [306, 250] width 207 height 34
click at [249, 369] on button "Search" at bounding box center [234, 368] width 63 height 26
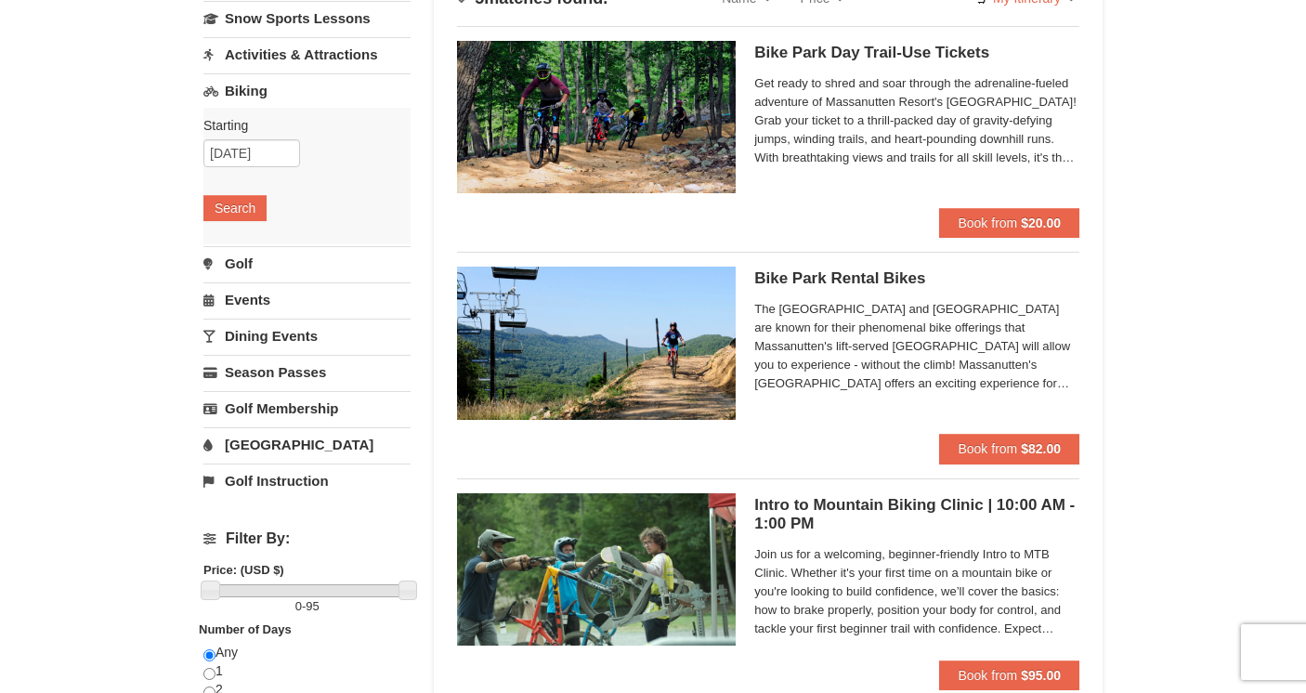
scroll to position [162, 0]
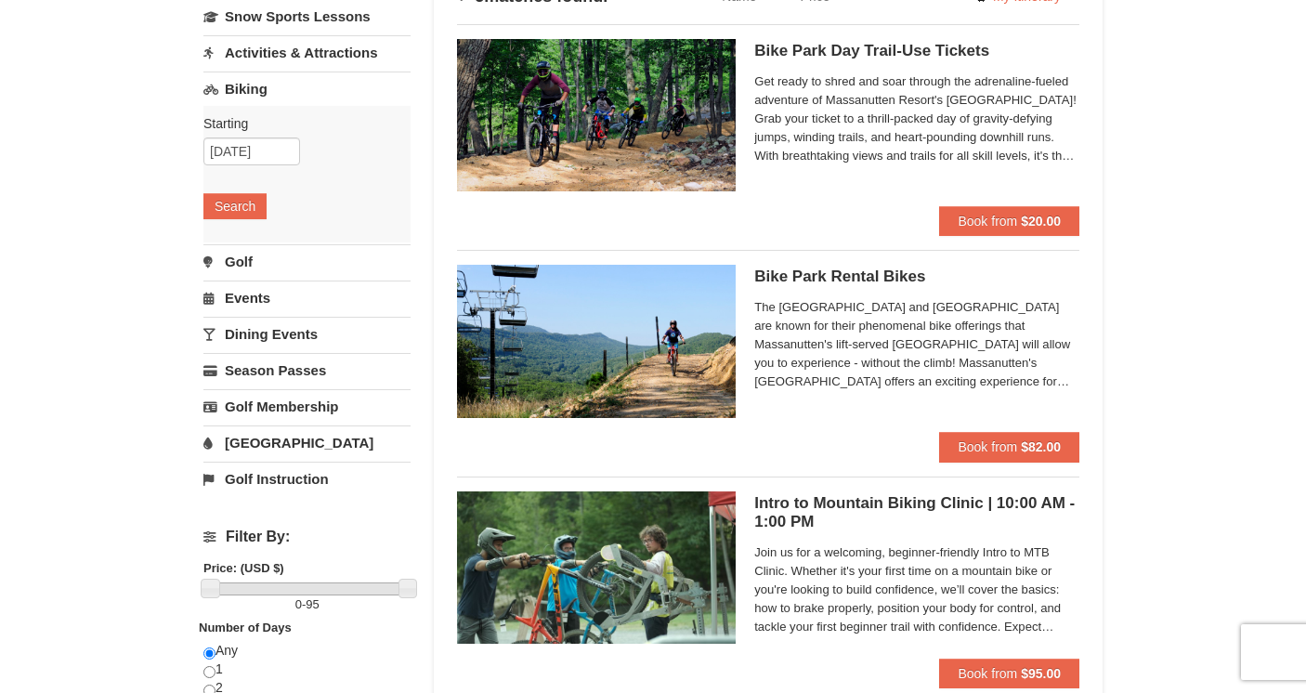
click at [250, 333] on link "Dining Events" at bounding box center [306, 334] width 207 height 34
click at [242, 314] on button "Search" at bounding box center [234, 315] width 63 height 26
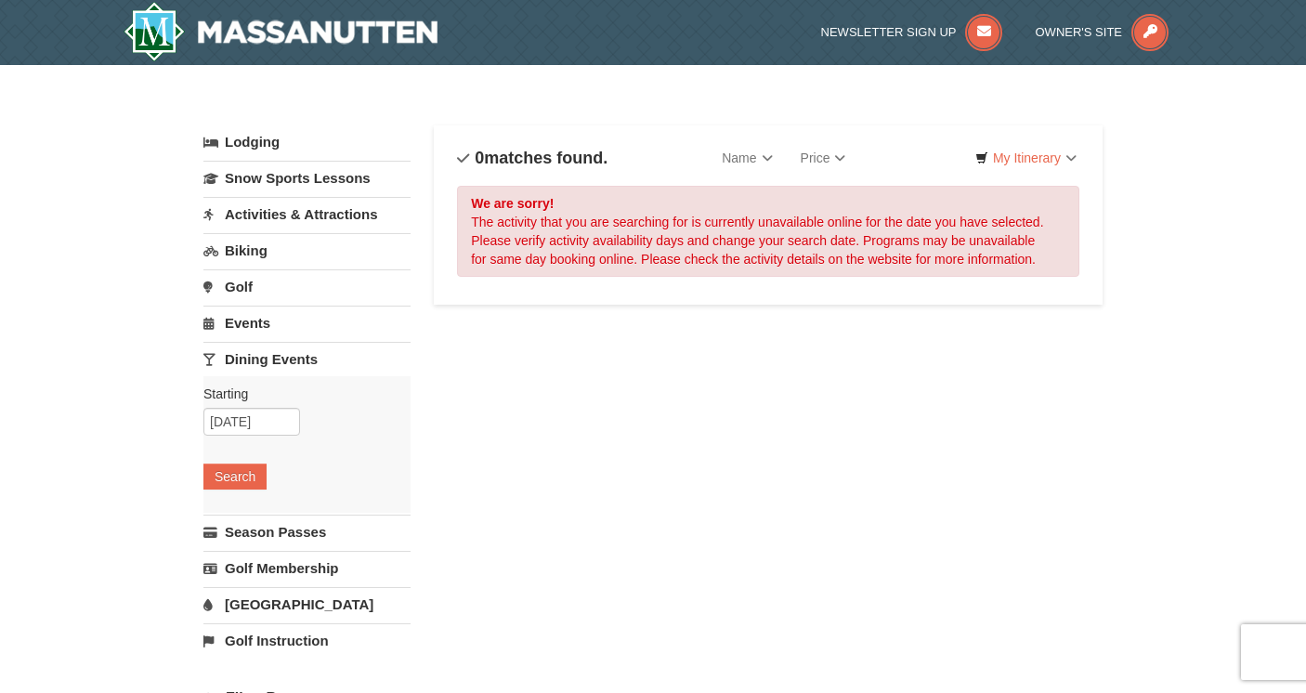
scroll to position [286, 0]
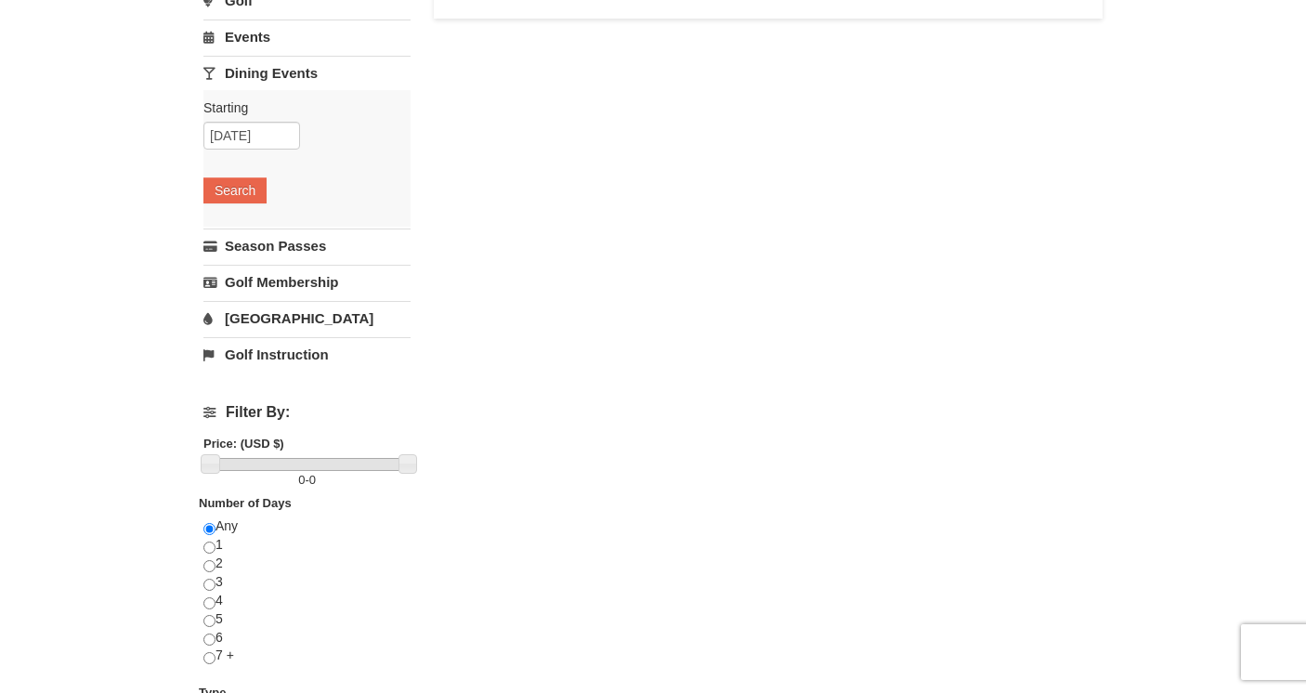
click at [255, 355] on link "Golf Instruction" at bounding box center [306, 354] width 207 height 34
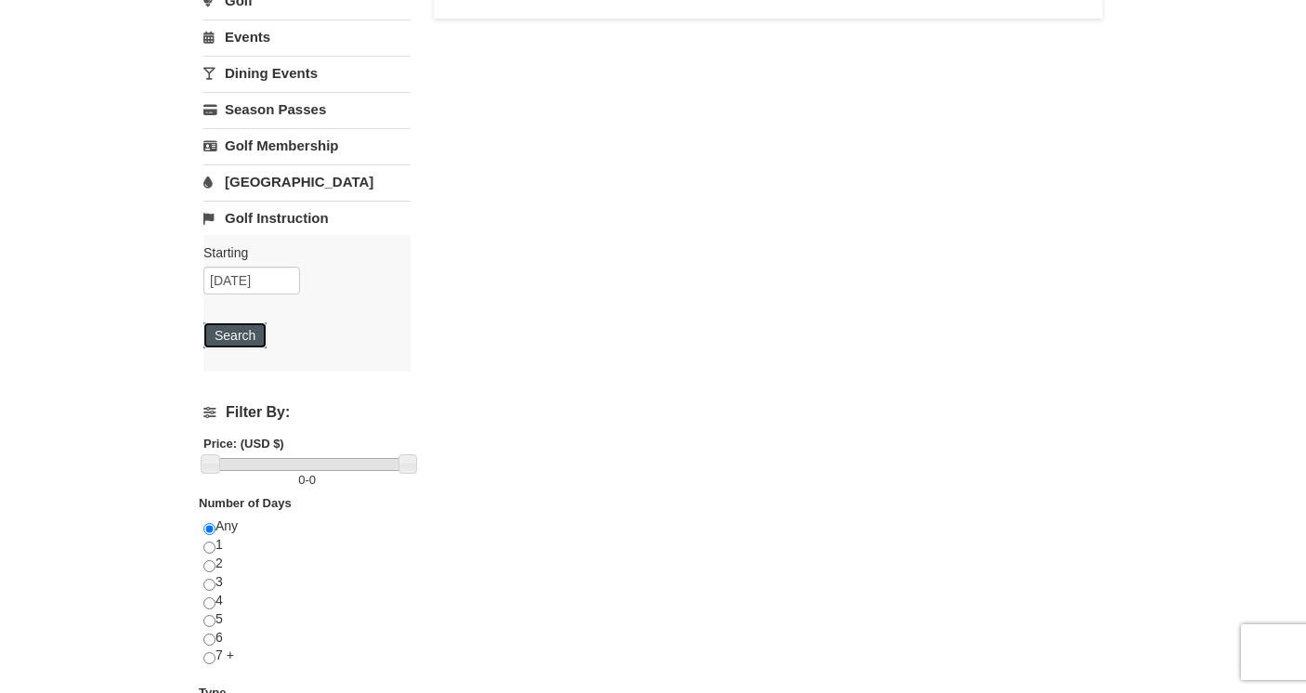
click at [247, 335] on button "Search" at bounding box center [234, 335] width 63 height 26
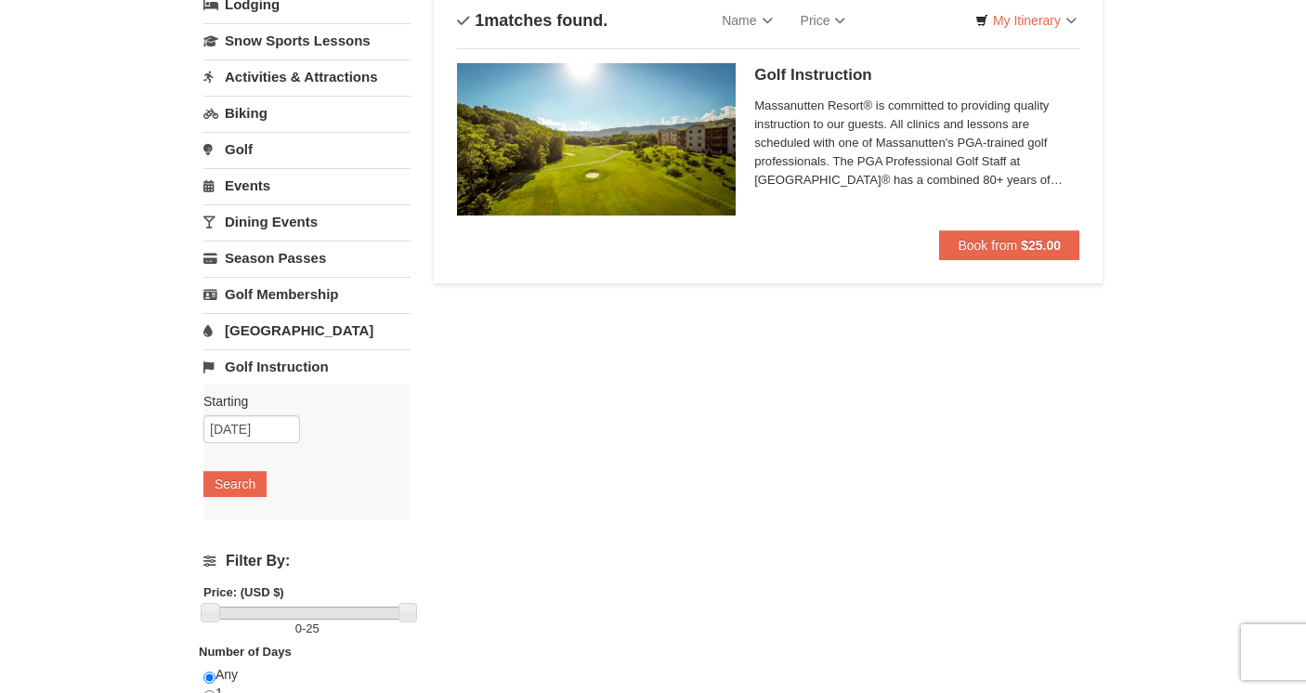
scroll to position [140, 0]
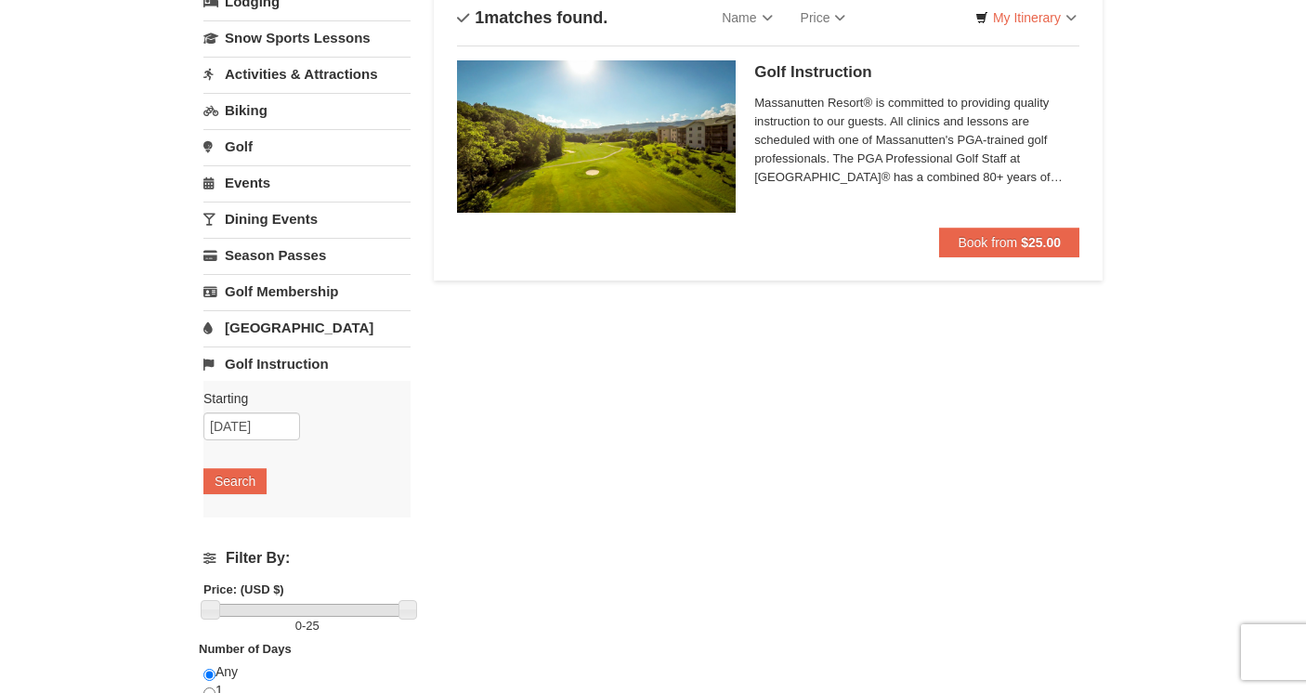
click at [256, 330] on link "[GEOGRAPHIC_DATA]" at bounding box center [306, 327] width 207 height 34
click at [239, 453] on button "Search" at bounding box center [234, 445] width 63 height 26
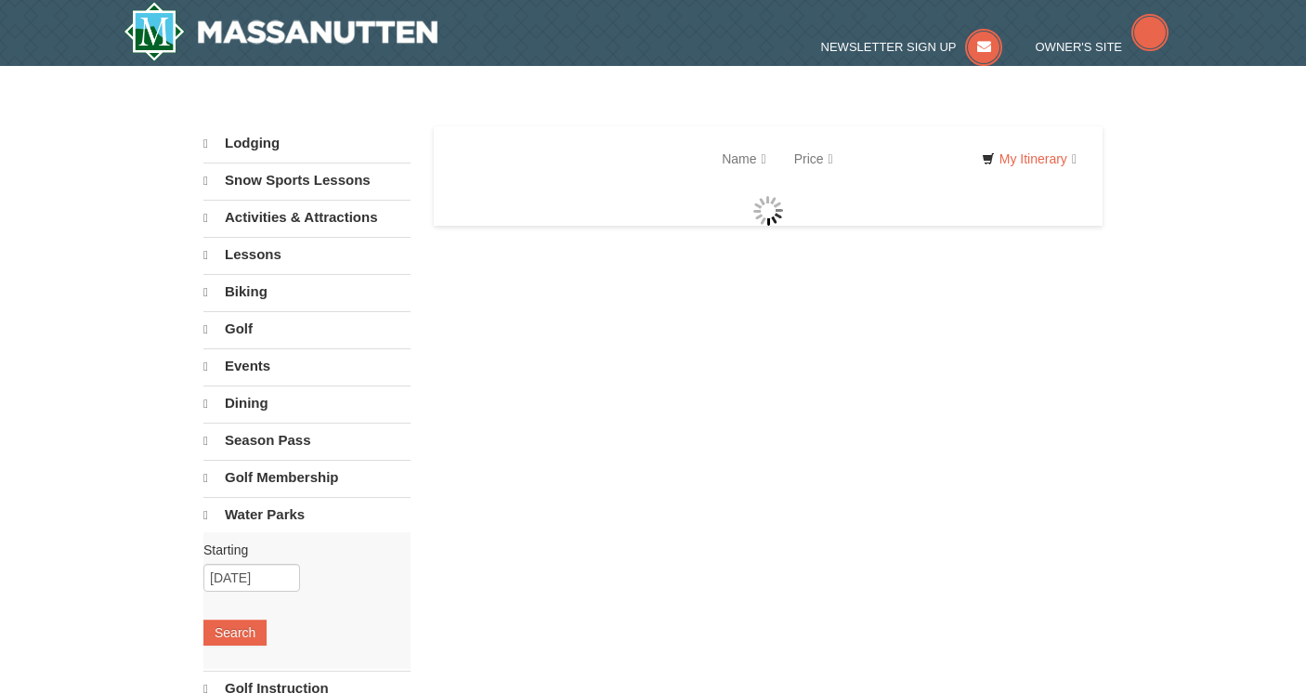
select select "10"
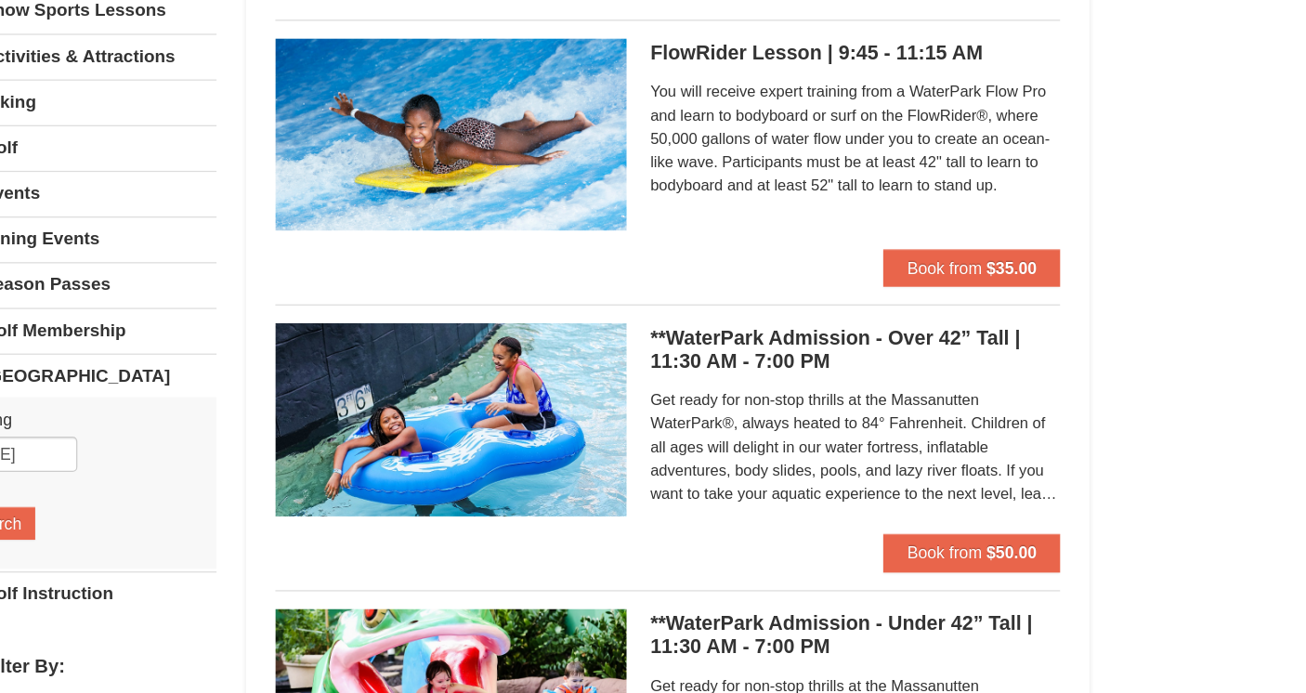
scroll to position [169, 0]
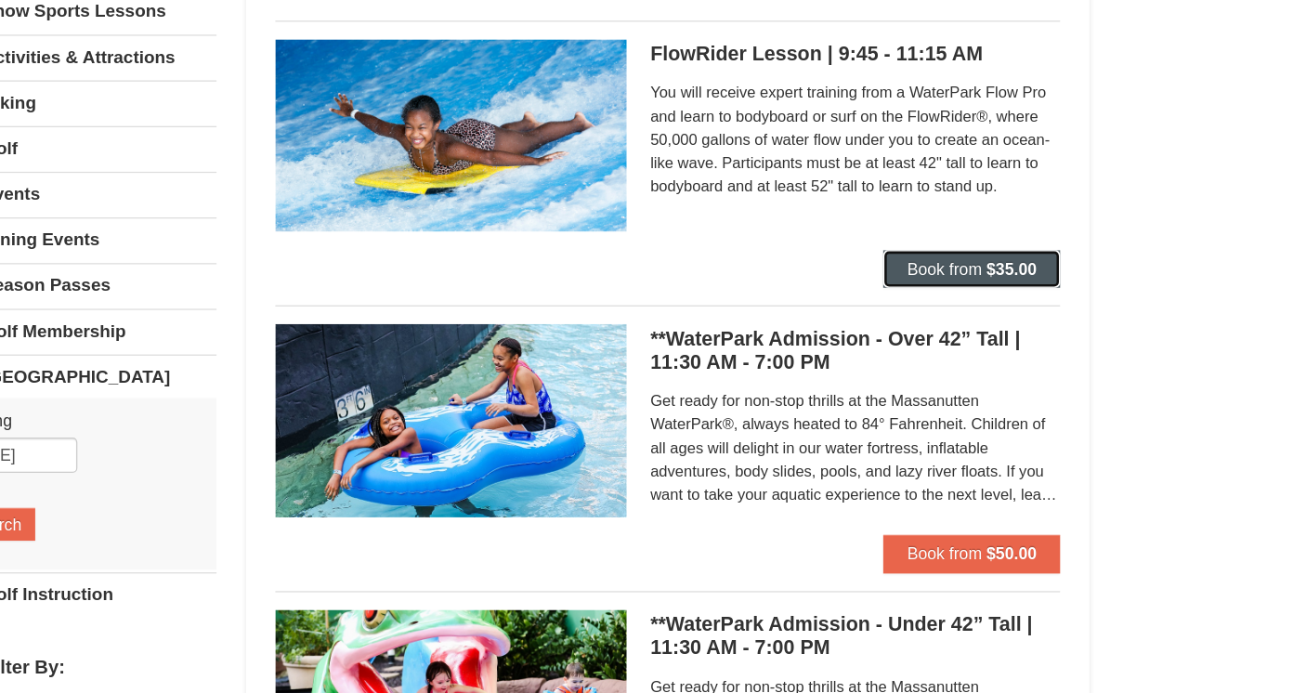
click at [1018, 208] on button "Book from $35.00" at bounding box center [1009, 214] width 140 height 30
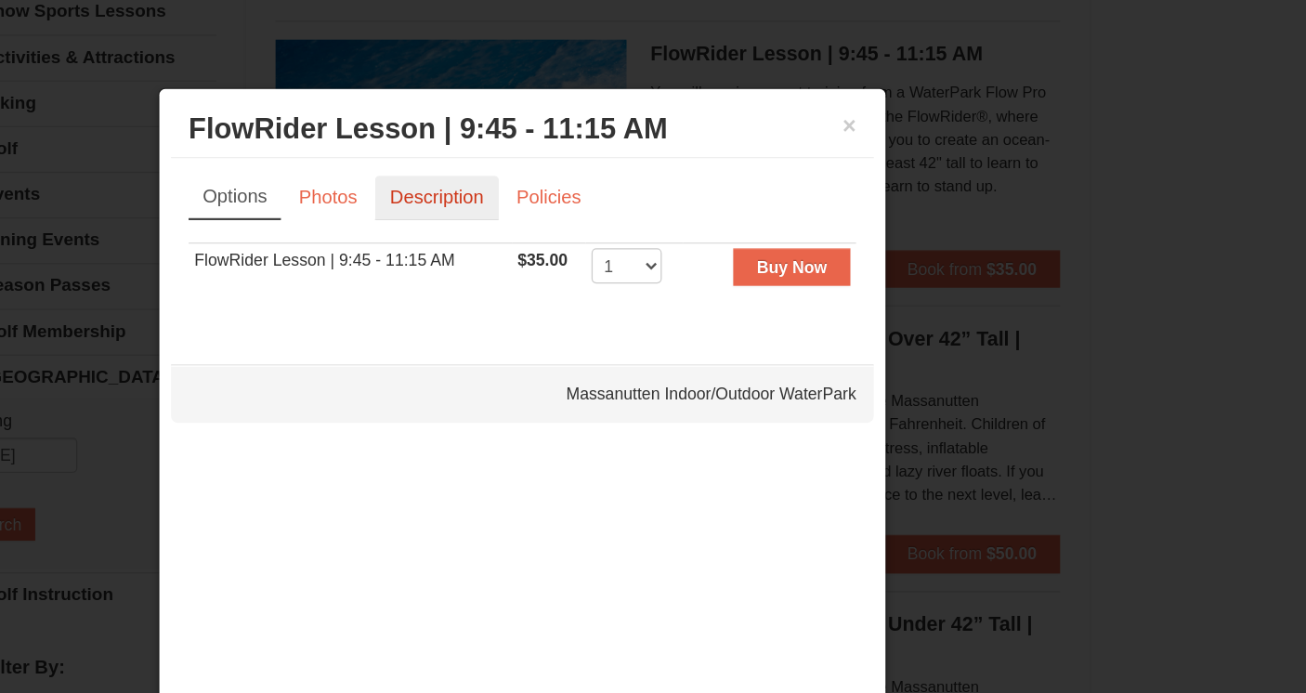
click at [583, 158] on link "Description" at bounding box center [585, 156] width 98 height 35
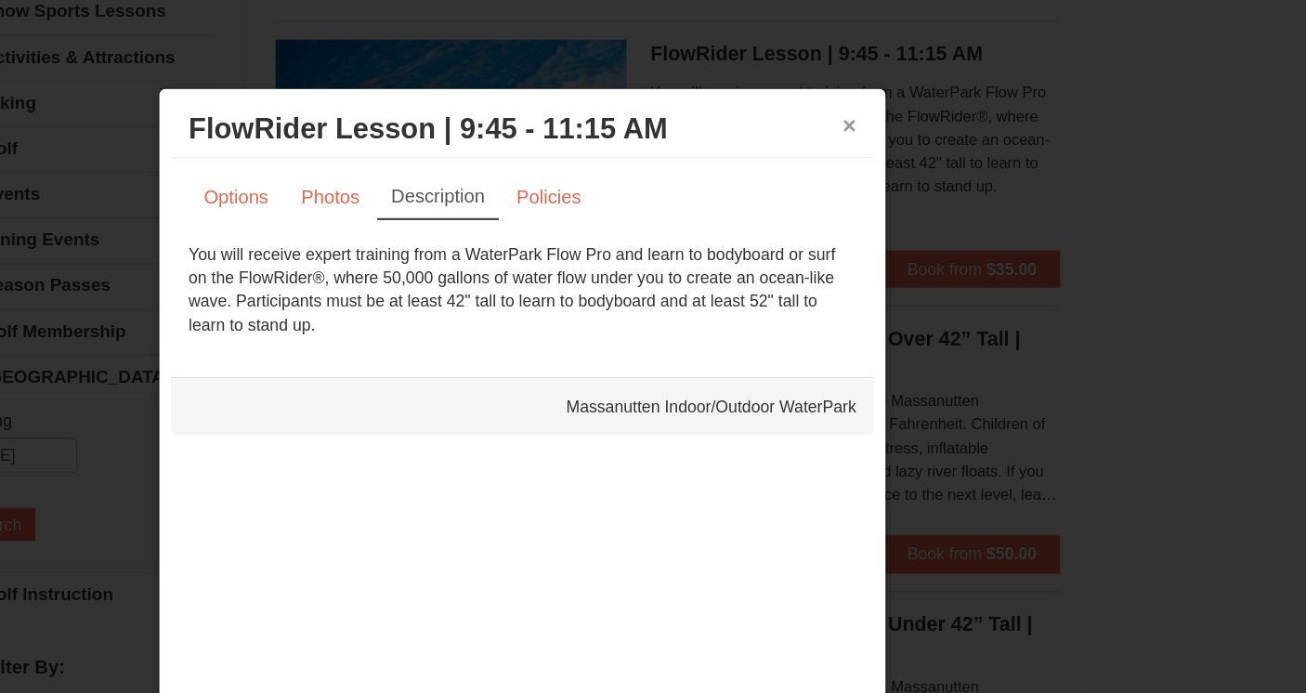
click at [913, 98] on button "×" at bounding box center [912, 99] width 11 height 19
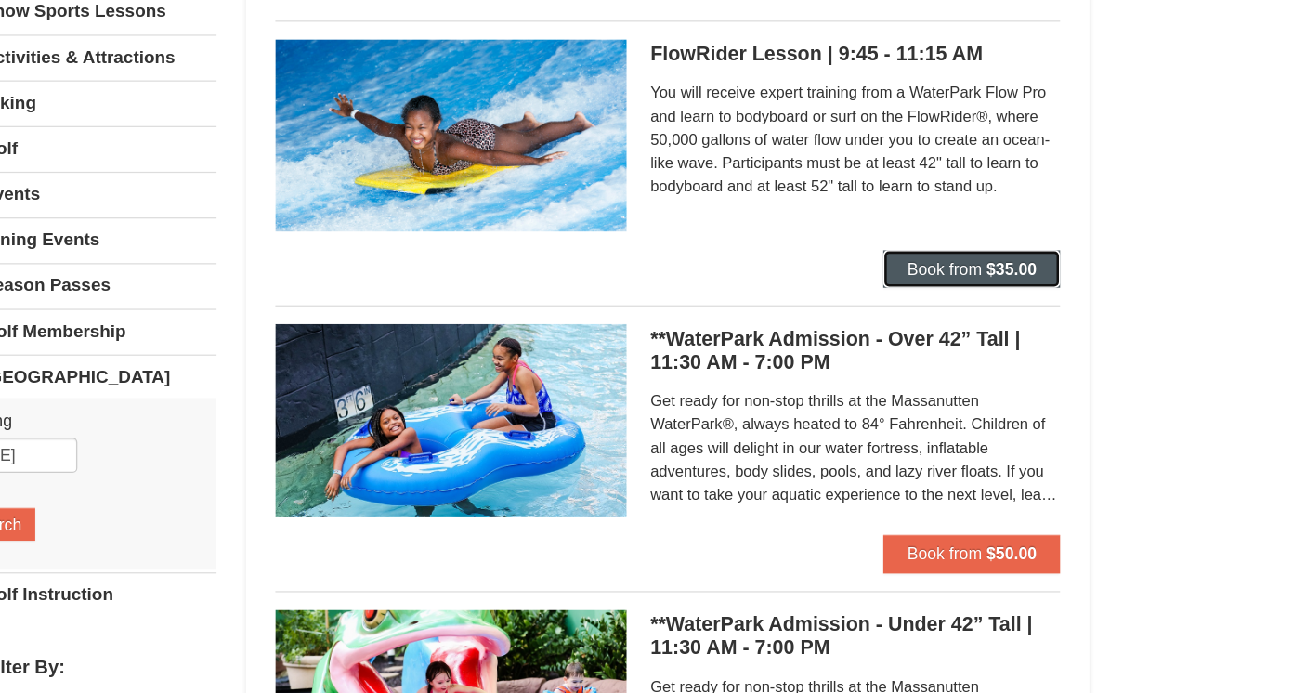
click at [1017, 212] on button "Book from $35.00" at bounding box center [1009, 214] width 140 height 30
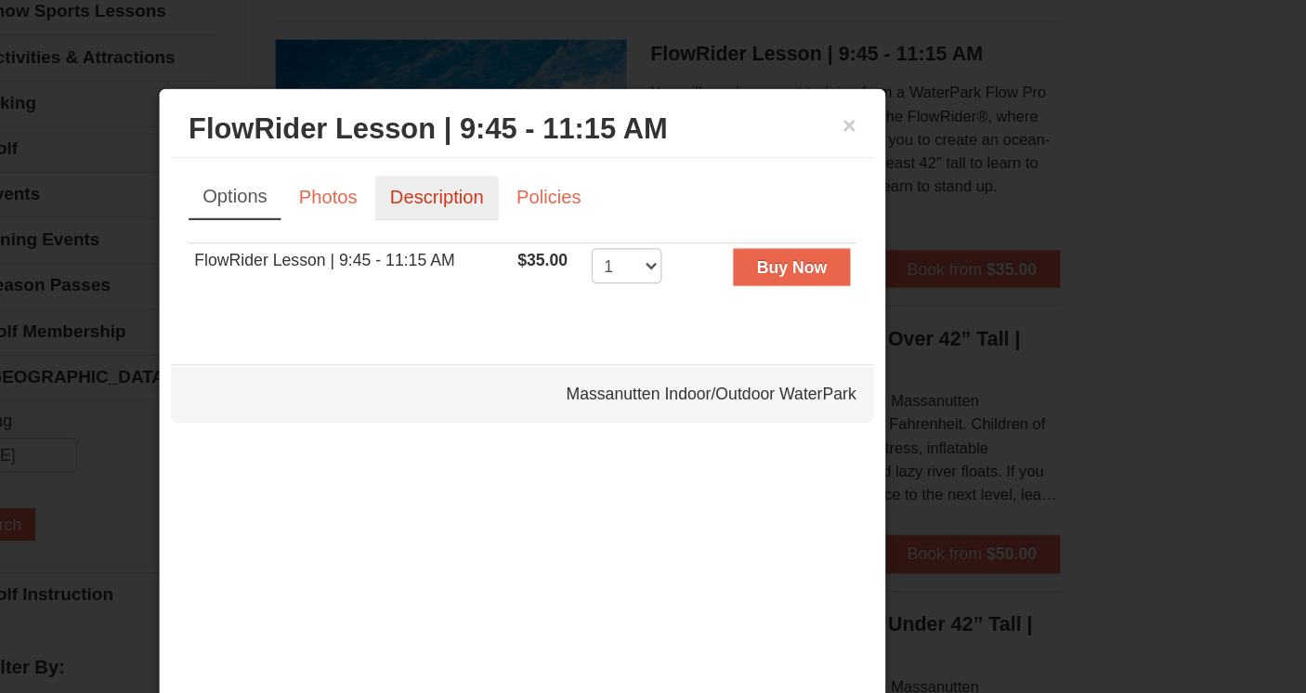
click at [576, 158] on link "Description" at bounding box center [585, 156] width 98 height 35
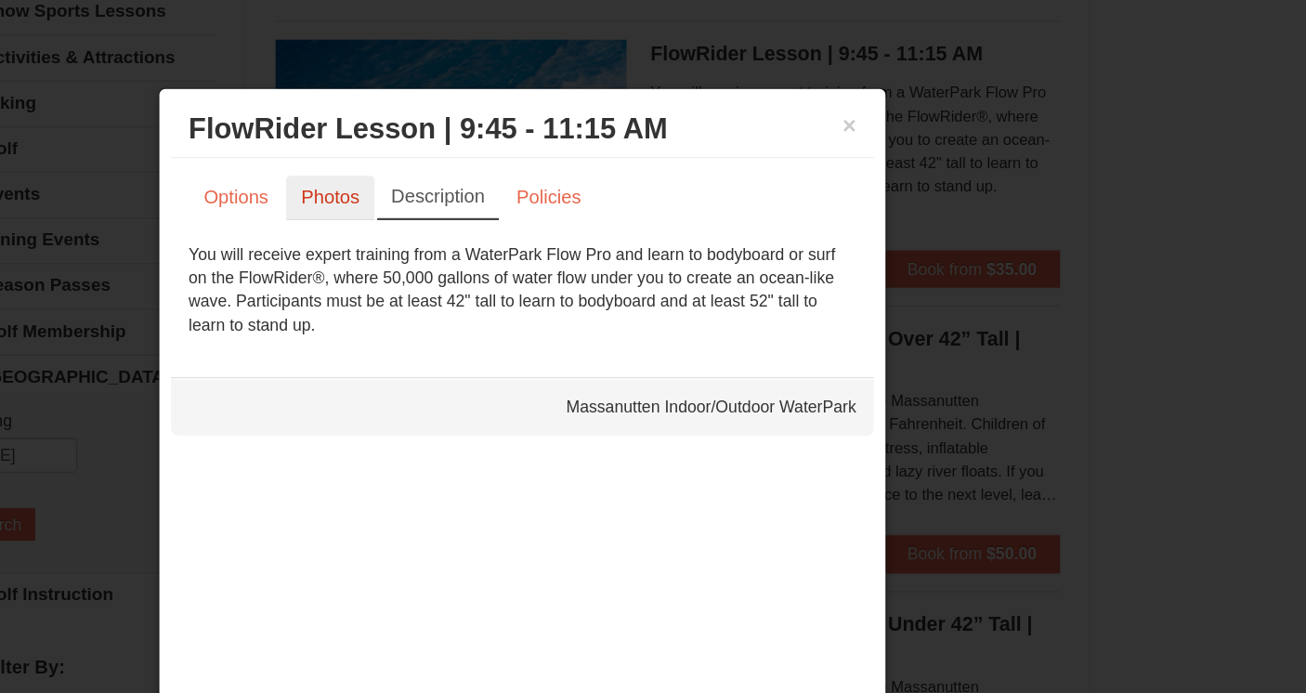
click at [511, 162] on link "Photos" at bounding box center [501, 156] width 71 height 35
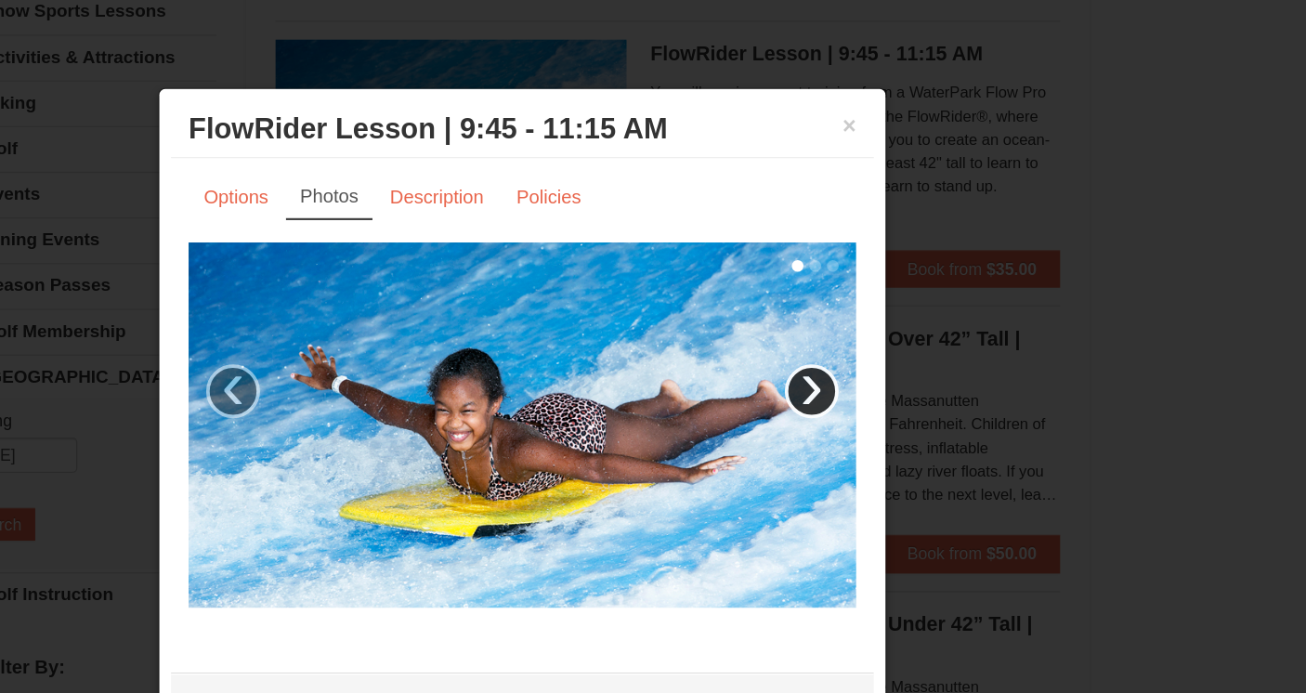
click at [892, 311] on link "›" at bounding box center [882, 310] width 43 height 43
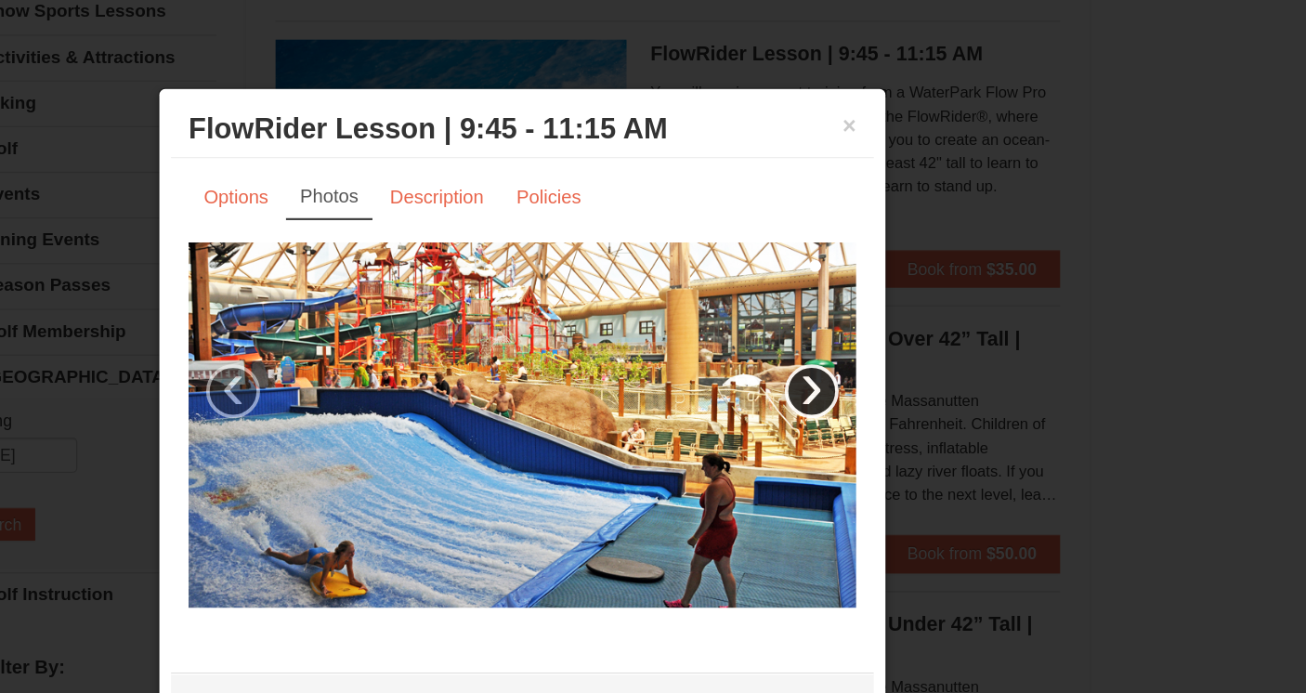
click at [892, 311] on link "›" at bounding box center [882, 310] width 43 height 43
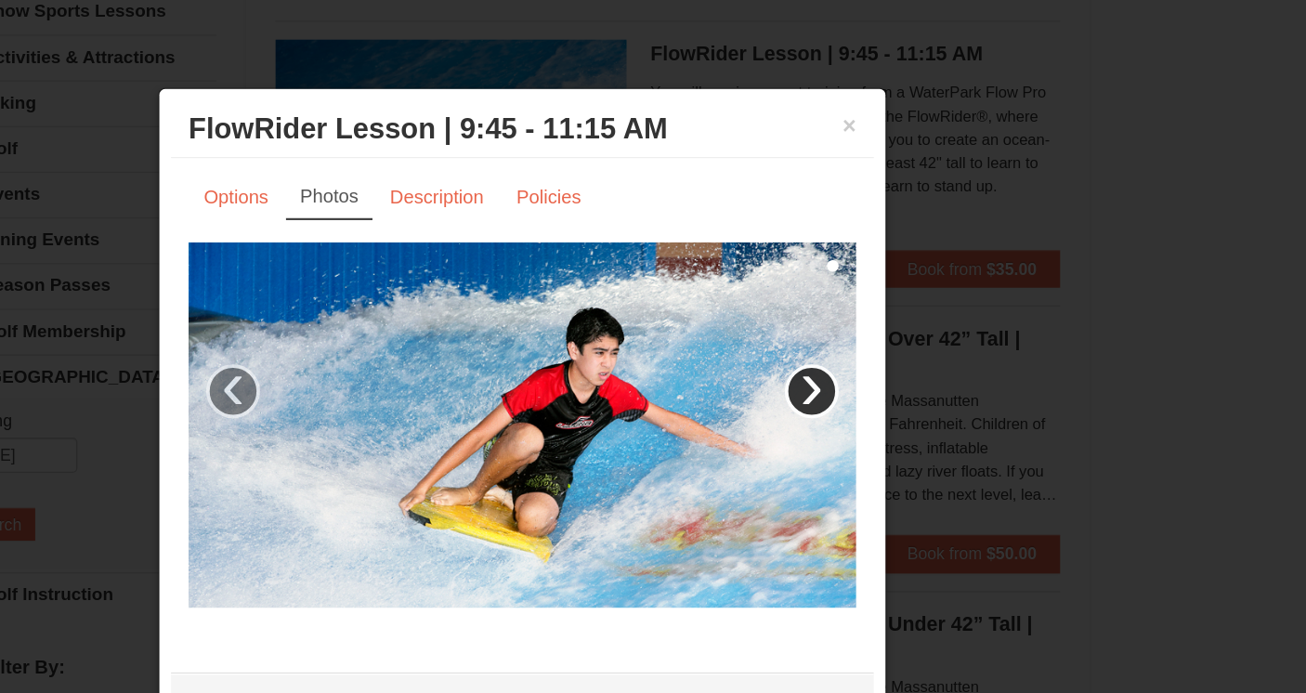
click at [892, 311] on link "›" at bounding box center [882, 310] width 43 height 43
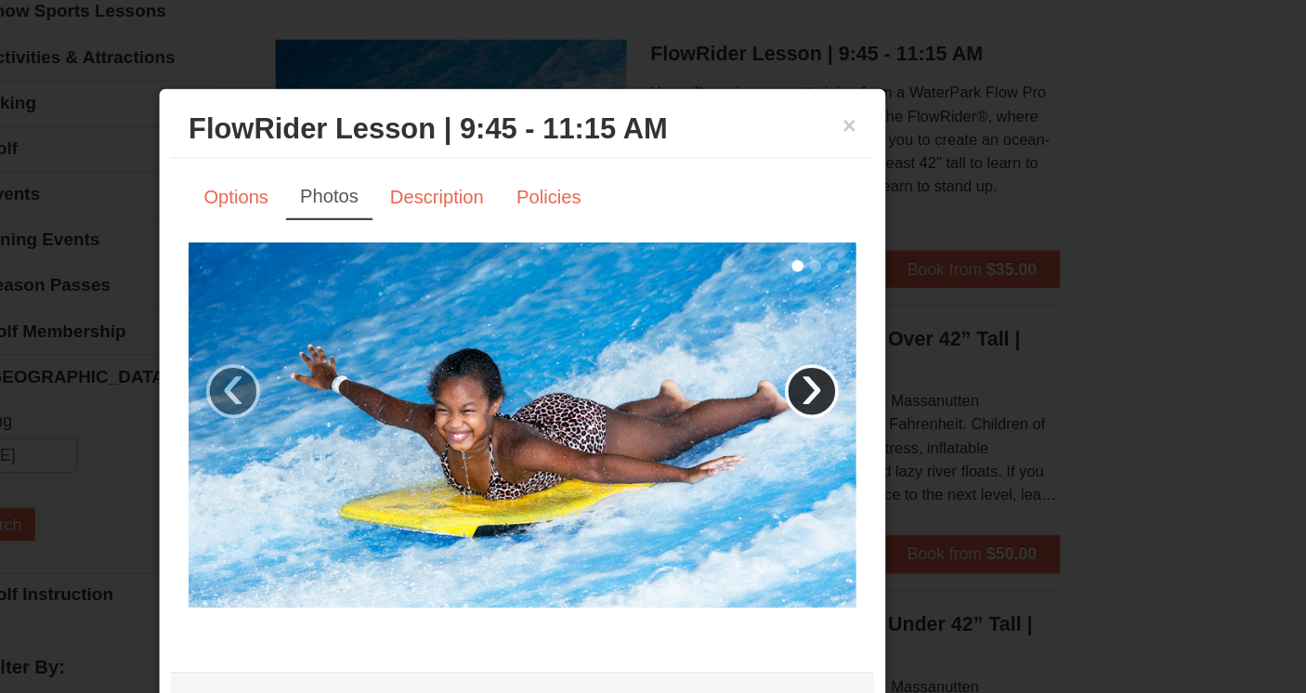
click at [892, 311] on link "›" at bounding box center [882, 310] width 43 height 43
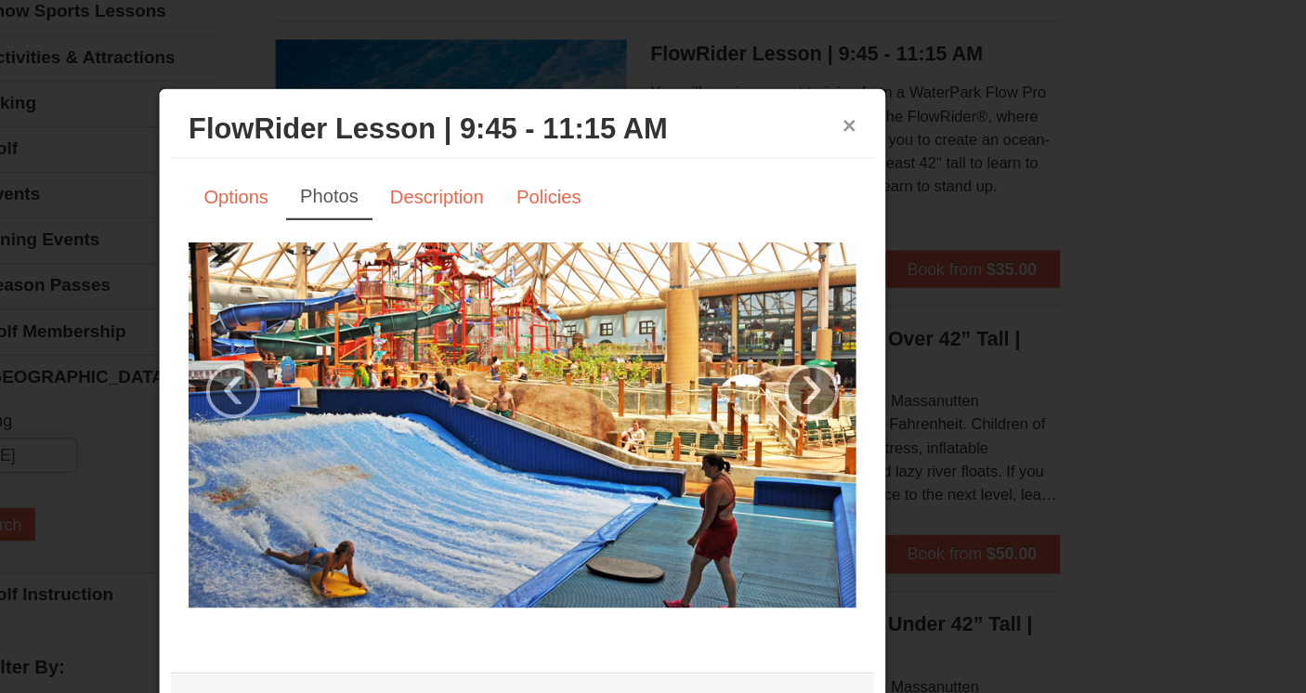
click at [912, 100] on button "×" at bounding box center [912, 99] width 11 height 19
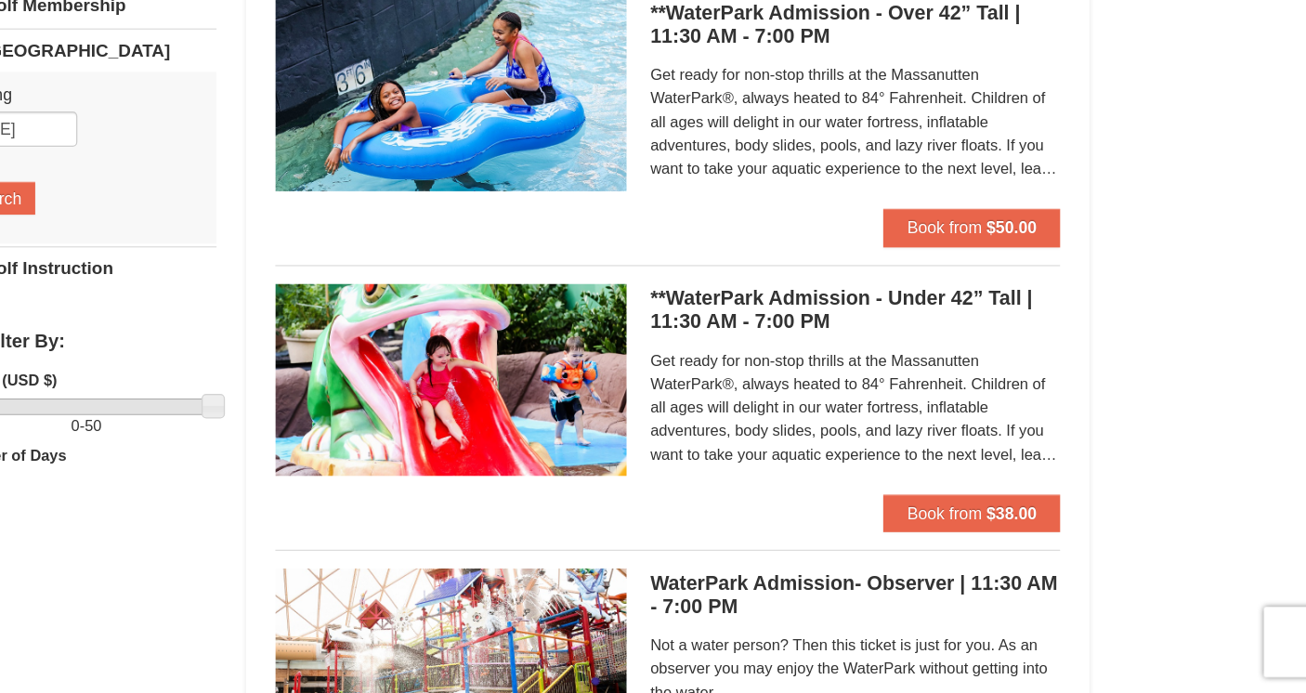
scroll to position [284, 0]
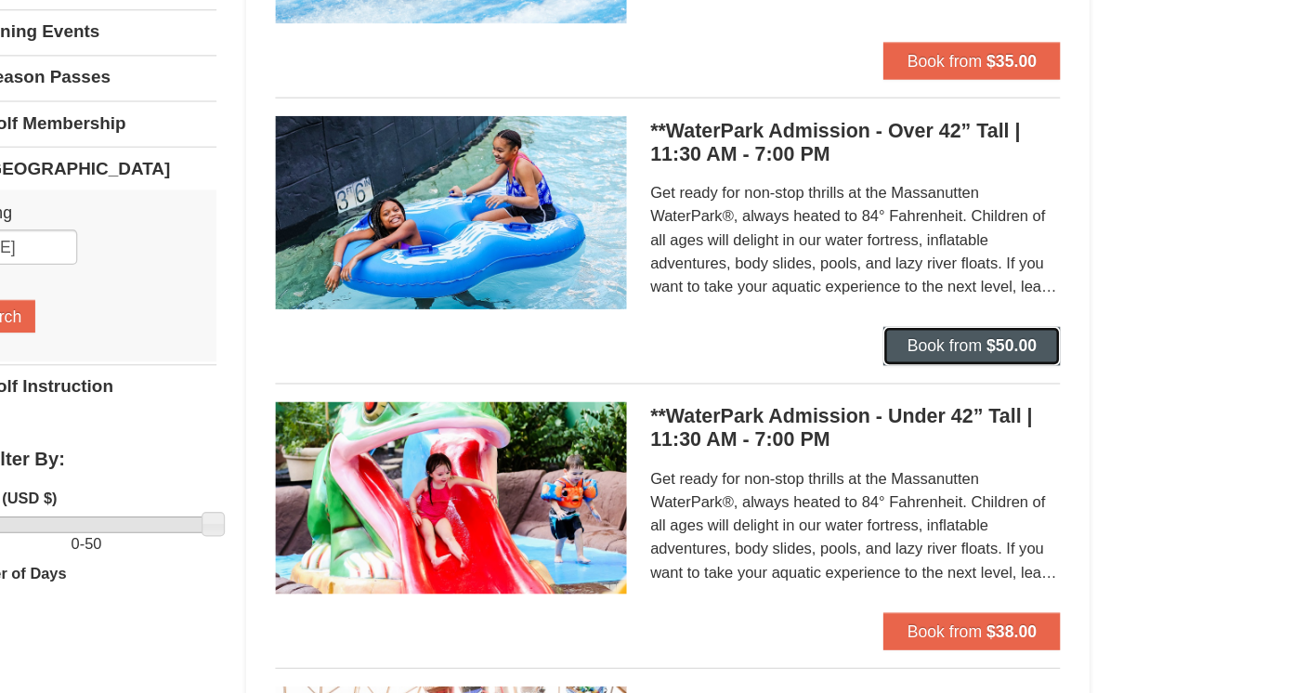
click at [1059, 333] on button "Book from $50.00" at bounding box center [1009, 324] width 140 height 30
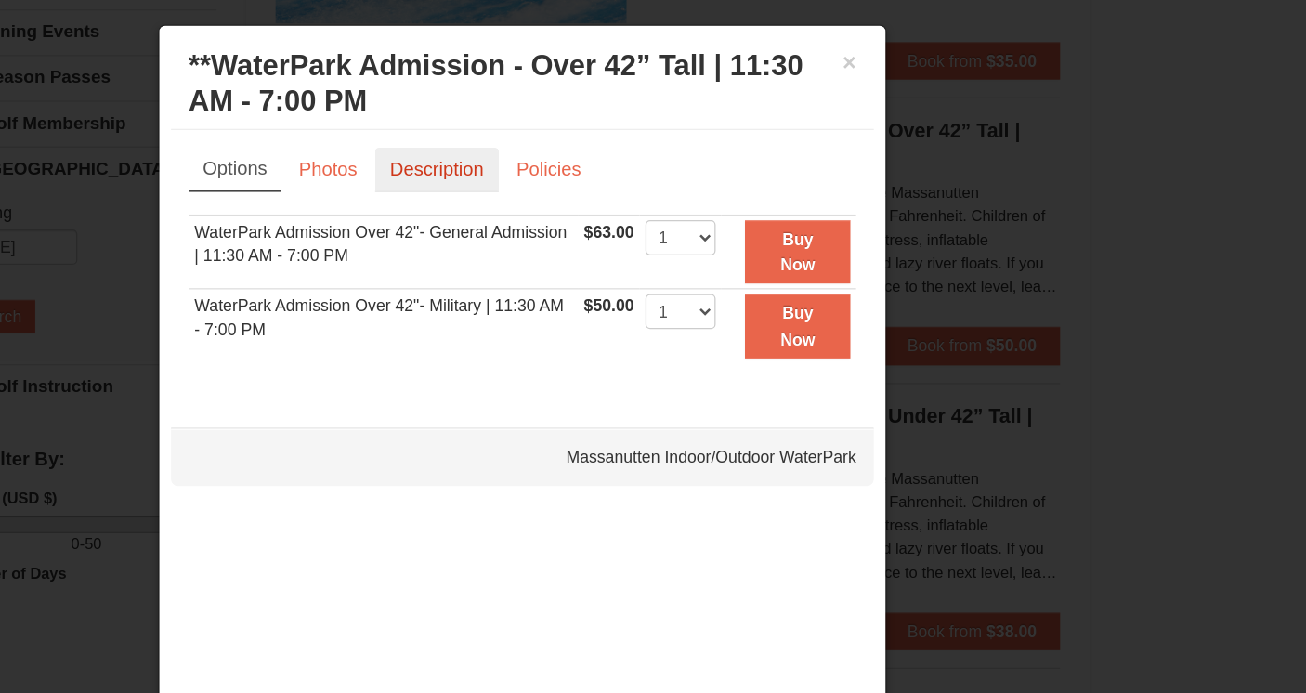
click at [597, 184] on link "Description" at bounding box center [585, 184] width 98 height 35
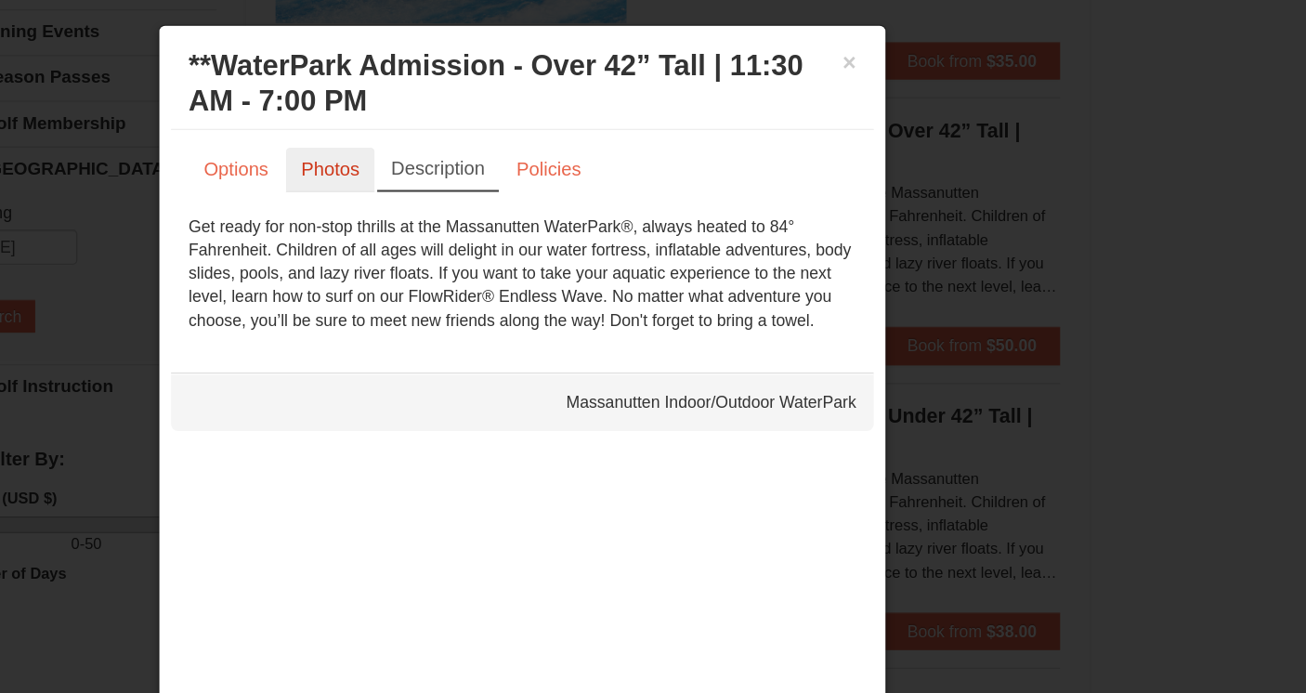
click at [502, 187] on link "Photos" at bounding box center [501, 184] width 71 height 35
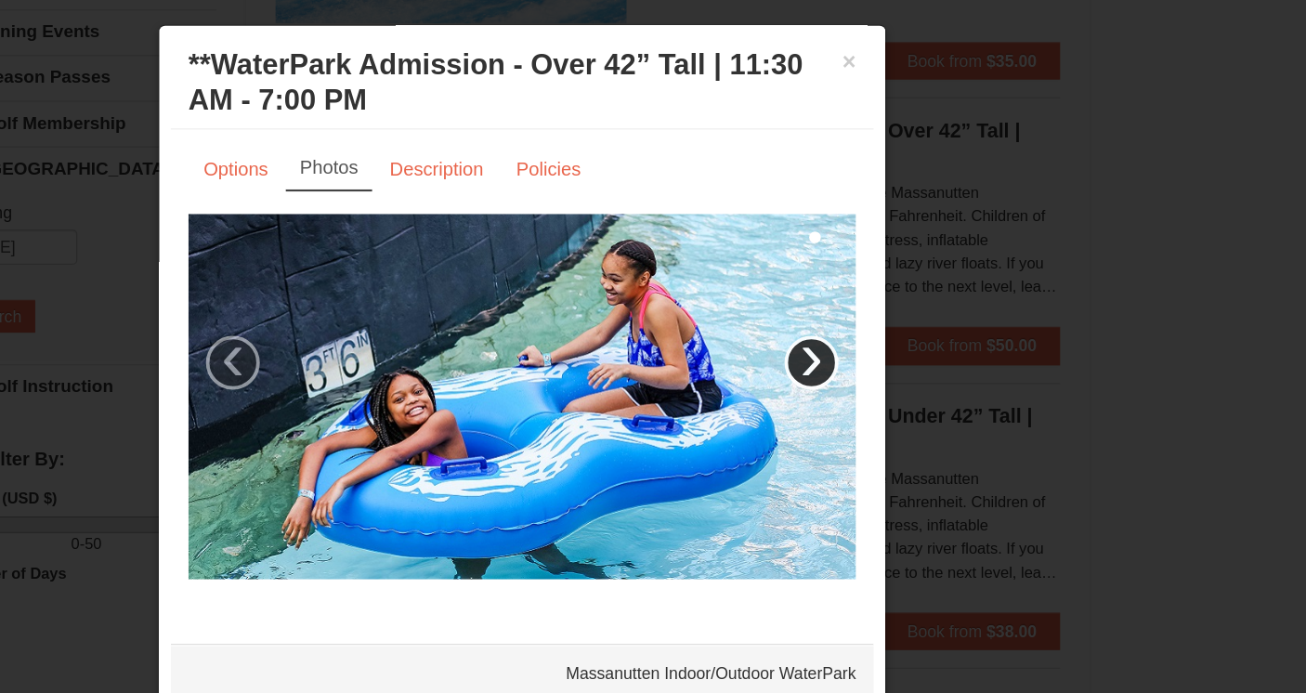
click at [883, 337] on link "›" at bounding box center [882, 338] width 43 height 43
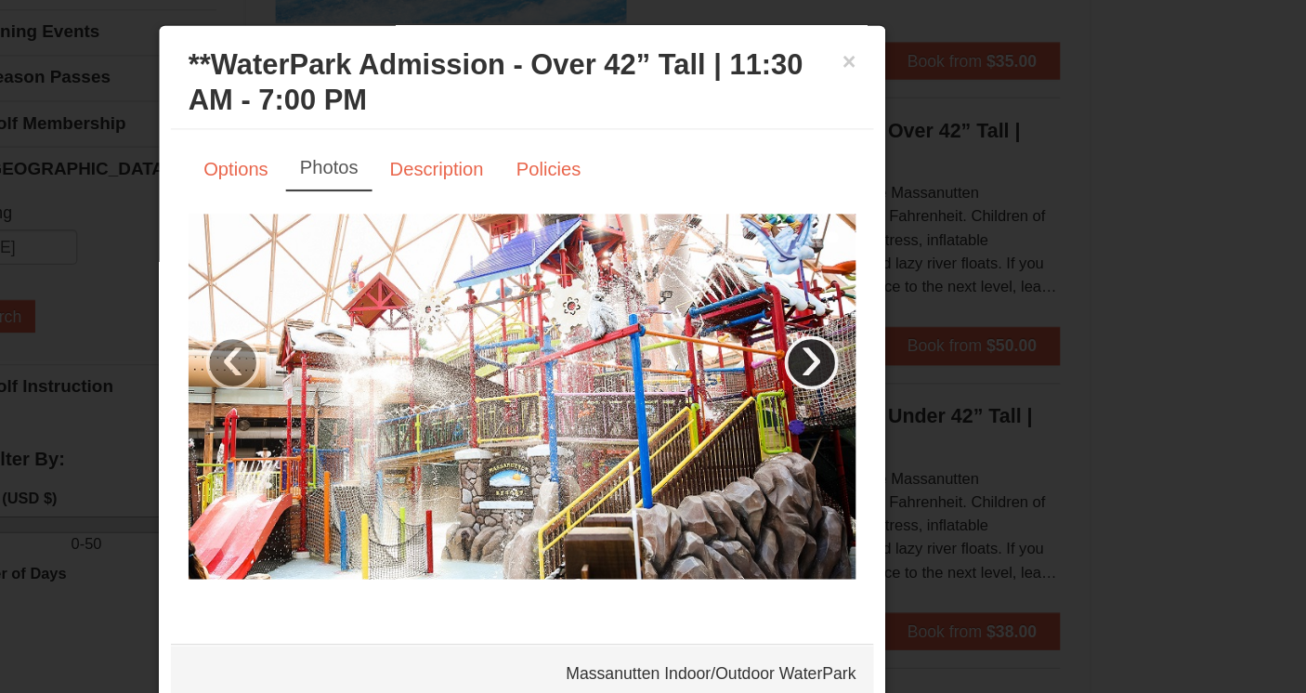
click at [883, 337] on link "›" at bounding box center [882, 338] width 43 height 43
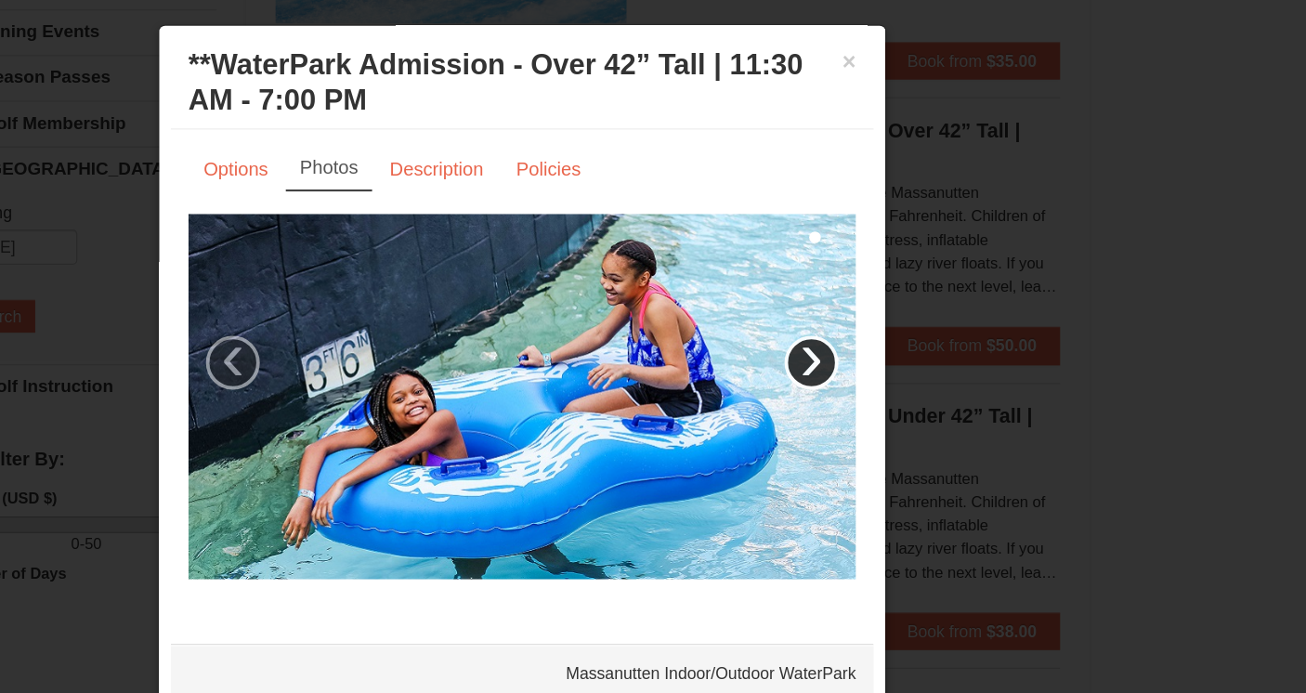
click at [883, 337] on link "›" at bounding box center [882, 338] width 43 height 43
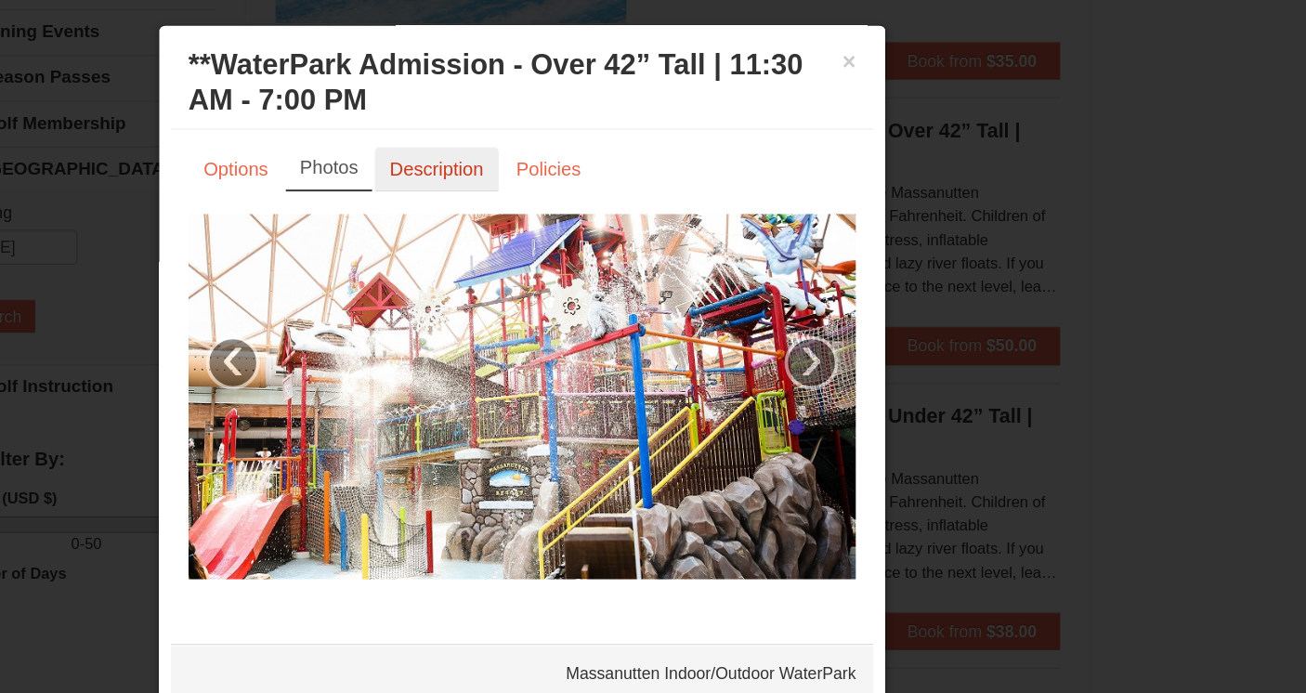
click at [579, 187] on link "Description" at bounding box center [585, 184] width 98 height 35
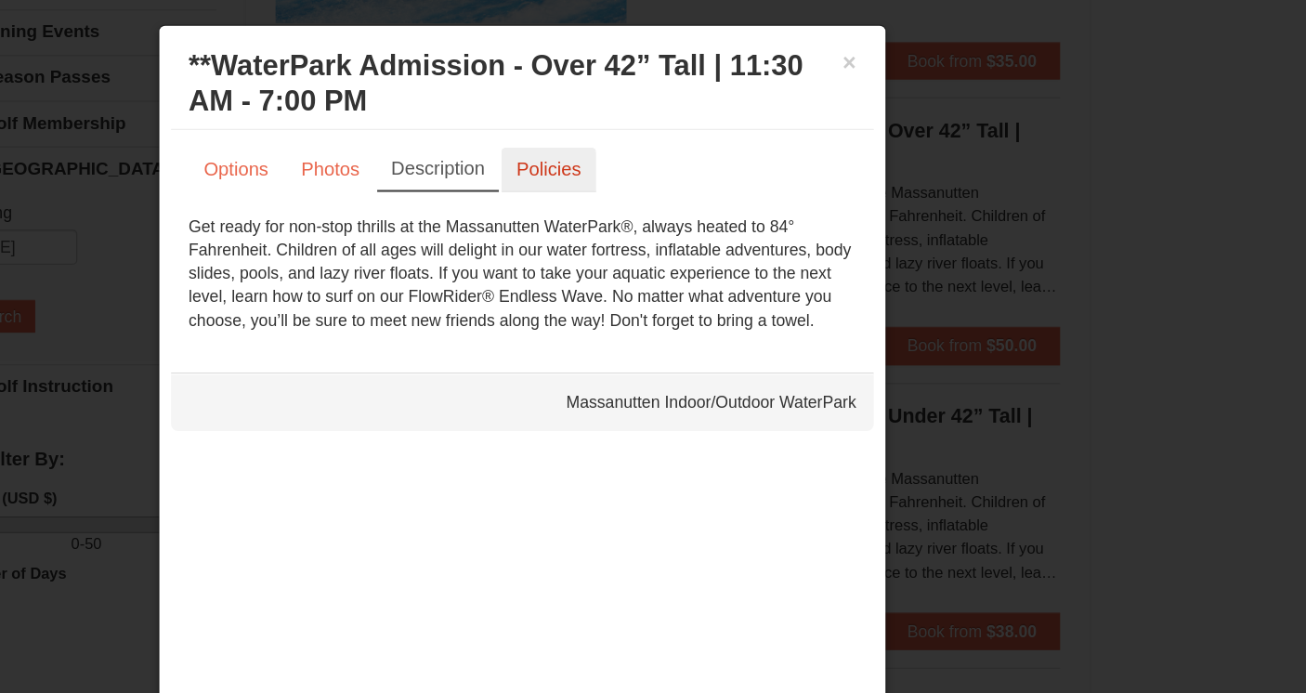
click at [683, 178] on link "Policies" at bounding box center [674, 184] width 75 height 35
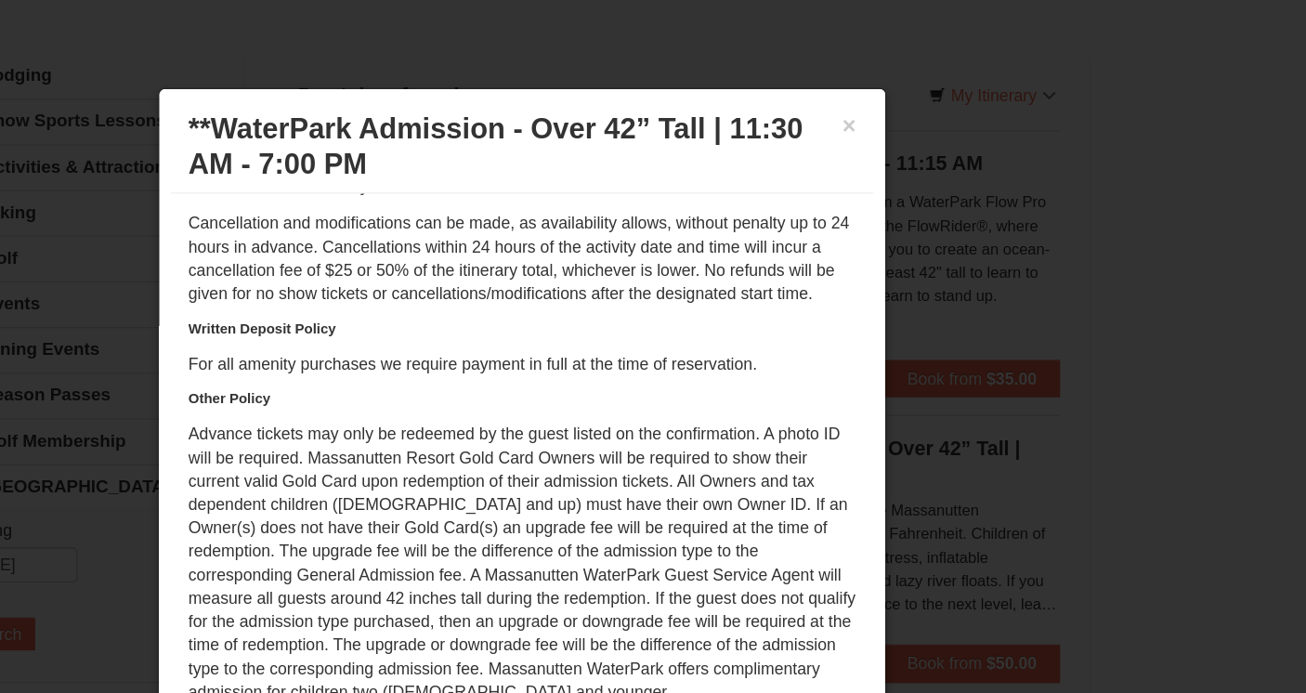
scroll to position [0, 0]
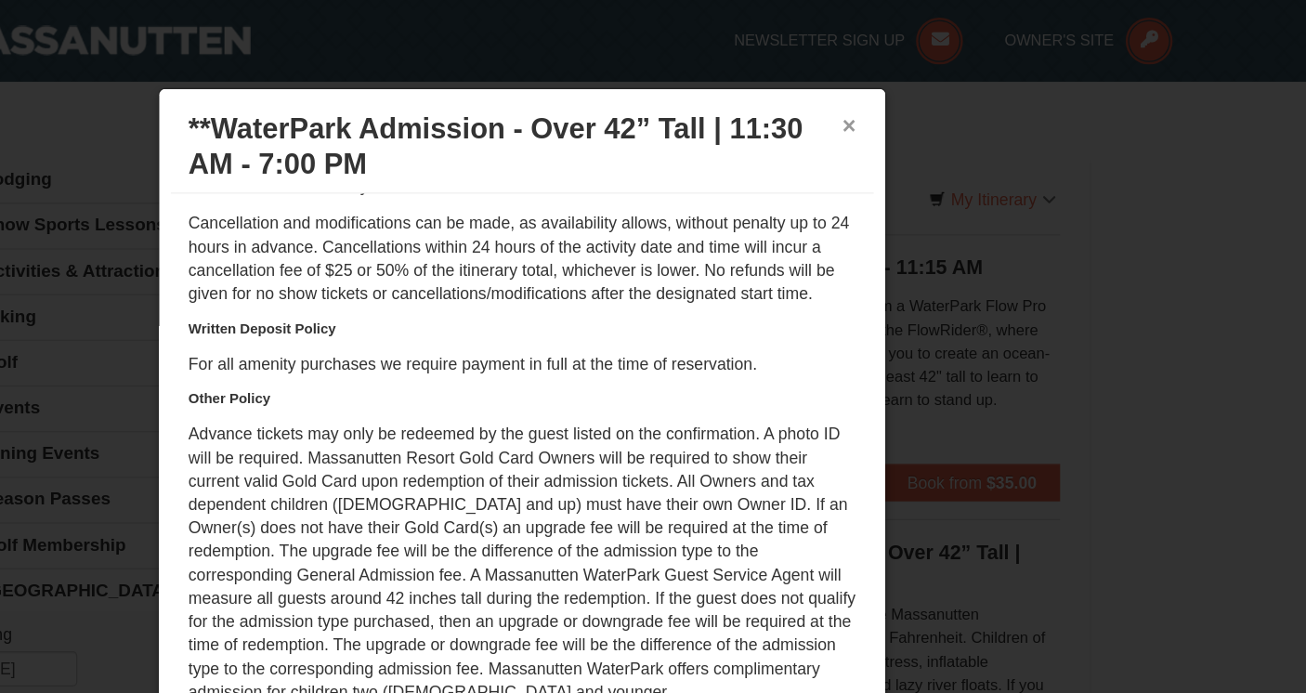
click at [913, 100] on button "×" at bounding box center [912, 99] width 11 height 19
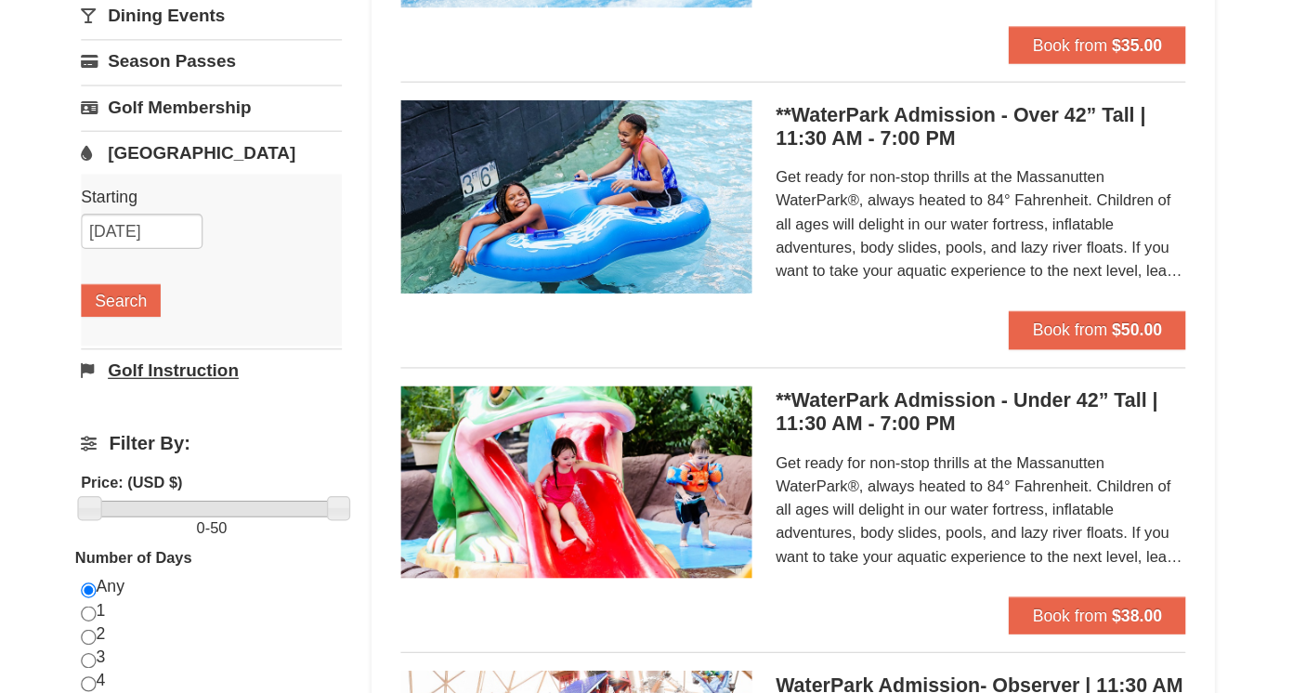
scroll to position [203, 0]
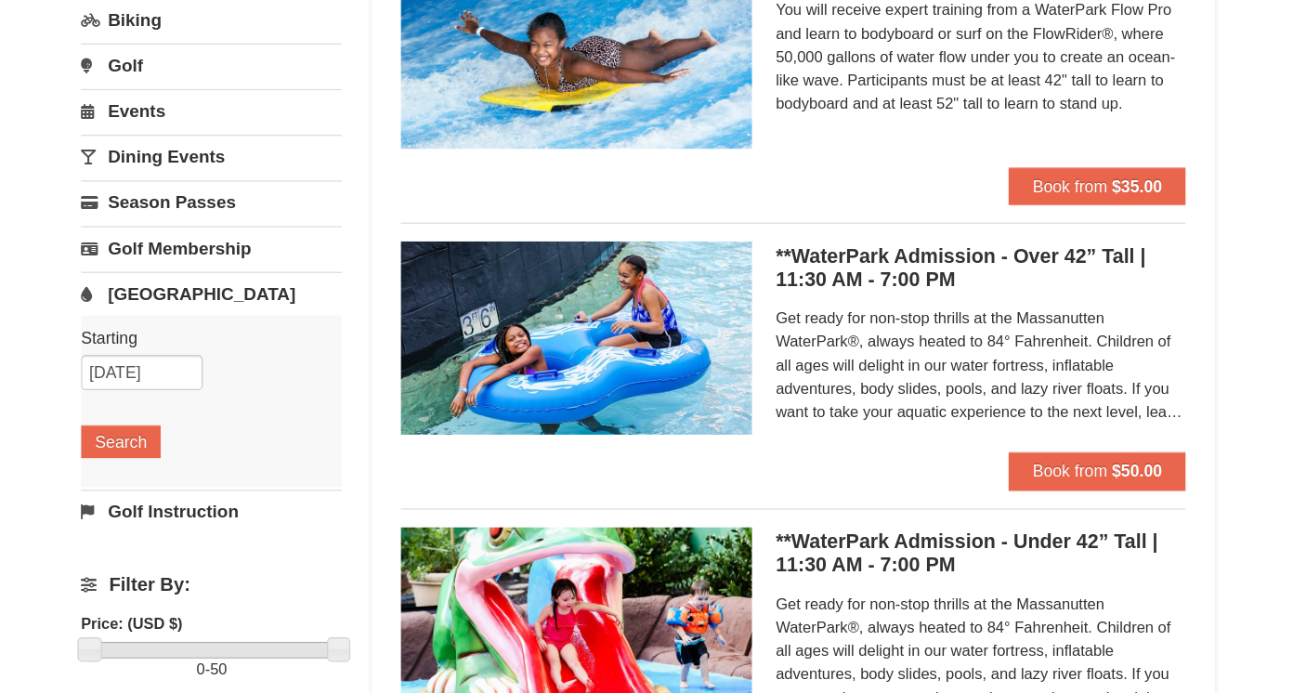
click at [256, 264] on link "[GEOGRAPHIC_DATA]" at bounding box center [306, 264] width 207 height 34
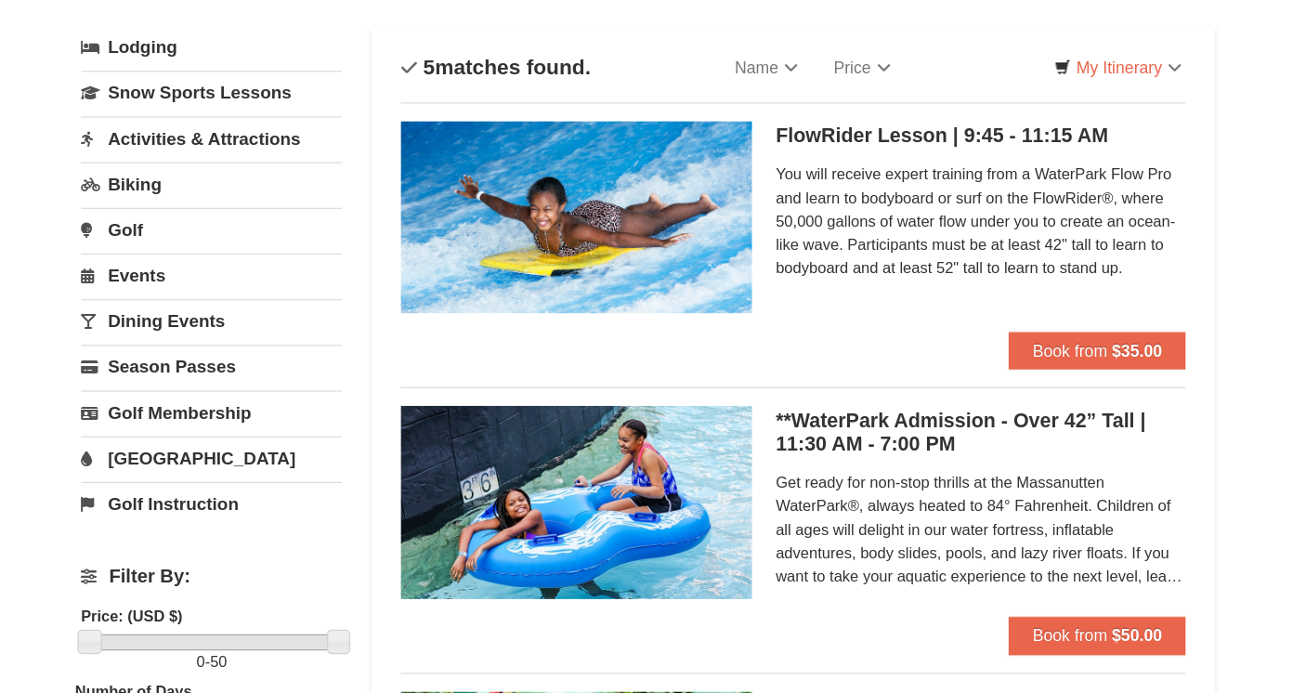
scroll to position [99, 0]
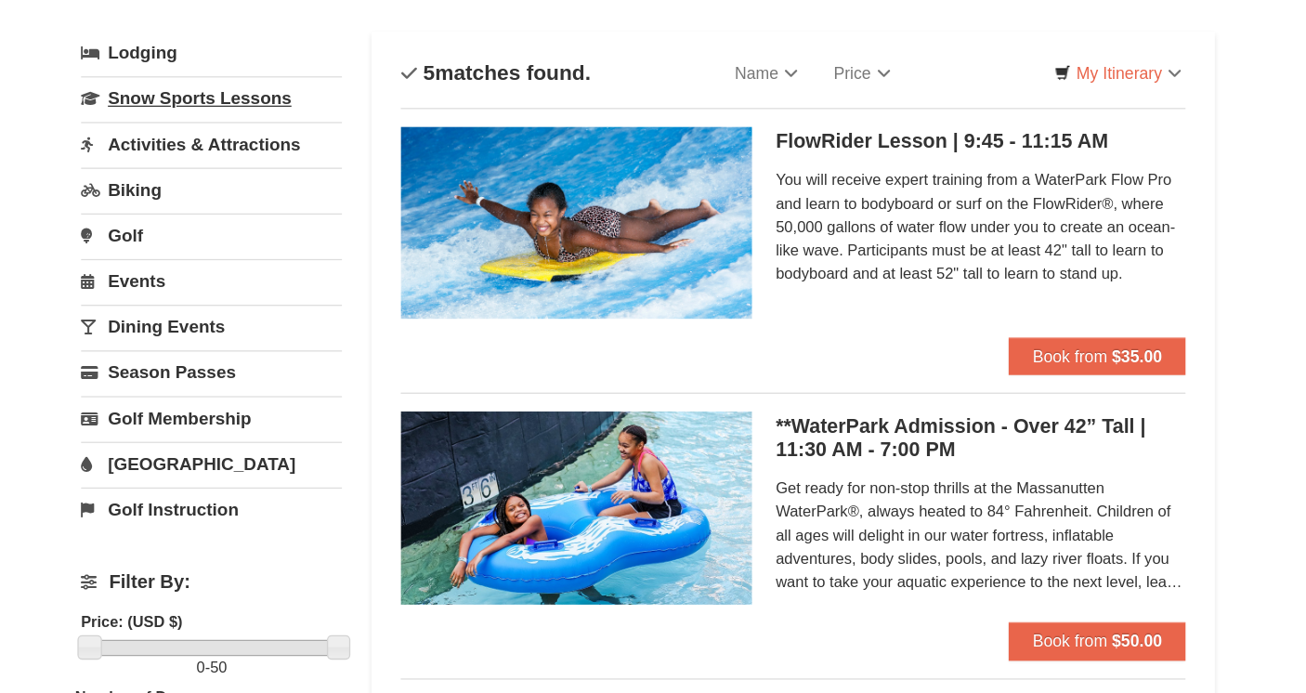
click at [280, 86] on link "Snow Sports Lessons" at bounding box center [306, 78] width 207 height 34
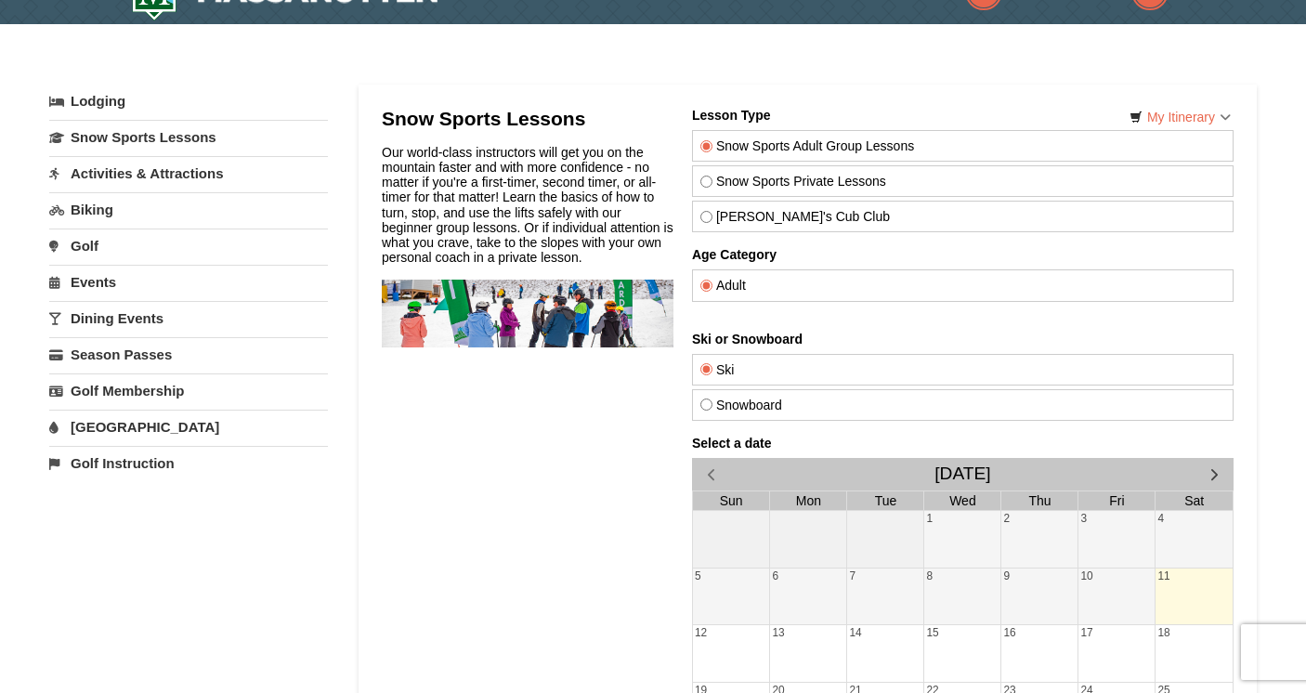
scroll to position [35, 0]
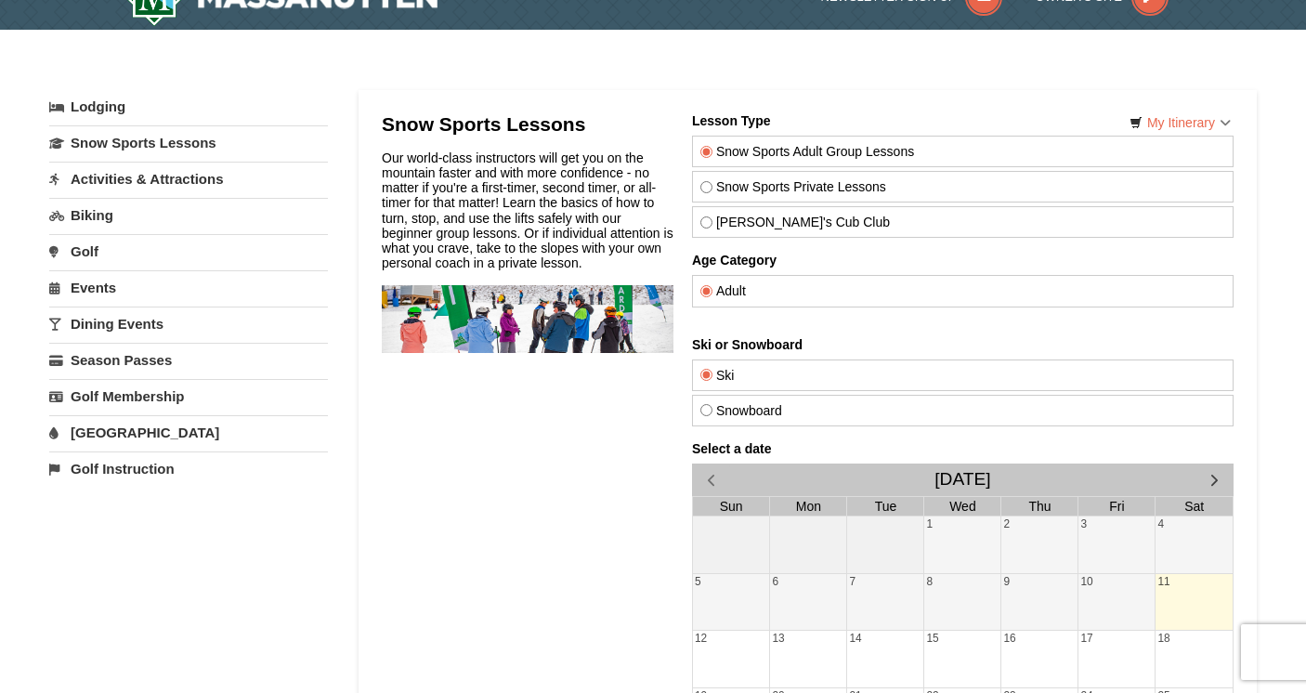
click at [705, 224] on input "[PERSON_NAME]'s Cub Club" at bounding box center [707, 223] width 12 height 12
radio input "true"
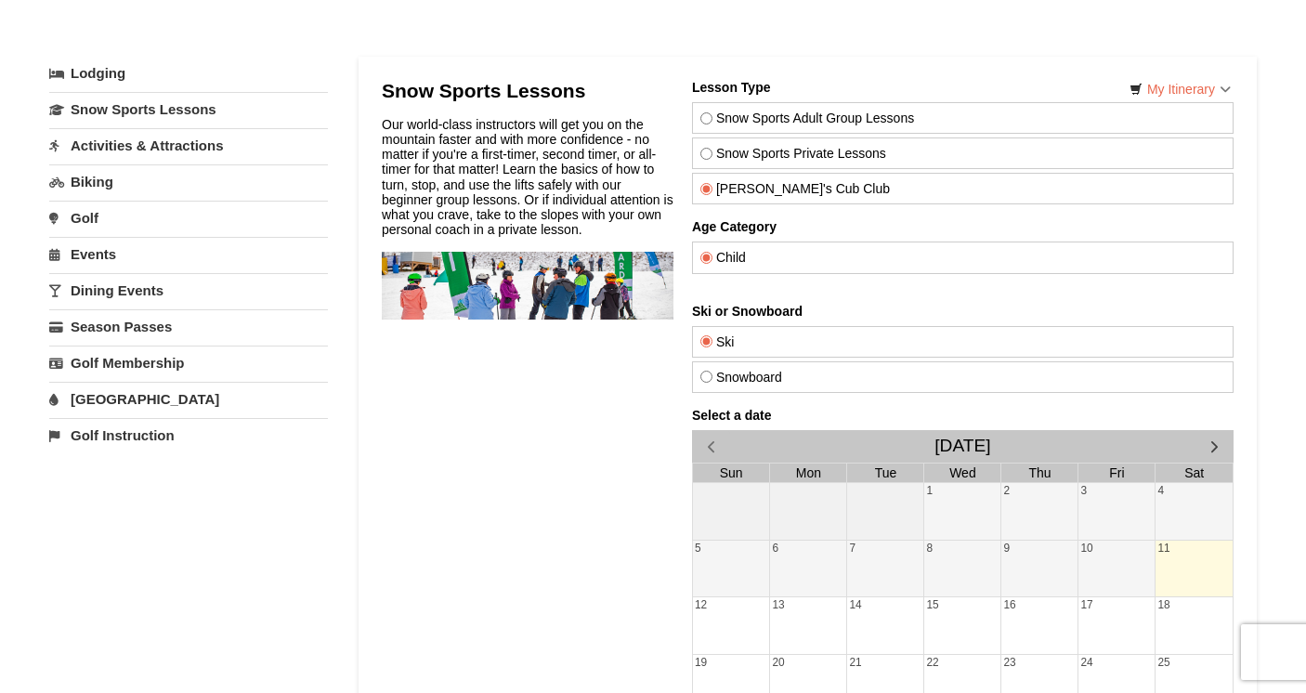
scroll to position [65, 0]
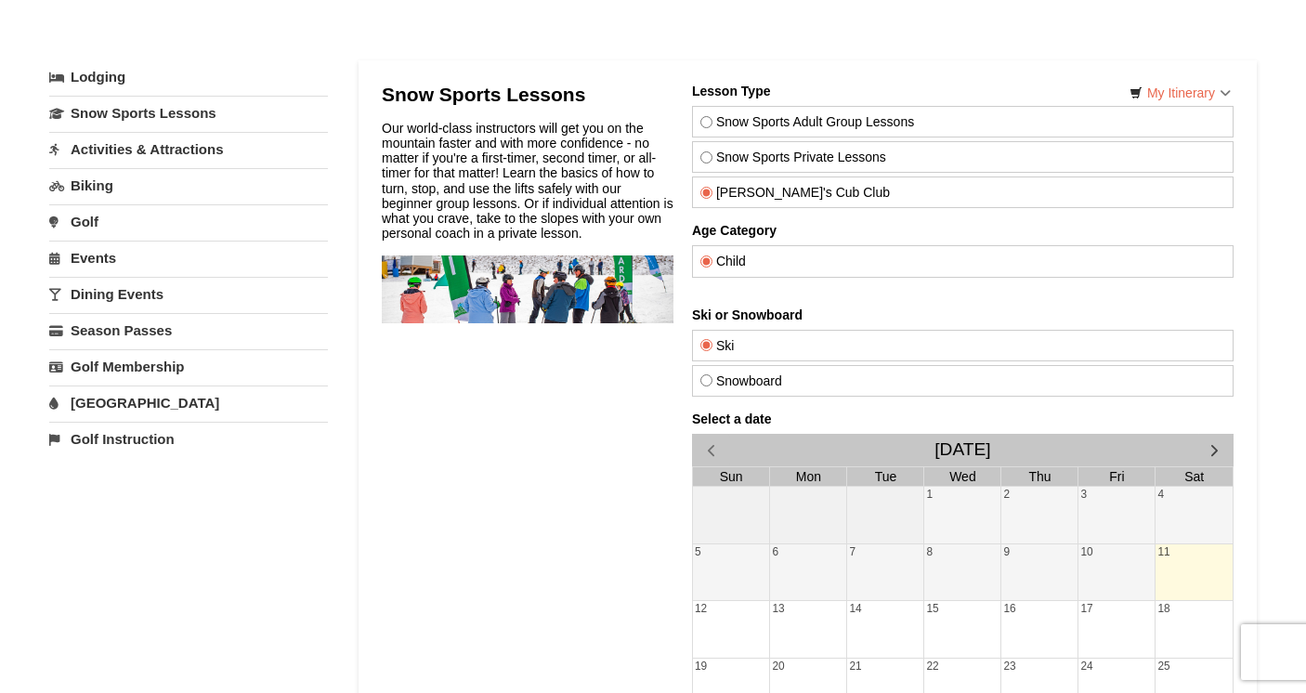
click at [704, 161] on input "Snow Sports Private Lessons" at bounding box center [707, 157] width 12 height 12
radio input "true"
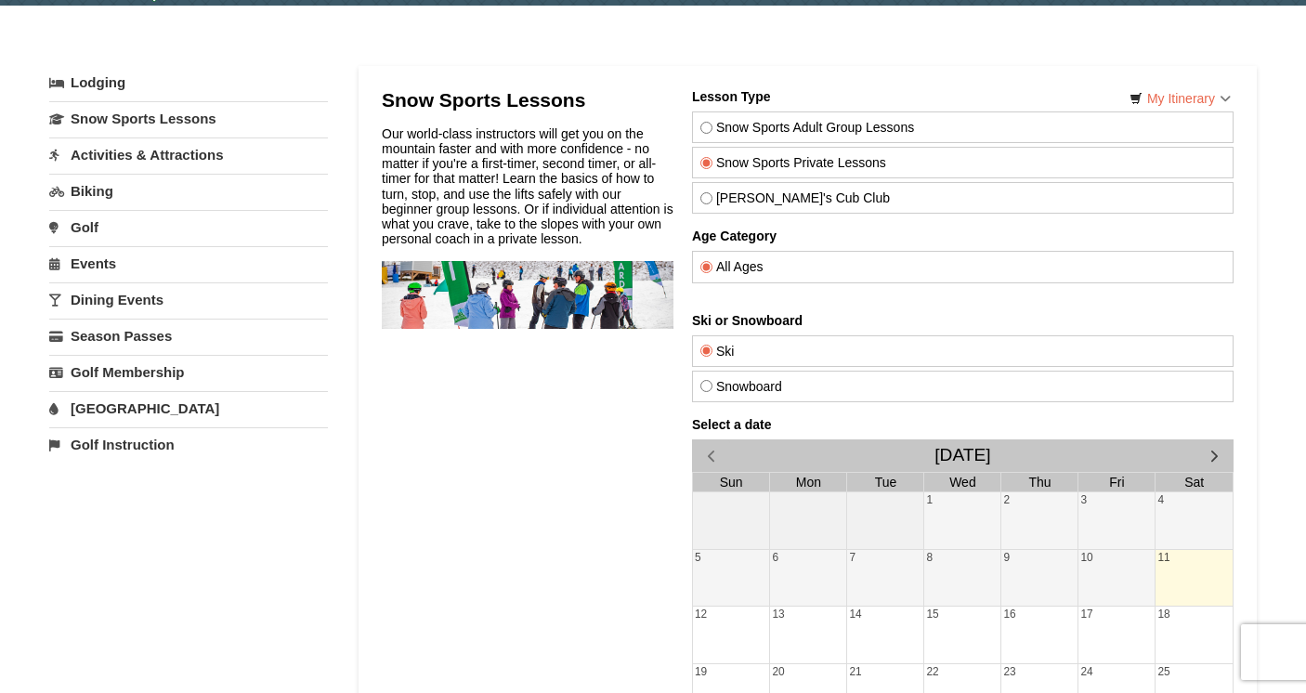
scroll to position [55, 0]
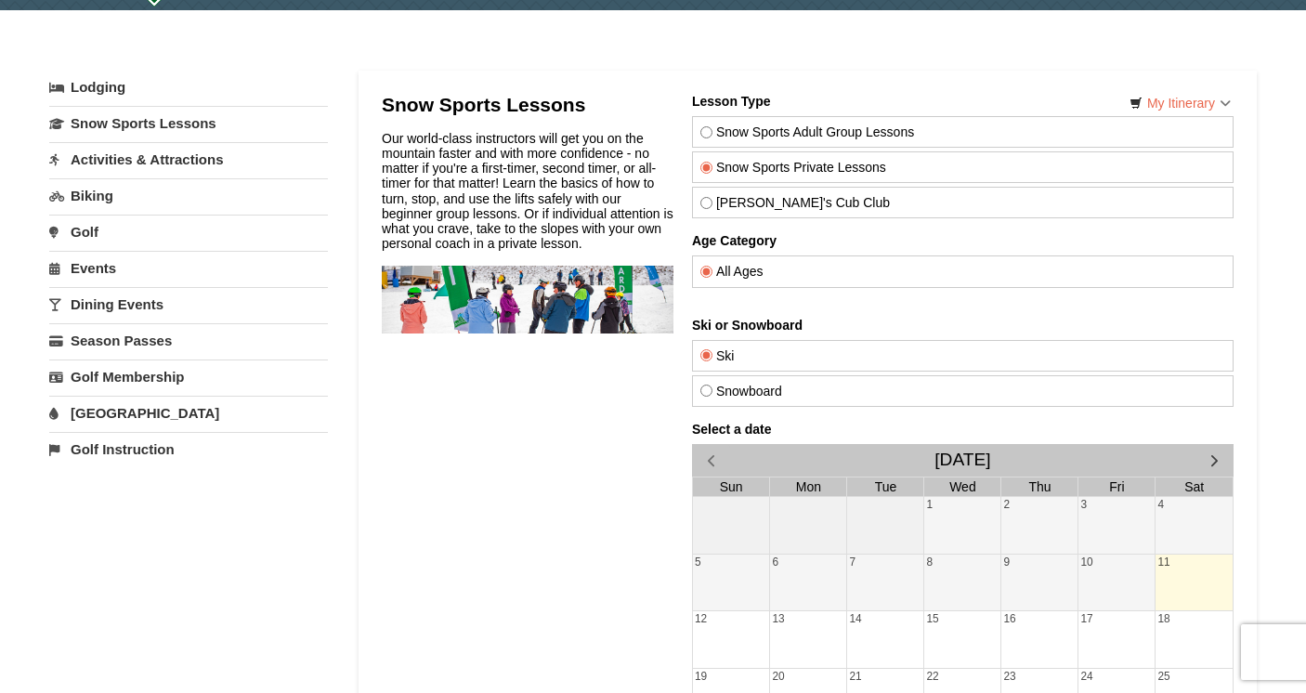
click at [169, 157] on link "Activities & Attractions" at bounding box center [188, 159] width 279 height 34
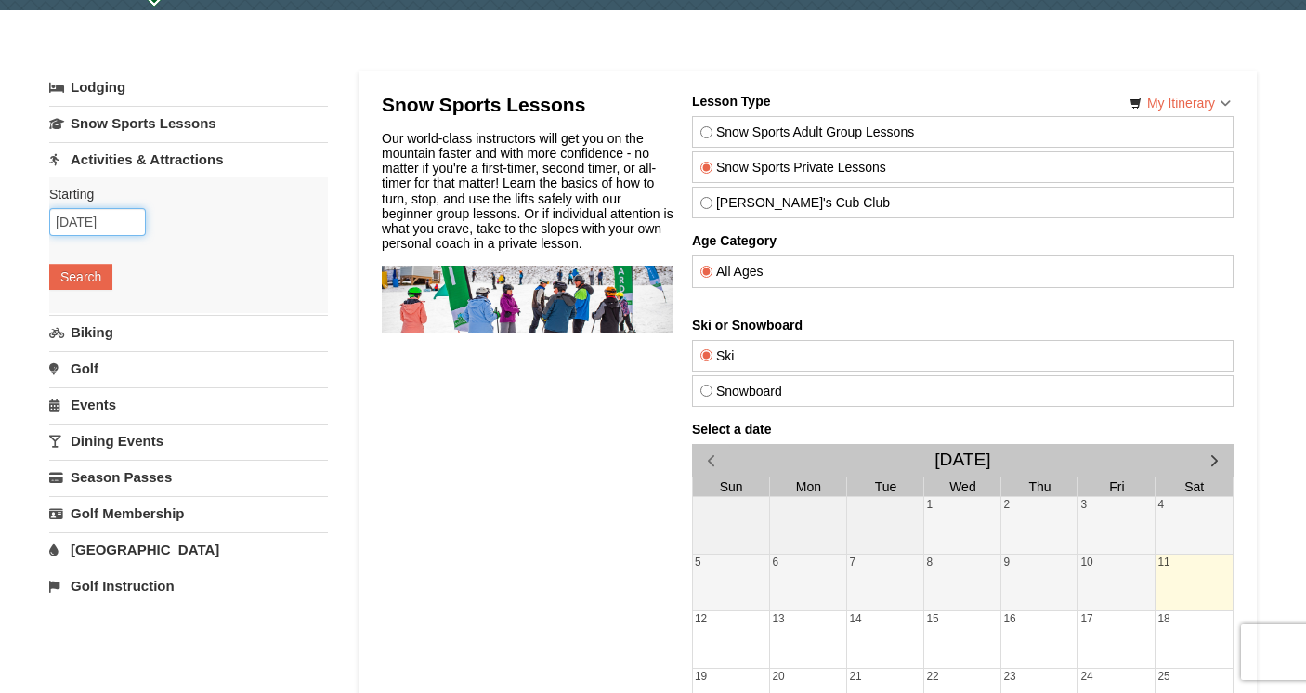
click at [96, 222] on input "10/11/2025" at bounding box center [97, 222] width 97 height 28
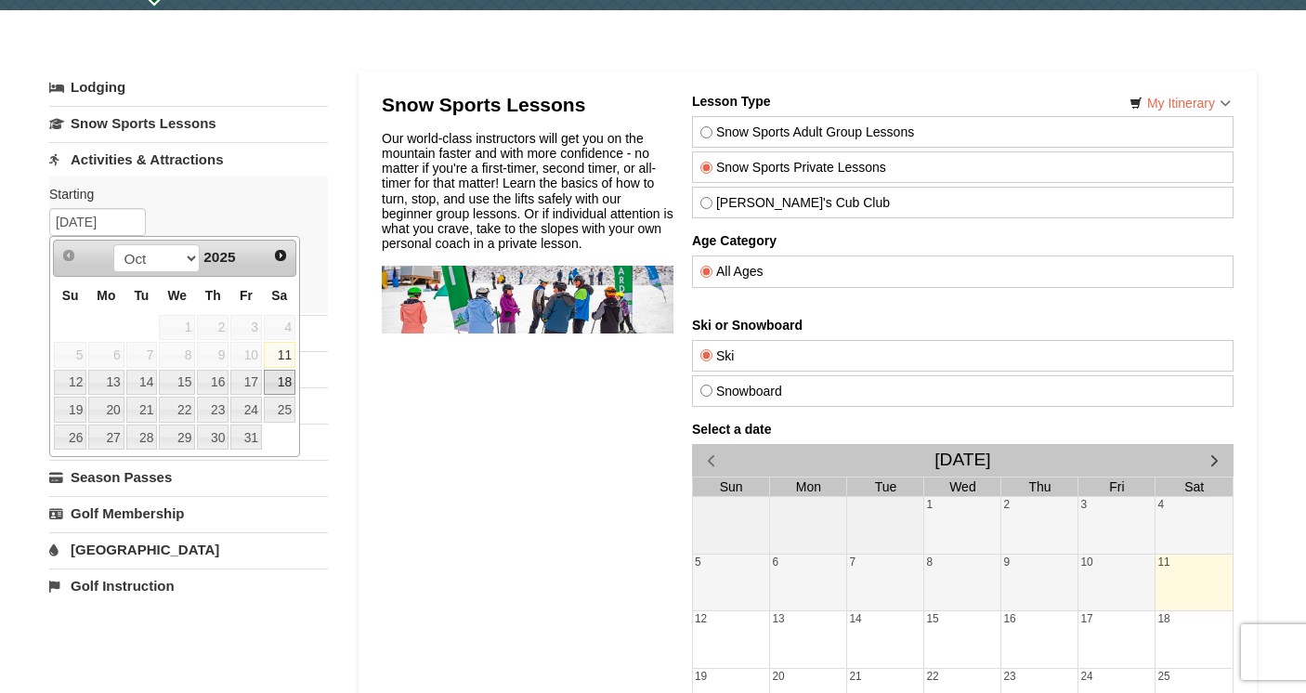
click at [286, 384] on link "18" at bounding box center [280, 383] width 32 height 26
type input "[DATE]"
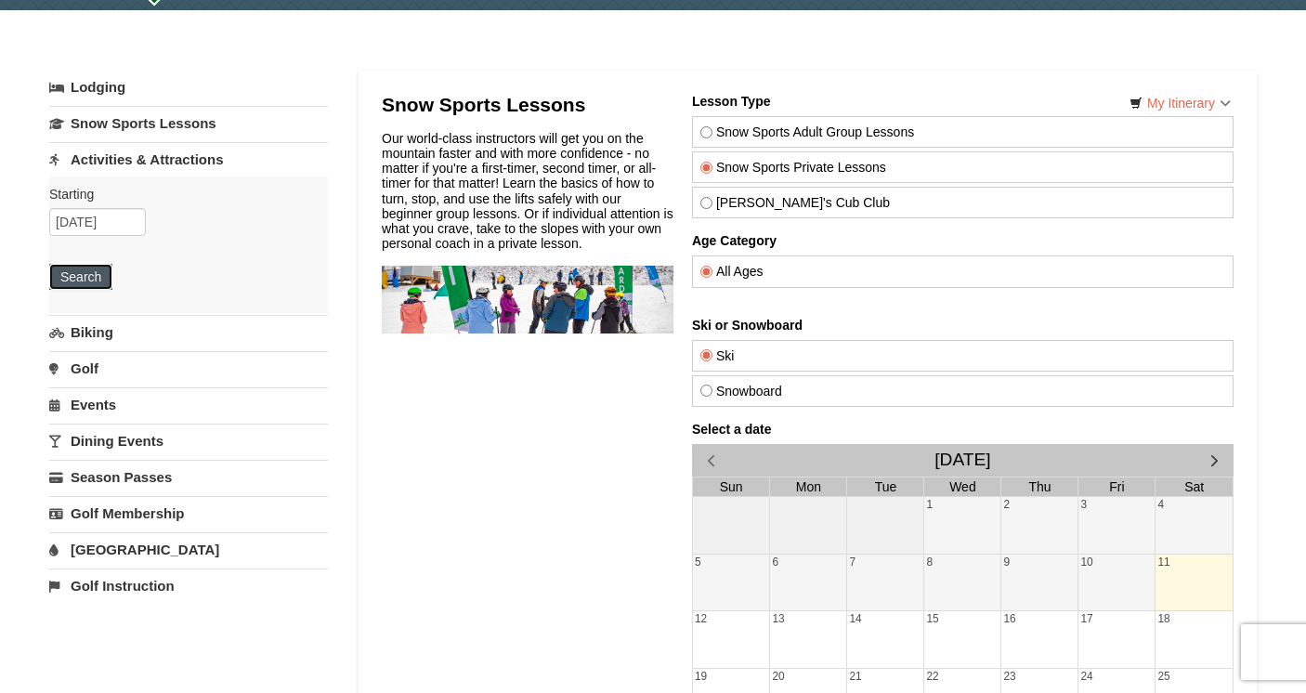
click at [97, 276] on button "Search" at bounding box center [80, 277] width 63 height 26
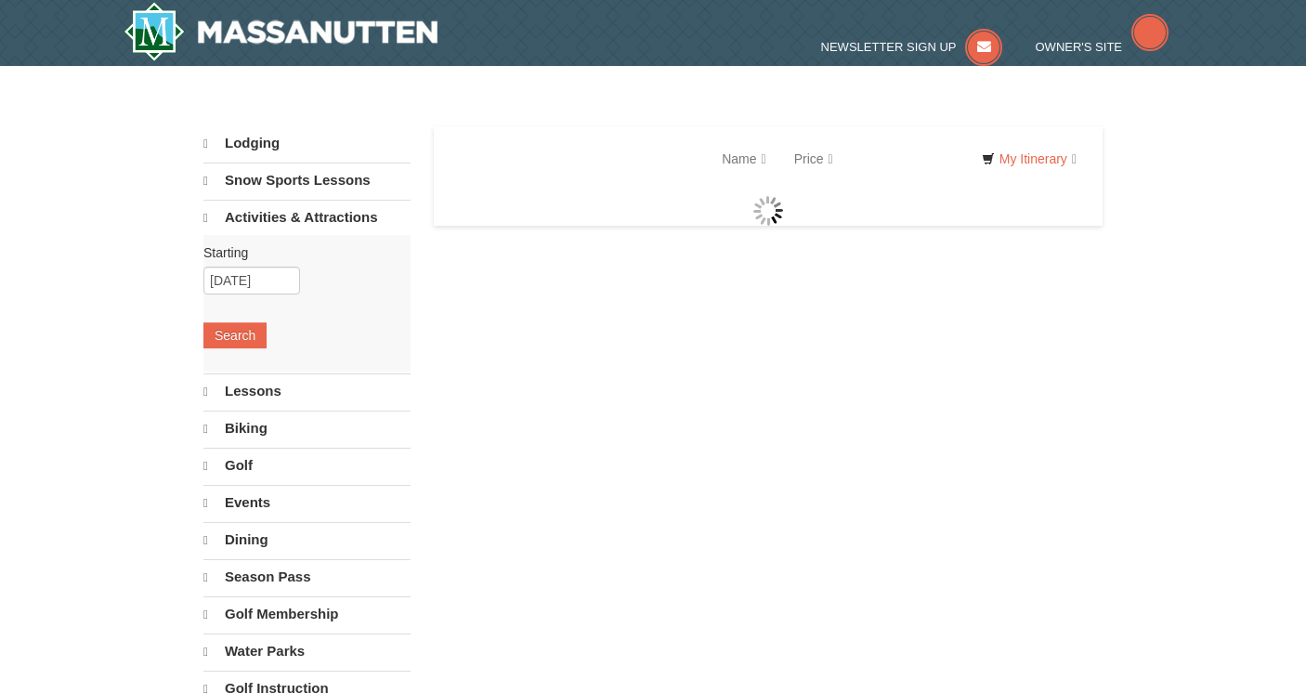
select select "10"
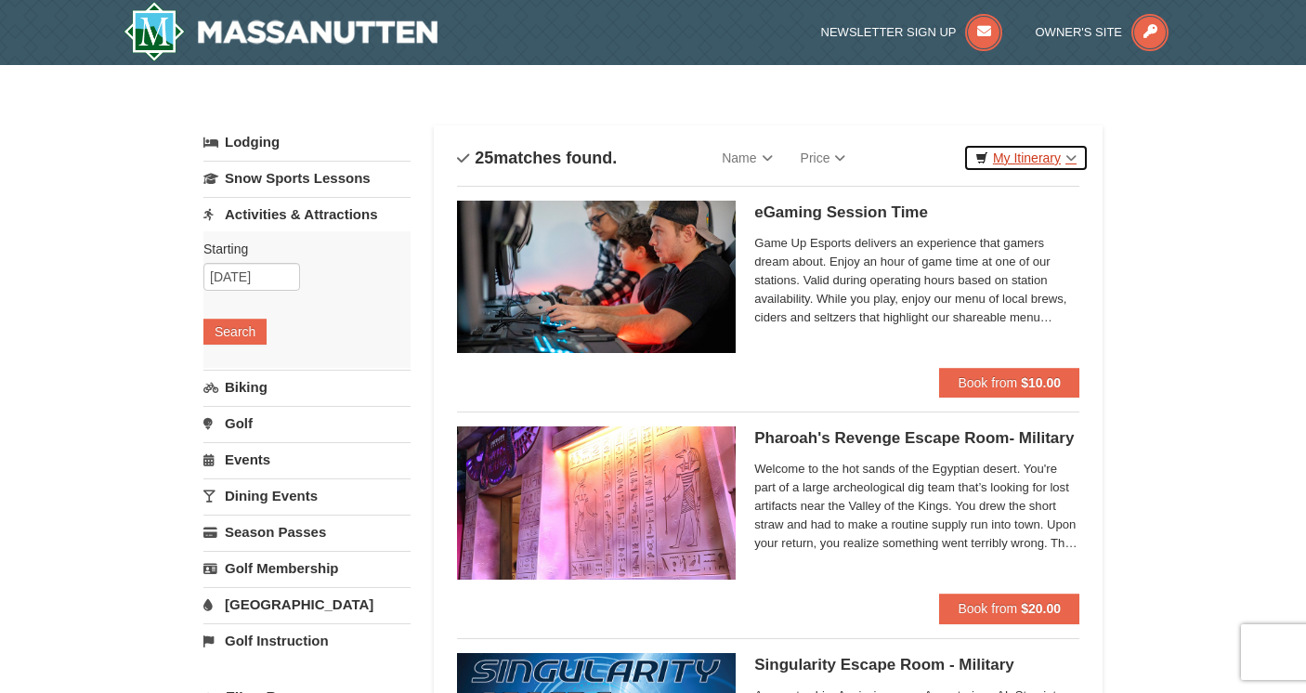
click at [1071, 158] on link "My Itinerary" at bounding box center [1026, 158] width 125 height 28
